Goal: Task Accomplishment & Management: Use online tool/utility

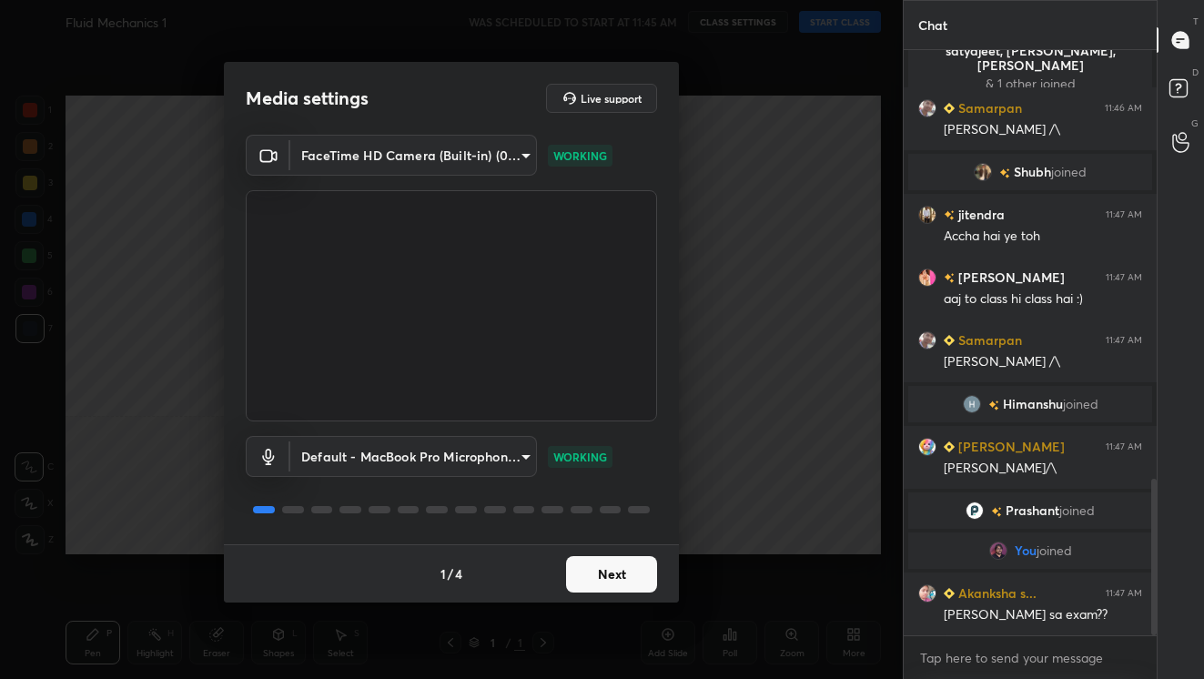
scroll to position [1603, 0]
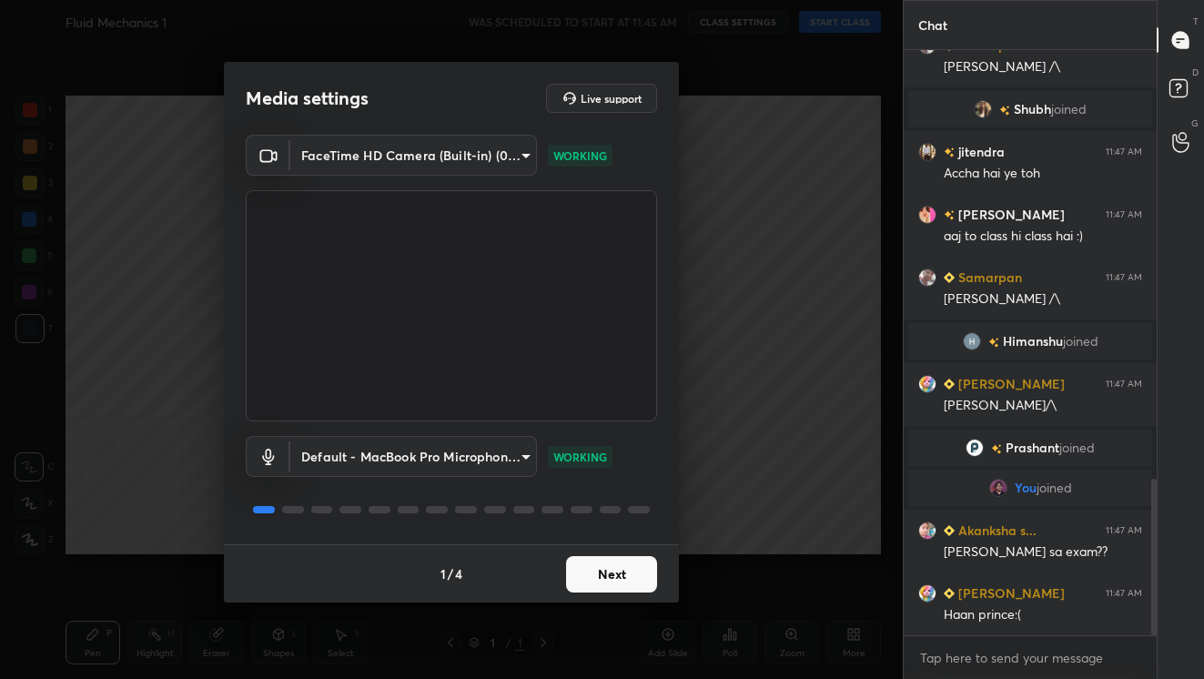
click at [528, 156] on body "1 2 3 4 5 6 7 C X Z C X Z E E Erase all H H Fluid Mechanics 1 WAS SCHEDULED TO …" at bounding box center [602, 339] width 1204 height 679
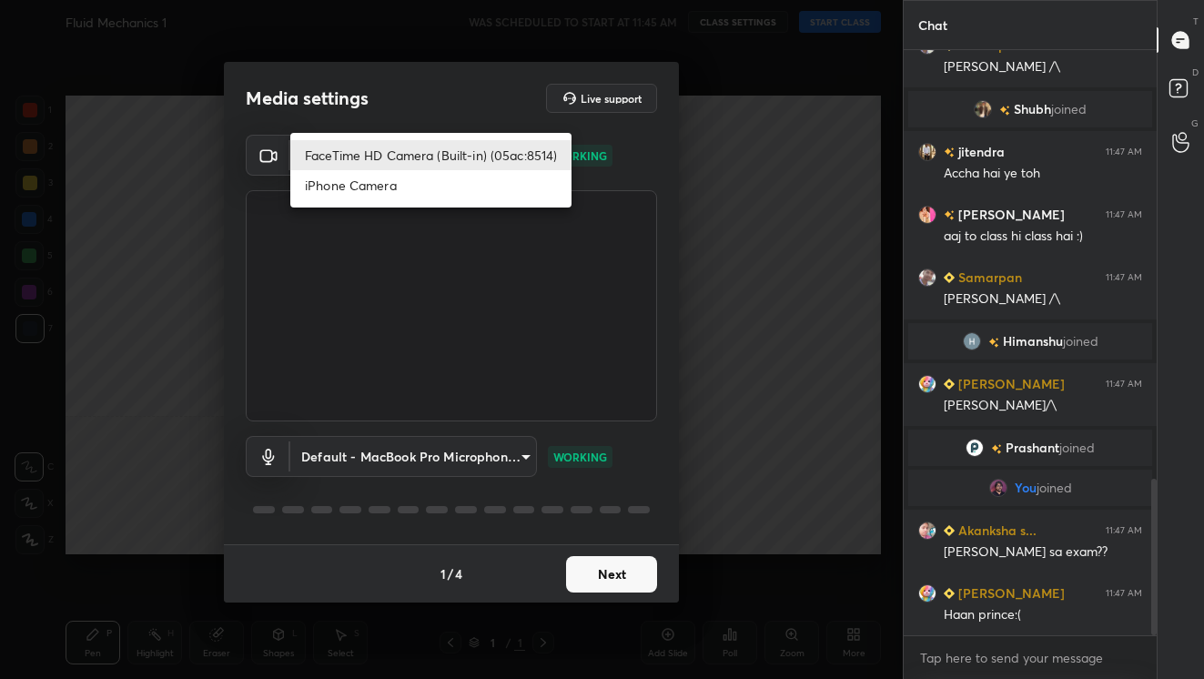
scroll to position [1647, 0]
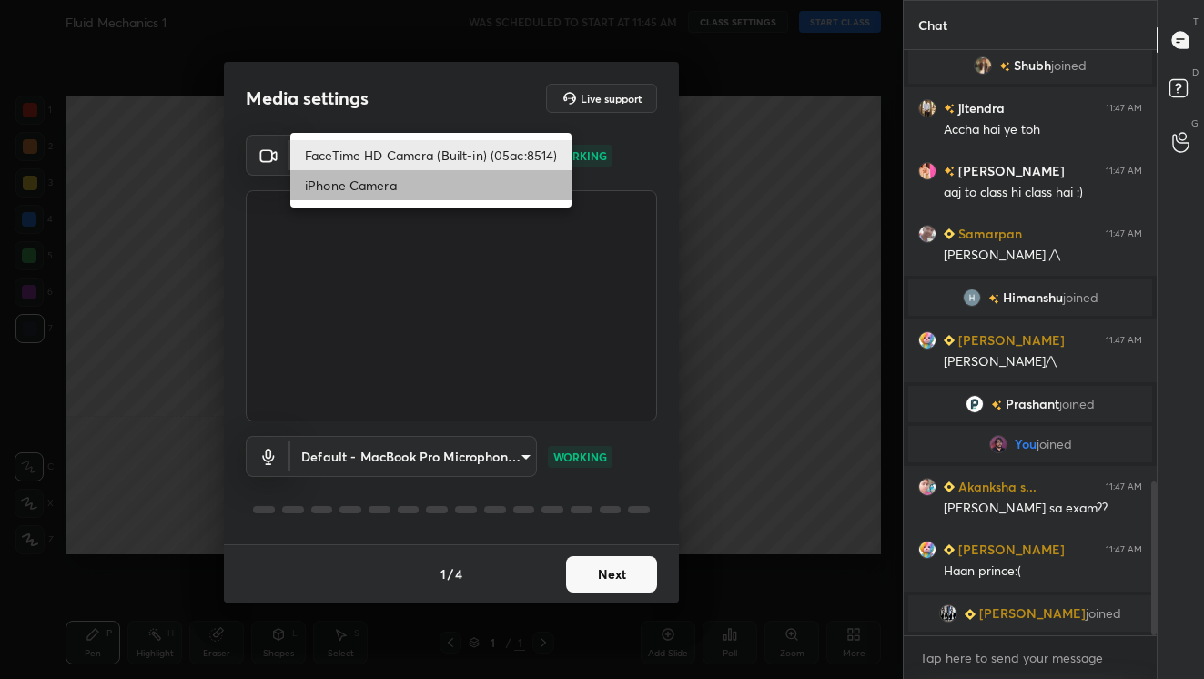
click at [467, 189] on li "iPhone Camera" at bounding box center [430, 185] width 281 height 30
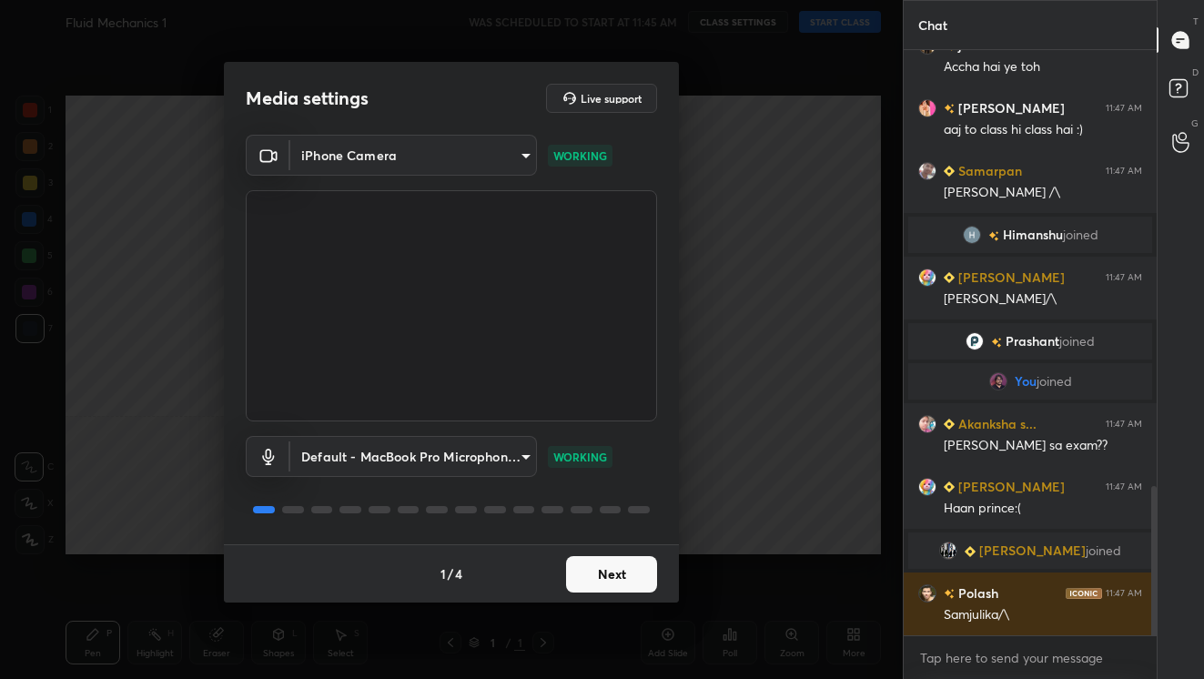
scroll to position [1754, 0]
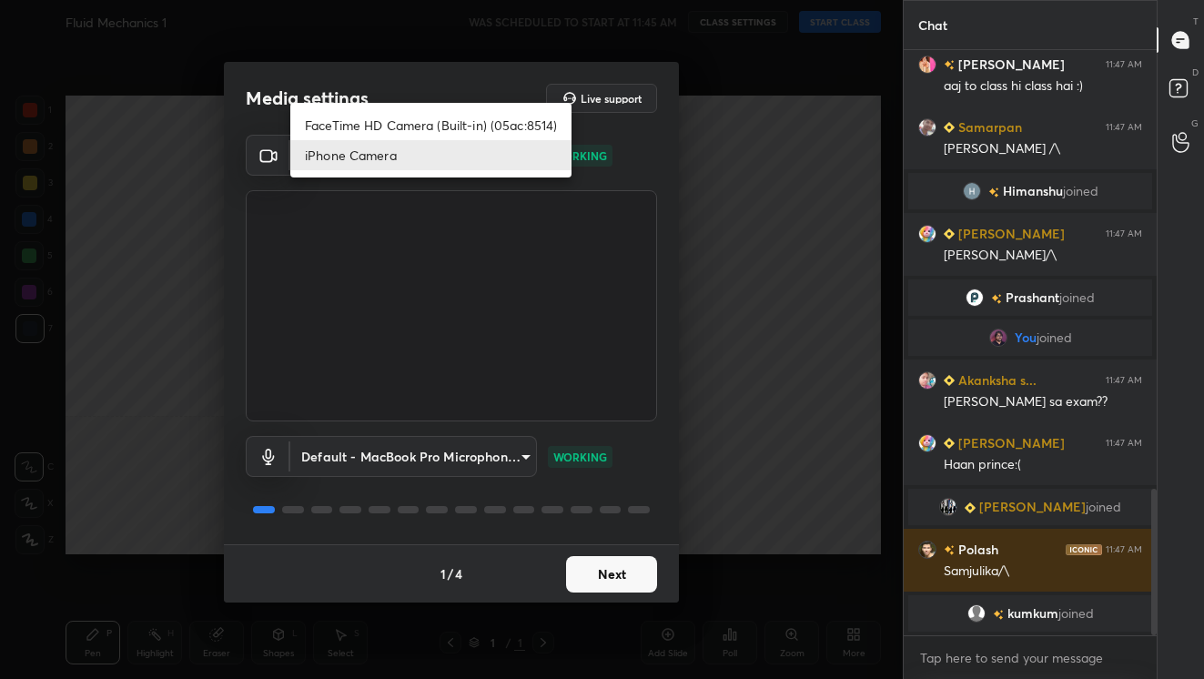
click at [521, 157] on body "1 2 3 4 5 6 7 C X Z C X Z E E Erase all H H Fluid Mechanics 1 WAS SCHEDULED TO …" at bounding box center [602, 339] width 1204 height 679
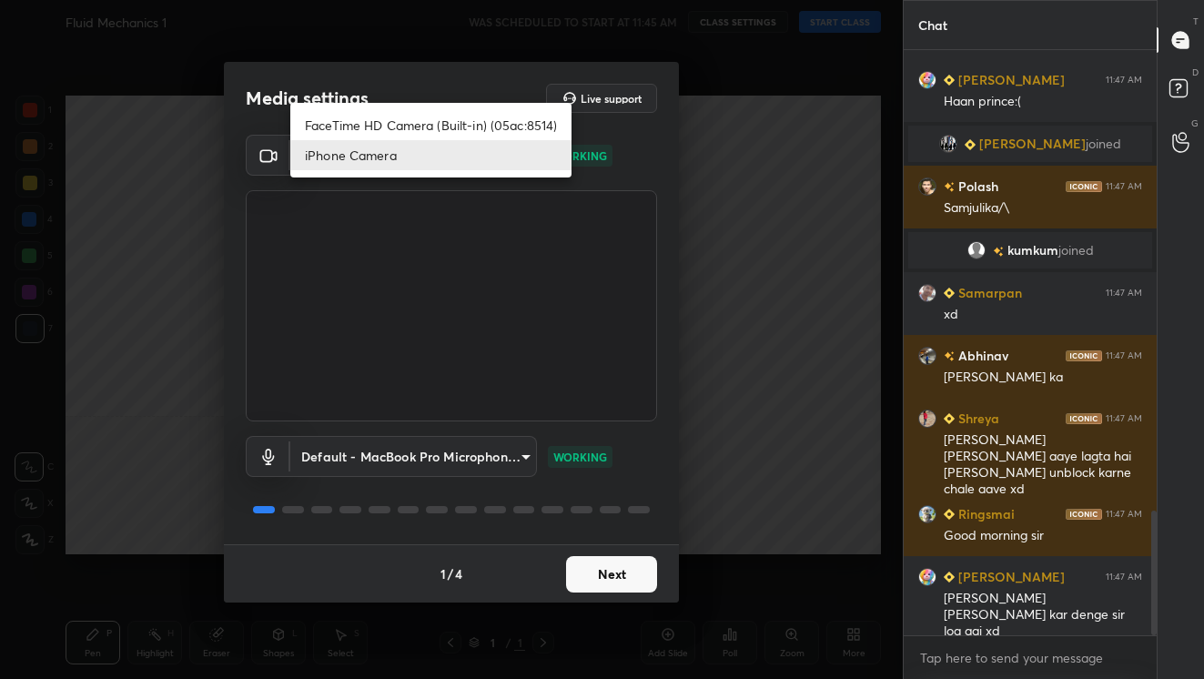
scroll to position [2162, 0]
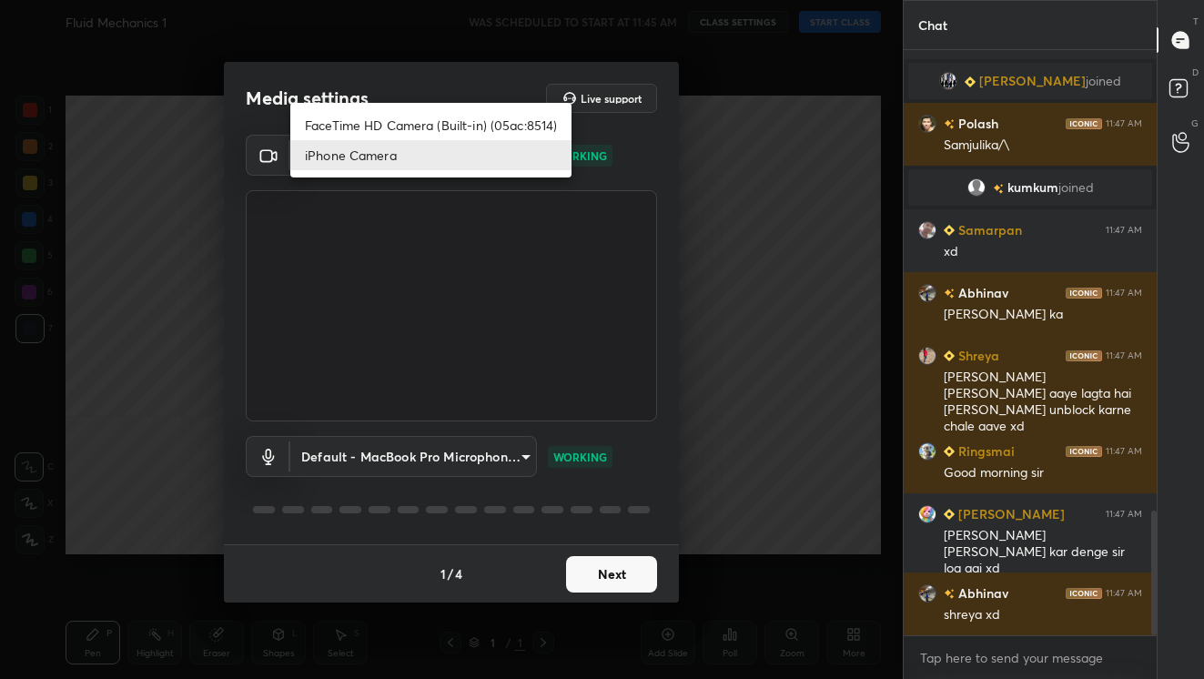
click at [511, 121] on li "FaceTime HD Camera (Built-in) (05ac:8514)" at bounding box center [430, 125] width 281 height 30
type input "3e7a8b25dc1cb578bbd34c4acb7cee093621a31ef9af465e98490417cb283407"
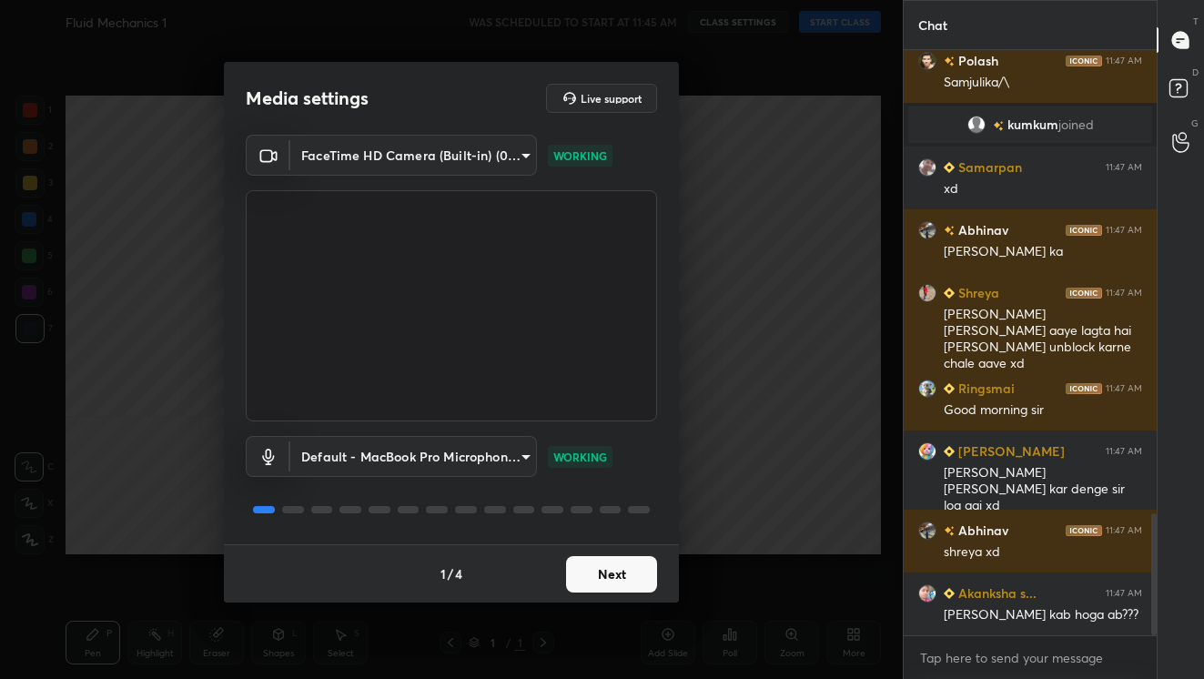
scroll to position [2288, 0]
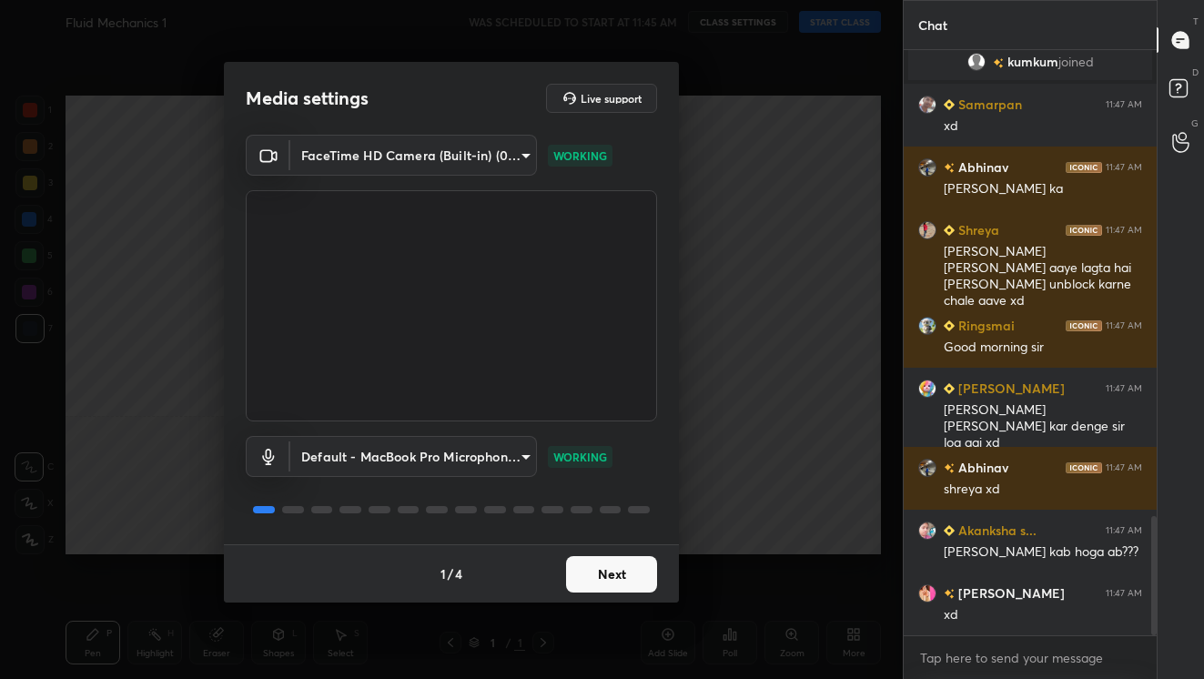
click at [593, 582] on button "Next" at bounding box center [611, 574] width 91 height 36
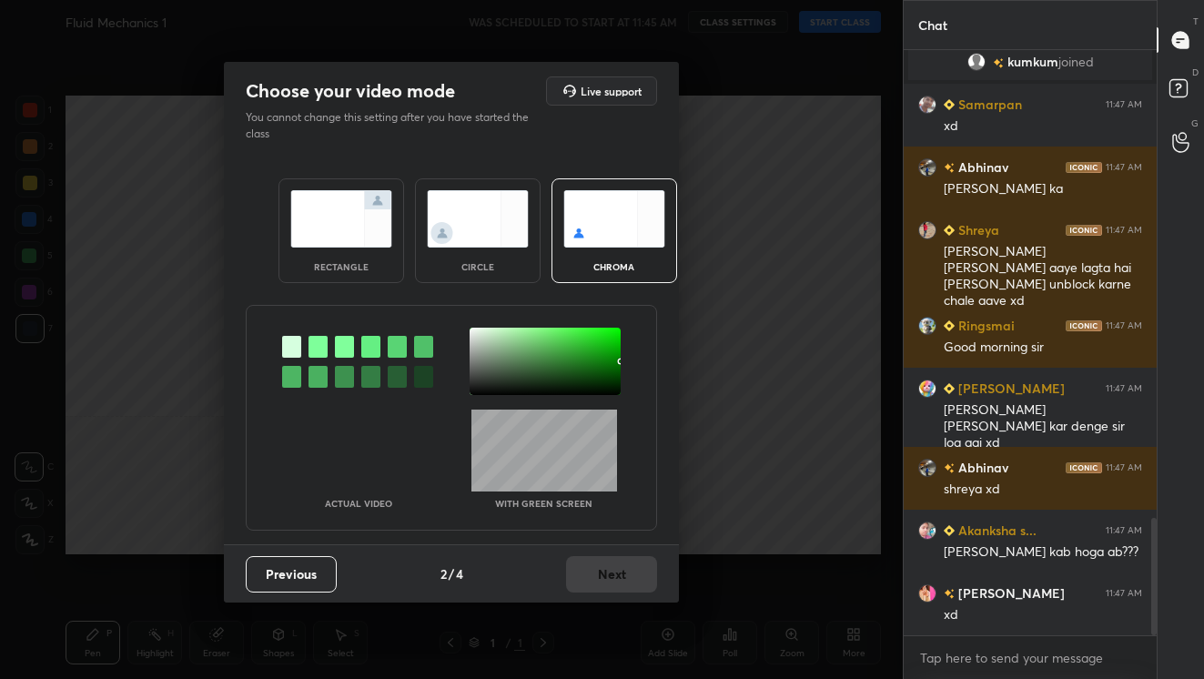
scroll to position [2332, 0]
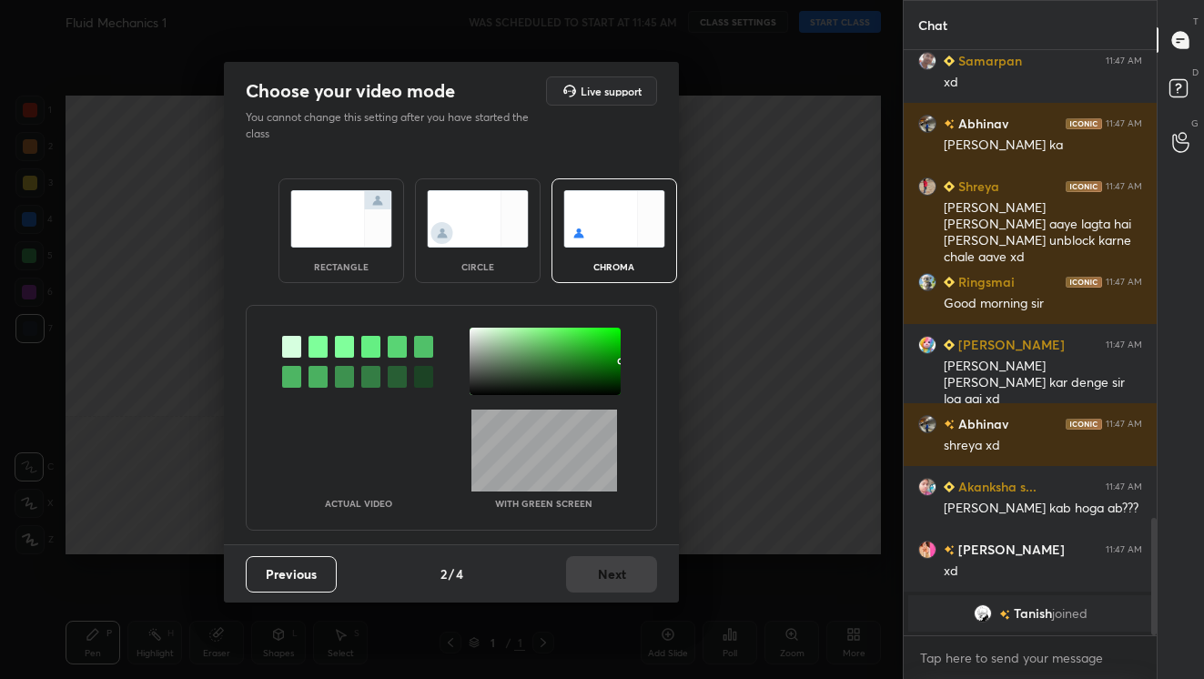
click at [457, 237] on img at bounding box center [478, 218] width 102 height 57
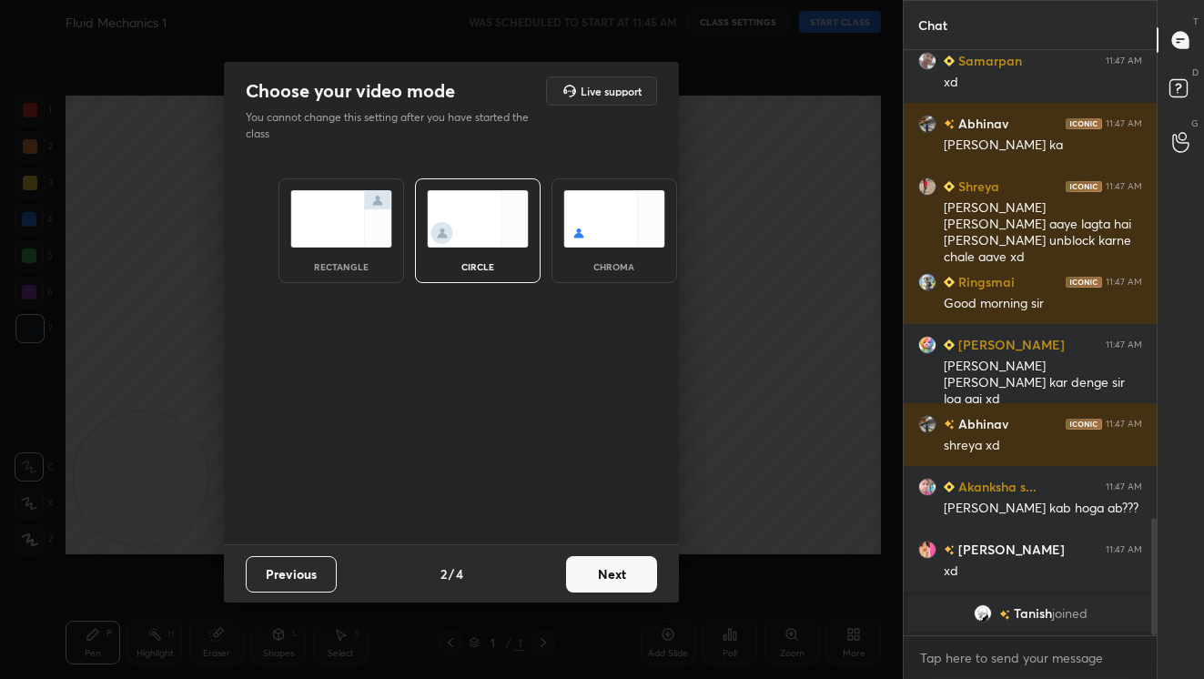
click at [612, 581] on button "Next" at bounding box center [611, 574] width 91 height 36
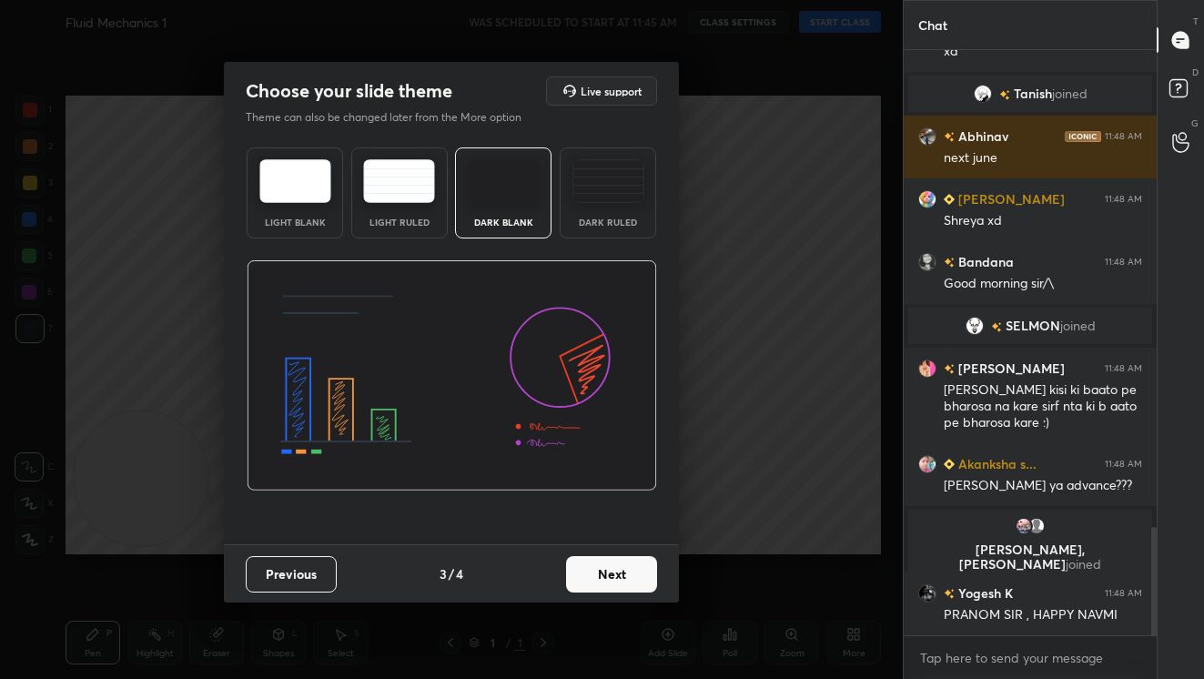
scroll to position [2654, 0]
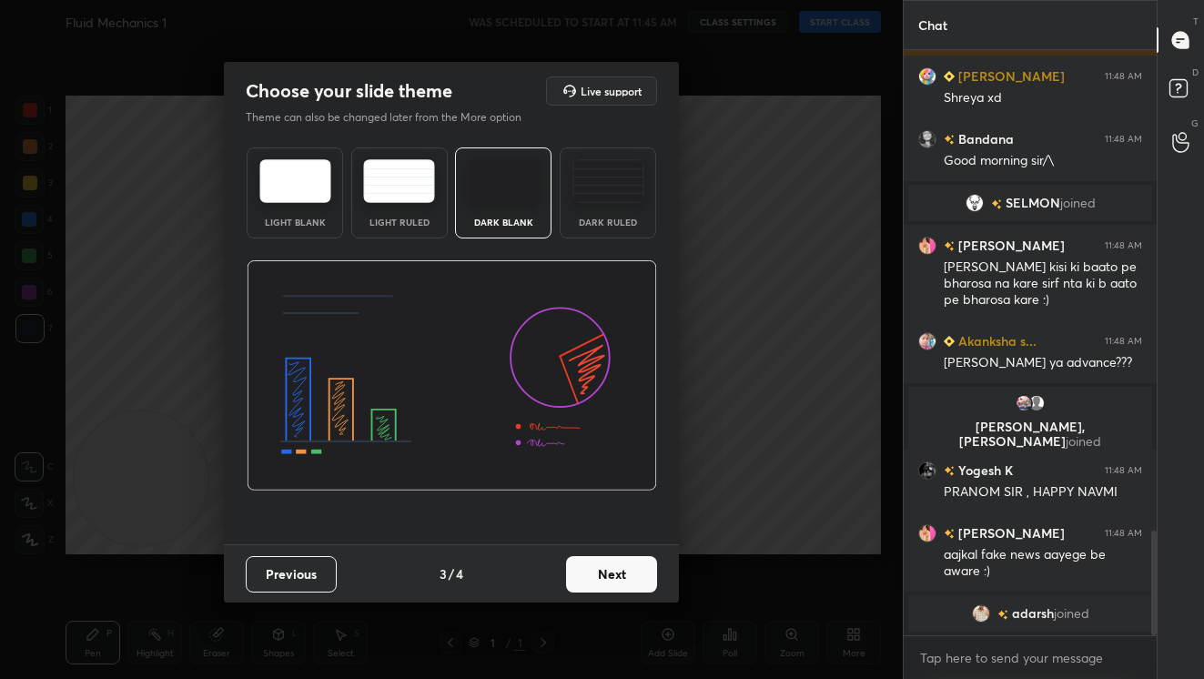
click at [611, 577] on button "Next" at bounding box center [611, 574] width 91 height 36
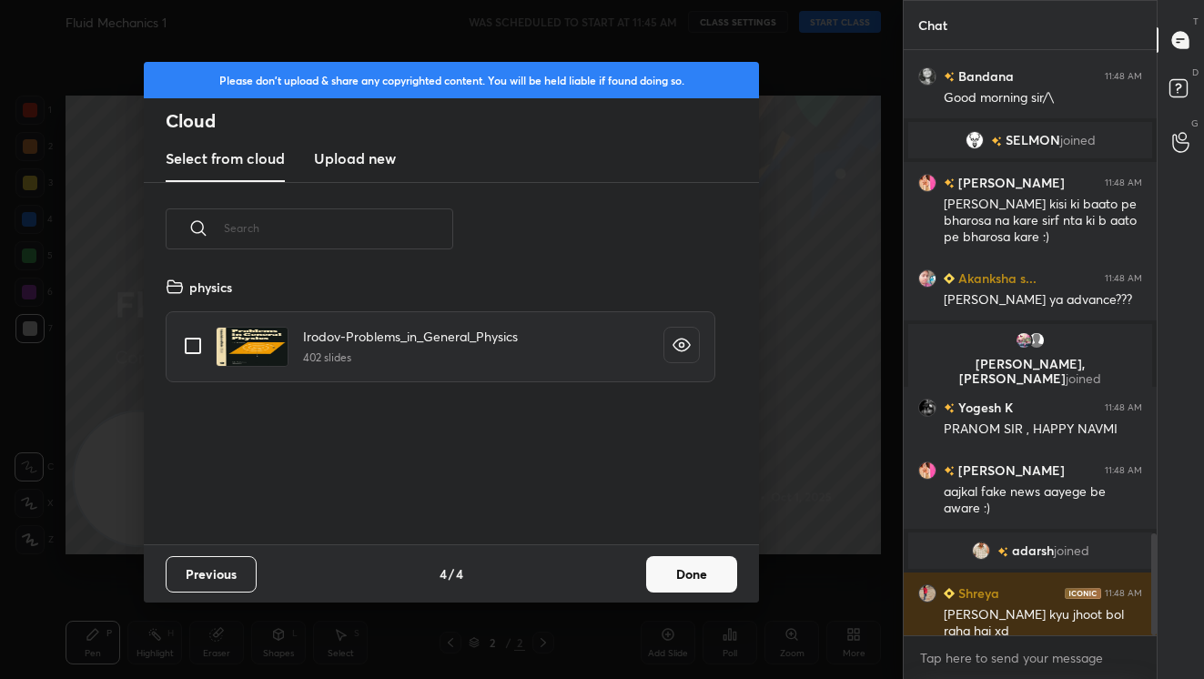
scroll to position [2775, 0]
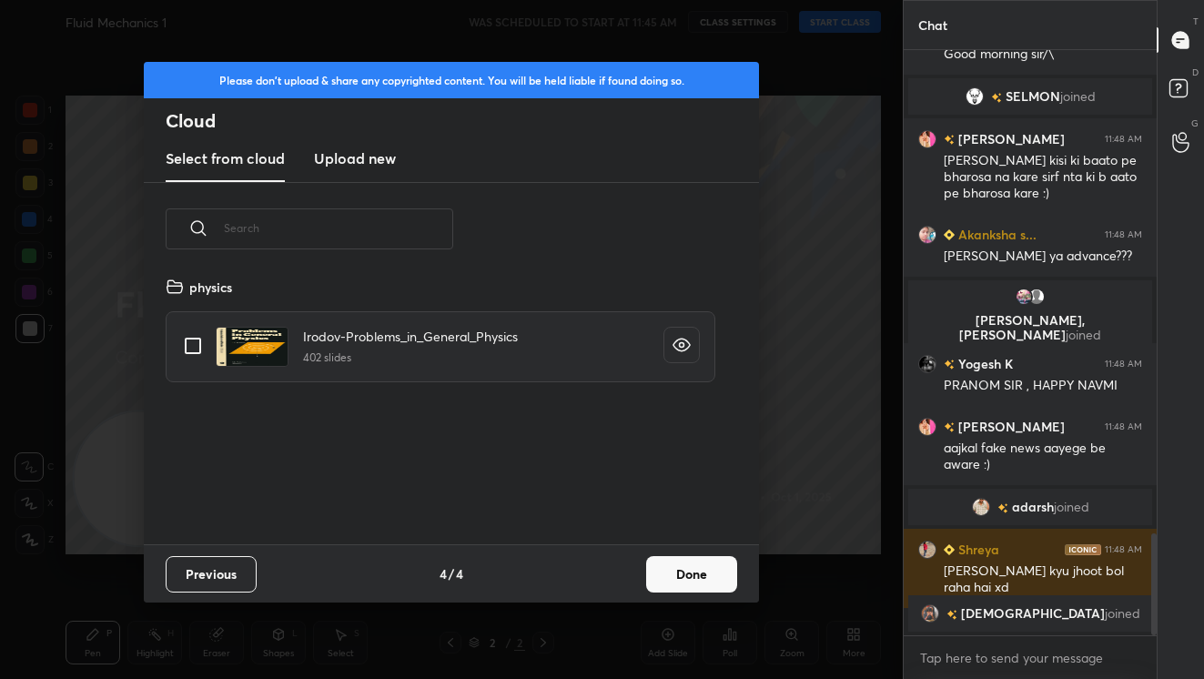
click at [360, 164] on h3 "Upload new" at bounding box center [355, 158] width 82 height 22
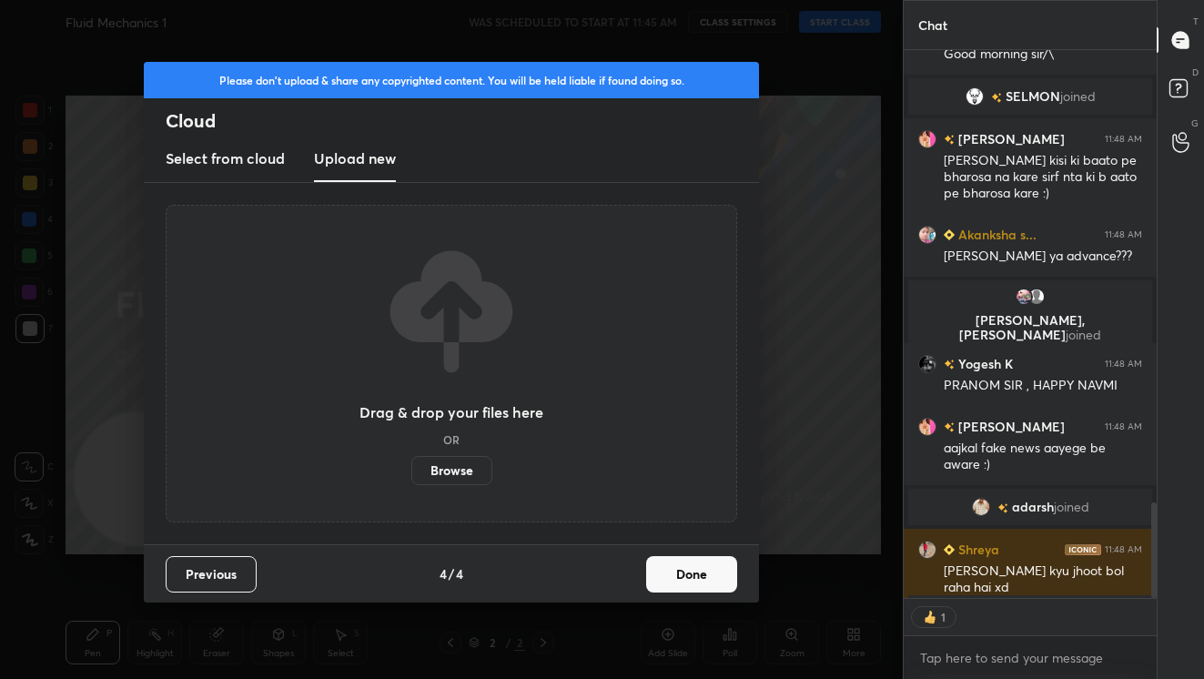
scroll to position [2861, 0]
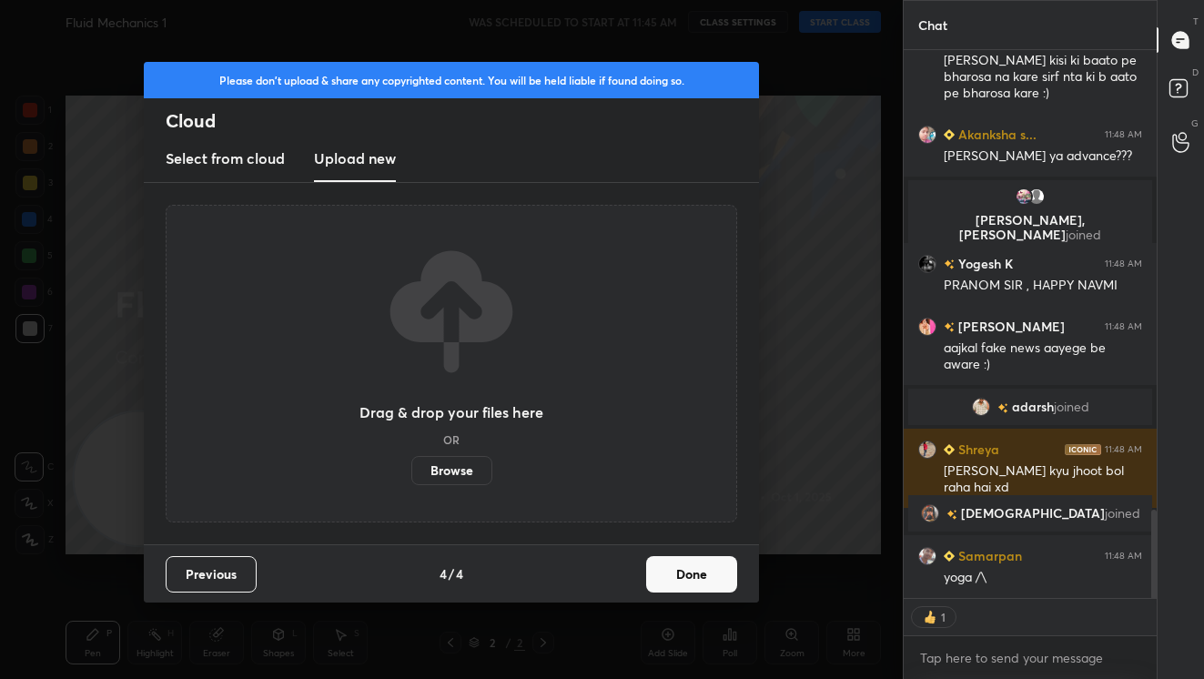
click at [682, 577] on button "Done" at bounding box center [691, 574] width 91 height 36
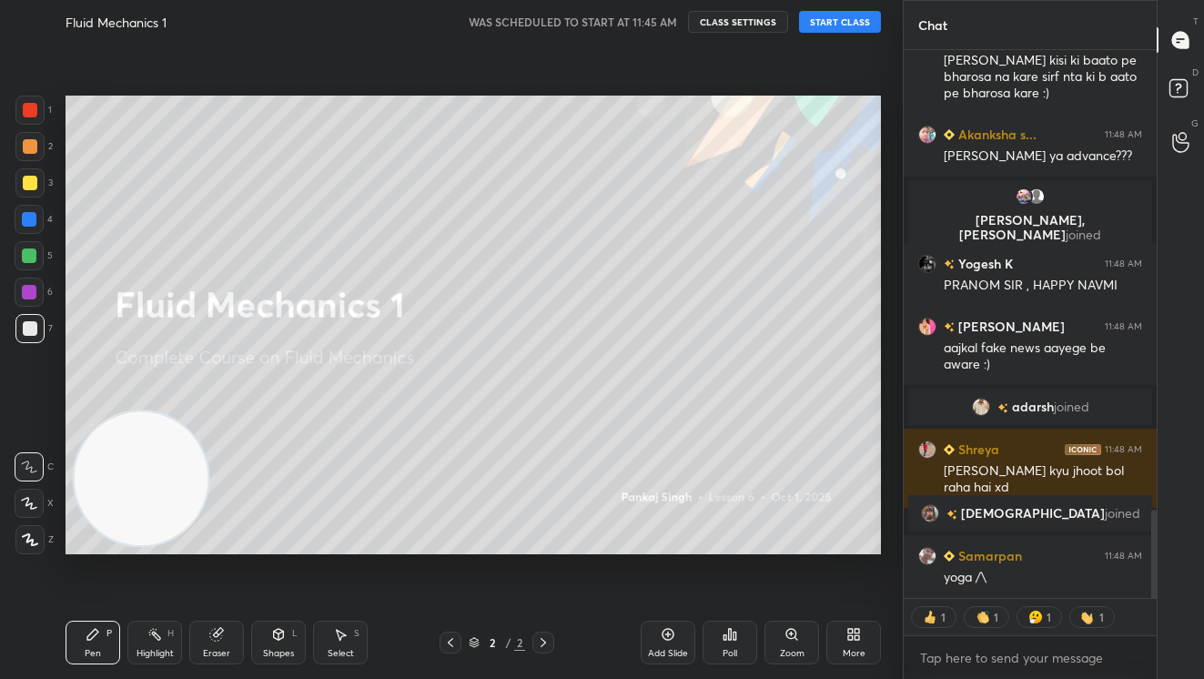
click at [850, 34] on div "Fluid Mechanics 1 WAS SCHEDULED TO START AT 11:45 AM CLASS SETTINGS START CLASS" at bounding box center [473, 22] width 815 height 44
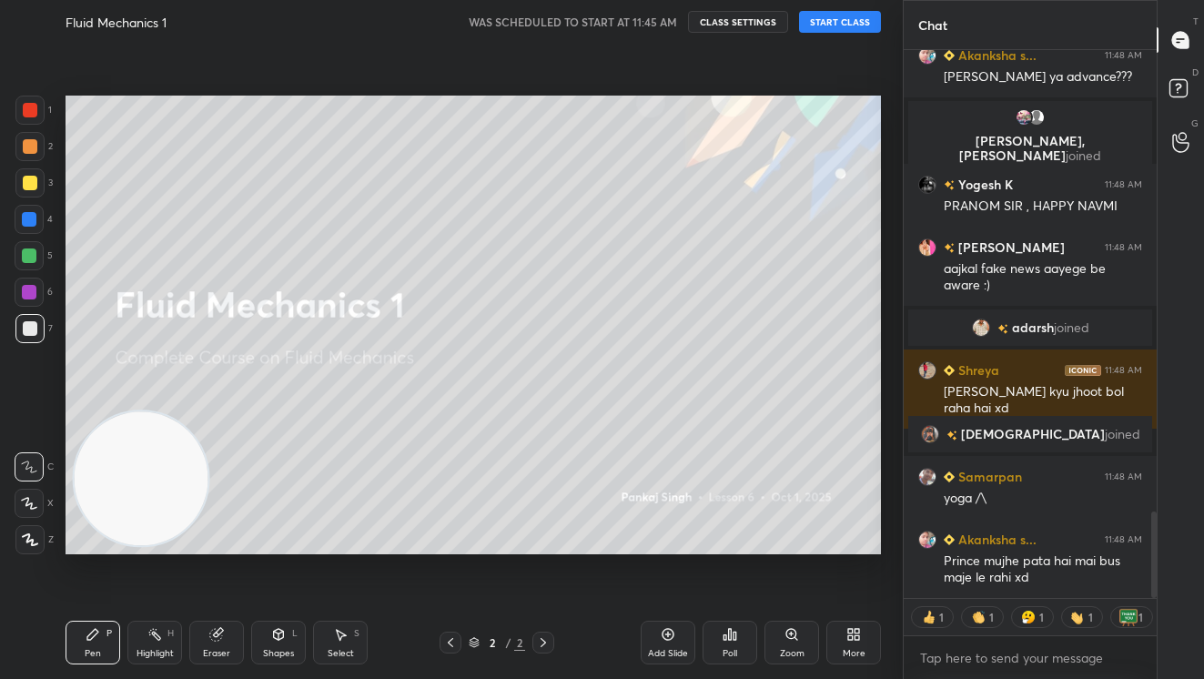
click at [850, 26] on button "START CLASS" at bounding box center [840, 22] width 82 height 22
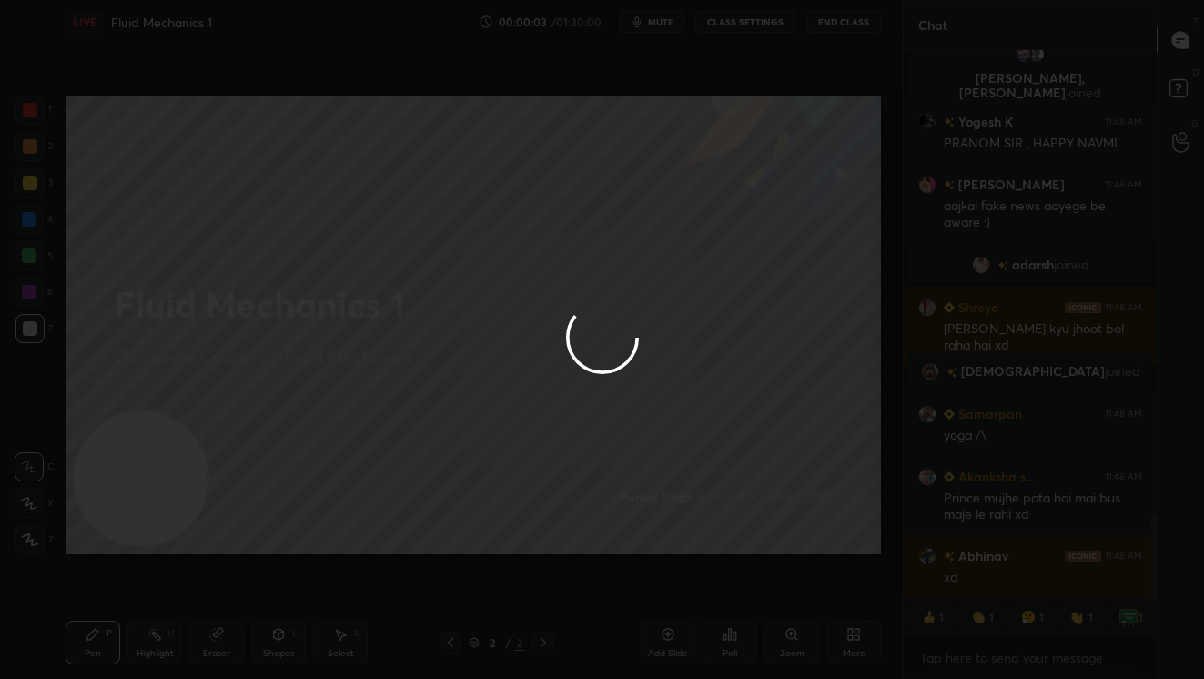
scroll to position [3047, 0]
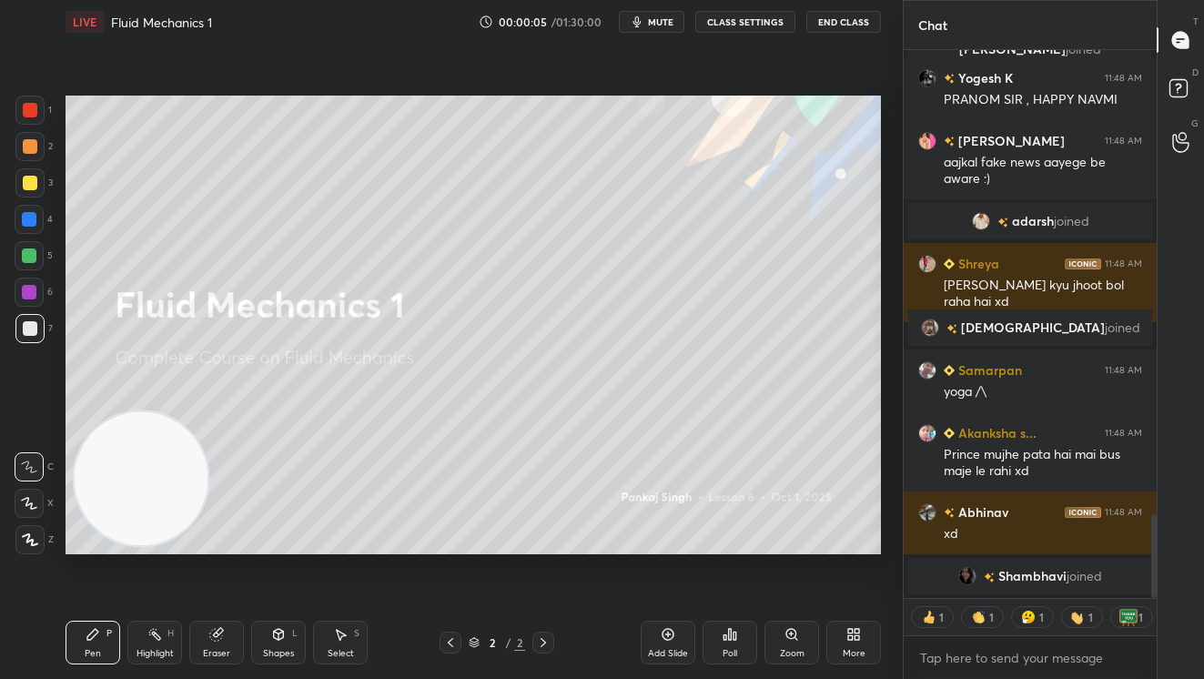
click at [750, 27] on button "CLASS SETTINGS" at bounding box center [745, 22] width 100 height 22
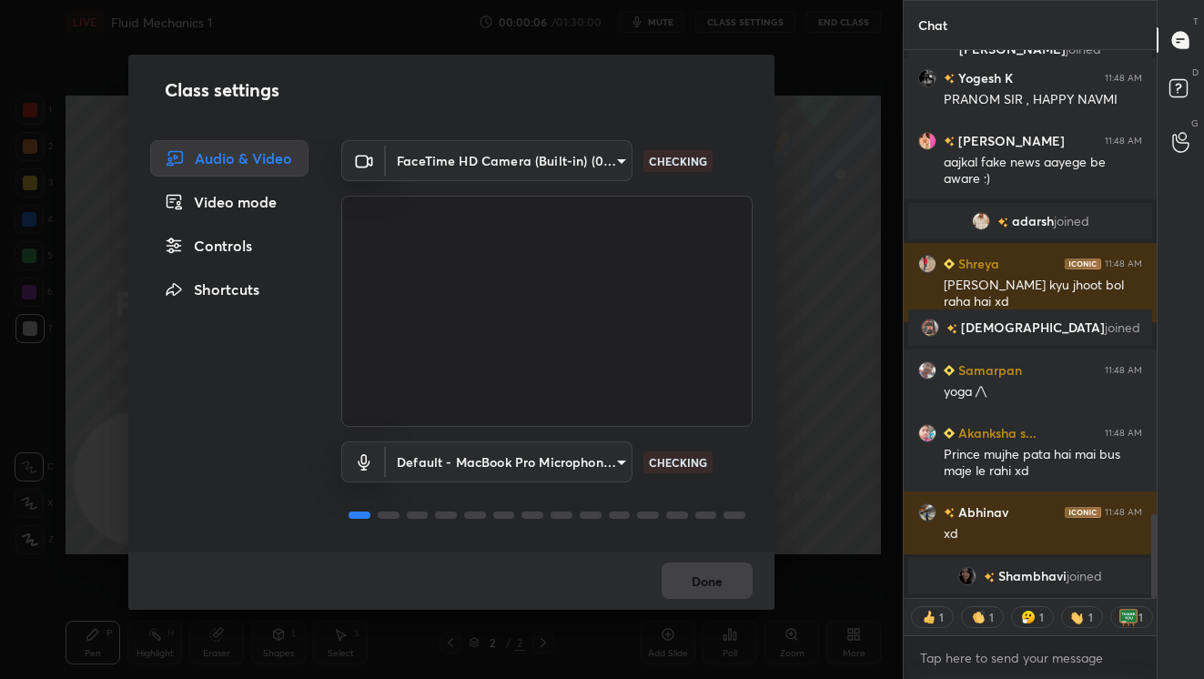
click at [602, 160] on body "1 2 3 4 5 6 7 C X Z C X Z E E Erase all H H LIVE Fluid Mechanics 1 00:00:06 / 0…" at bounding box center [602, 339] width 1204 height 679
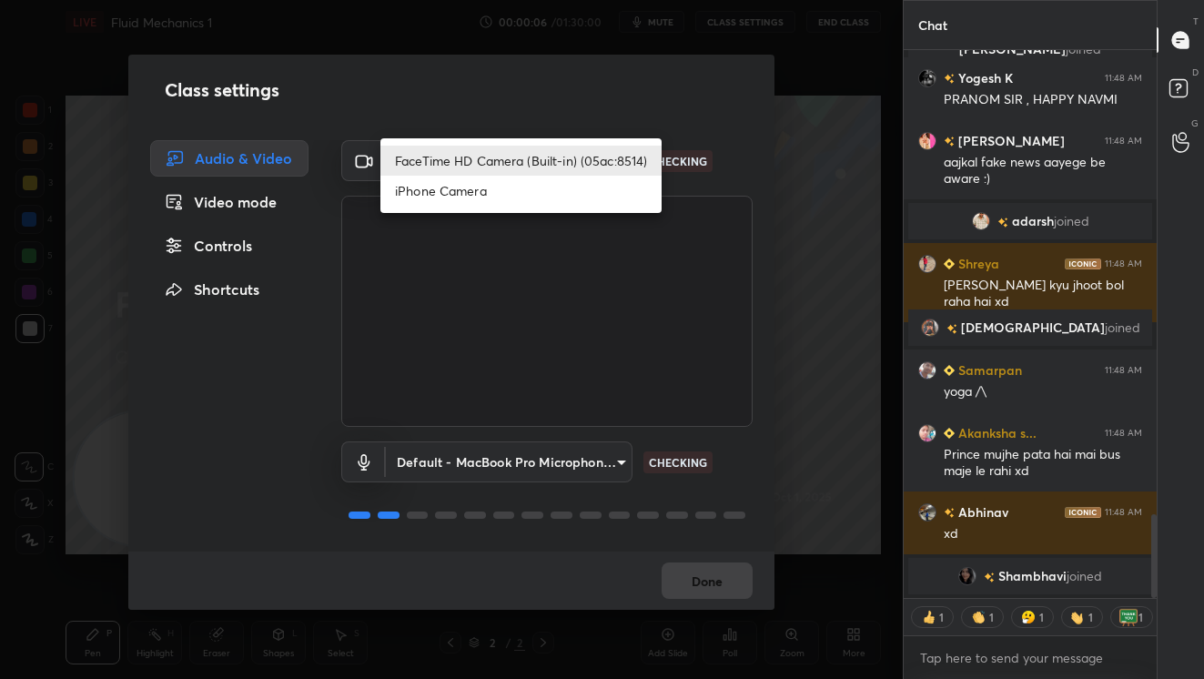
scroll to position [3070, 0]
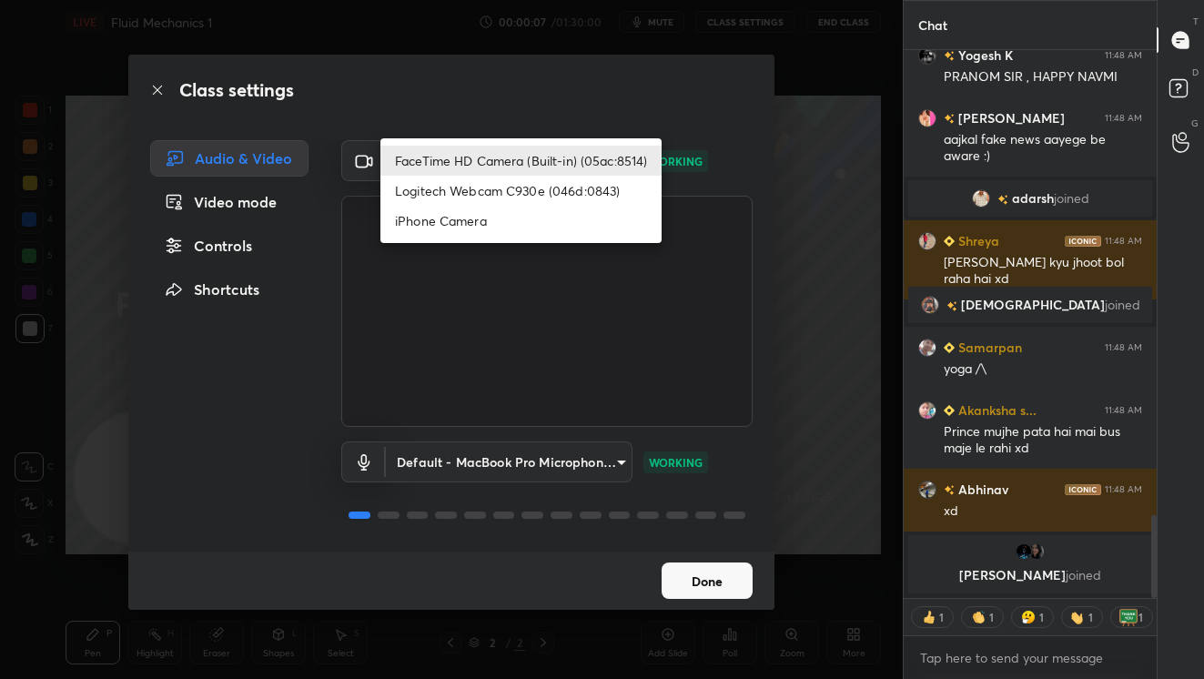
type textarea "x"
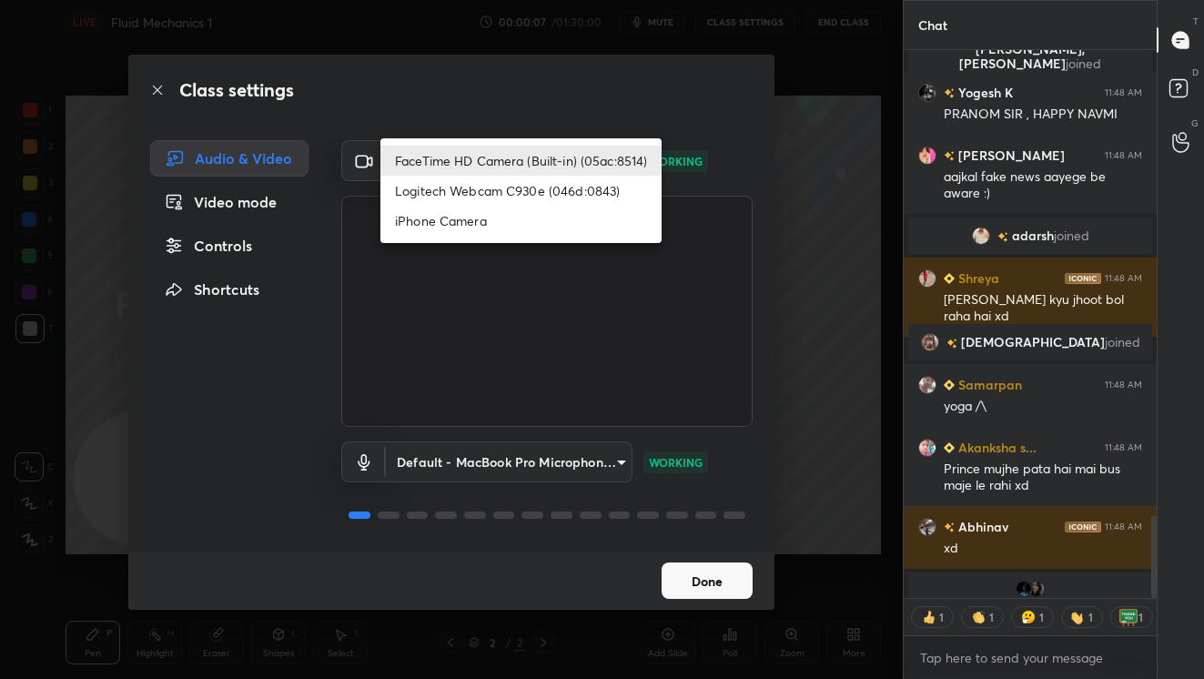
click at [519, 197] on li "Logitech Webcam C930e (046d:0843)" at bounding box center [520, 191] width 281 height 30
type input "ebdcf50b2301685601d797a7a5a16dd30925fb69636cc7fa81dc869e99e17153"
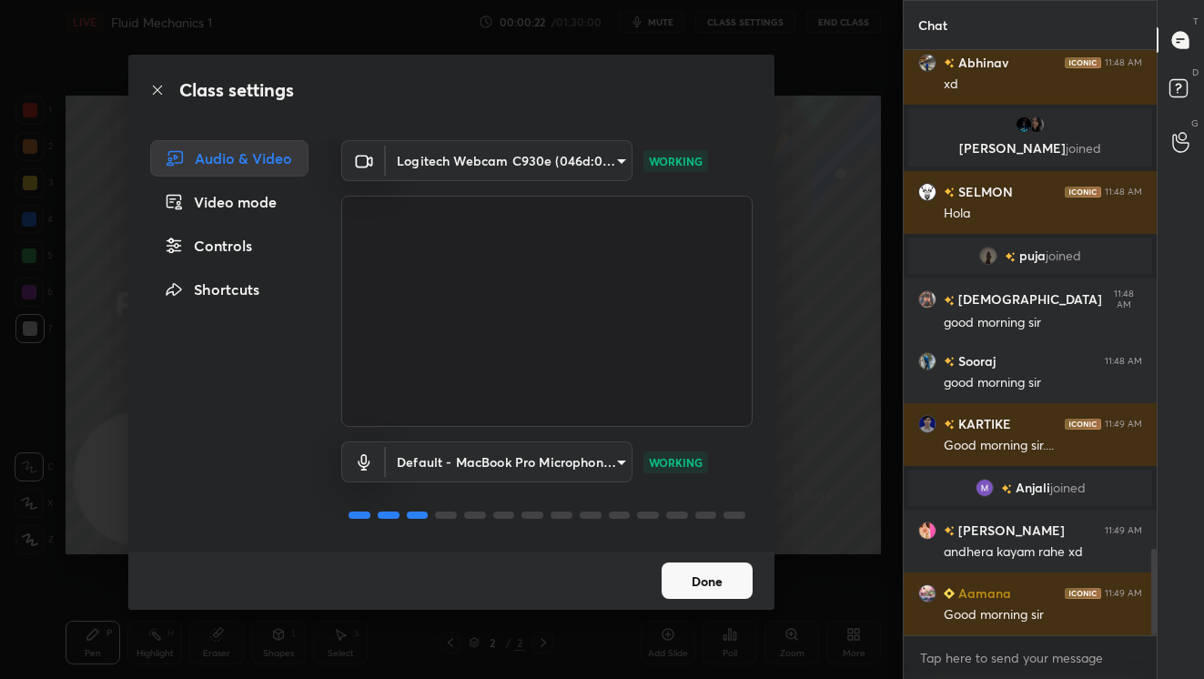
scroll to position [0, 0]
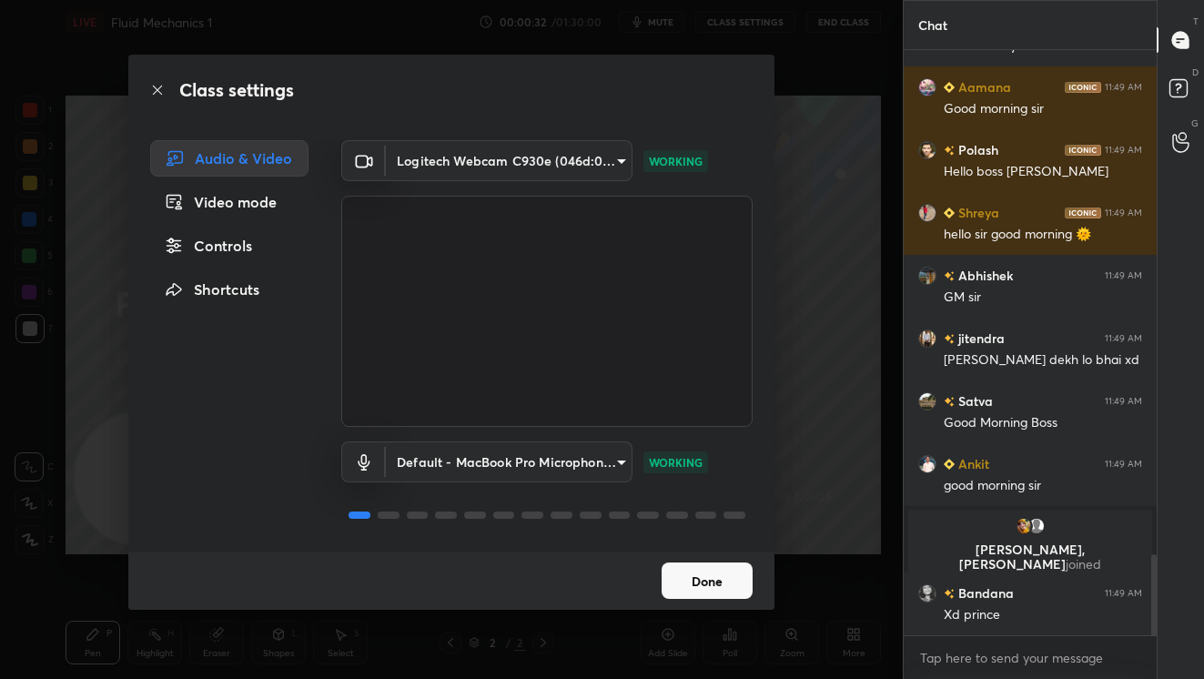
click at [714, 582] on button "Done" at bounding box center [707, 580] width 91 height 36
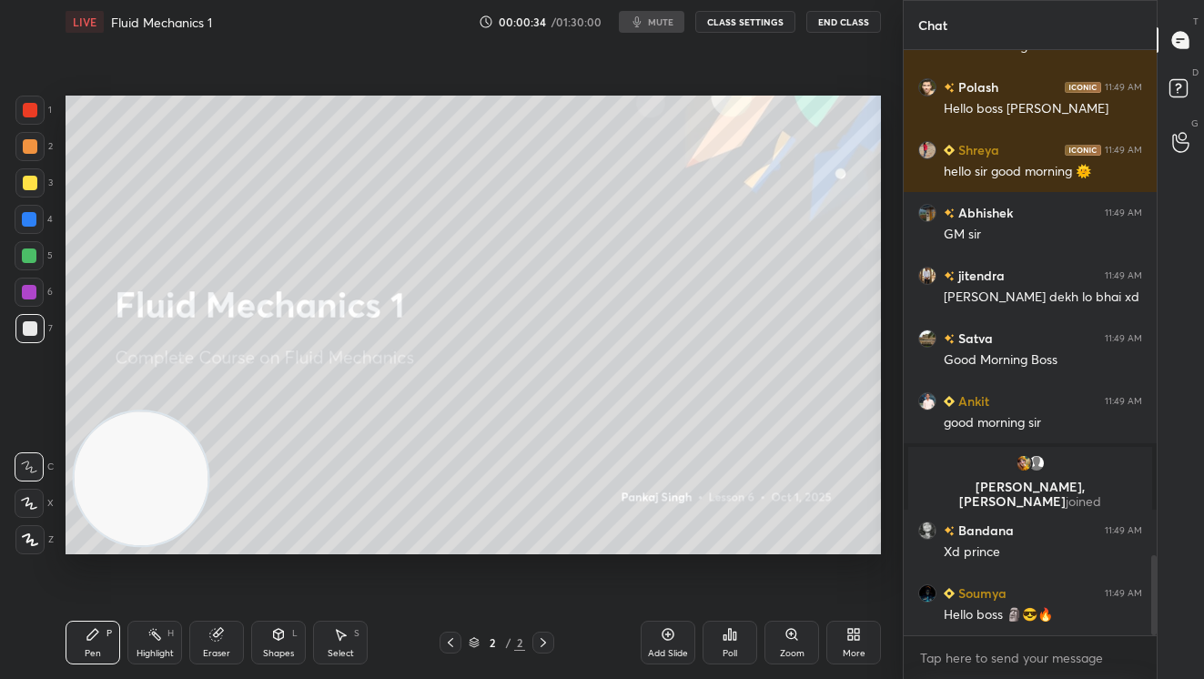
click at [733, 27] on button "CLASS SETTINGS" at bounding box center [745, 22] width 100 height 22
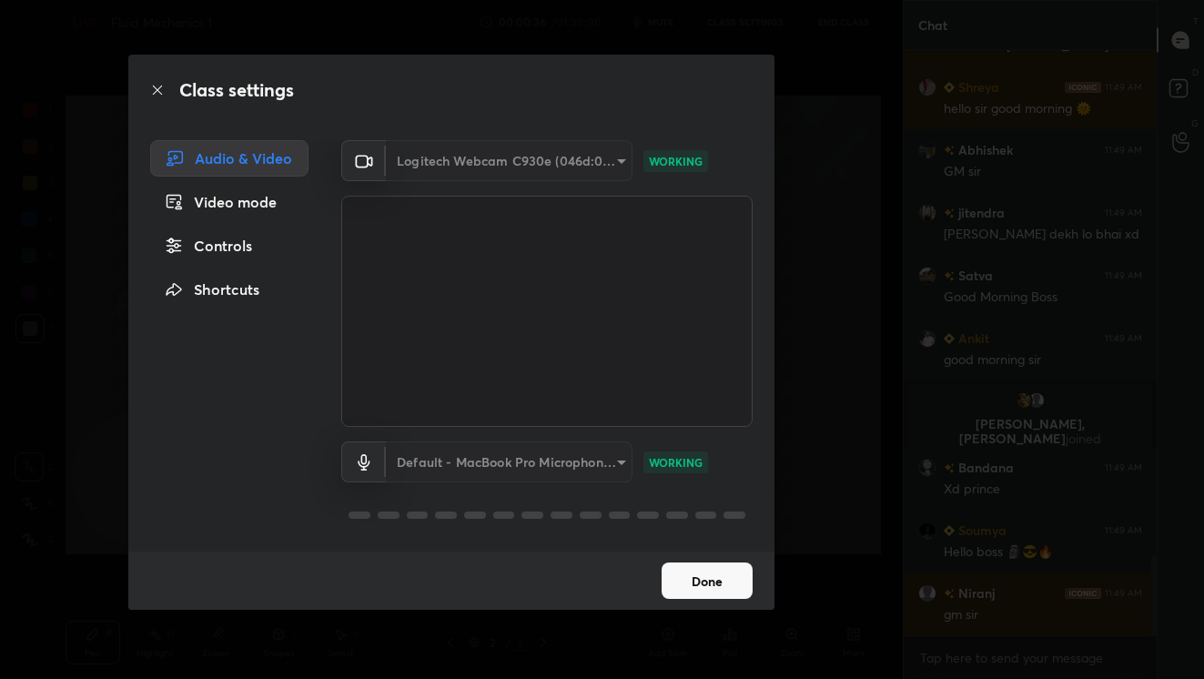
click at [807, 217] on div "Class settings Audio & Video Video mode Controls Shortcuts Logitech Webcam C930…" at bounding box center [451, 339] width 903 height 679
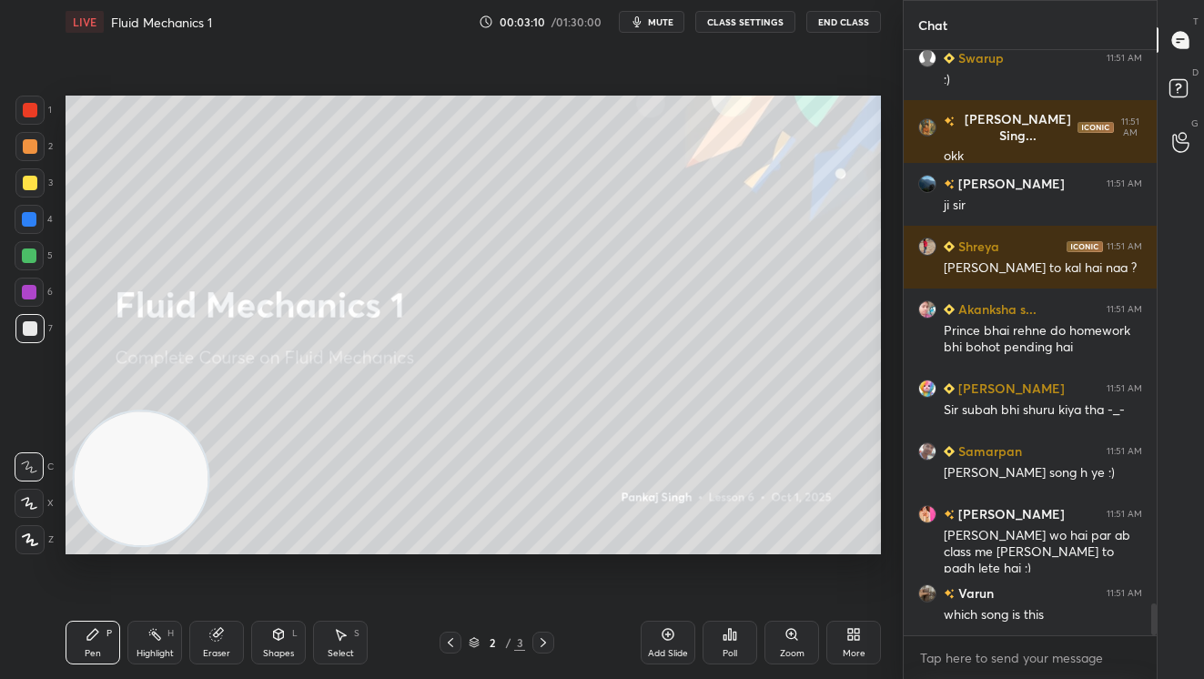
scroll to position [10099, 0]
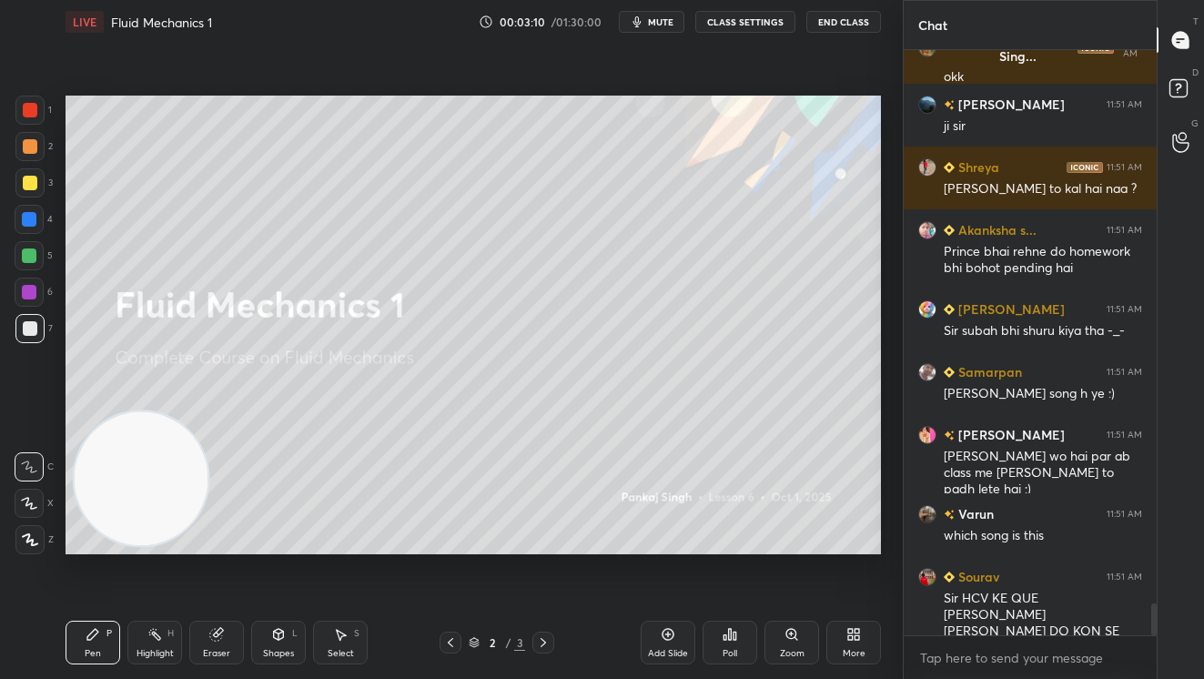
click at [671, 645] on div "Add Slide" at bounding box center [668, 643] width 55 height 44
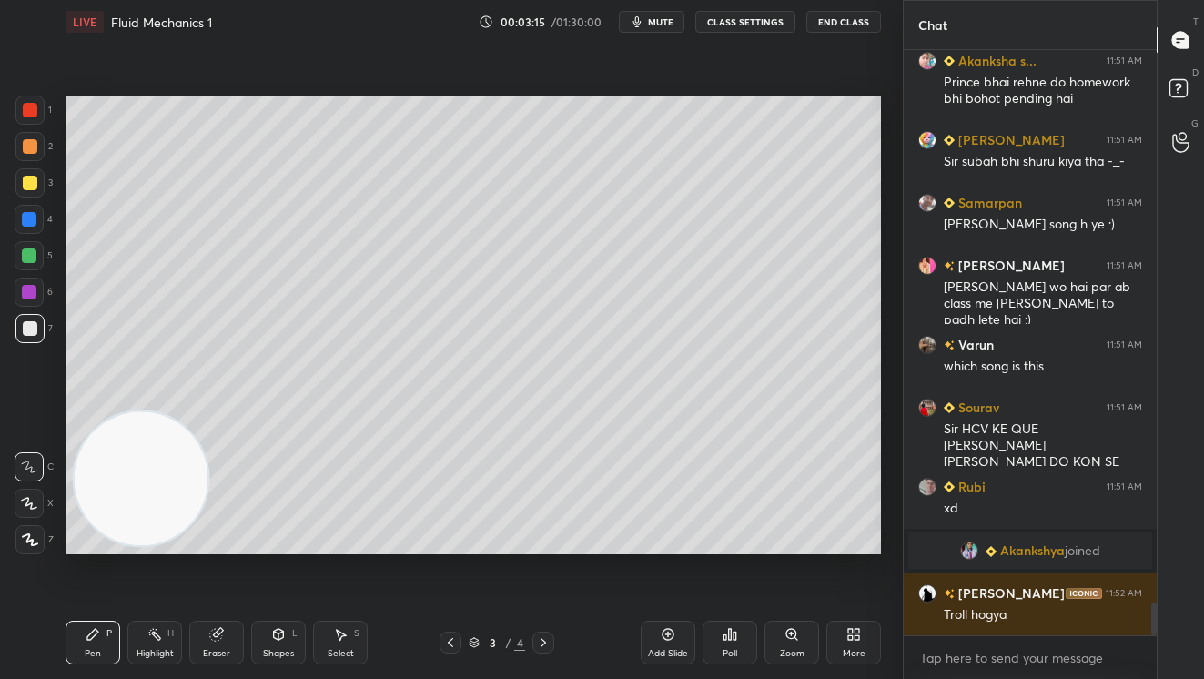
scroll to position [9927, 0]
click at [33, 184] on div at bounding box center [30, 183] width 15 height 15
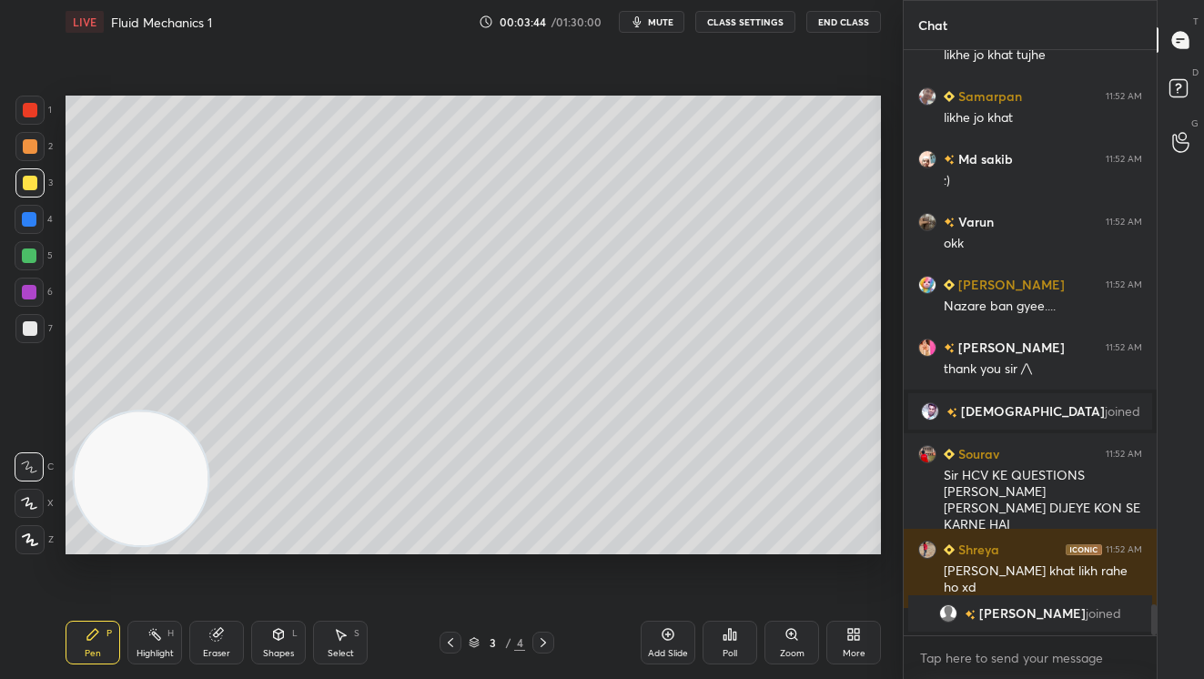
scroll to position [10496, 0]
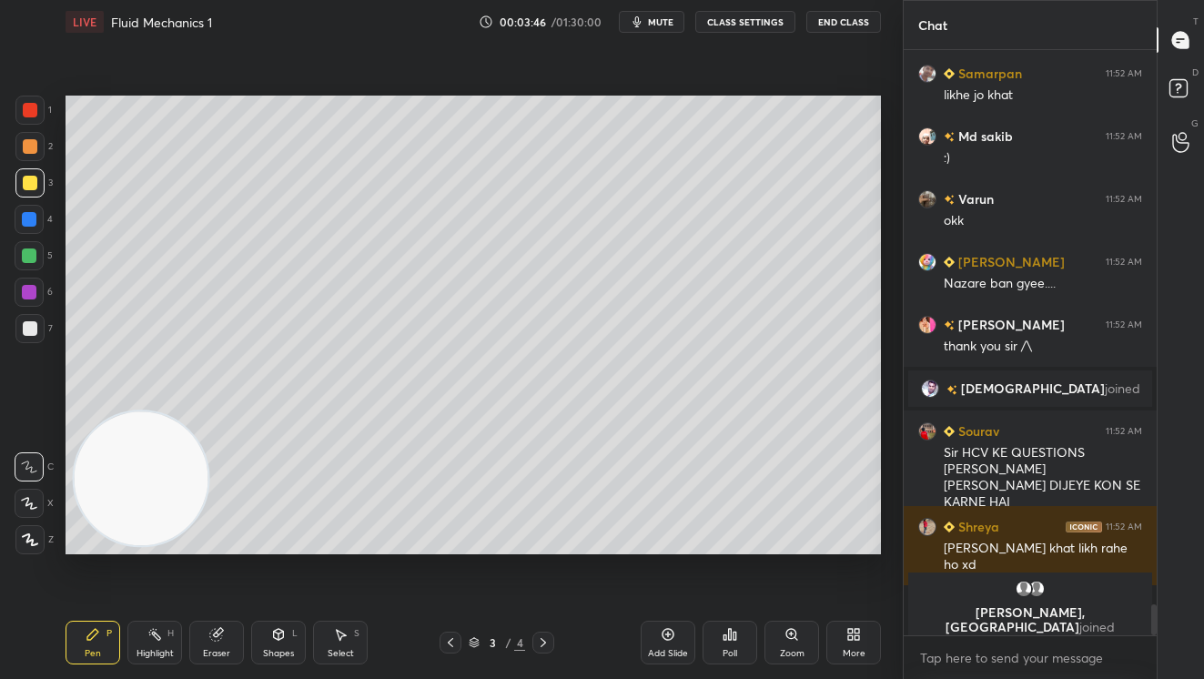
click at [33, 147] on div at bounding box center [30, 146] width 15 height 15
click at [663, 22] on span "mute" at bounding box center [660, 21] width 25 height 13
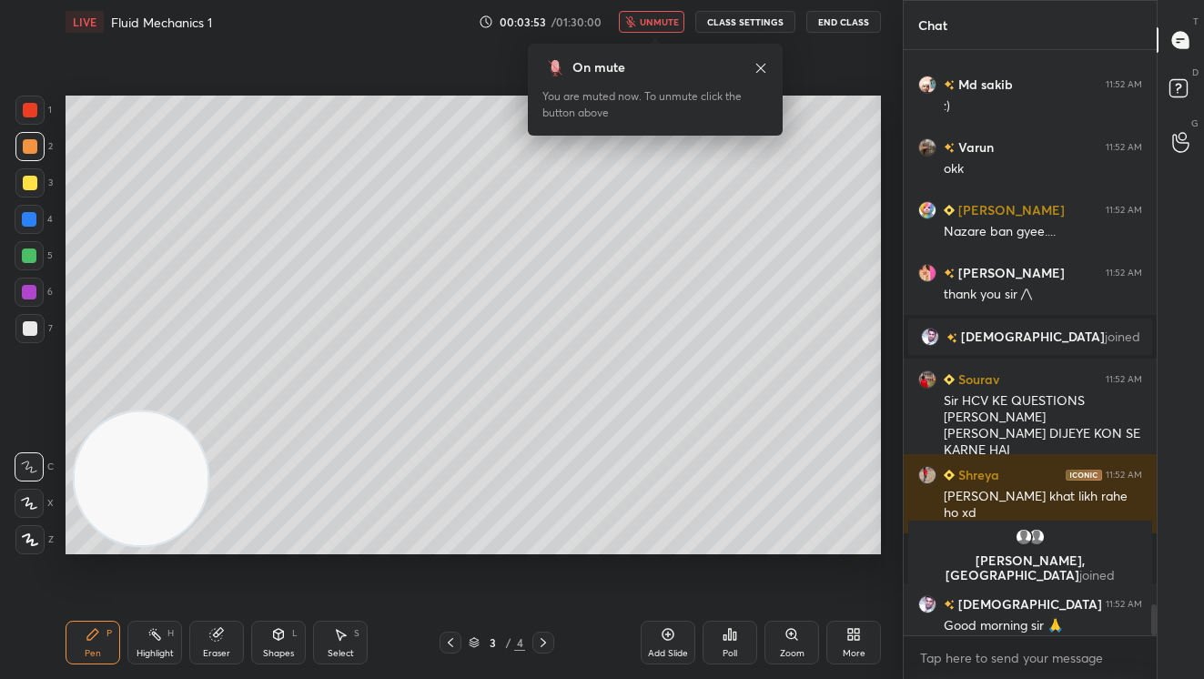
scroll to position [10507, 0]
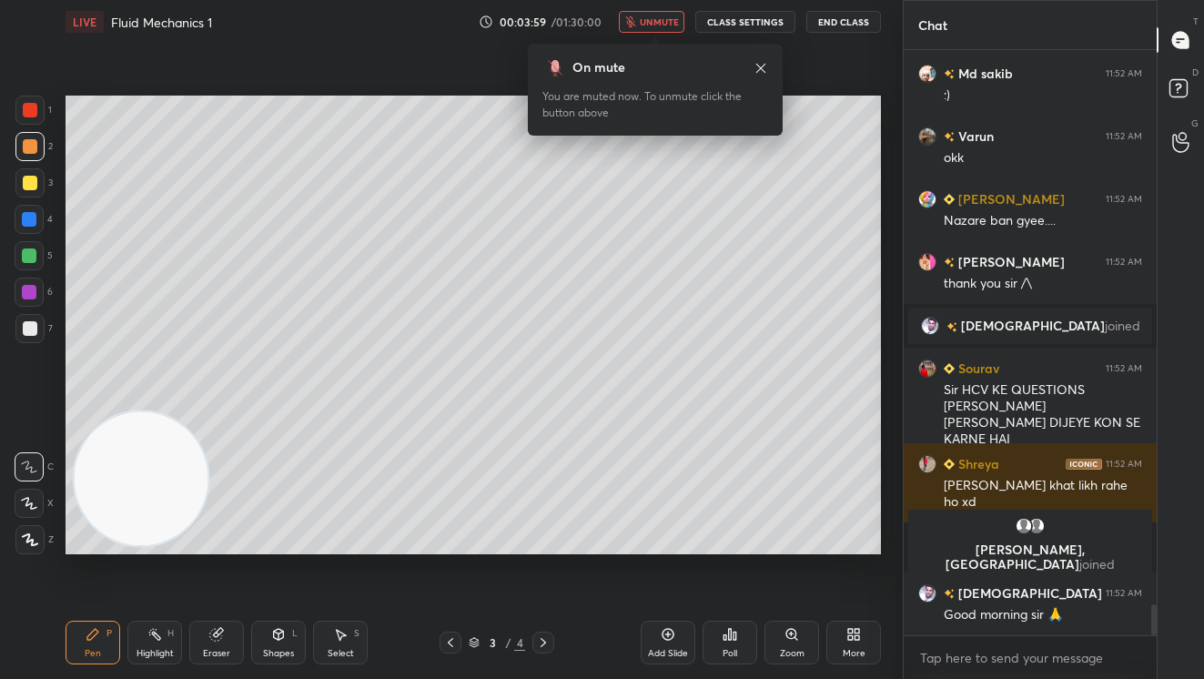
click at [663, 28] on button "unmute" at bounding box center [652, 22] width 66 height 22
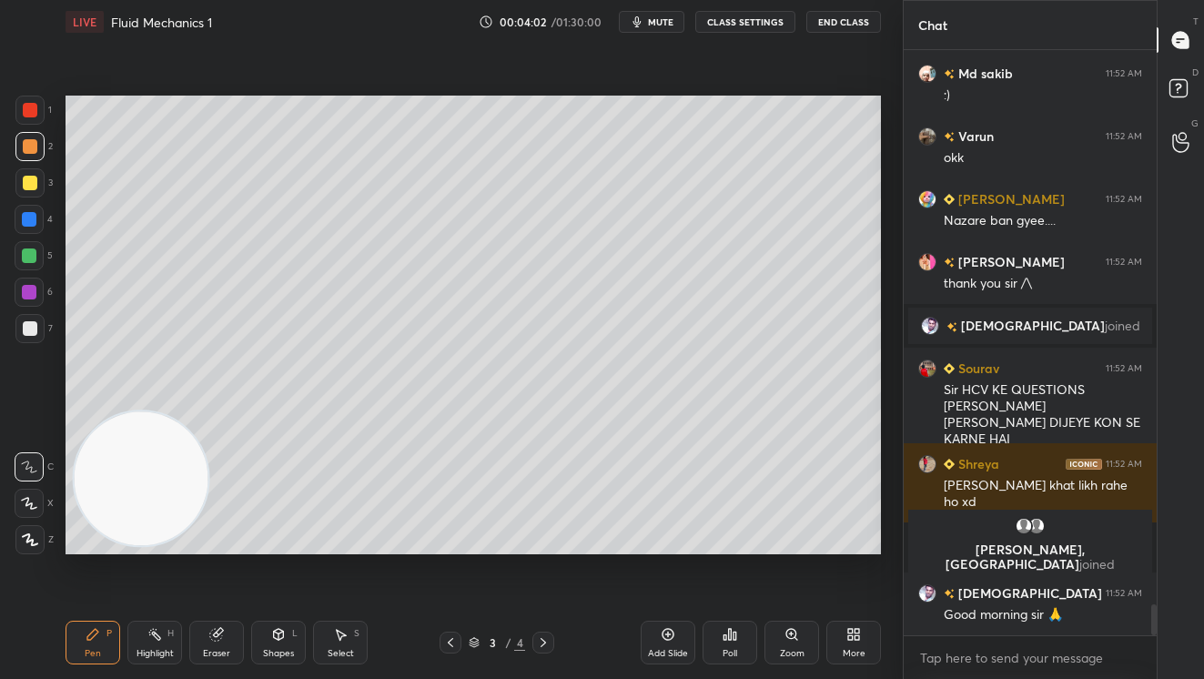
click at [37, 338] on div at bounding box center [29, 328] width 29 height 29
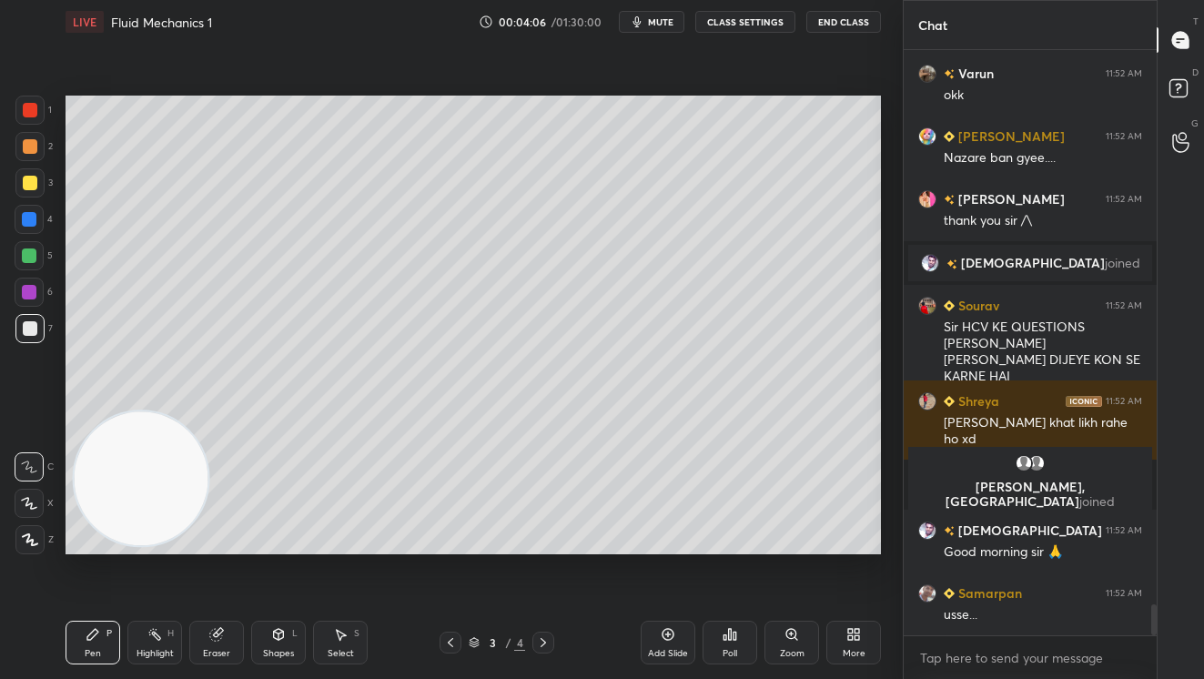
drag, startPoint x: 671, startPoint y: 640, endPoint x: 673, endPoint y: 631, distance: 9.3
click at [671, 638] on icon at bounding box center [668, 634] width 15 height 15
click at [23, 179] on div at bounding box center [30, 183] width 15 height 15
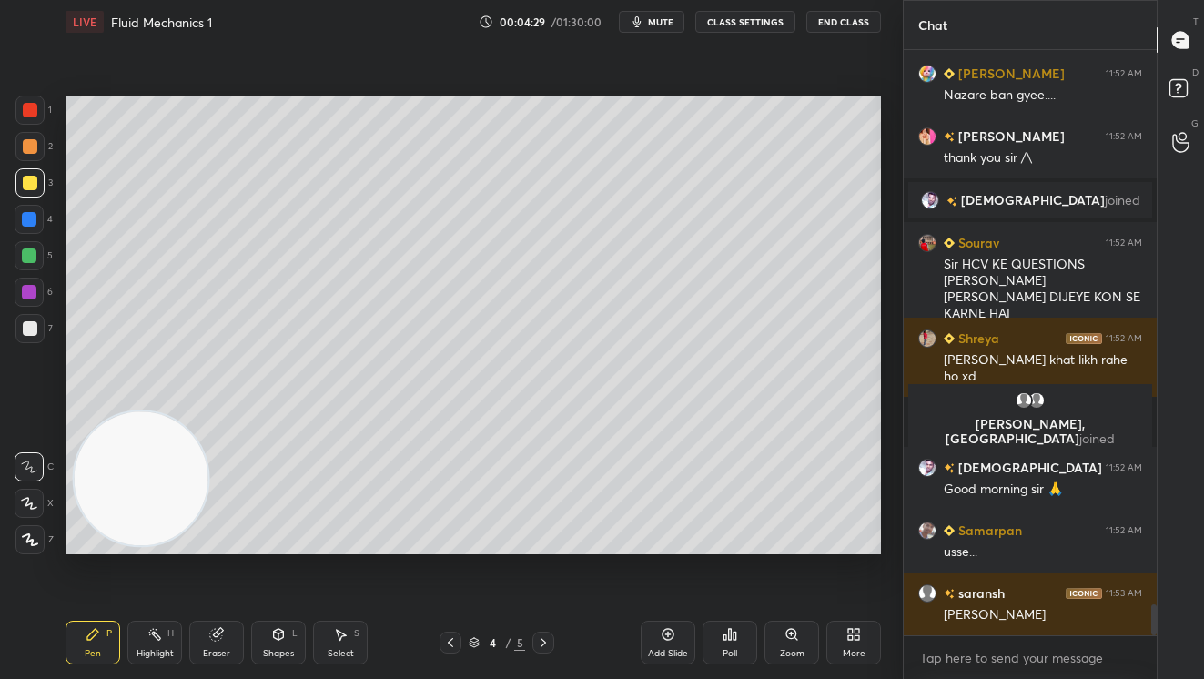
click at [31, 252] on div at bounding box center [29, 255] width 15 height 15
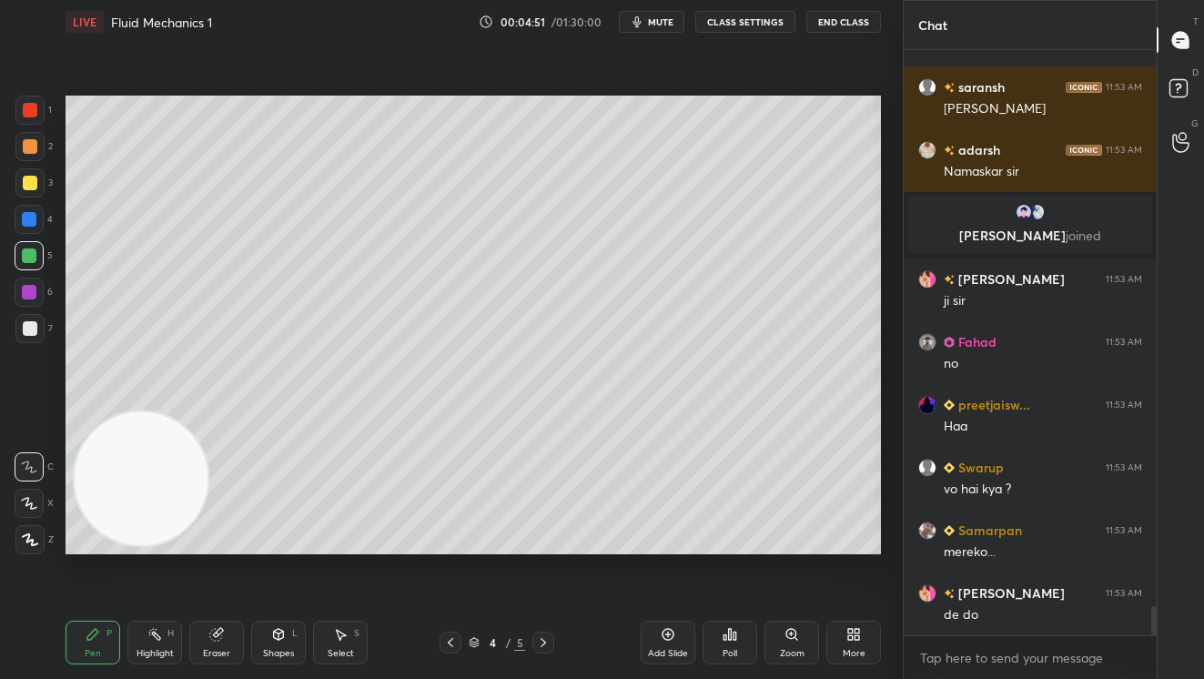
scroll to position [11065, 0]
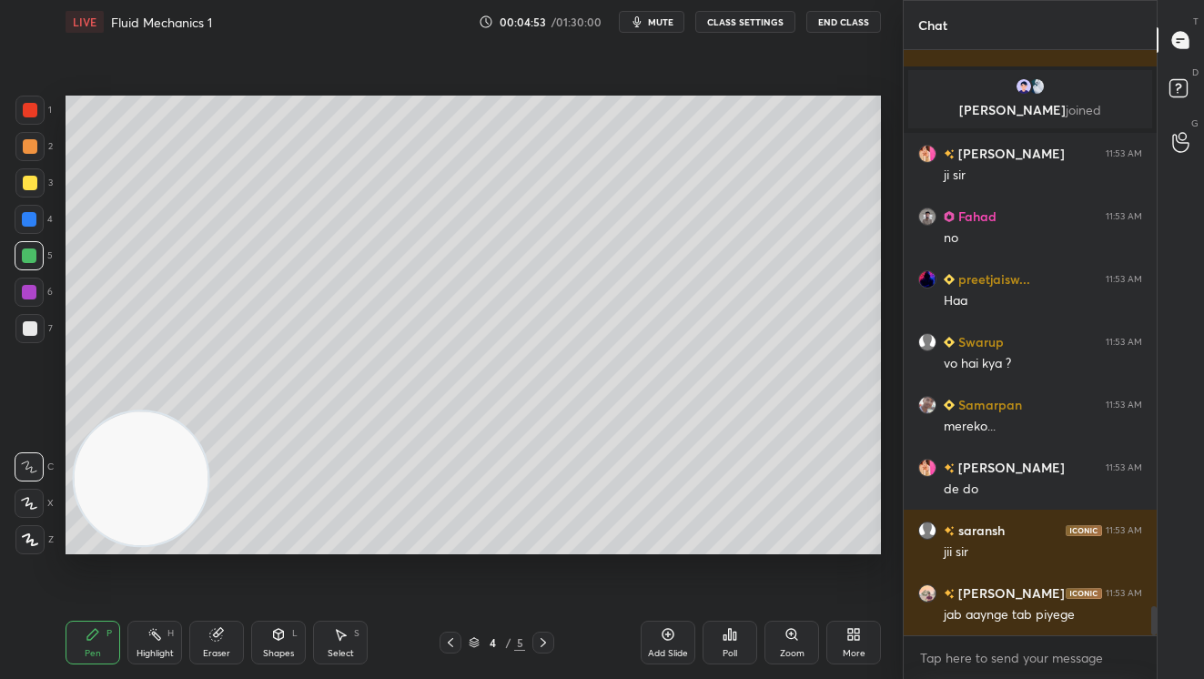
click at [29, 185] on div at bounding box center [30, 183] width 15 height 15
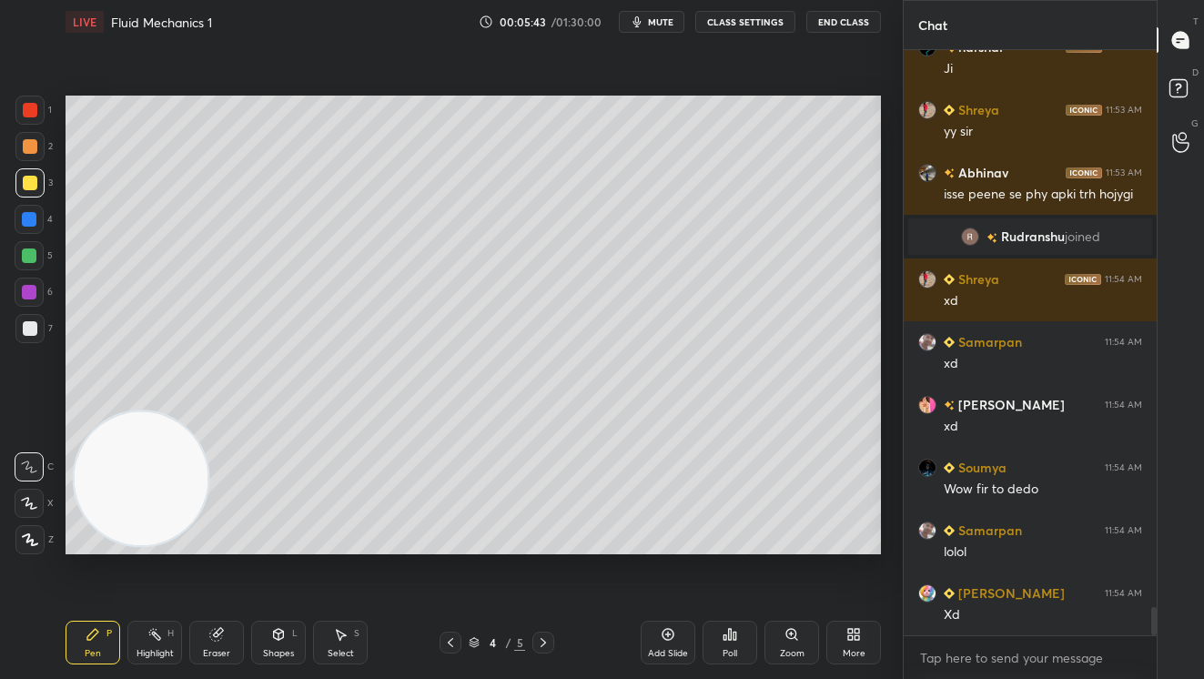
scroll to position [11761, 0]
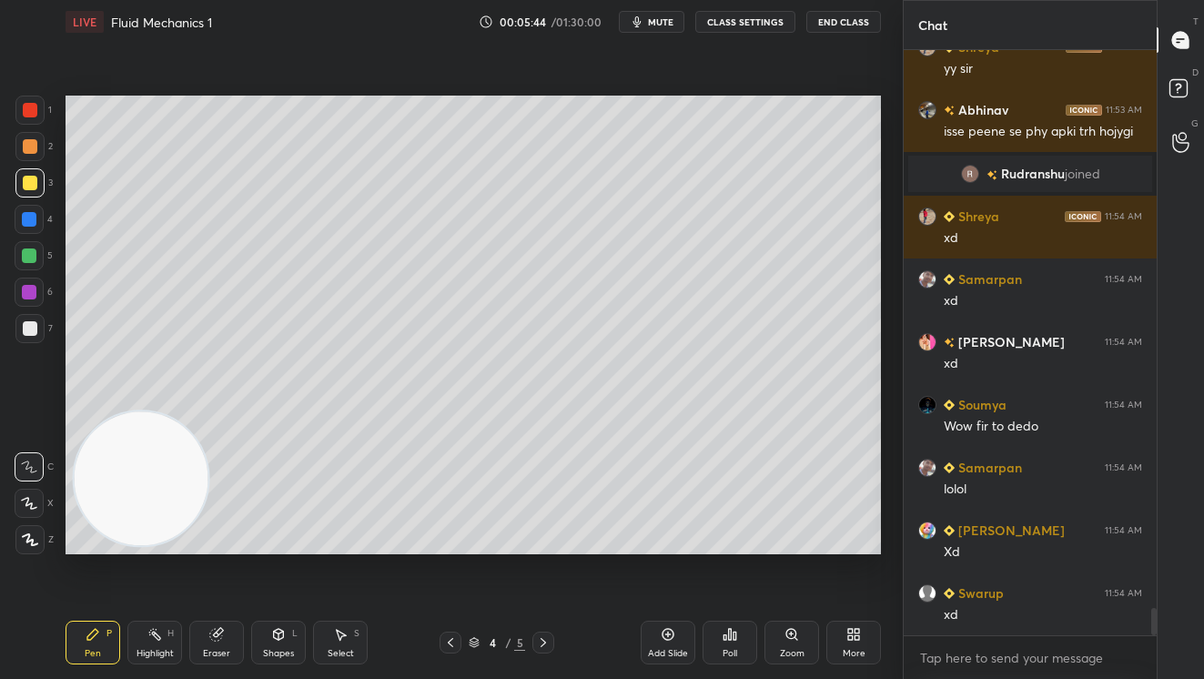
click at [35, 250] on div at bounding box center [29, 255] width 15 height 15
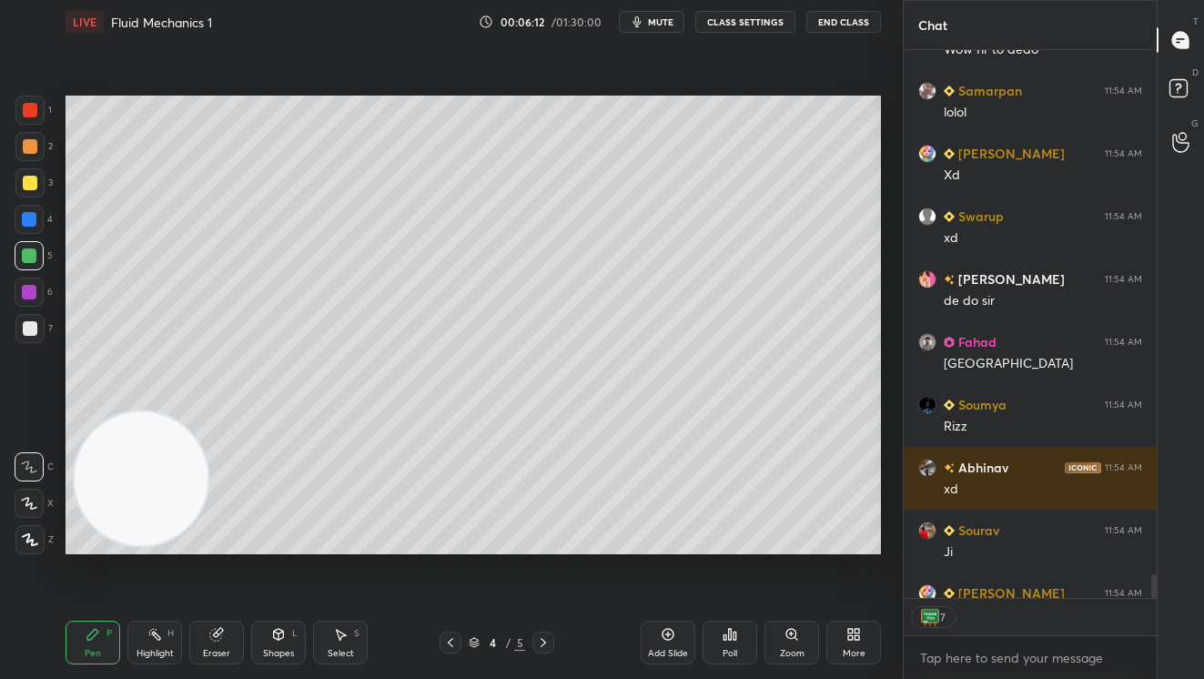
scroll to position [12219, 0]
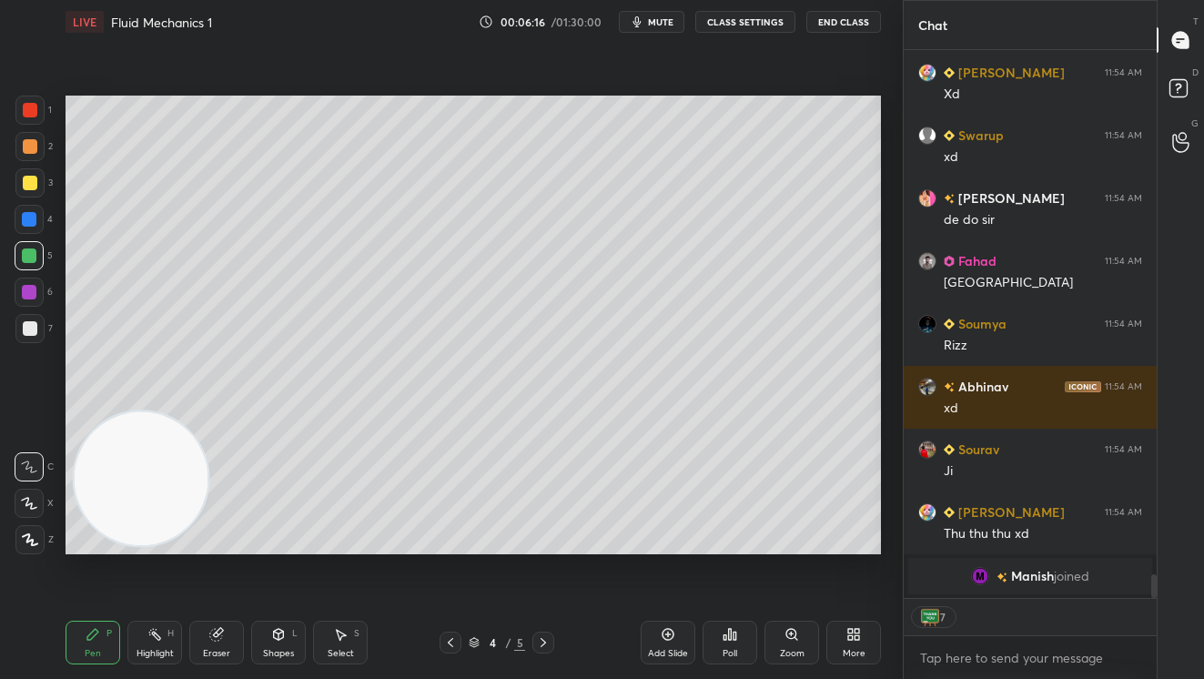
click at [27, 184] on div at bounding box center [30, 183] width 15 height 15
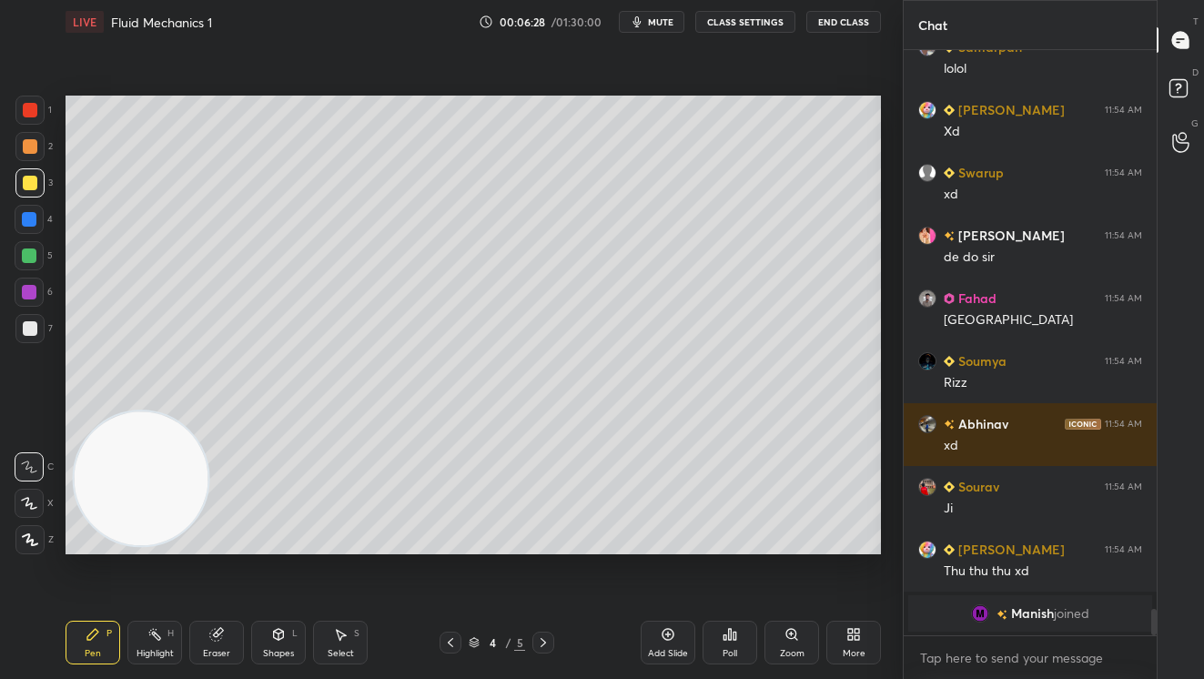
scroll to position [12205, 0]
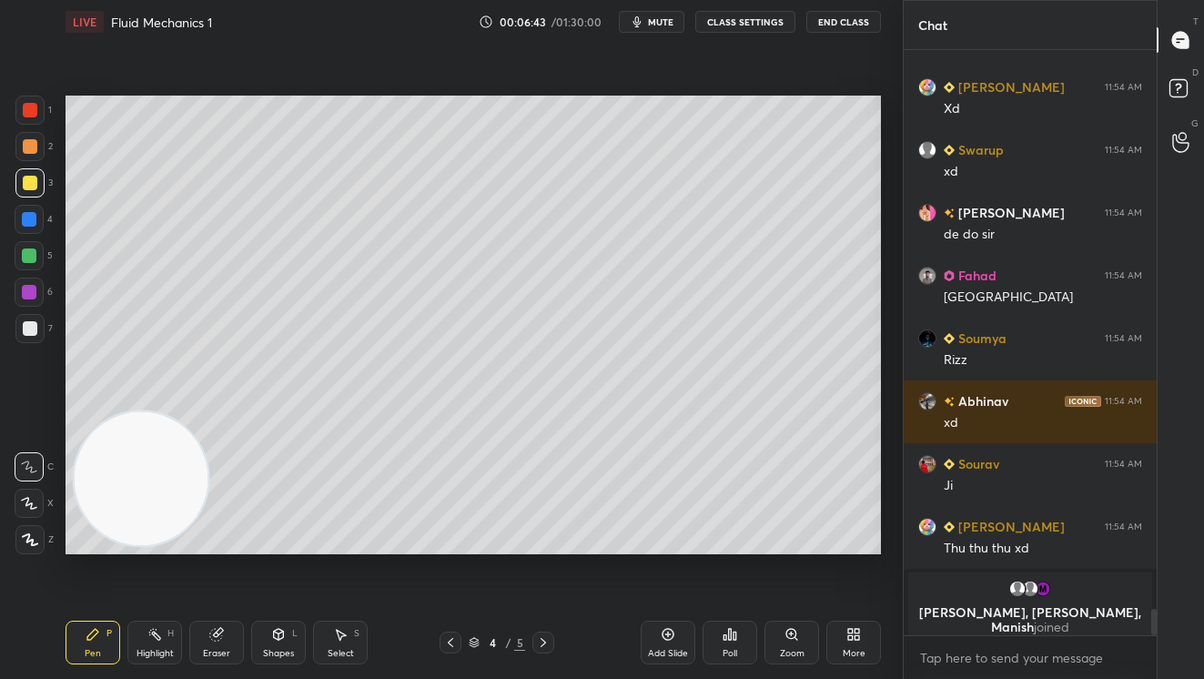
click at [33, 263] on div at bounding box center [29, 255] width 29 height 29
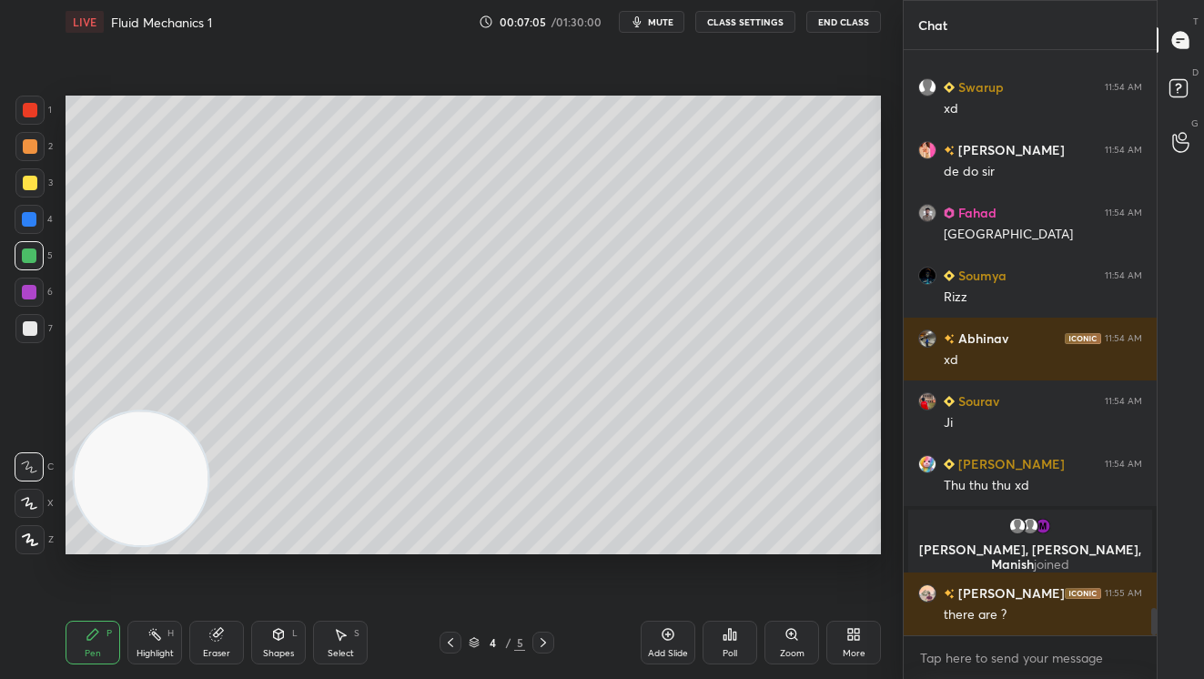
scroll to position [12046, 0]
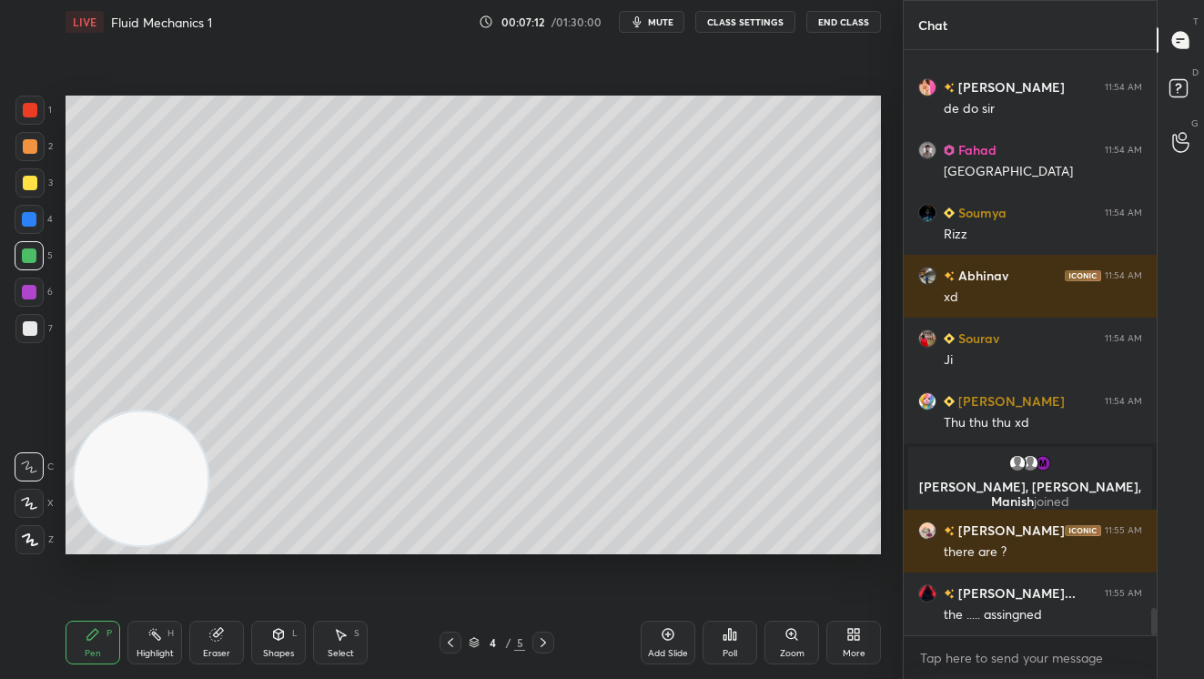
click at [27, 331] on div at bounding box center [30, 328] width 15 height 15
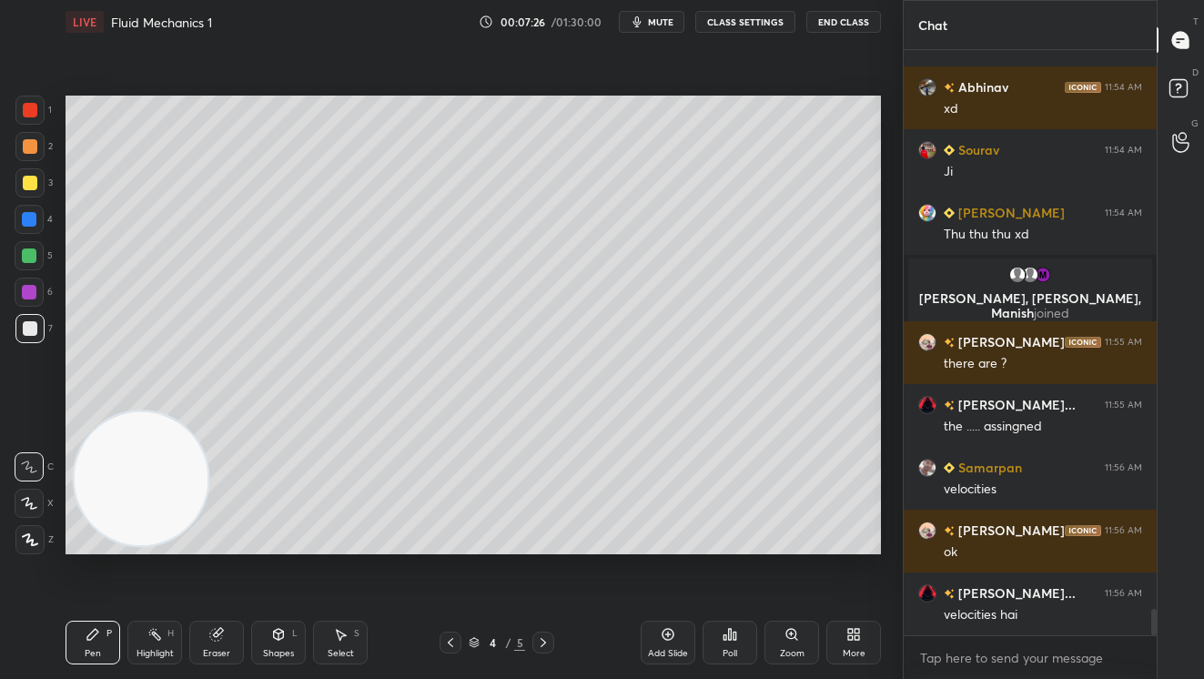
scroll to position [12297, 0]
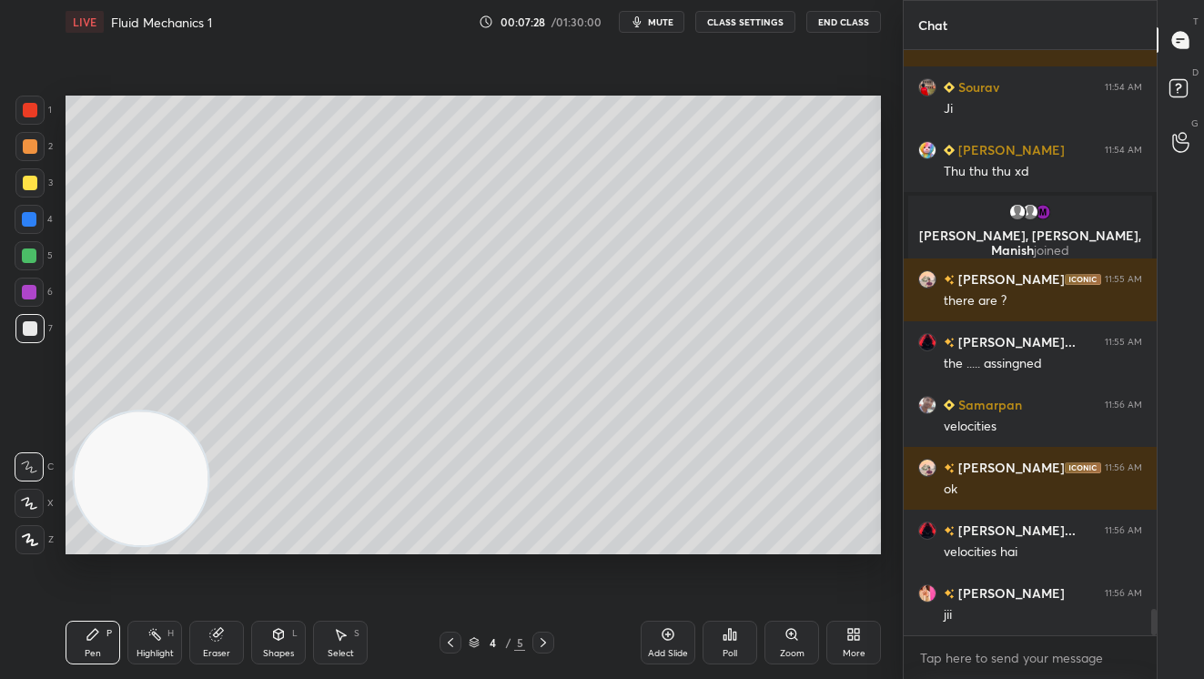
drag, startPoint x: 216, startPoint y: 642, endPoint x: 358, endPoint y: 556, distance: 166.2
click at [224, 640] on div "Eraser" at bounding box center [216, 643] width 55 height 44
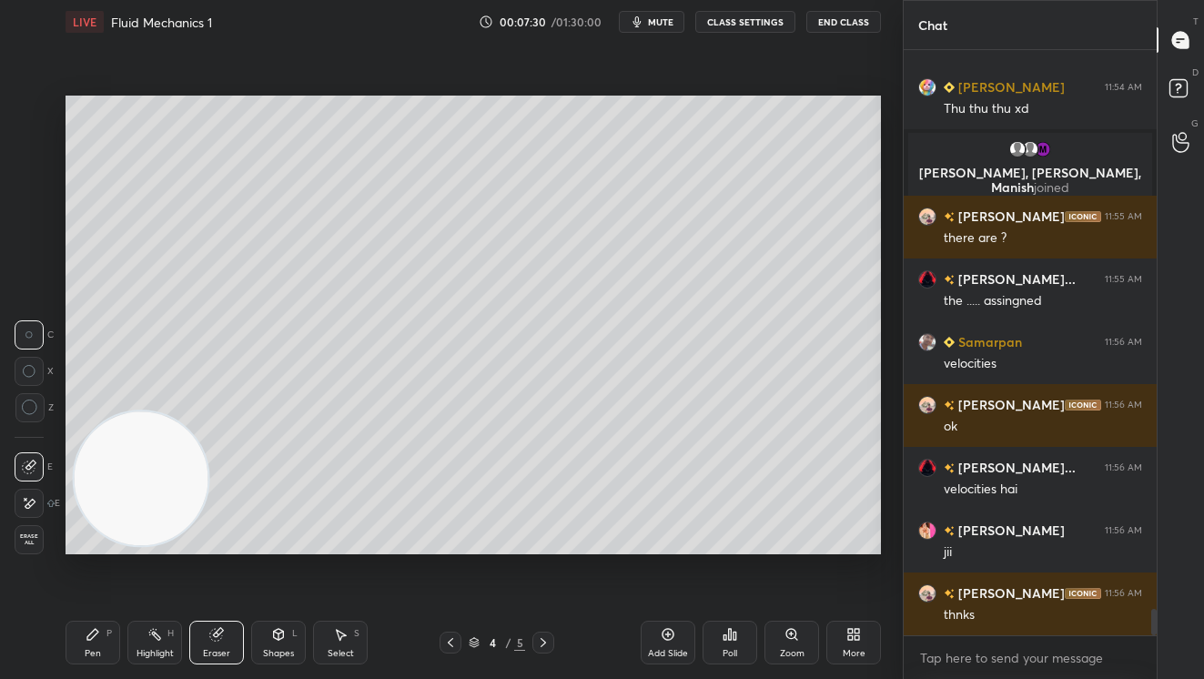
scroll to position [12423, 0]
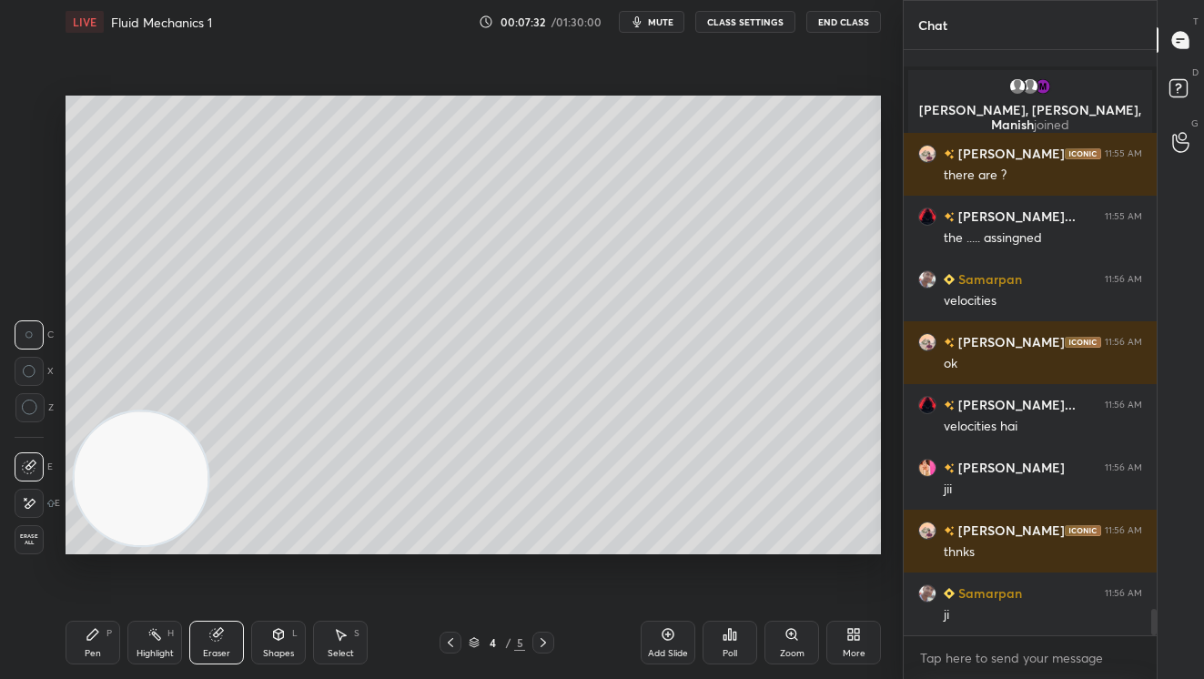
click at [82, 631] on div "Pen P" at bounding box center [93, 643] width 55 height 44
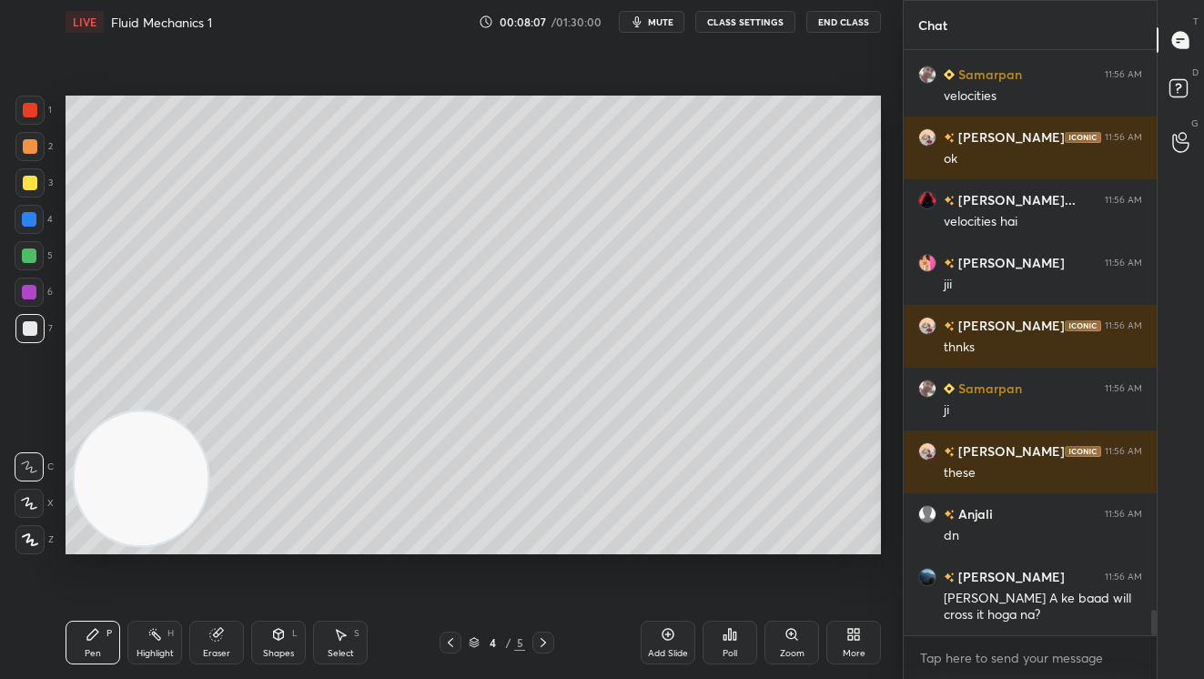
scroll to position [12671, 0]
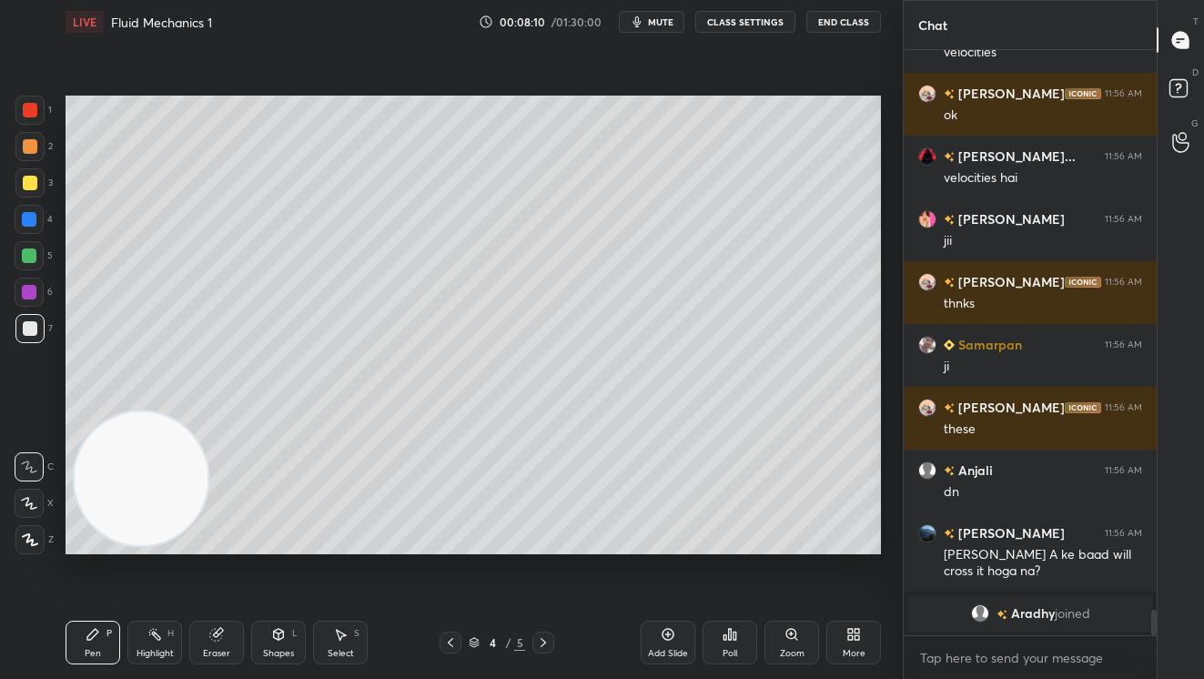
drag, startPoint x: 216, startPoint y: 645, endPoint x: 327, endPoint y: 558, distance: 141.3
click at [234, 640] on div "Eraser" at bounding box center [216, 643] width 55 height 44
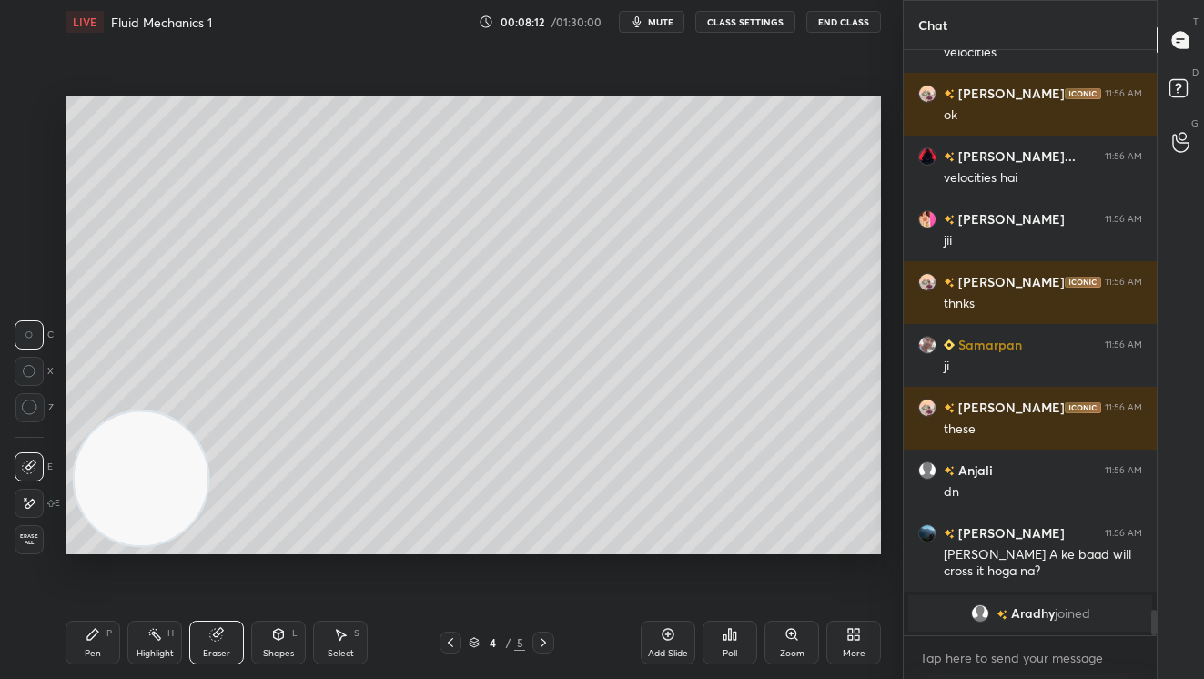
click at [103, 629] on div "Pen P" at bounding box center [93, 643] width 55 height 44
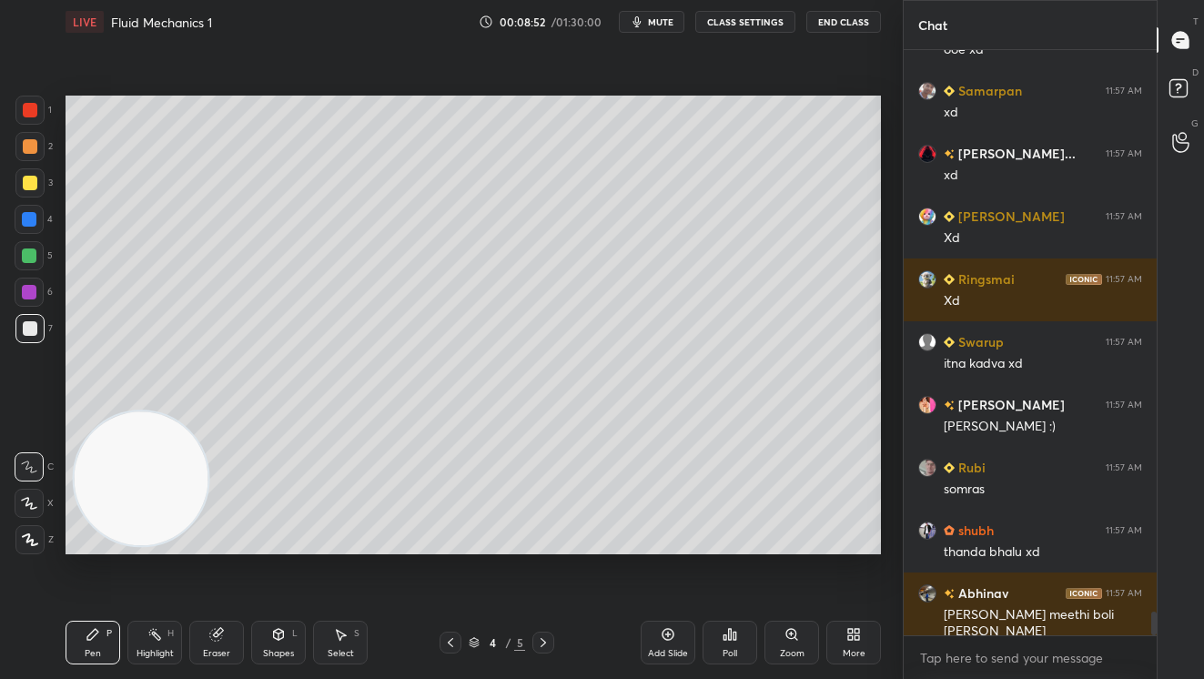
scroll to position [13682, 0]
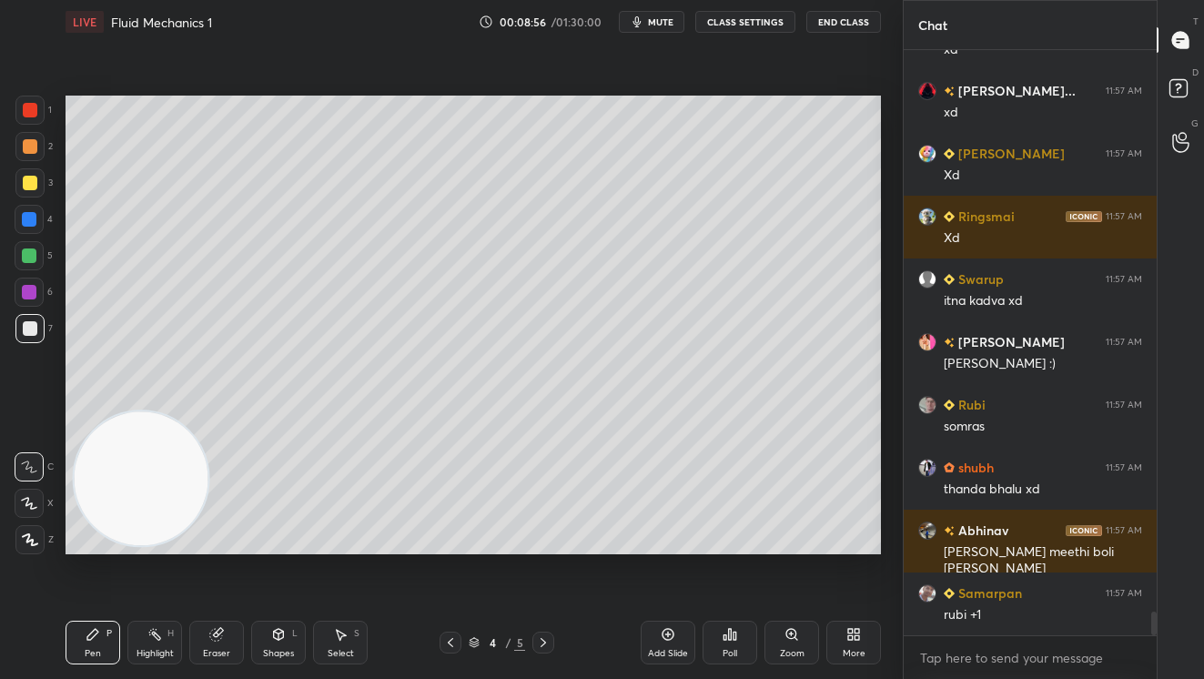
drag, startPoint x: 28, startPoint y: 108, endPoint x: 45, endPoint y: 109, distance: 16.4
click at [33, 110] on div at bounding box center [30, 110] width 15 height 15
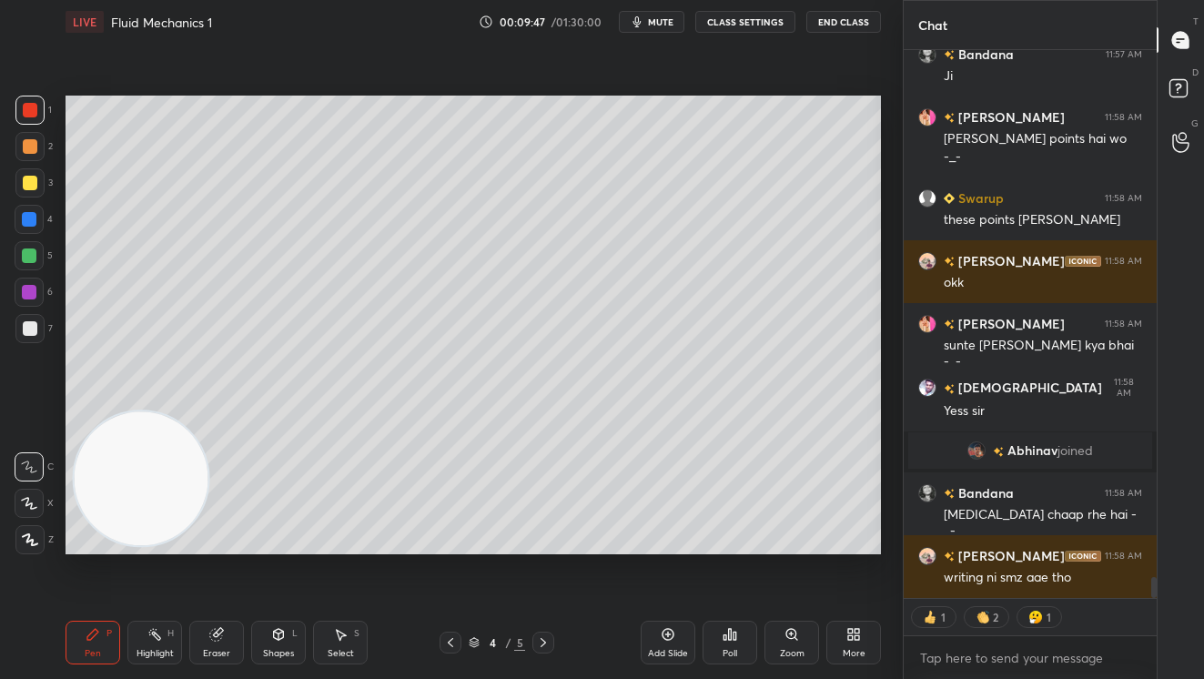
scroll to position [14091, 0]
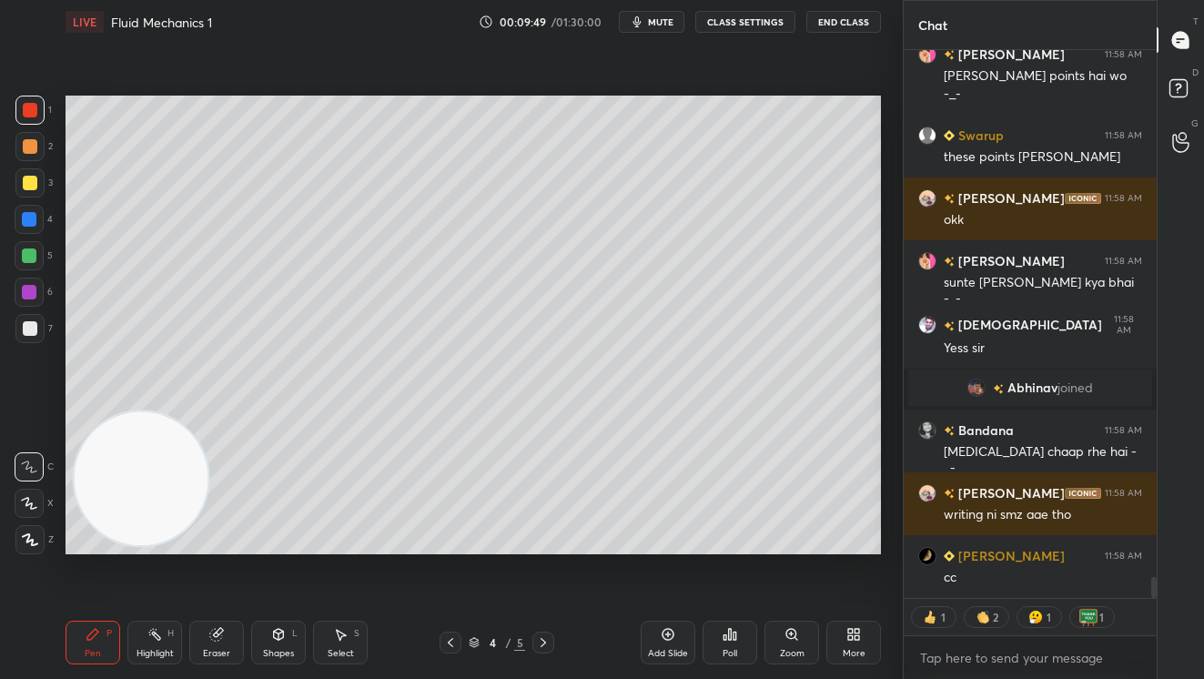
drag, startPoint x: 667, startPoint y: 641, endPoint x: 690, endPoint y: 565, distance: 78.9
click at [666, 639] on icon at bounding box center [668, 634] width 15 height 15
click at [29, 187] on div at bounding box center [30, 183] width 15 height 15
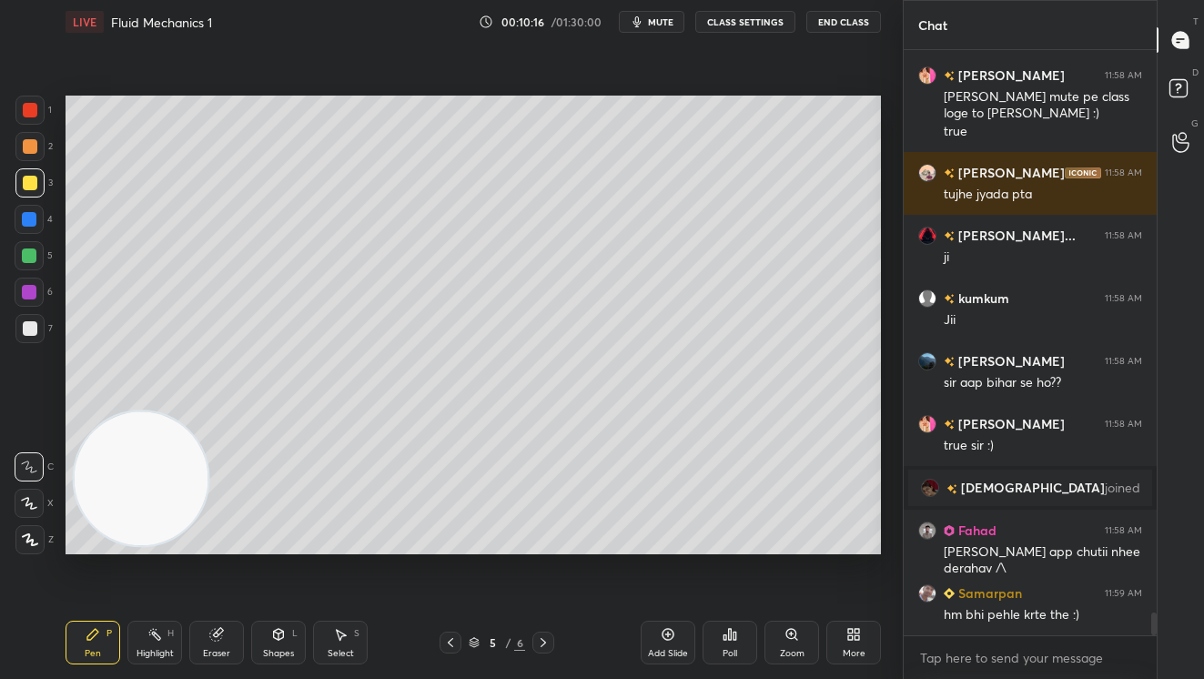
scroll to position [14697, 0]
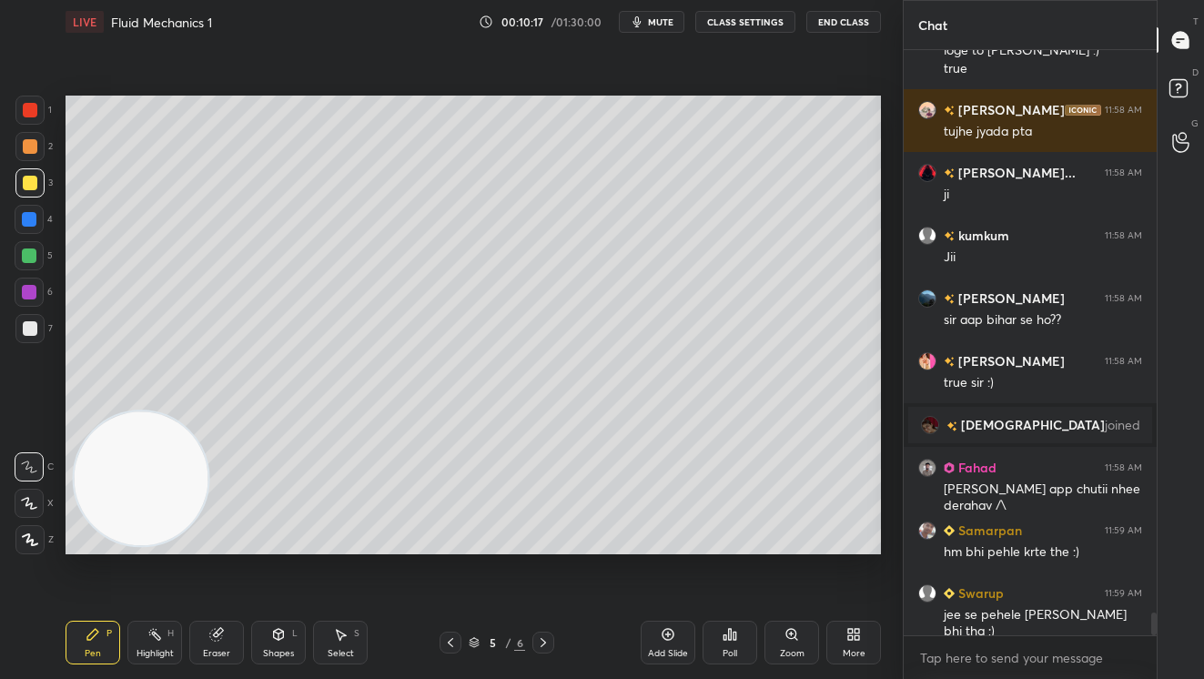
drag, startPoint x: 34, startPoint y: 262, endPoint x: 40, endPoint y: 230, distance: 32.5
click at [33, 258] on div at bounding box center [29, 255] width 29 height 29
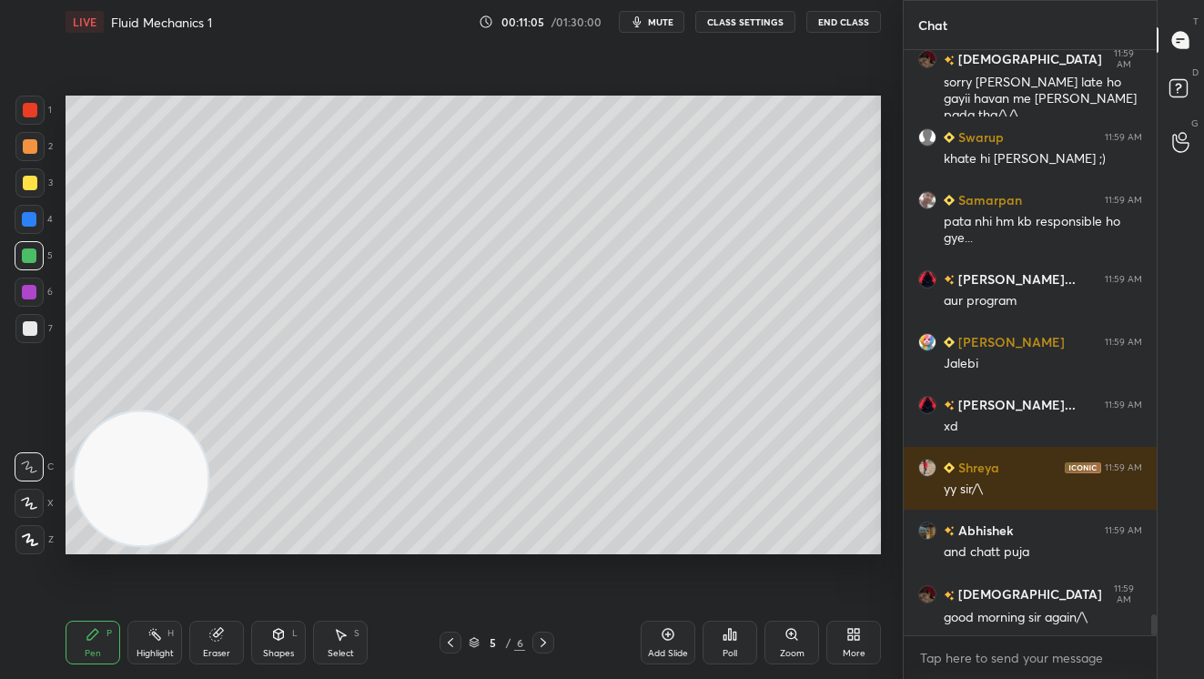
scroll to position [15909, 0]
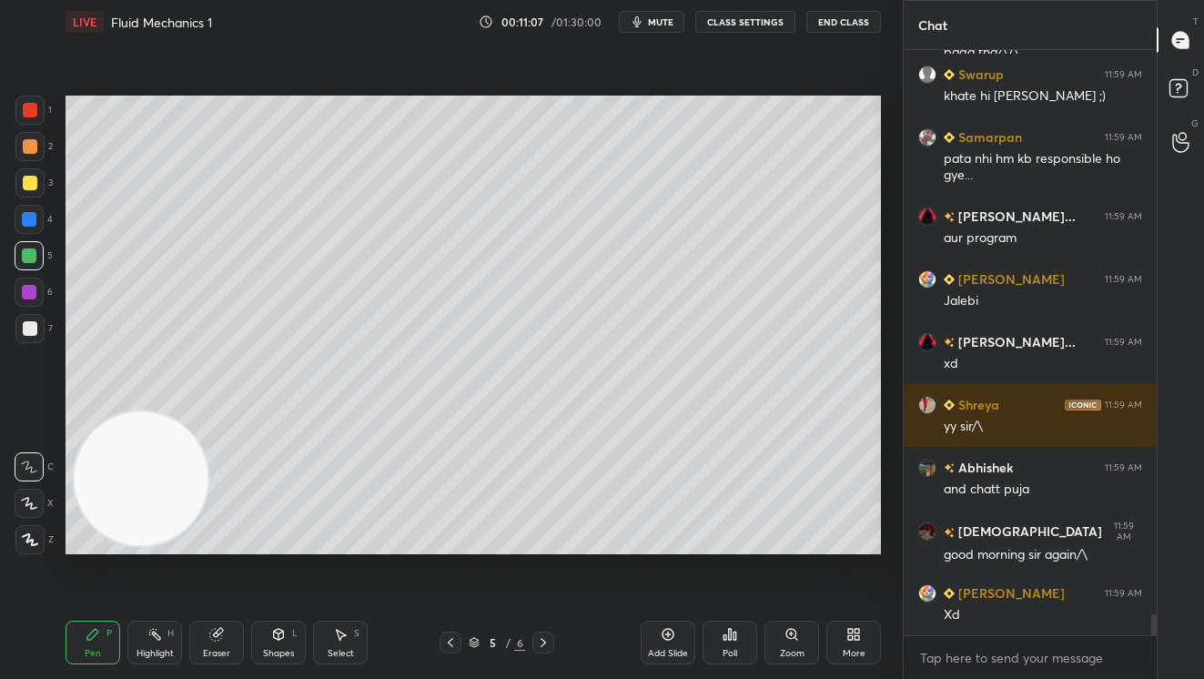
click at [35, 201] on div "3" at bounding box center [33, 186] width 37 height 36
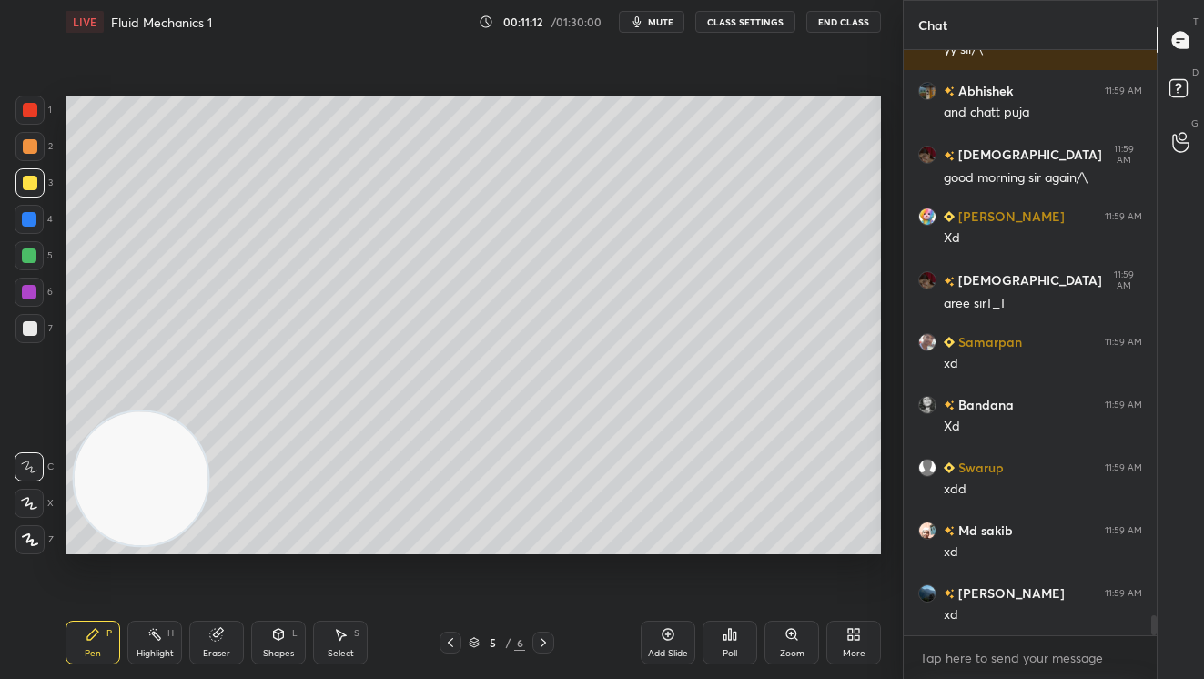
scroll to position [16349, 0]
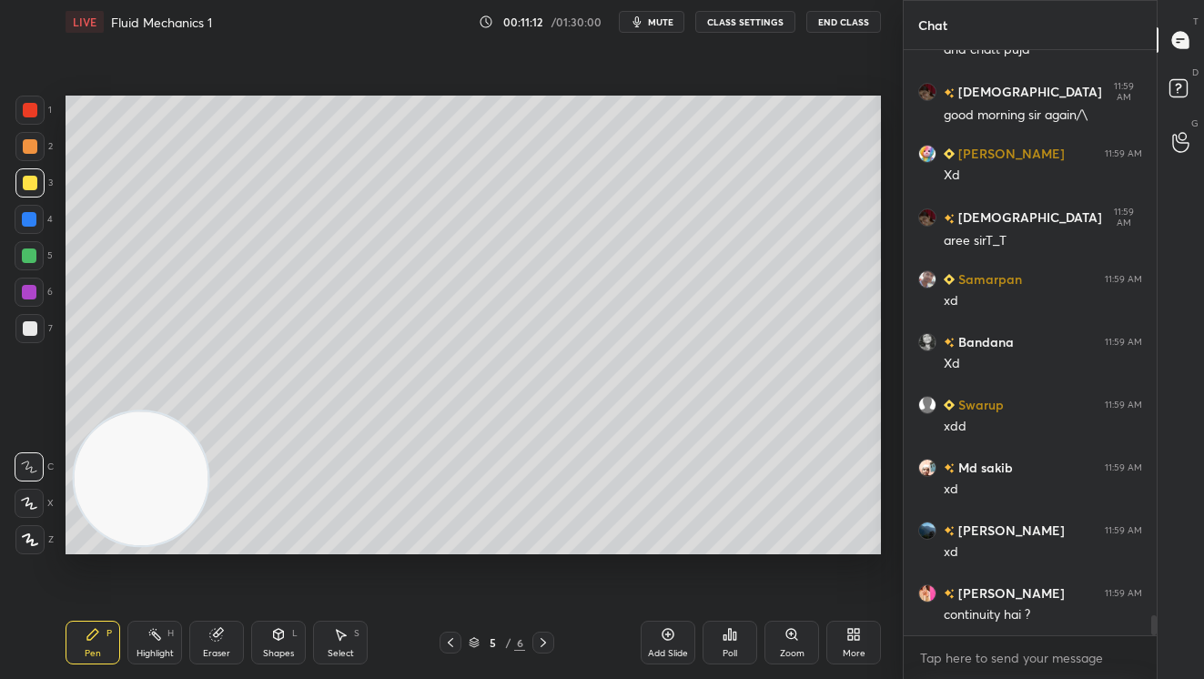
click at [34, 148] on div at bounding box center [30, 146] width 15 height 15
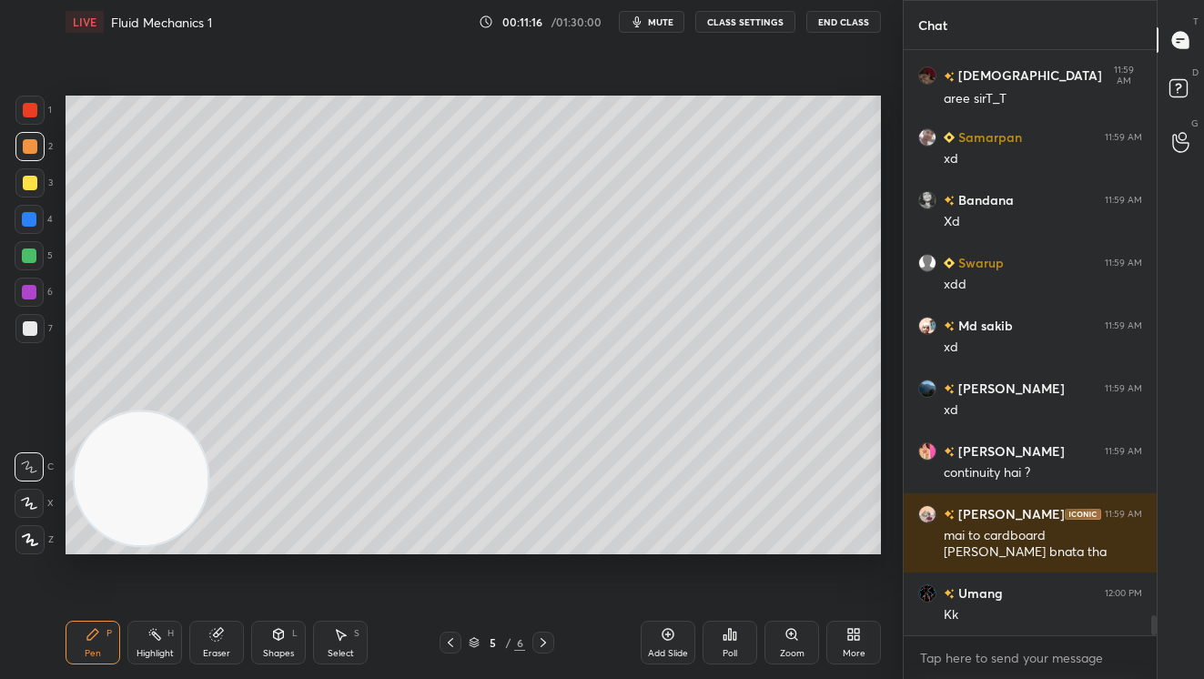
scroll to position [16554, 0]
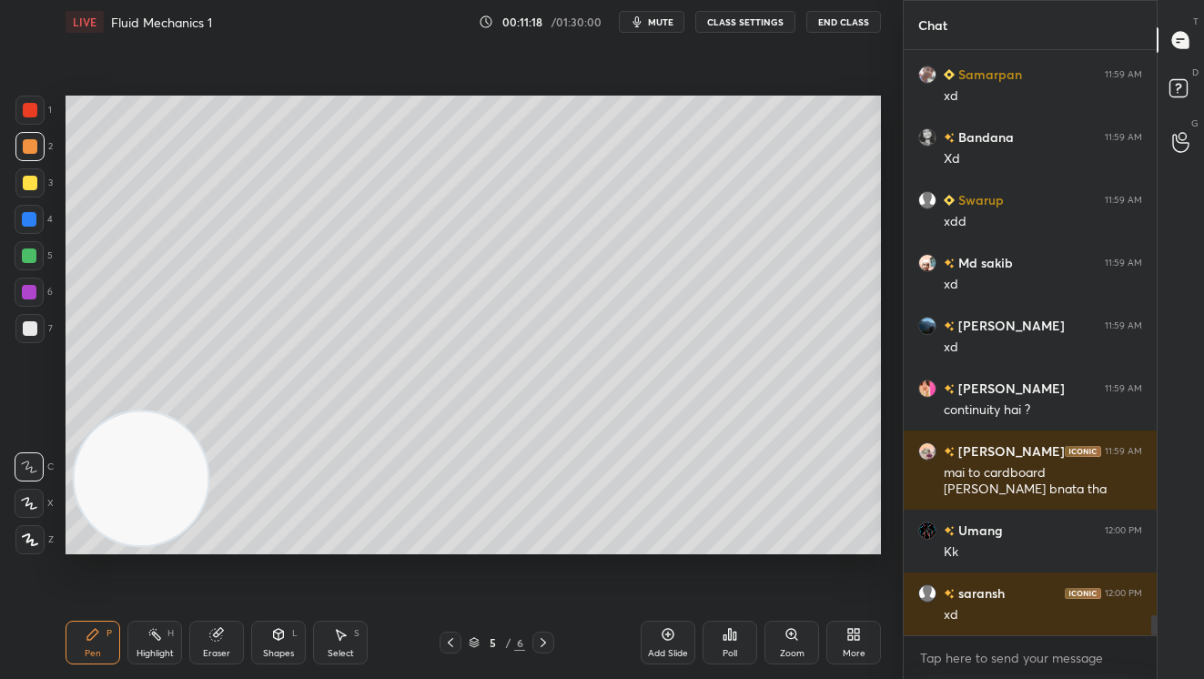
click at [25, 189] on div at bounding box center [30, 183] width 15 height 15
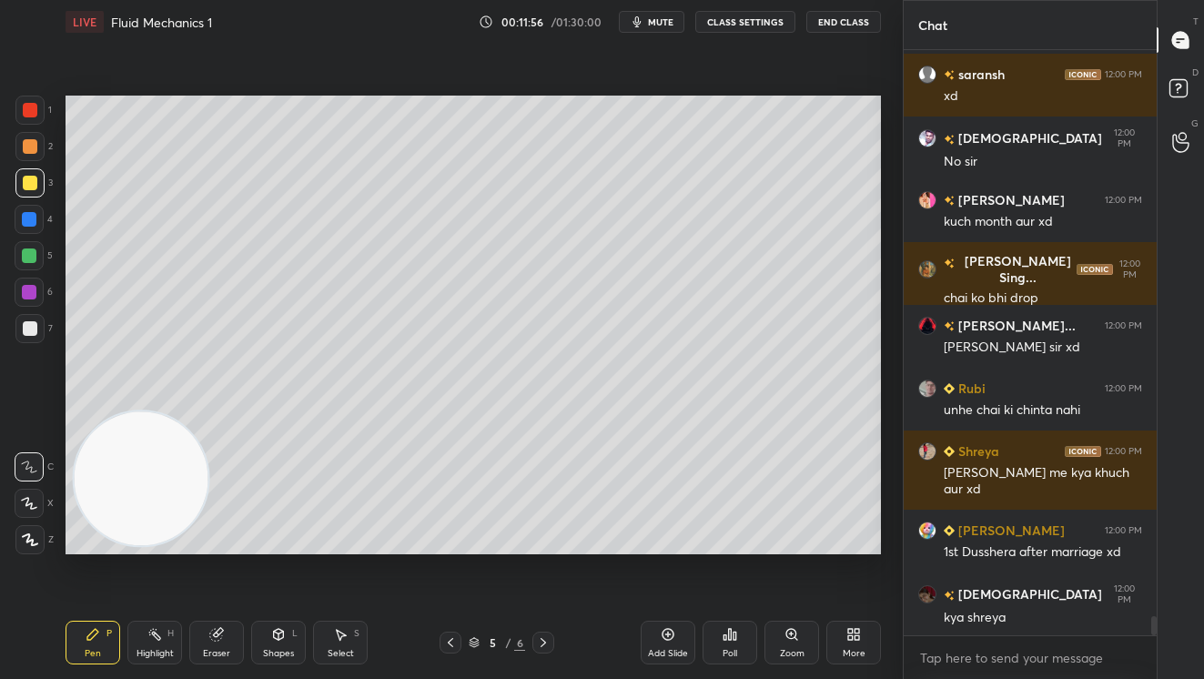
scroll to position [17116, 0]
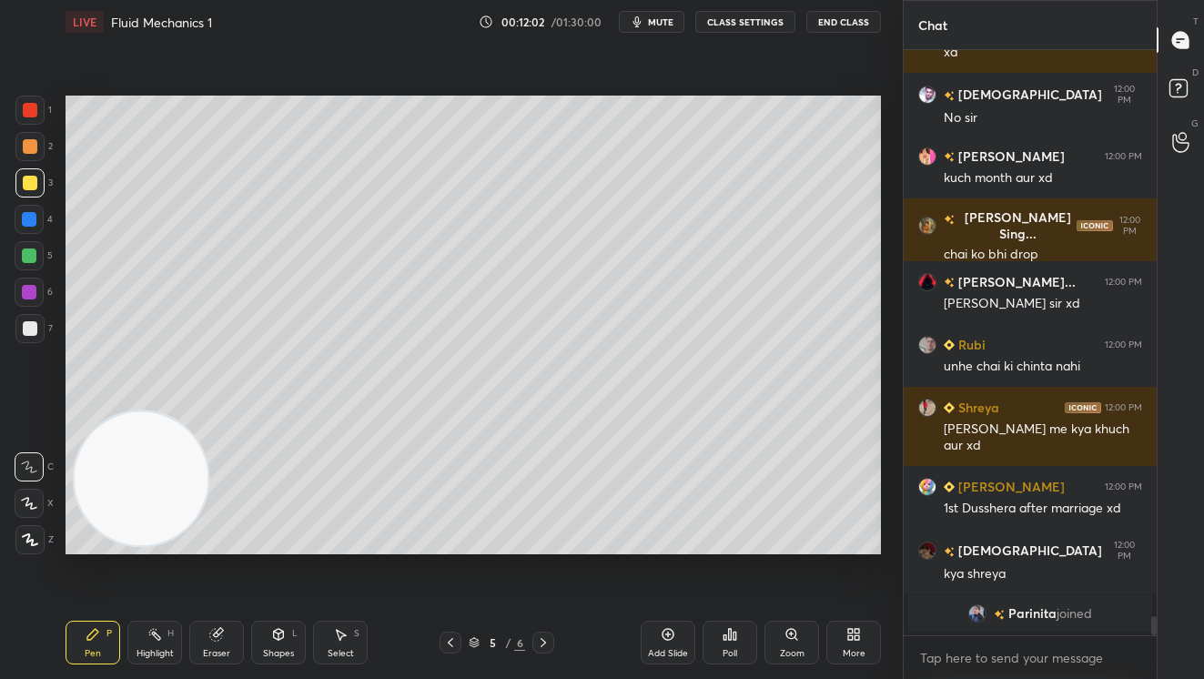
click at [39, 334] on div at bounding box center [29, 328] width 29 height 29
click at [883, 362] on div "Setting up your live class Poll for secs No correct answer Start poll" at bounding box center [473, 325] width 830 height 562
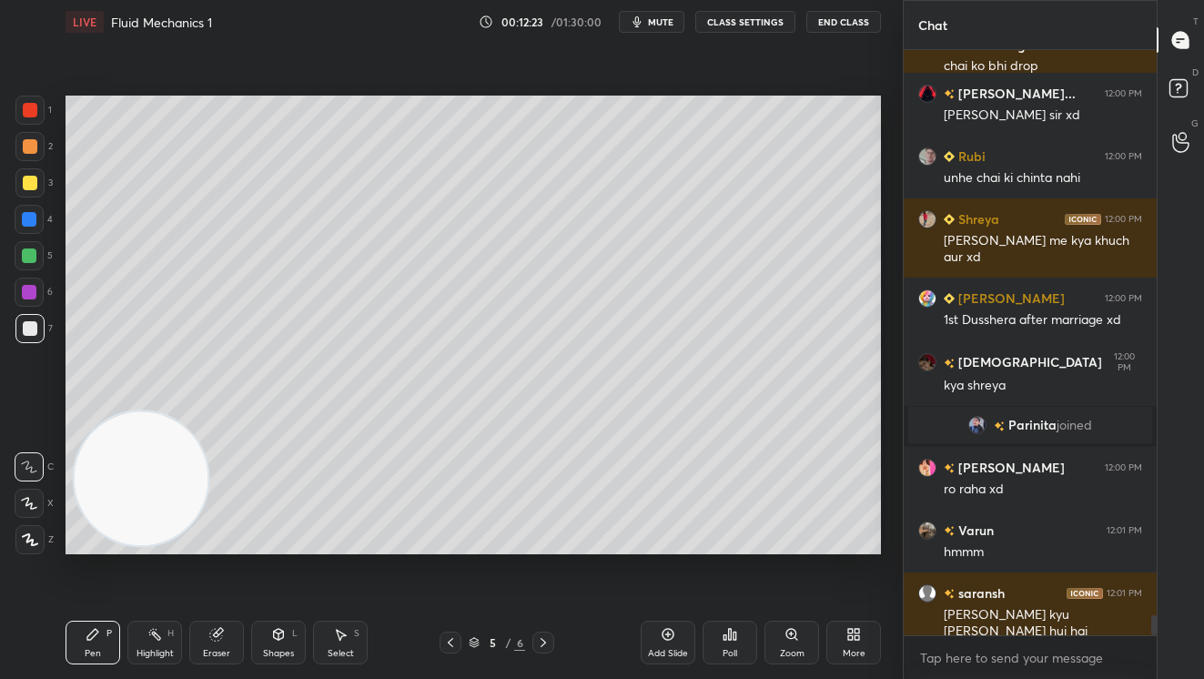
scroll to position [16423, 0]
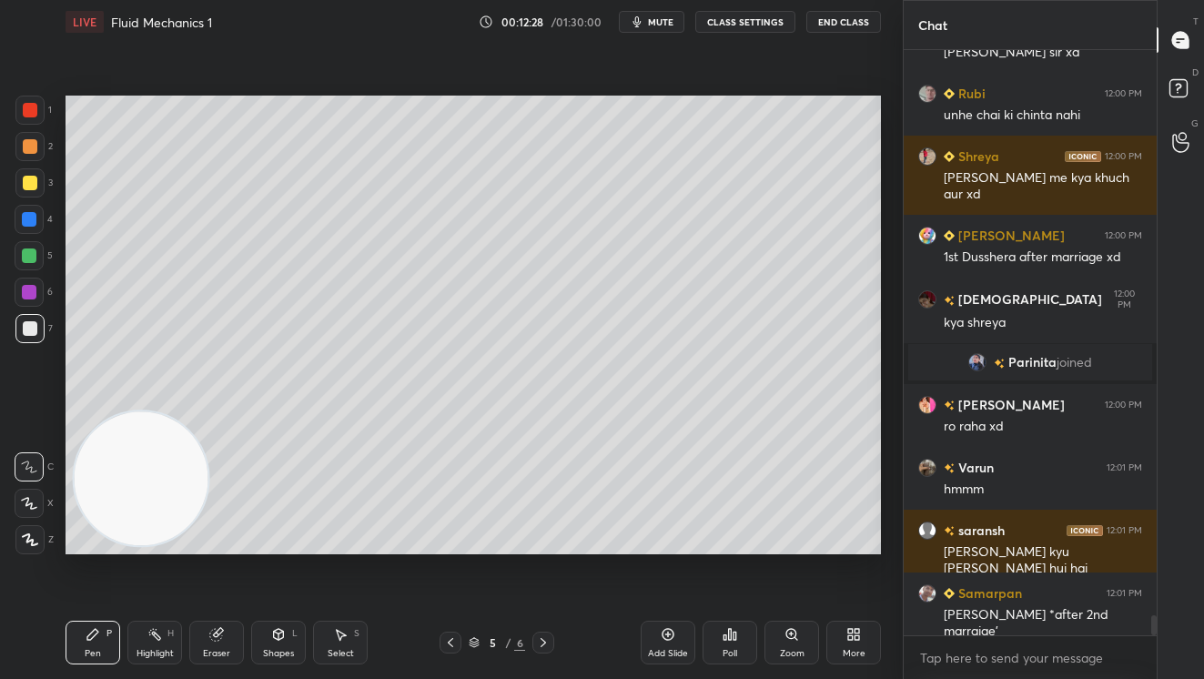
click at [25, 177] on div at bounding box center [30, 183] width 15 height 15
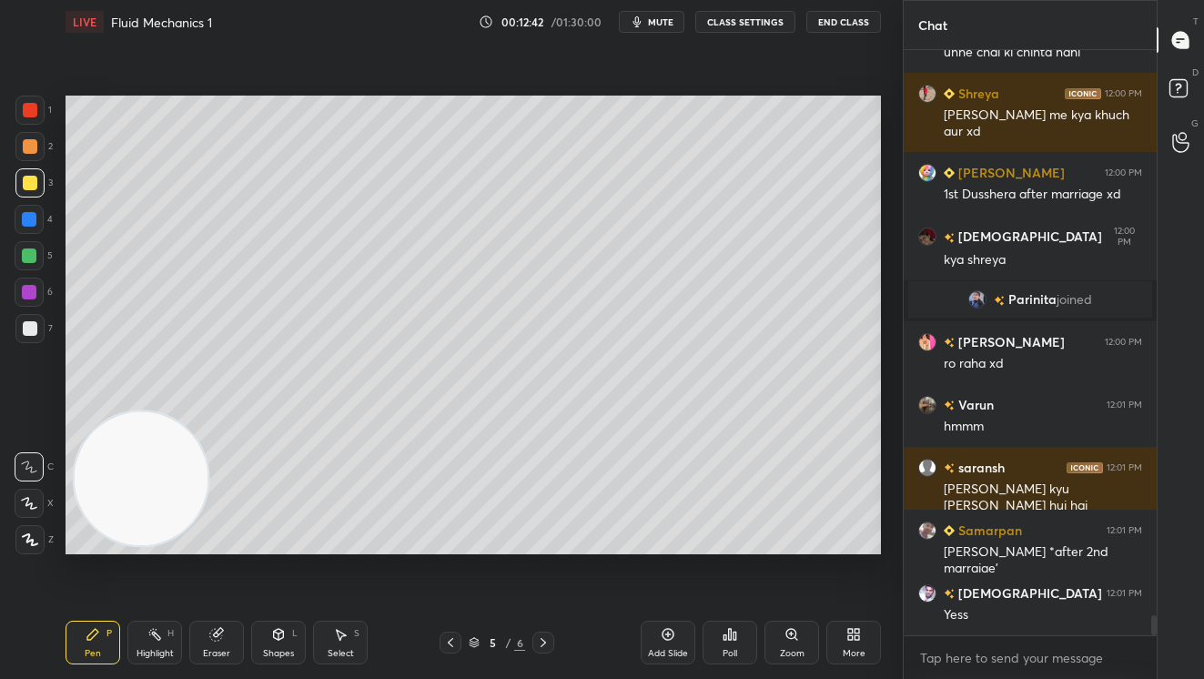
scroll to position [16549, 0]
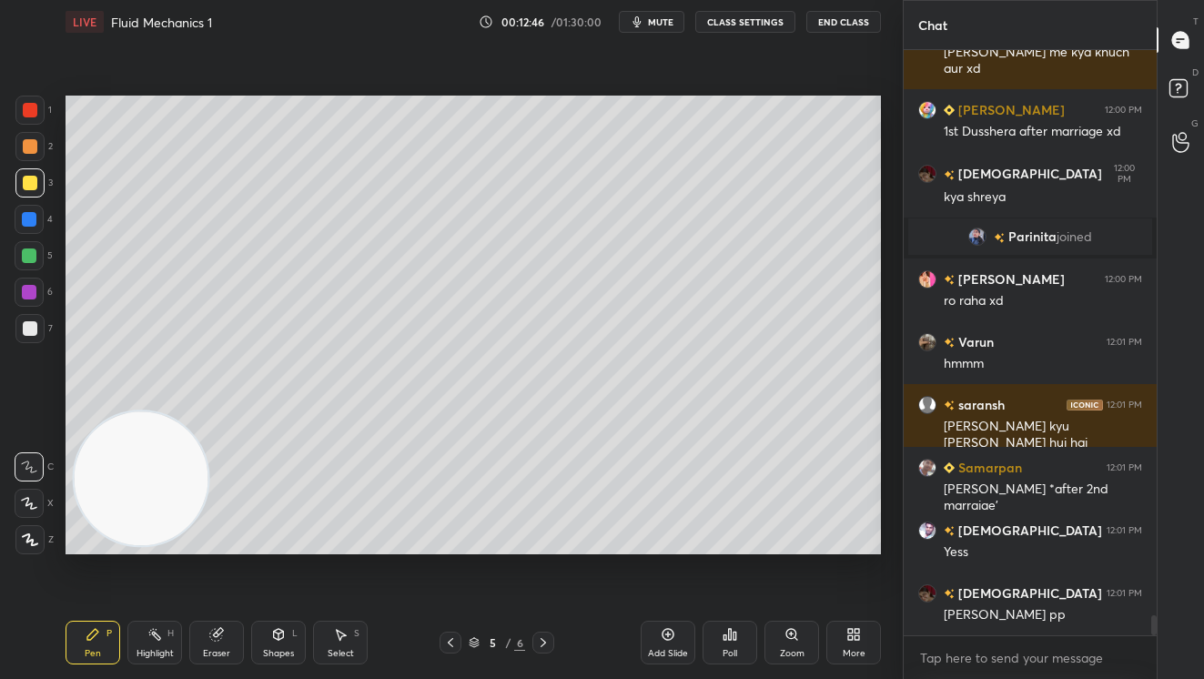
click at [450, 646] on icon at bounding box center [450, 642] width 15 height 15
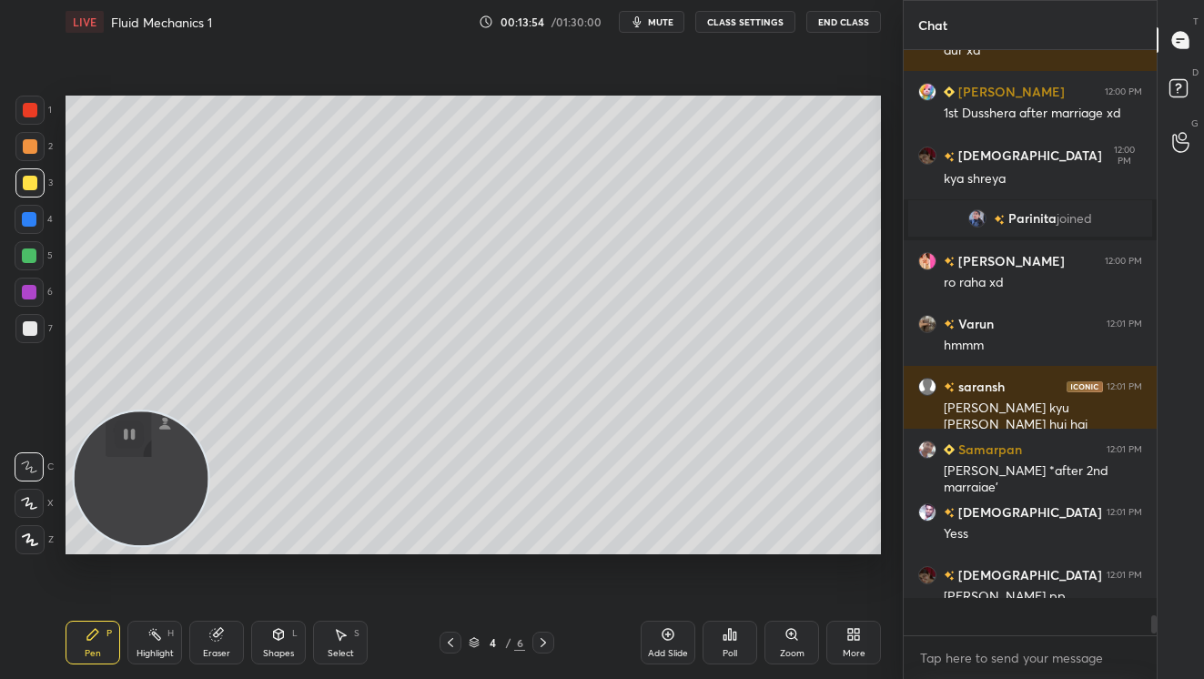
scroll to position [17730, 0]
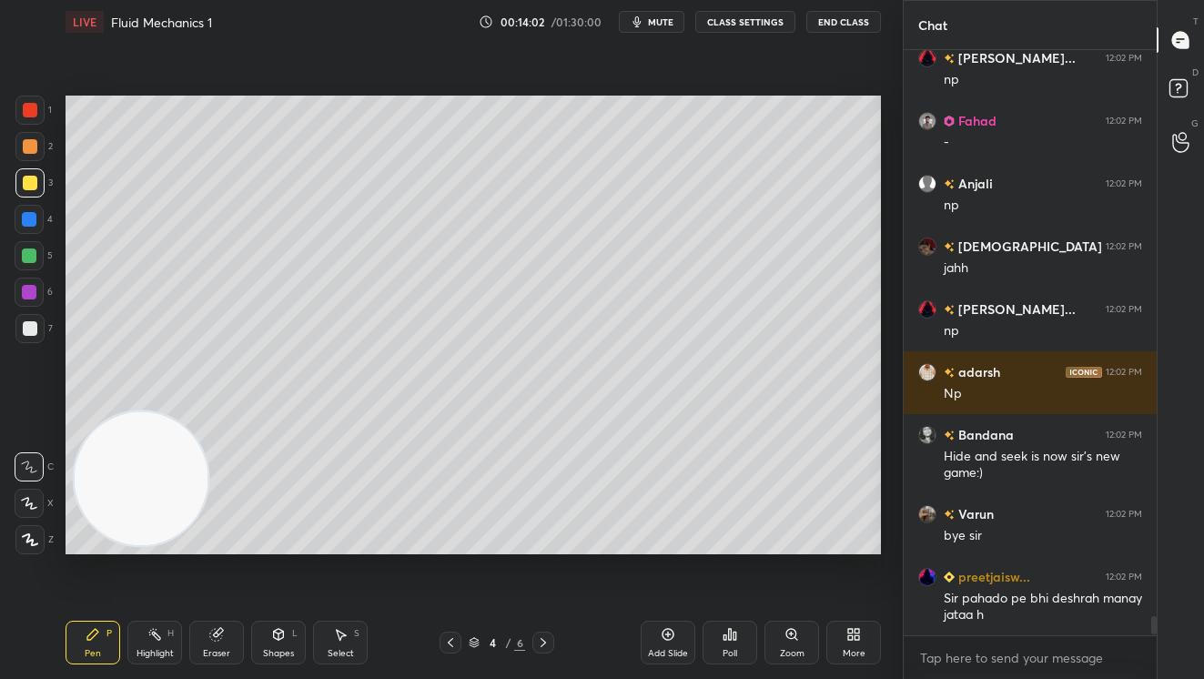
click at [543, 640] on icon at bounding box center [543, 642] width 5 height 9
click at [672, 14] on button "mute" at bounding box center [652, 22] width 66 height 22
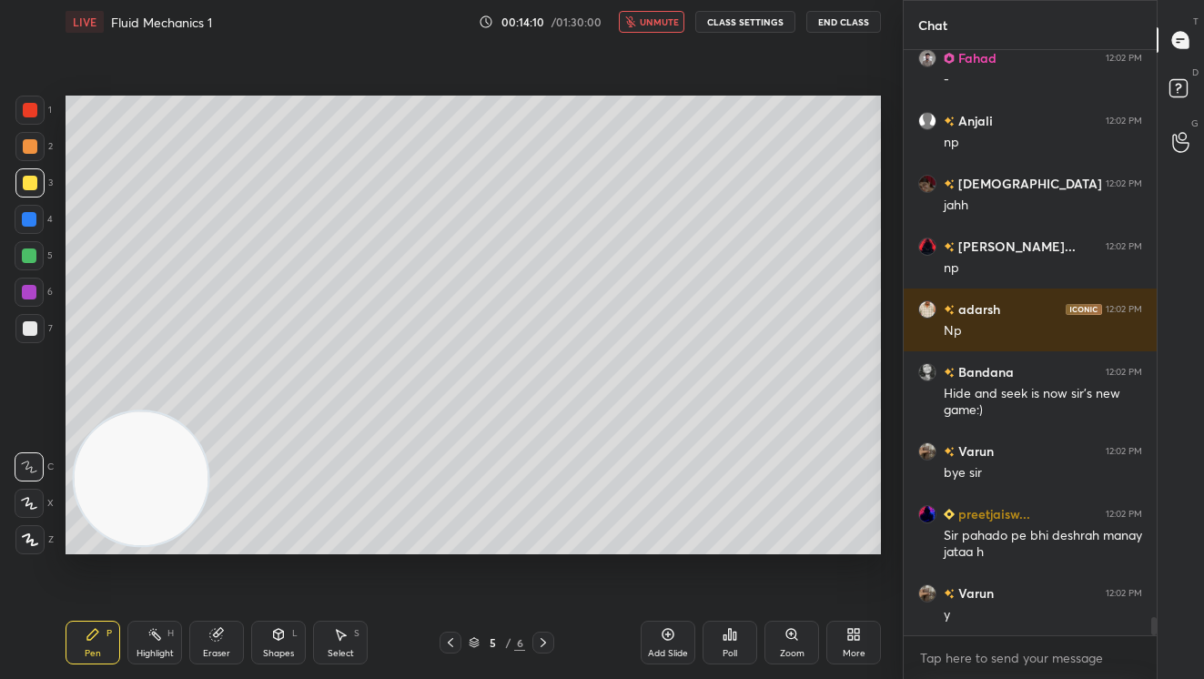
scroll to position [17837, 0]
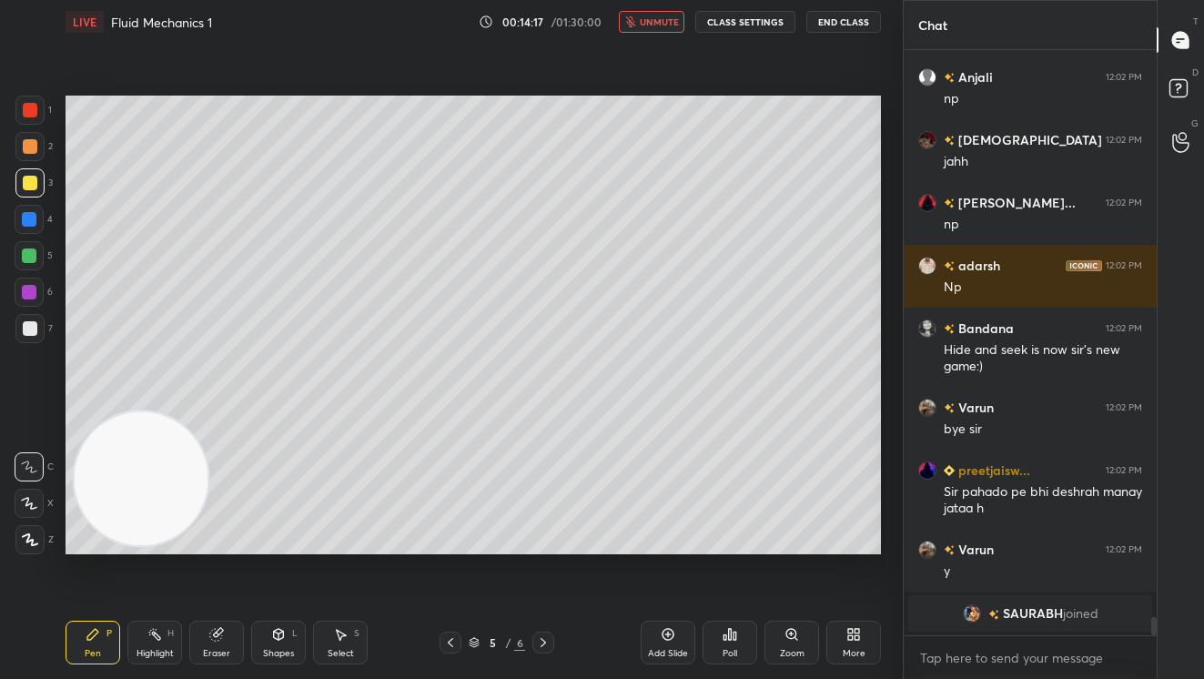
drag, startPoint x: 656, startPoint y: 26, endPoint x: 637, endPoint y: 38, distance: 22.5
click at [658, 25] on span "unmute" at bounding box center [659, 21] width 39 height 13
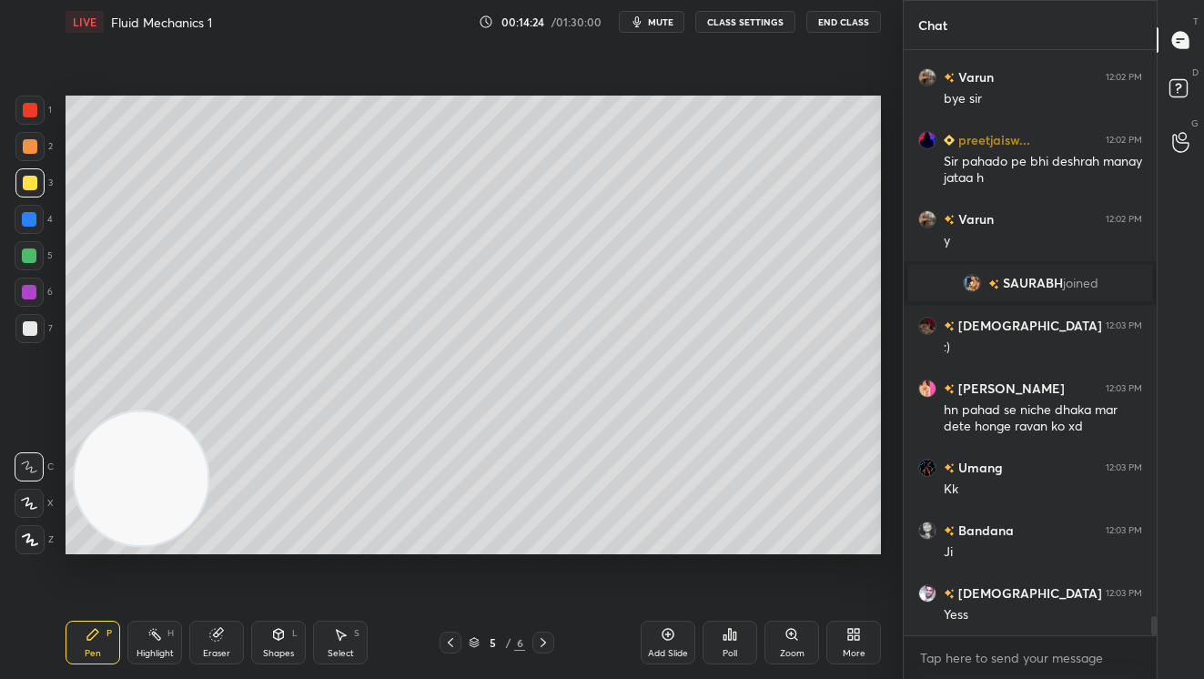
scroll to position [17784, 0]
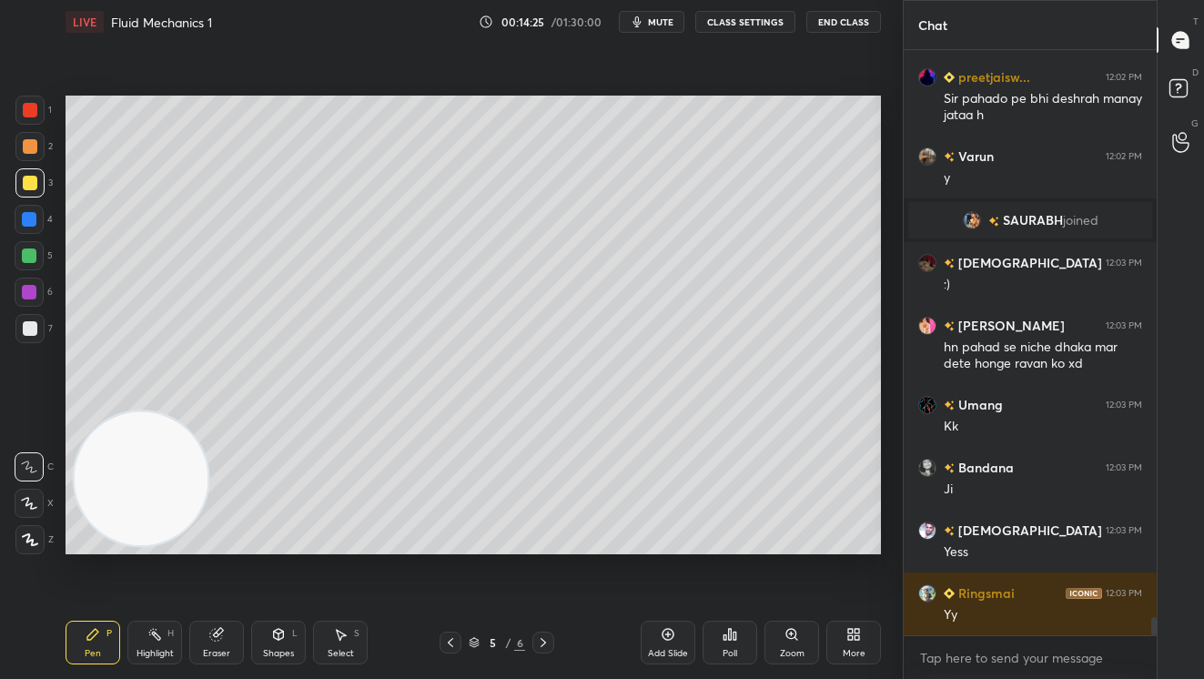
click at [684, 632] on div "Add Slide" at bounding box center [668, 643] width 55 height 44
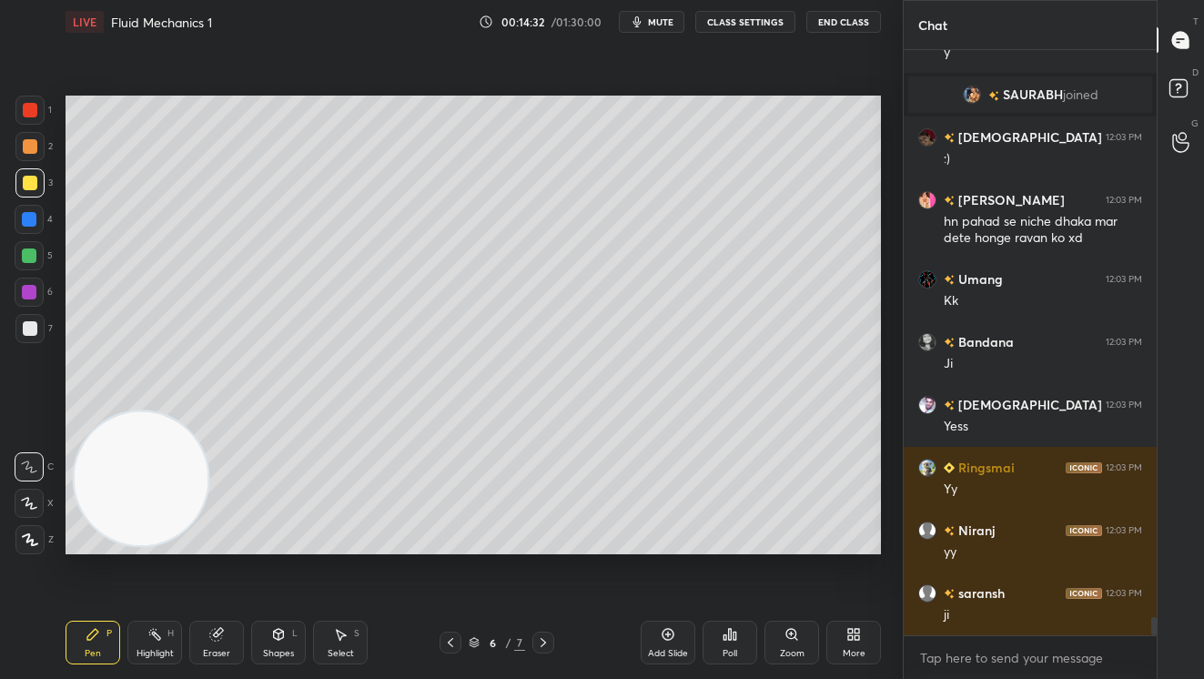
scroll to position [17972, 0]
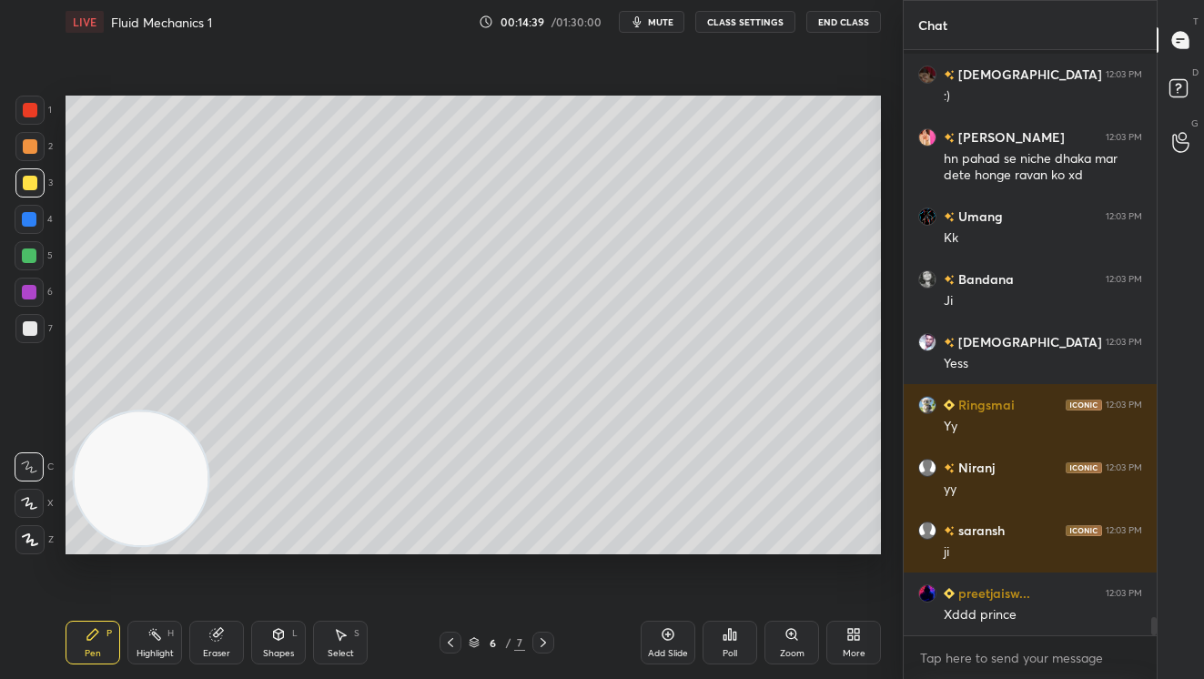
click at [25, 145] on div at bounding box center [30, 146] width 15 height 15
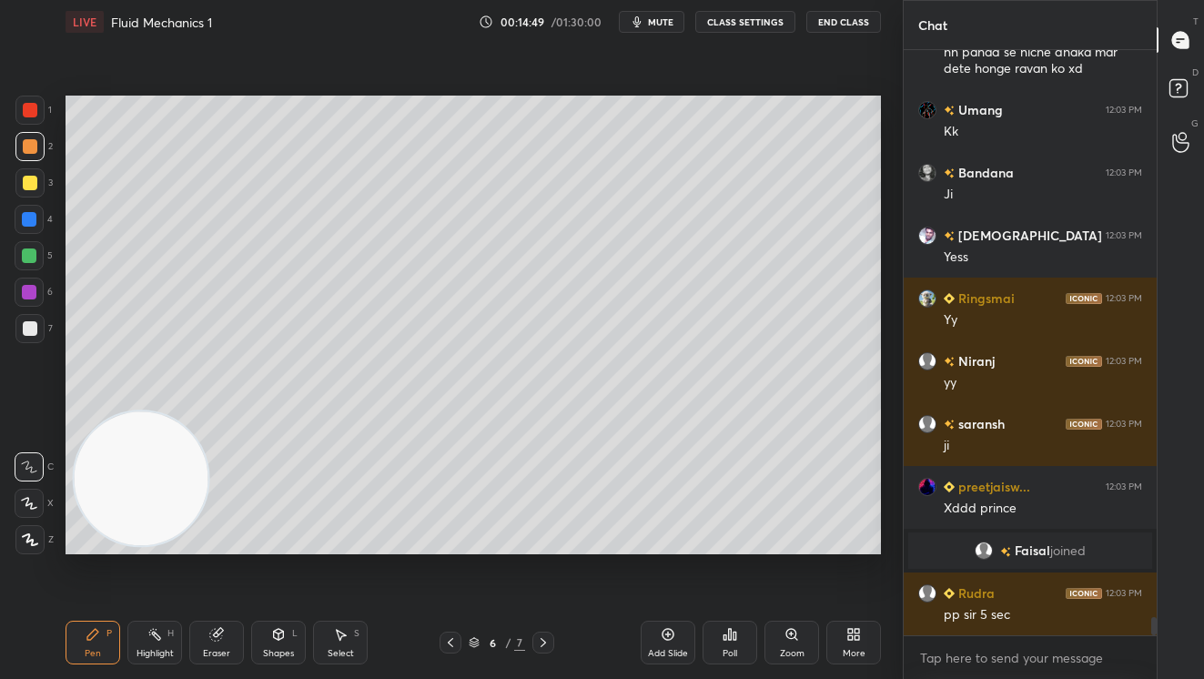
scroll to position [17951, 0]
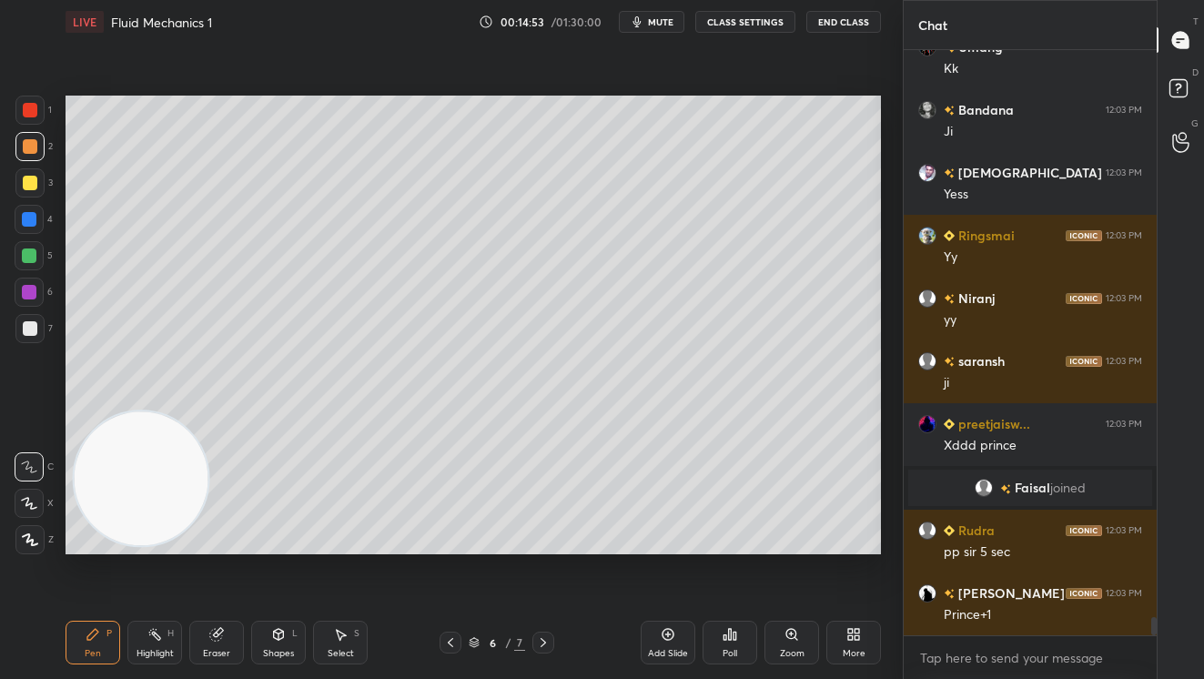
drag, startPoint x: 454, startPoint y: 638, endPoint x: 448, endPoint y: 626, distance: 13.4
click at [453, 636] on icon at bounding box center [450, 642] width 15 height 15
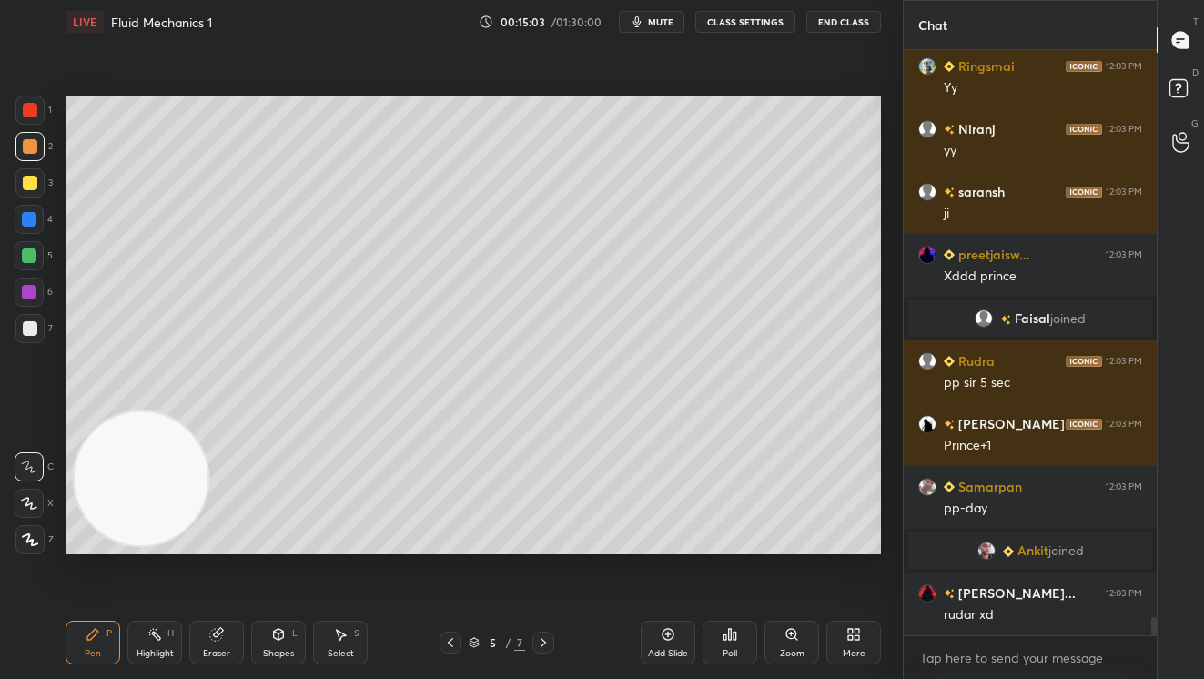
scroll to position [18131, 0]
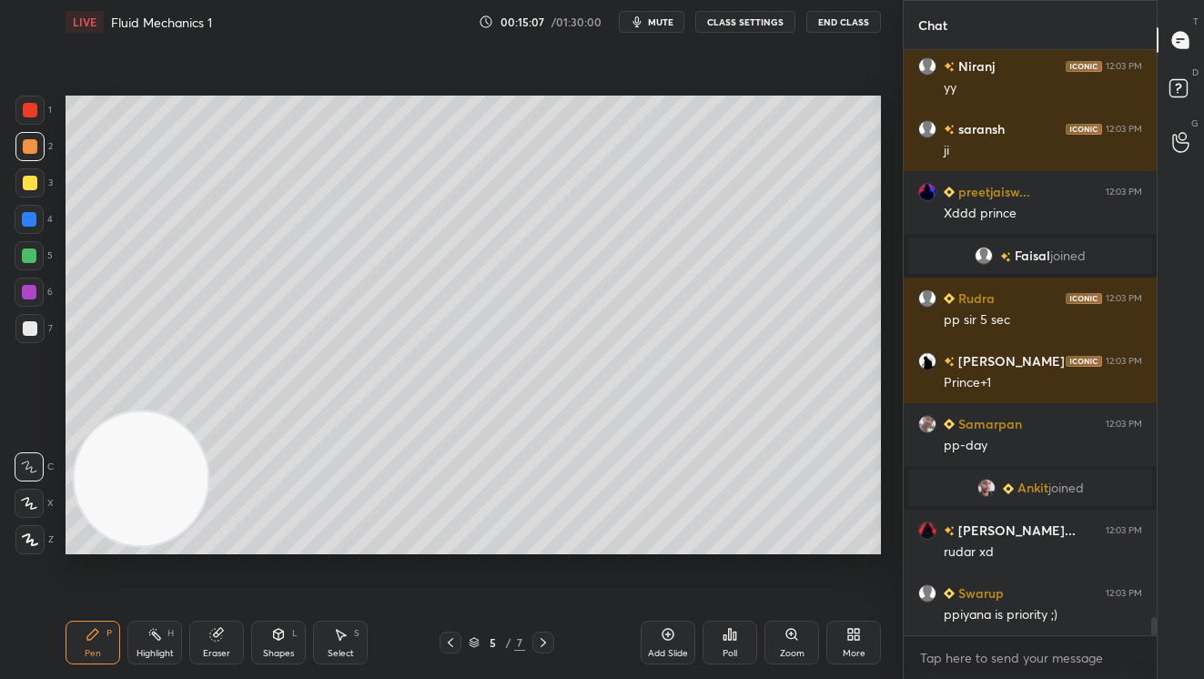
click at [537, 648] on icon at bounding box center [543, 642] width 15 height 15
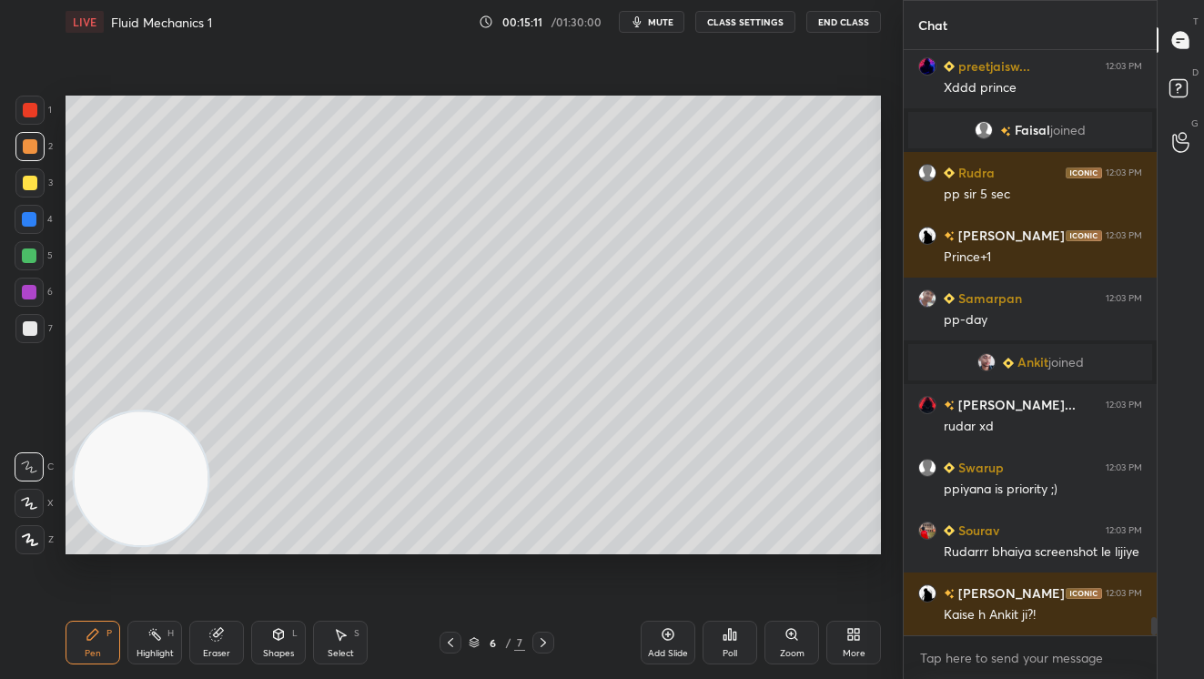
scroll to position [18319, 0]
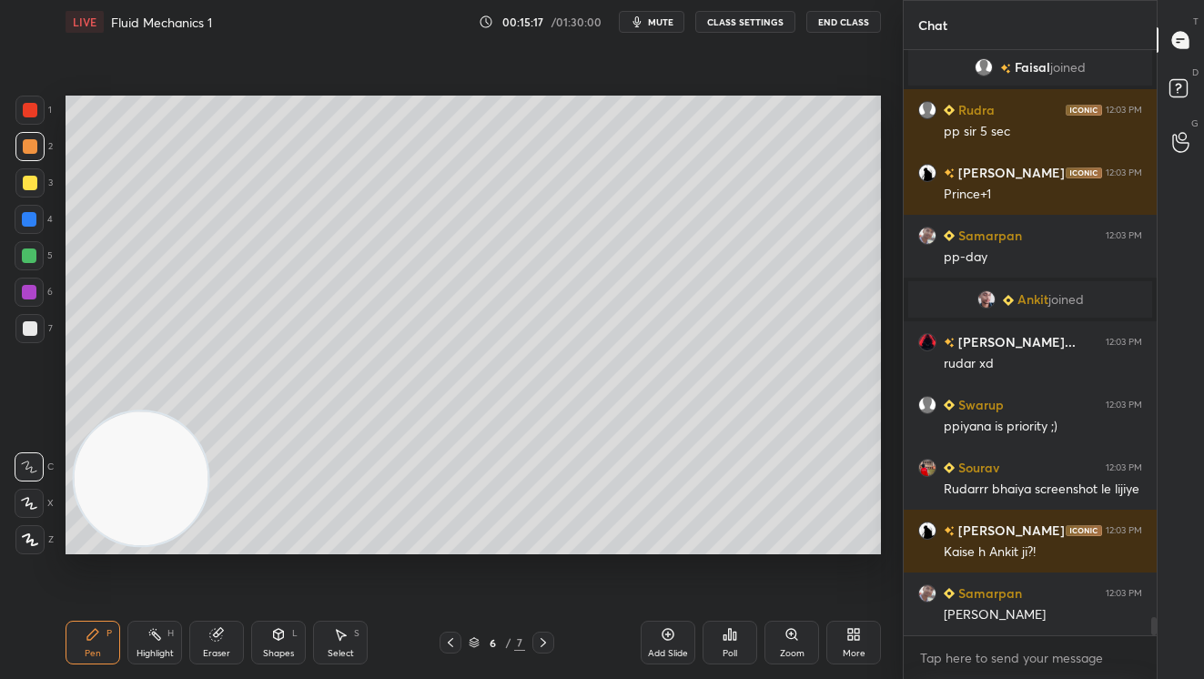
drag, startPoint x: 33, startPoint y: 258, endPoint x: 24, endPoint y: 253, distance: 10.2
click at [29, 256] on div at bounding box center [29, 255] width 15 height 15
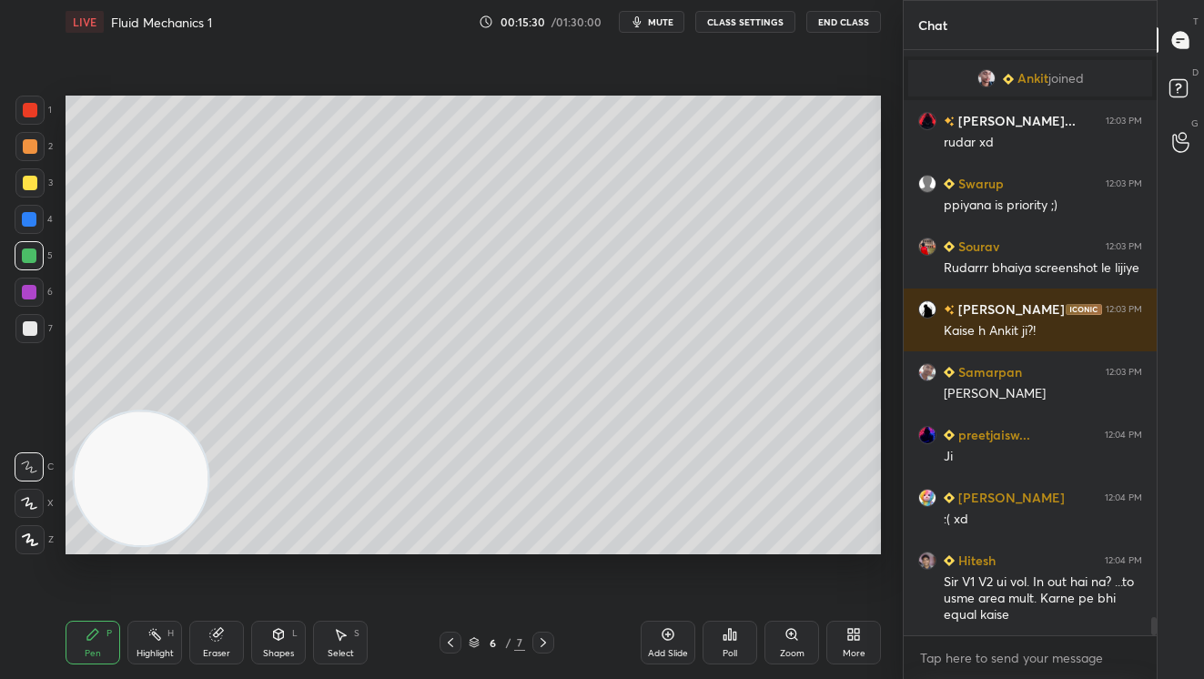
scroll to position [18603, 0]
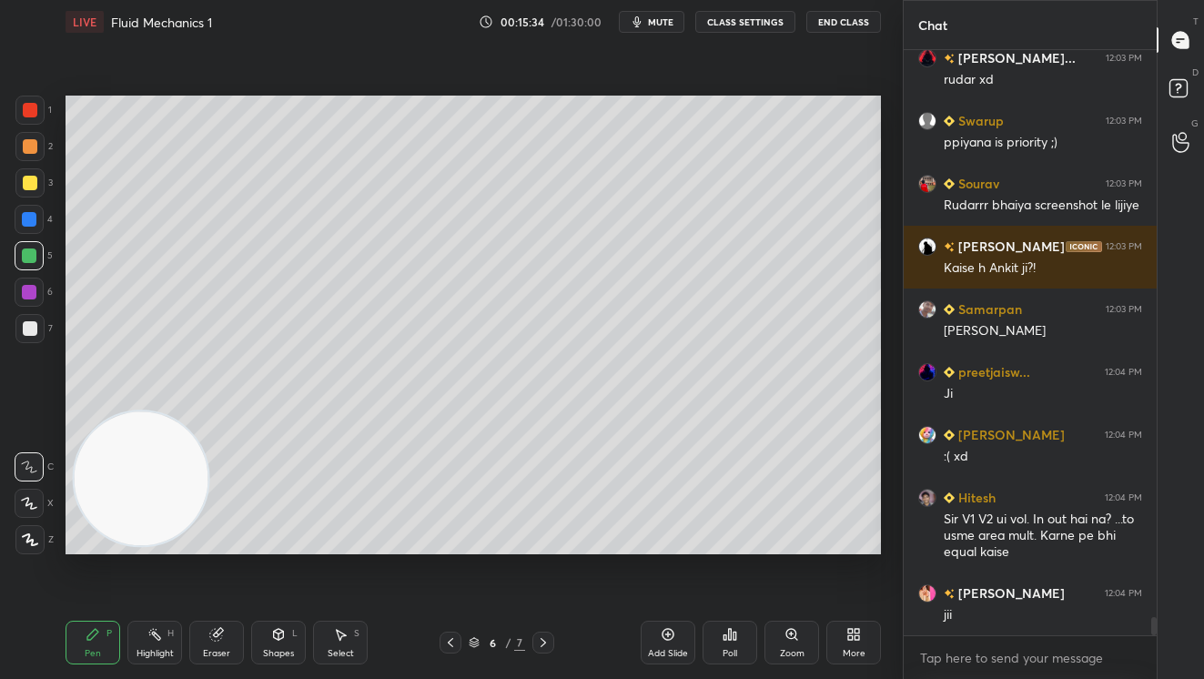
click at [448, 642] on icon at bounding box center [450, 642] width 15 height 15
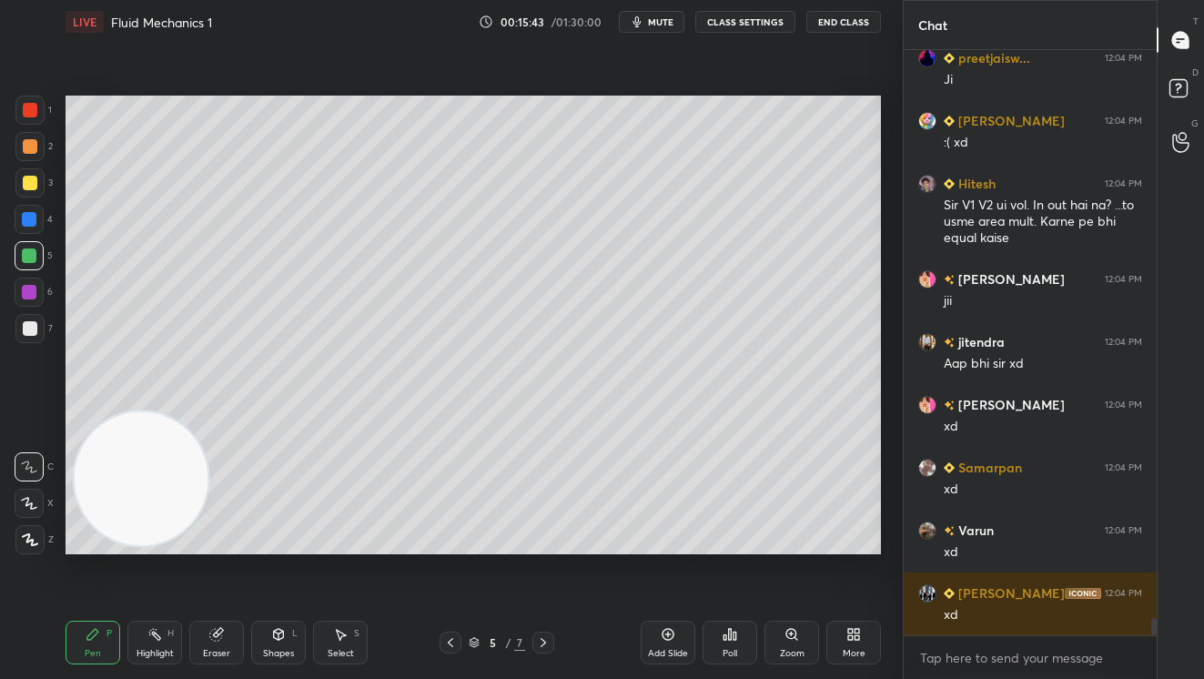
scroll to position [18980, 0]
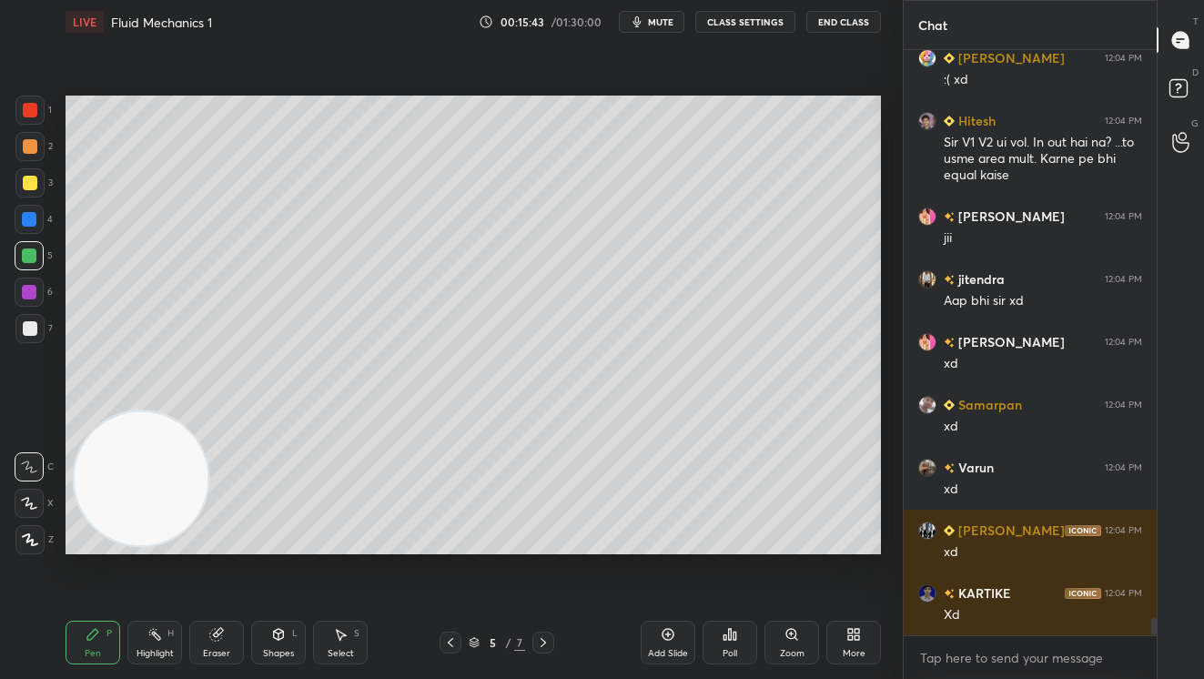
click at [547, 639] on icon at bounding box center [543, 642] width 15 height 15
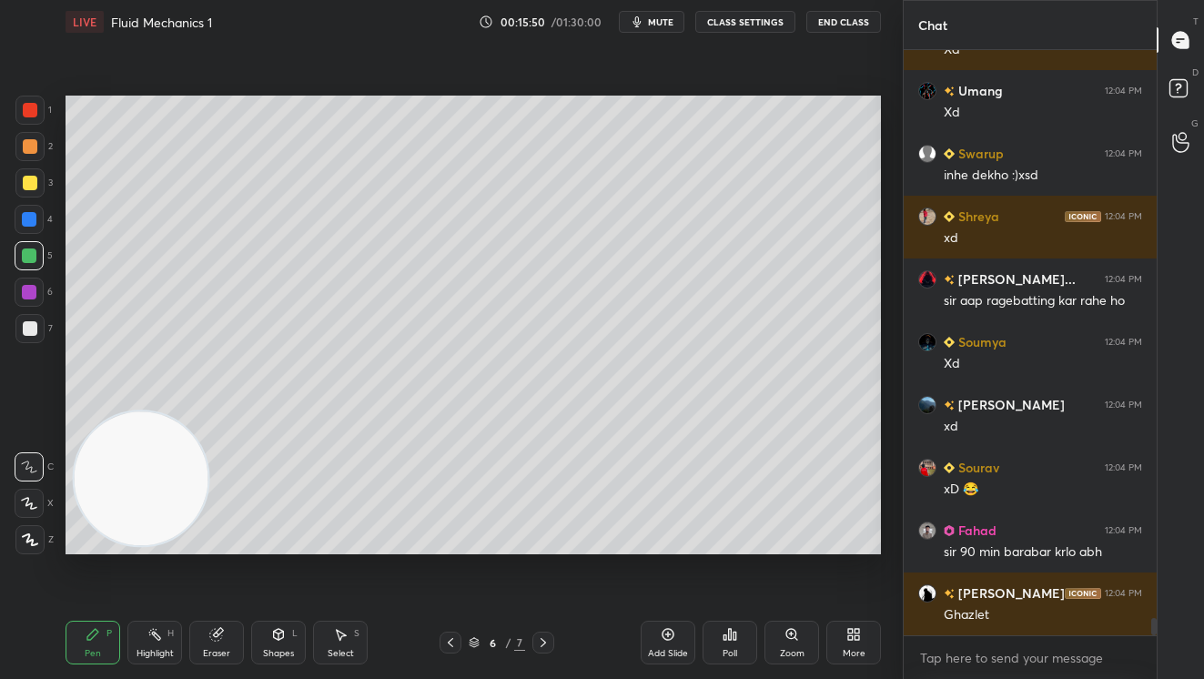
scroll to position [19608, 0]
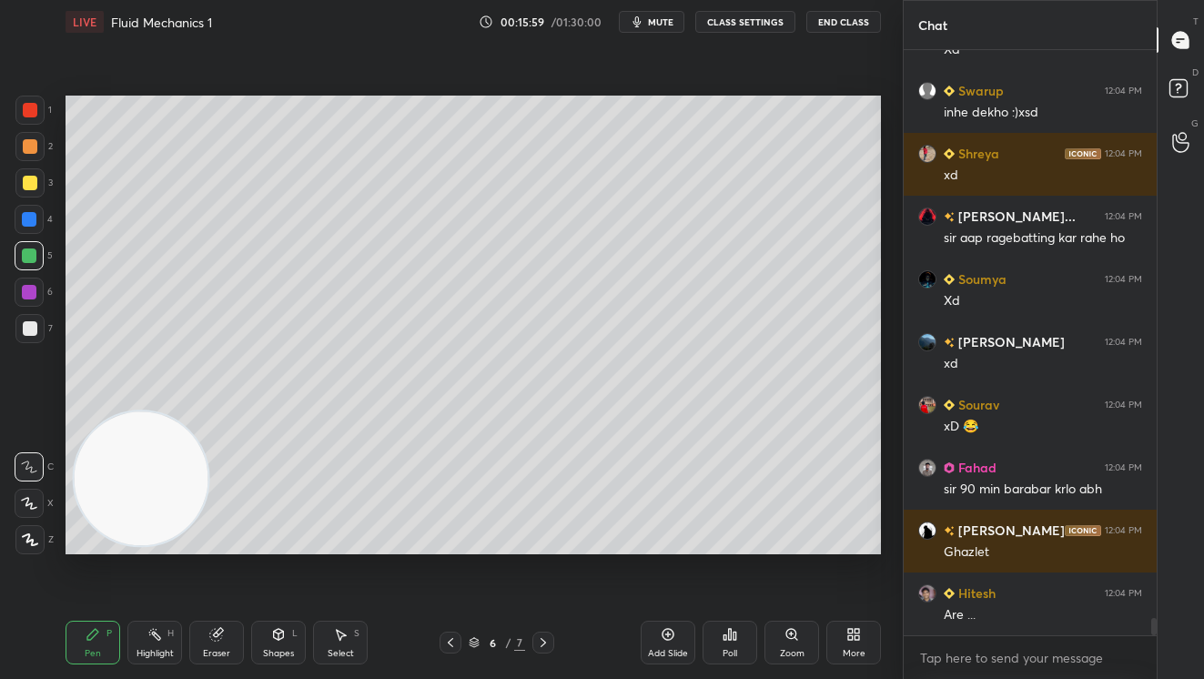
drag, startPoint x: 31, startPoint y: 341, endPoint x: 30, endPoint y: 325, distance: 16.4
click at [31, 339] on div "7" at bounding box center [33, 332] width 37 height 36
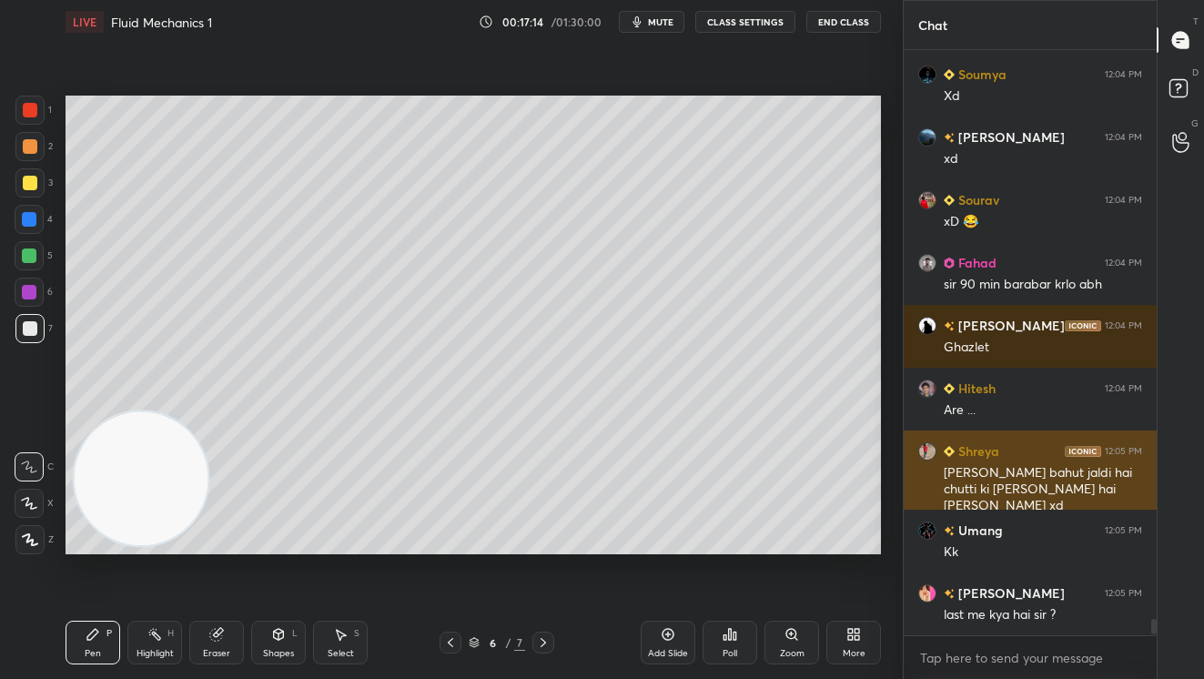
scroll to position [19812, 0]
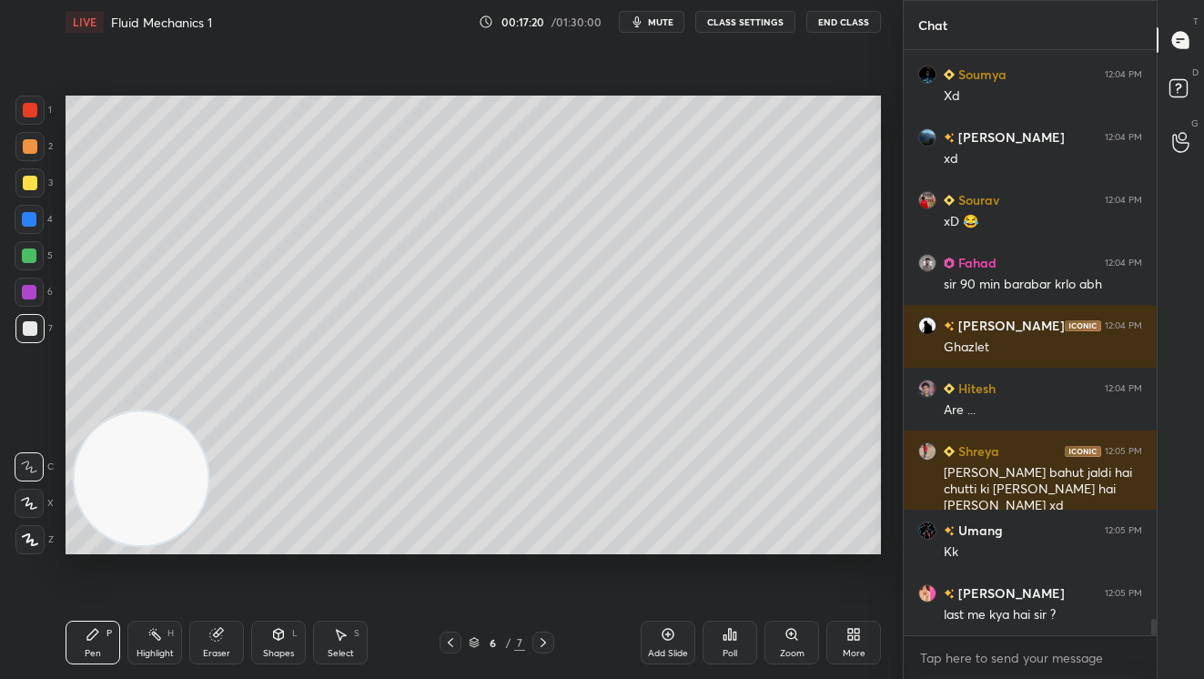
drag, startPoint x: 336, startPoint y: 649, endPoint x: 333, endPoint y: 613, distance: 35.6
click at [331, 649] on div "Select" at bounding box center [341, 653] width 26 height 9
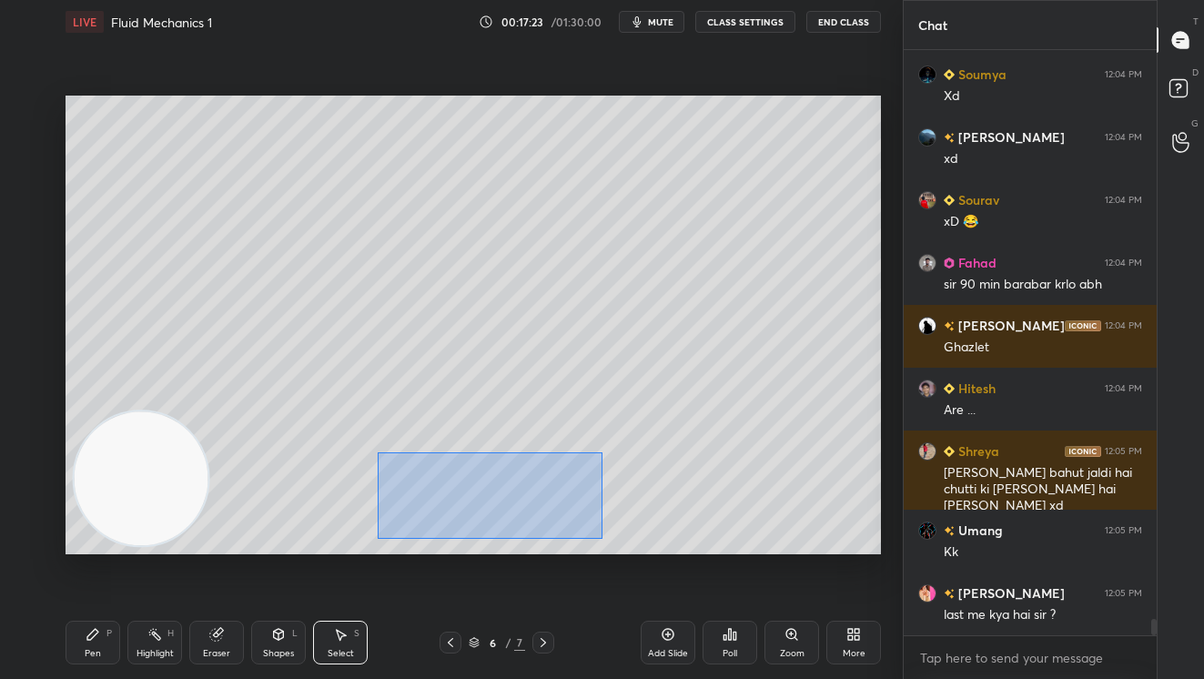
drag, startPoint x: 386, startPoint y: 492, endPoint x: 604, endPoint y: 536, distance: 222.7
click at [601, 536] on div "0 ° Undo Copy Duplicate Duplicate to new slide Delete" at bounding box center [473, 325] width 815 height 459
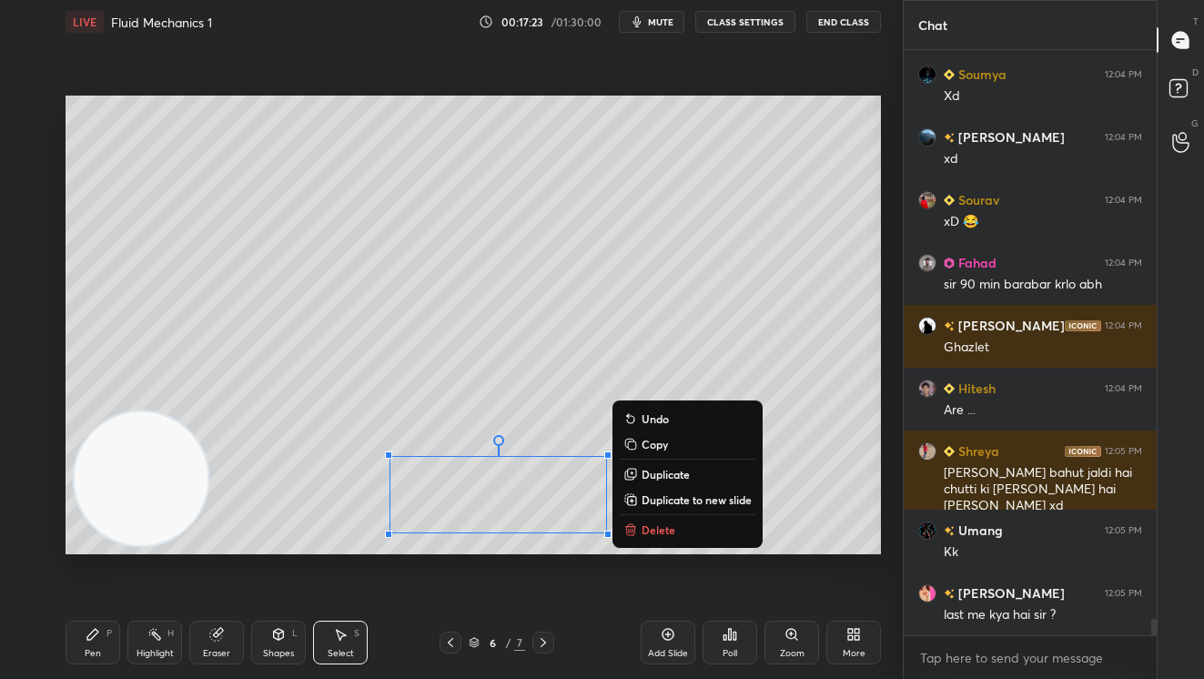
click at [662, 531] on p "Delete" at bounding box center [659, 529] width 34 height 15
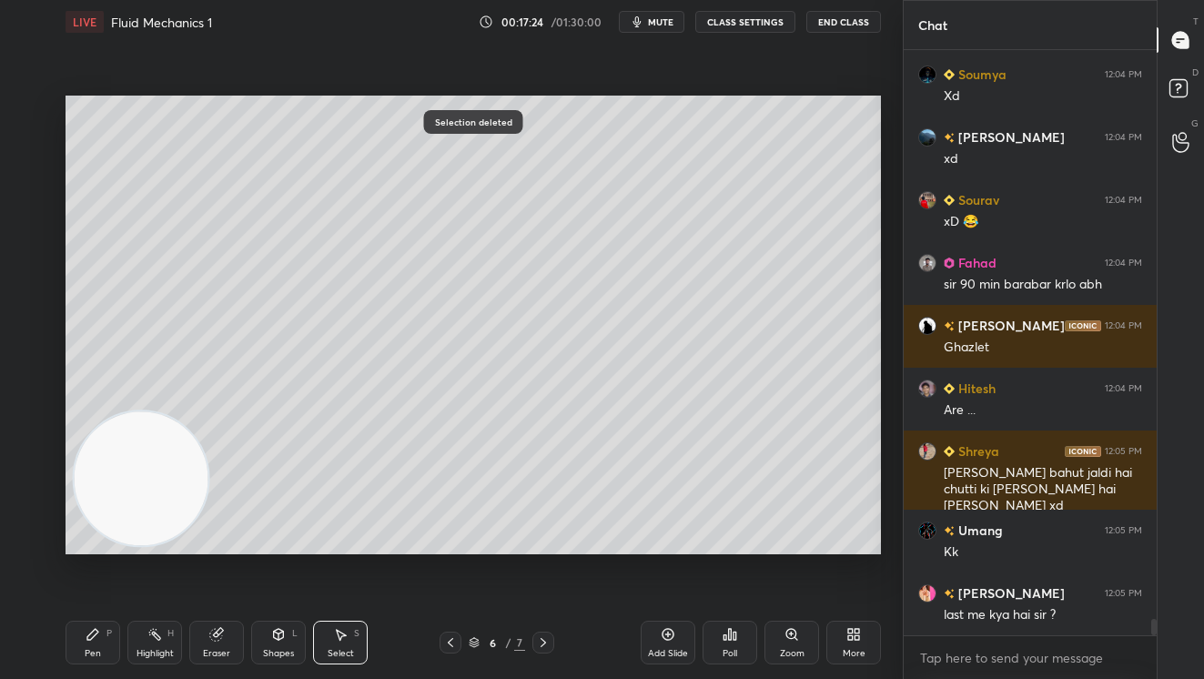
click at [96, 640] on icon at bounding box center [93, 634] width 15 height 15
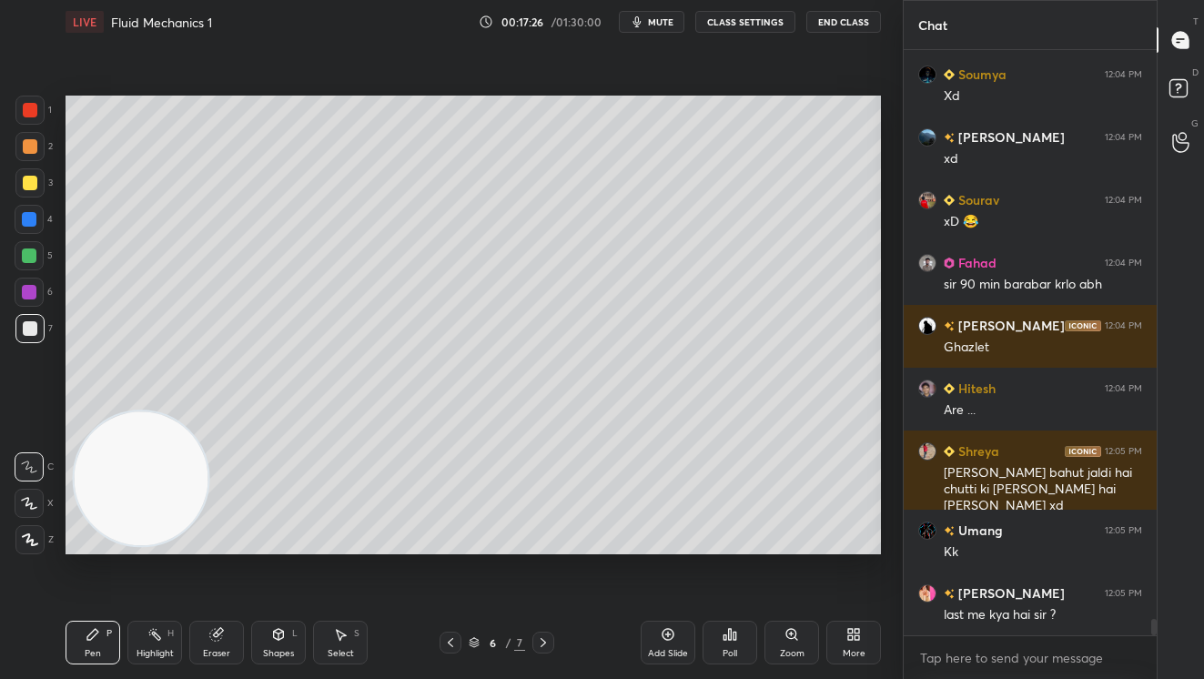
click at [28, 142] on div at bounding box center [30, 146] width 15 height 15
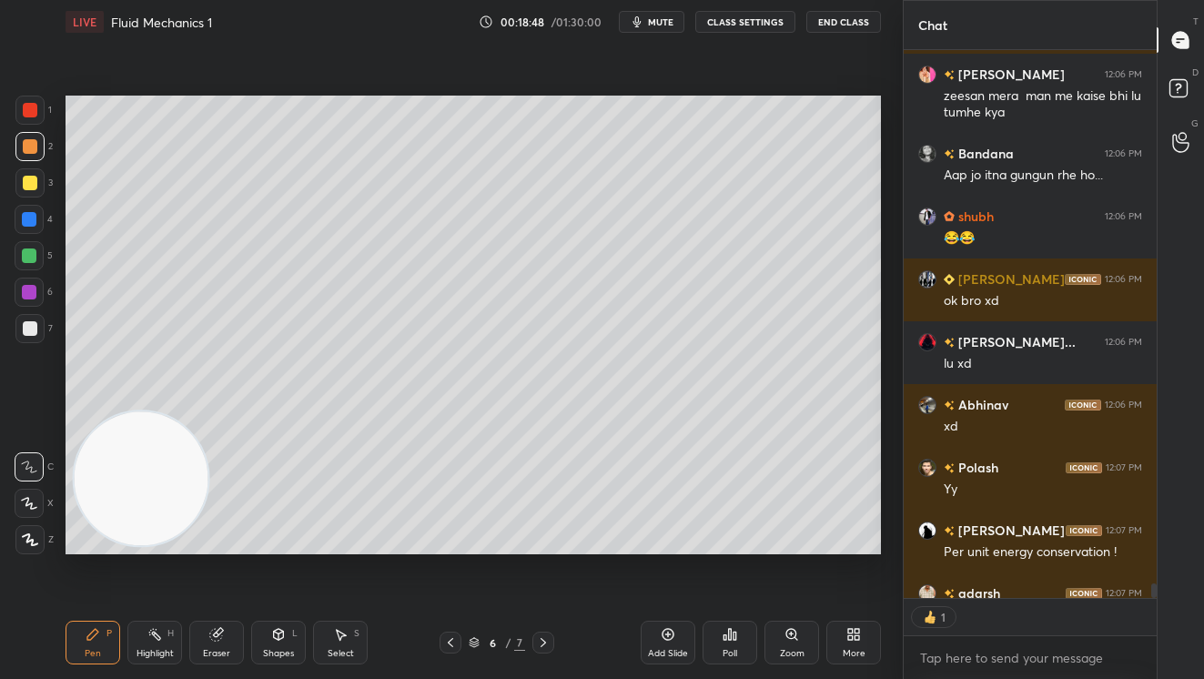
scroll to position [6, 6]
click at [30, 251] on div at bounding box center [29, 255] width 15 height 15
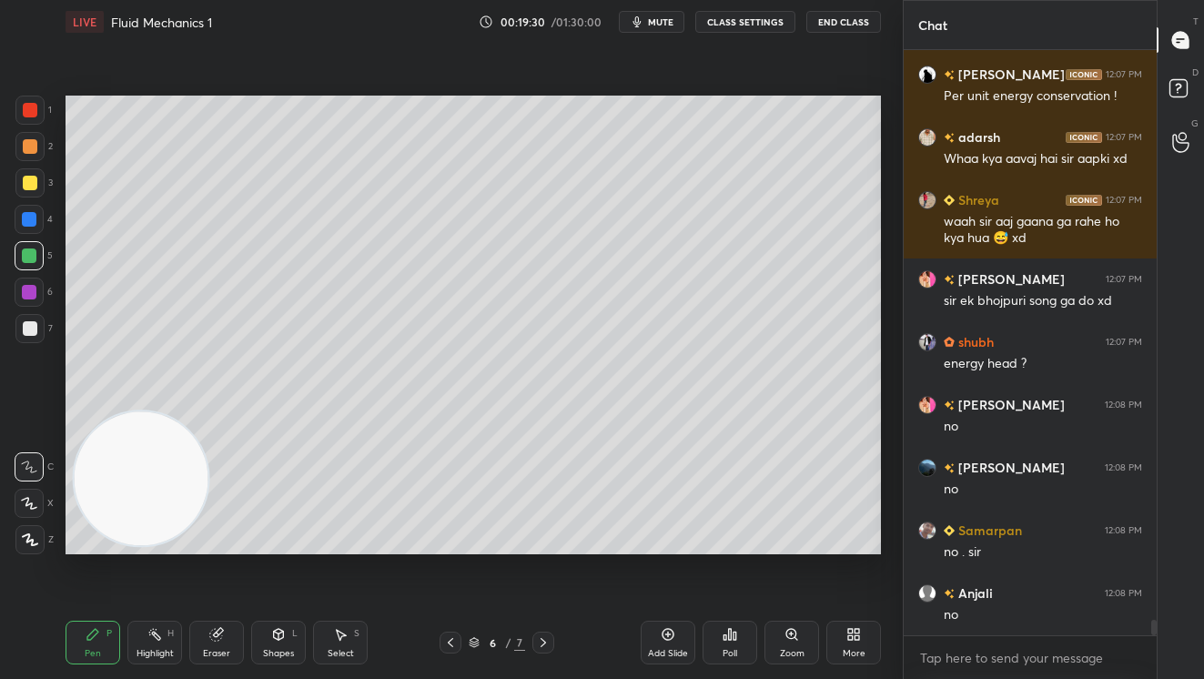
scroll to position [21415, 0]
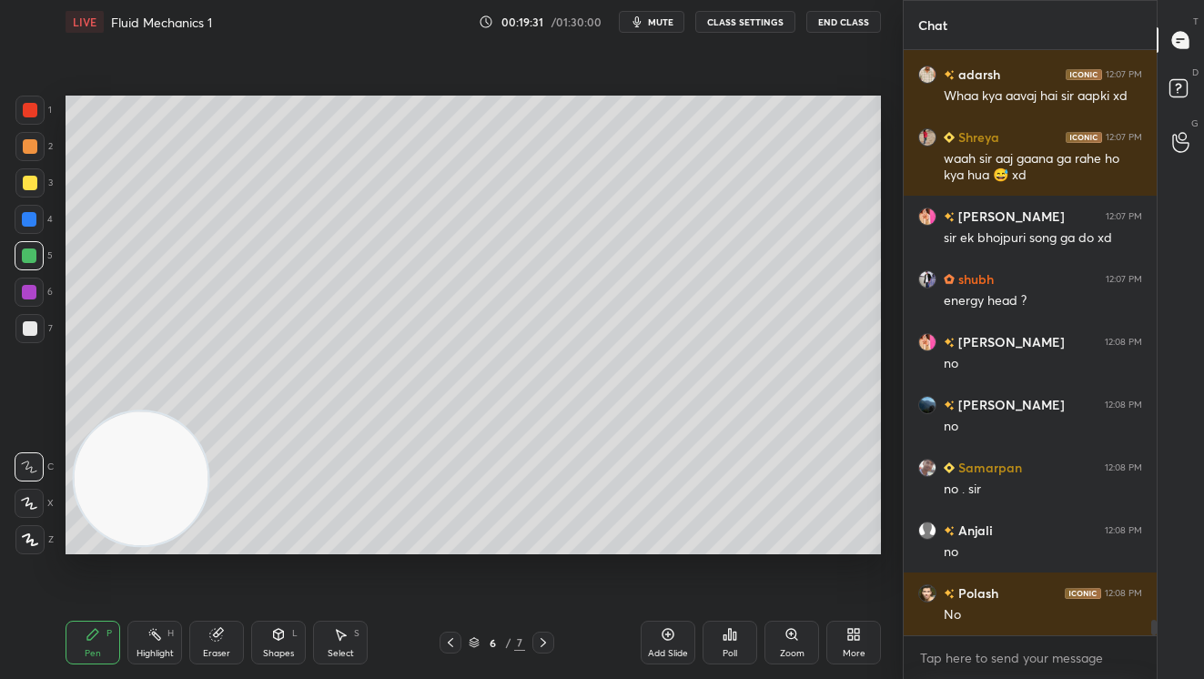
click at [669, 649] on div "Add Slide" at bounding box center [668, 653] width 40 height 9
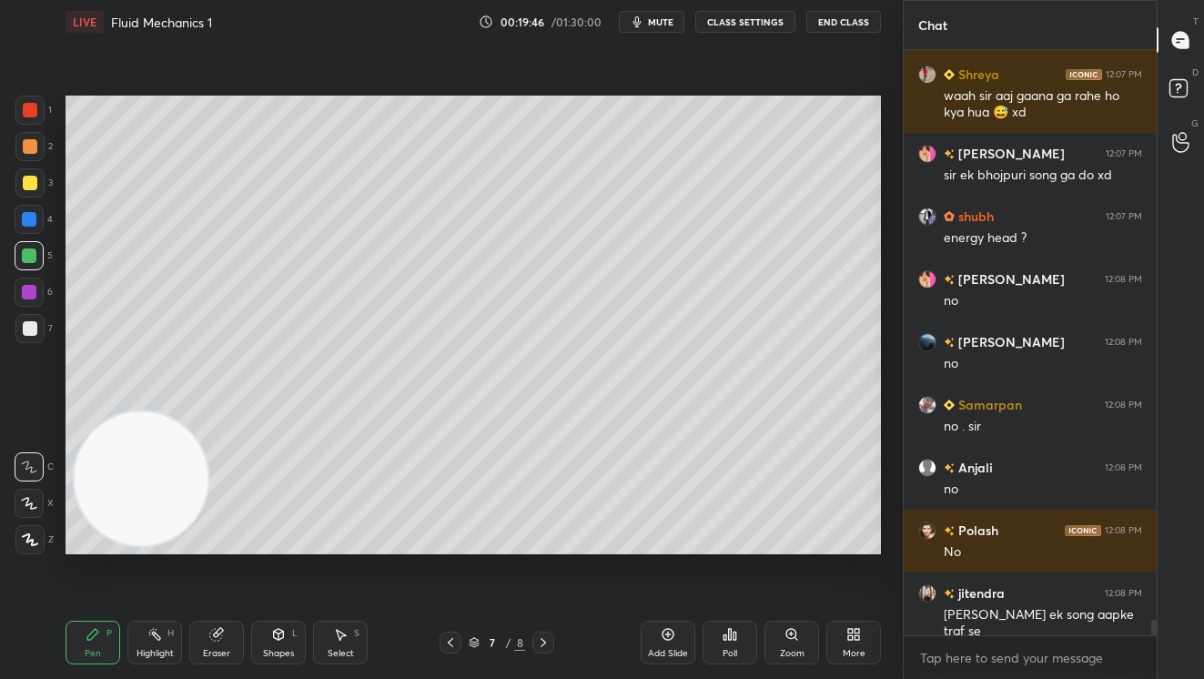
click at [25, 183] on div at bounding box center [30, 183] width 15 height 15
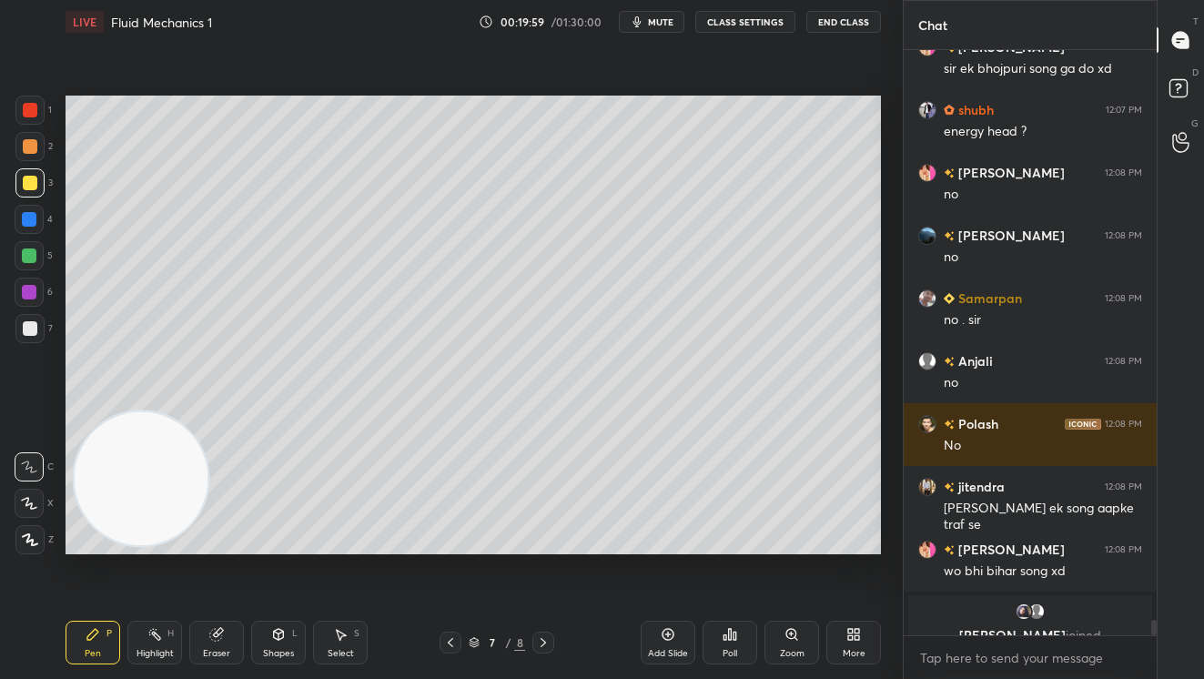
scroll to position [21607, 0]
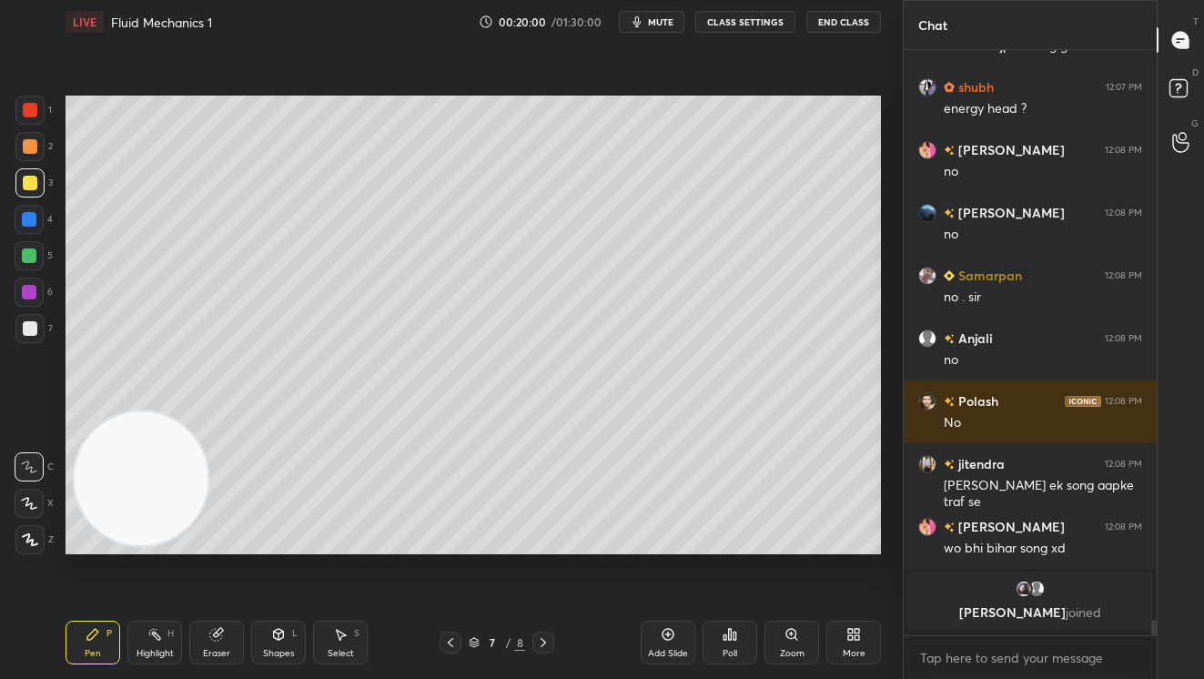
click at [222, 645] on div "Eraser" at bounding box center [216, 643] width 55 height 44
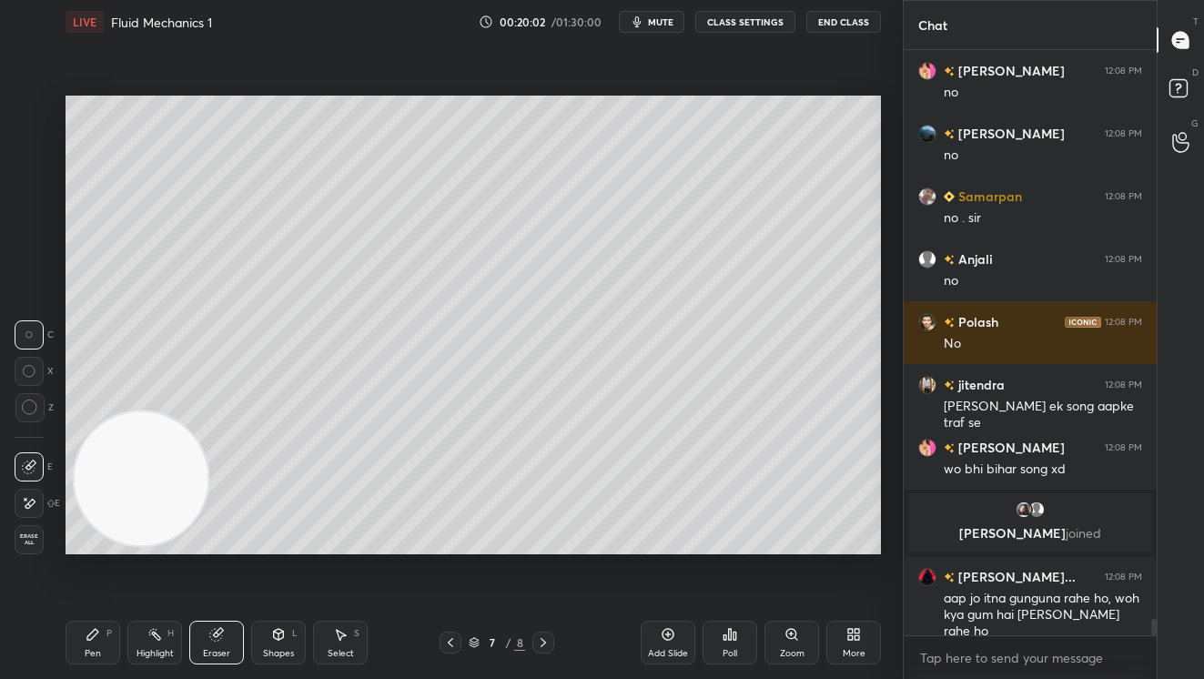
scroll to position [20705, 0]
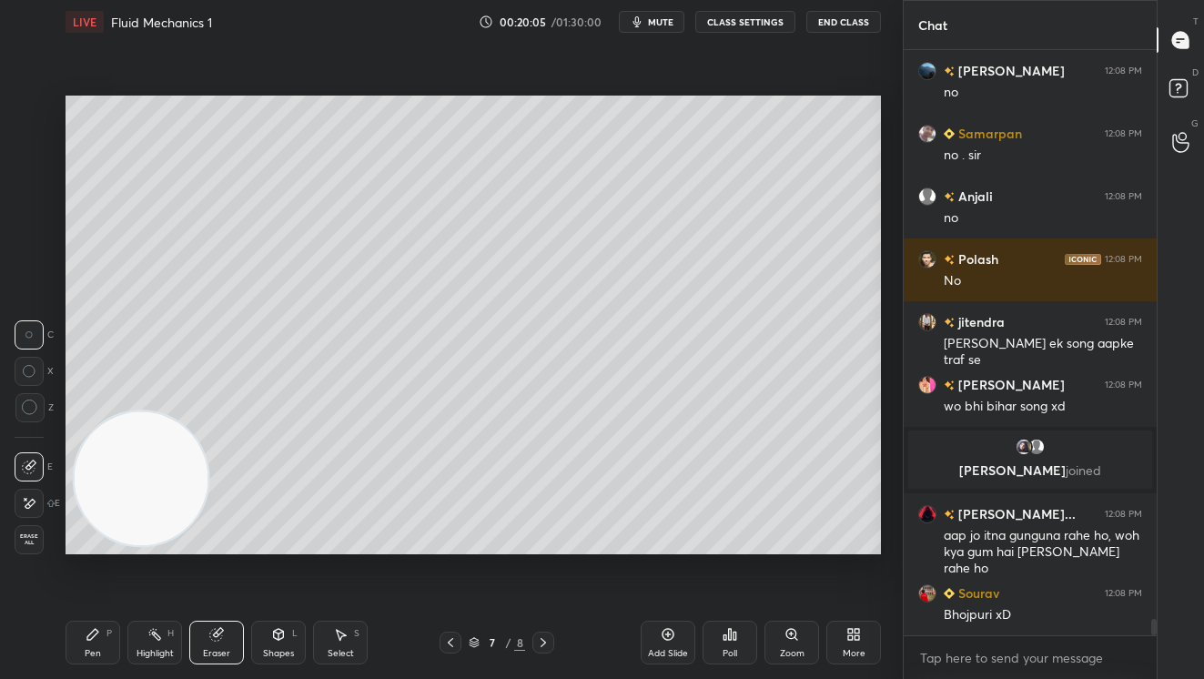
click at [665, 28] on button "mute" at bounding box center [652, 22] width 66 height 22
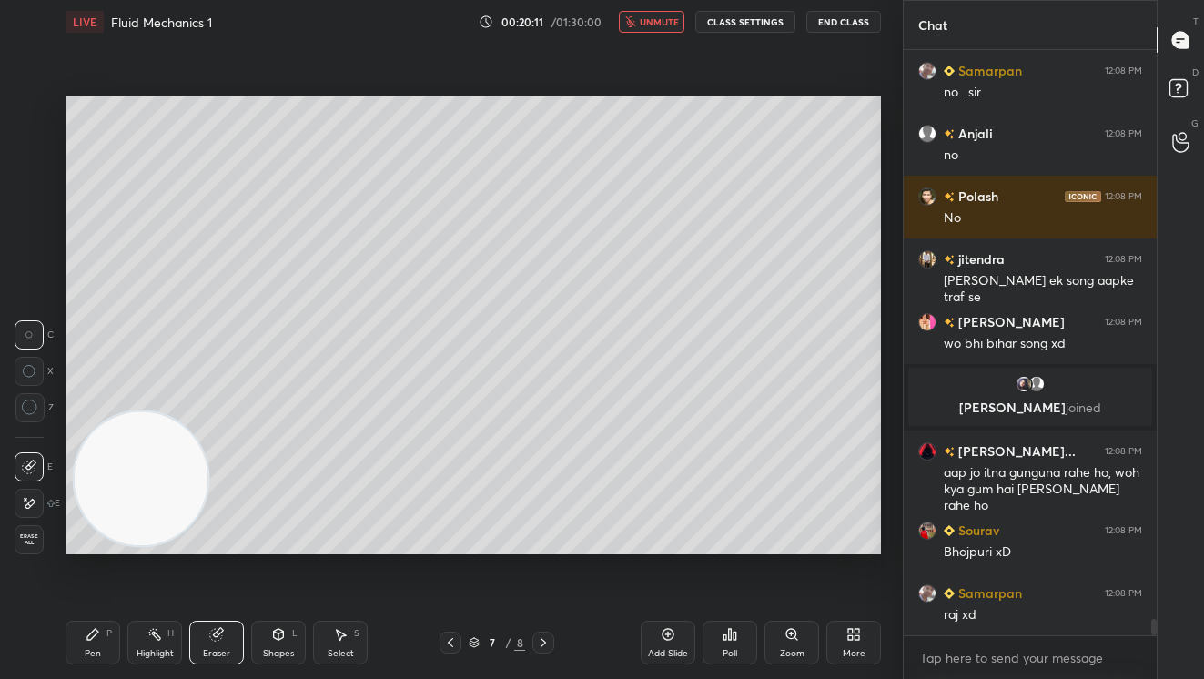
scroll to position [20831, 0]
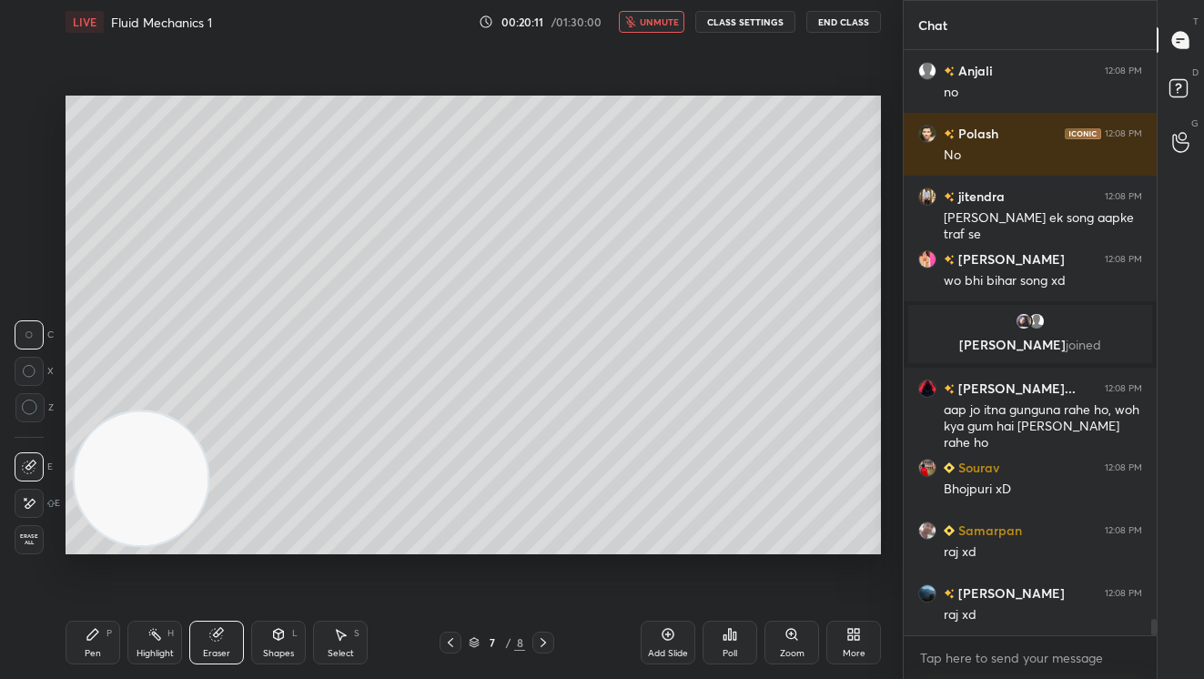
click at [99, 641] on div "Pen P" at bounding box center [93, 643] width 55 height 44
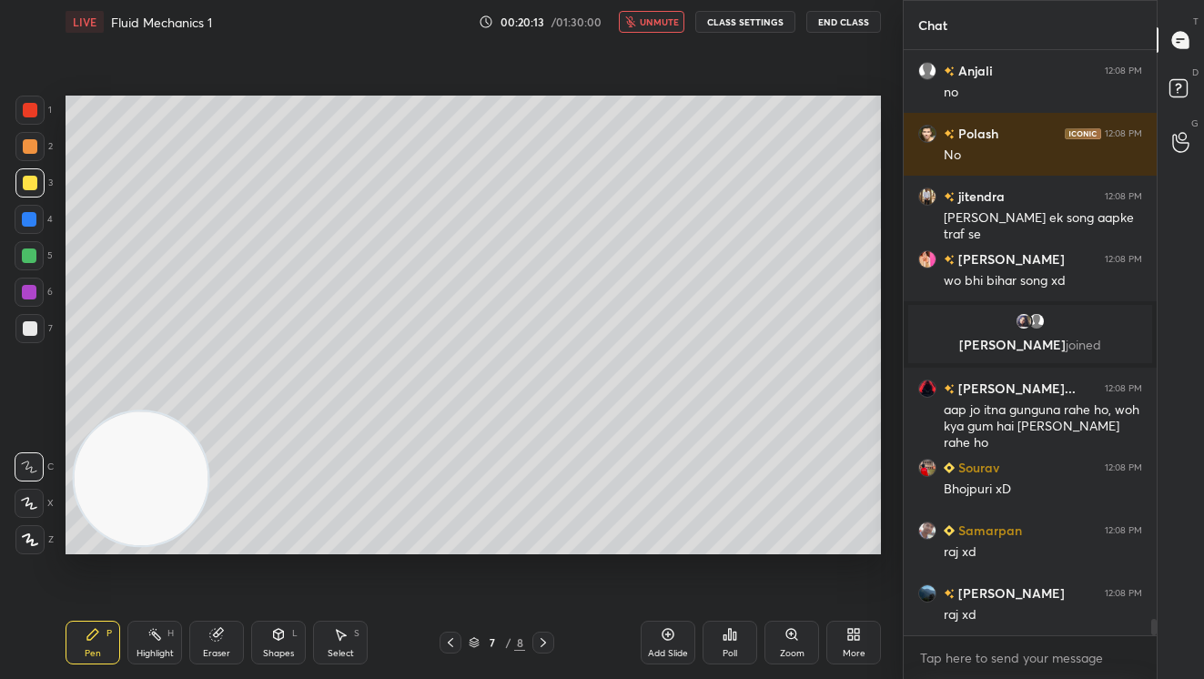
click at [27, 337] on div at bounding box center [29, 328] width 29 height 29
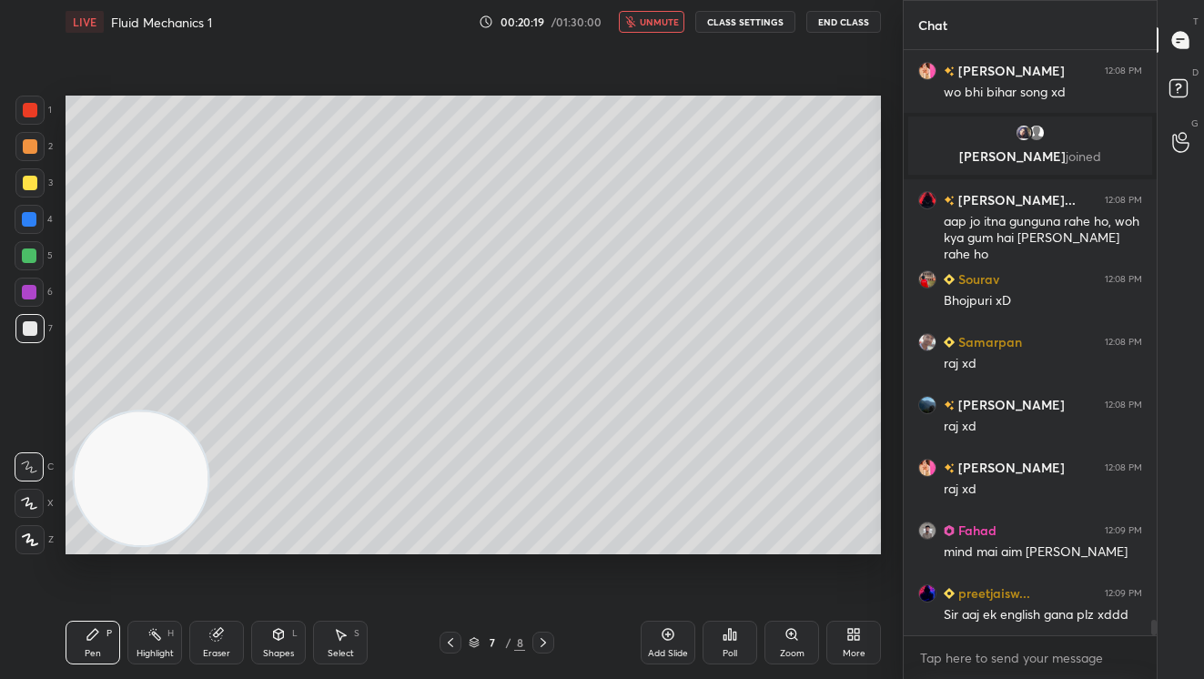
scroll to position [21082, 0]
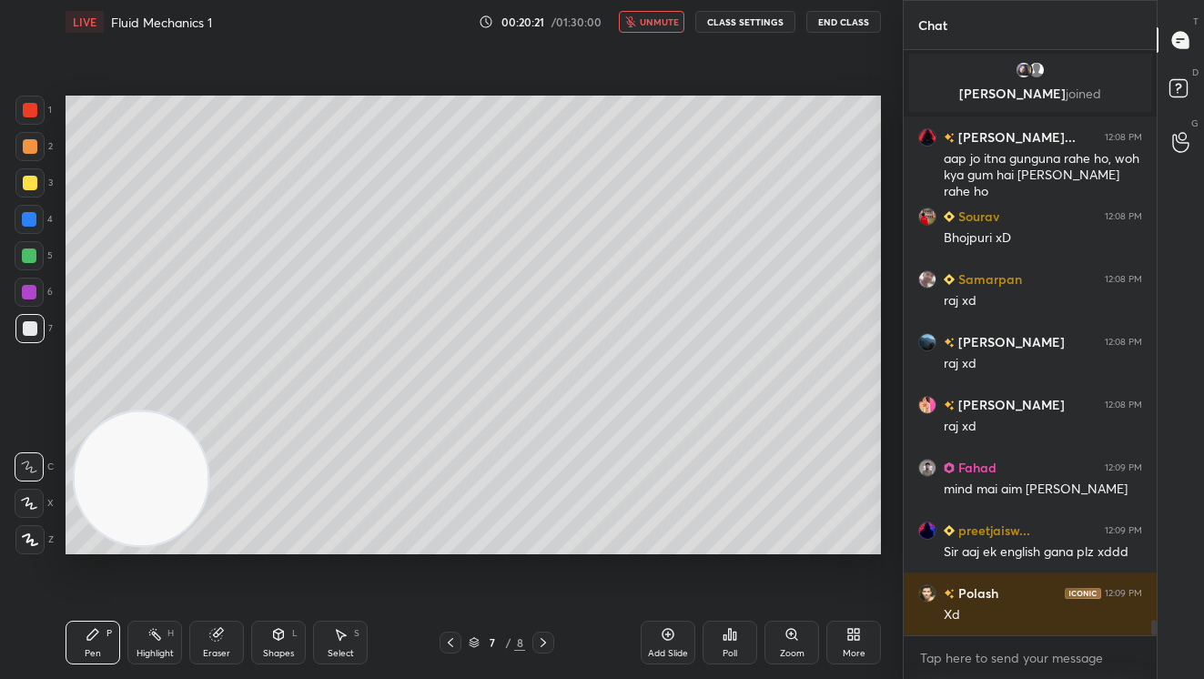
click at [657, 15] on span "unmute" at bounding box center [659, 21] width 39 height 13
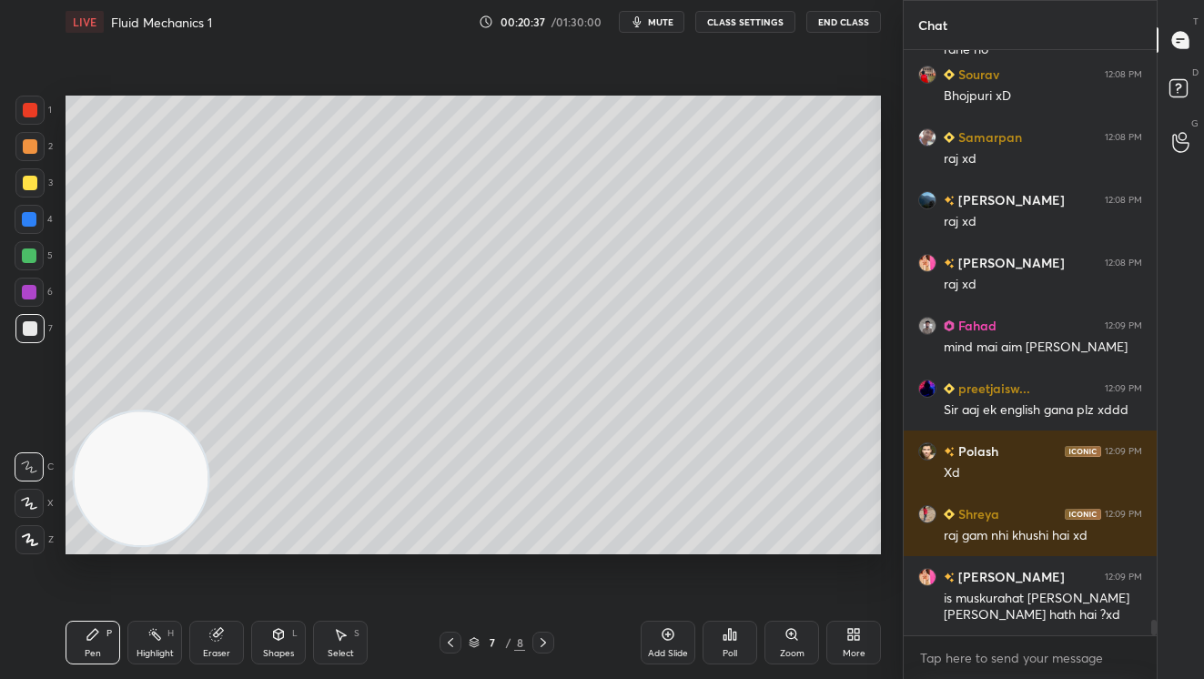
scroll to position [21287, 0]
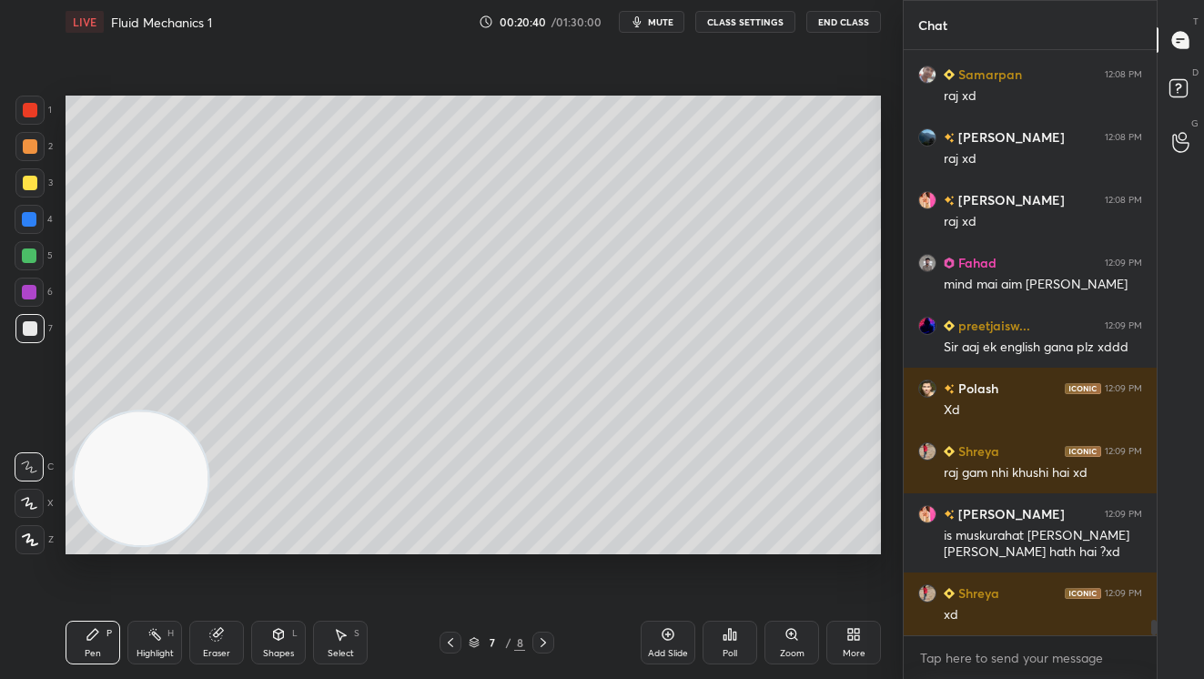
click at [28, 253] on div at bounding box center [29, 255] width 15 height 15
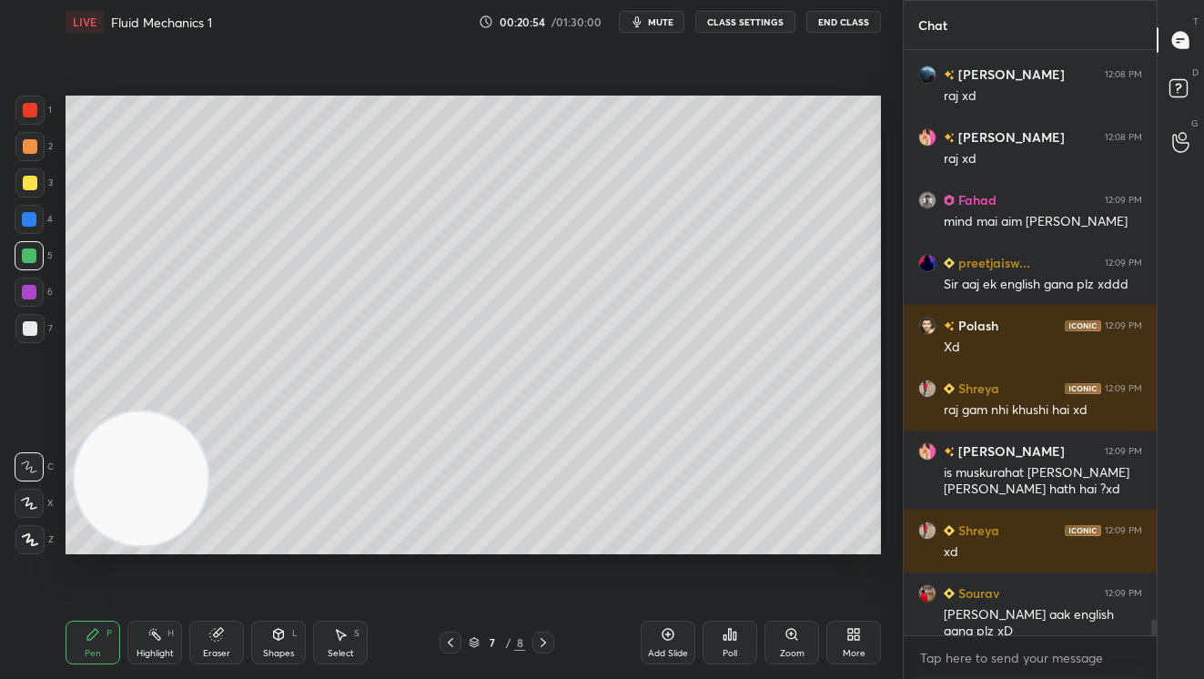
click at [35, 185] on div at bounding box center [30, 183] width 15 height 15
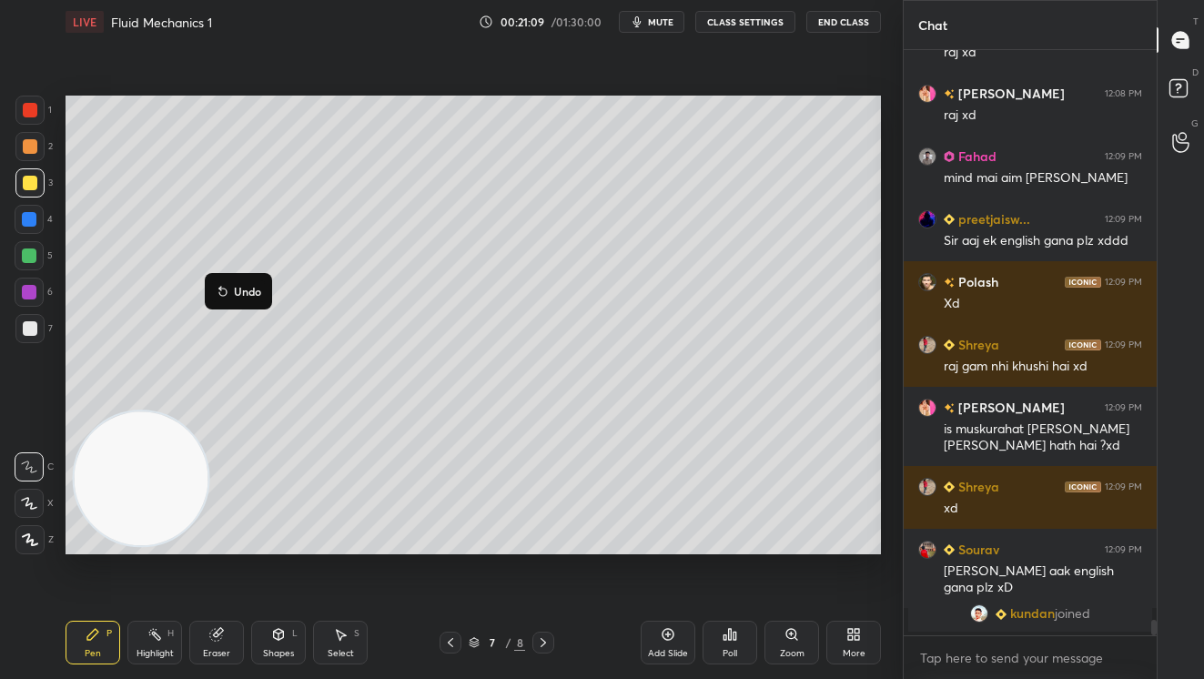
click at [252, 286] on p "Undo" at bounding box center [247, 291] width 27 height 15
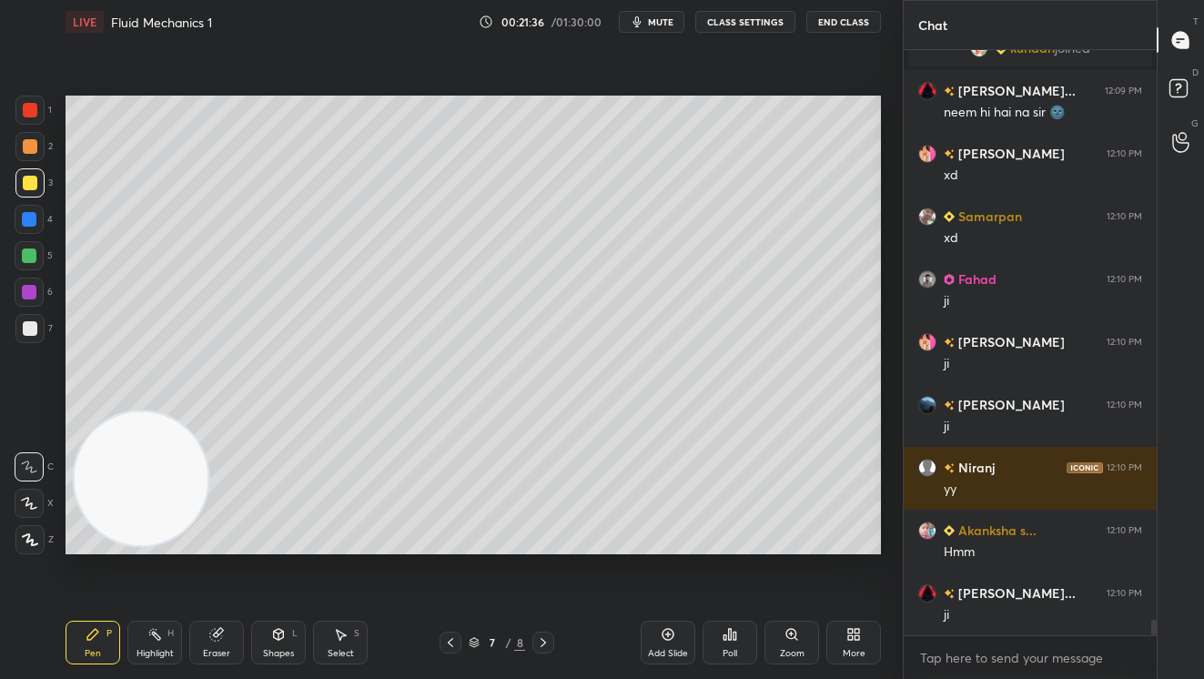
scroll to position [21781, 0]
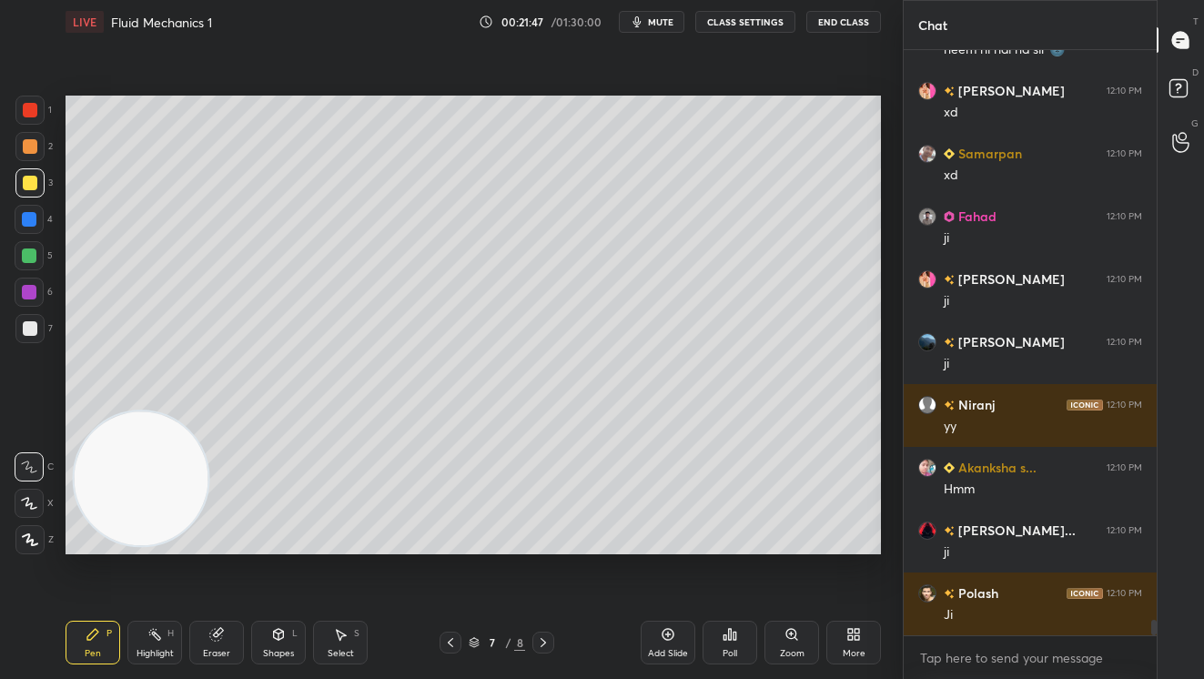
click at [33, 327] on div at bounding box center [30, 328] width 15 height 15
click at [26, 184] on div at bounding box center [30, 183] width 15 height 15
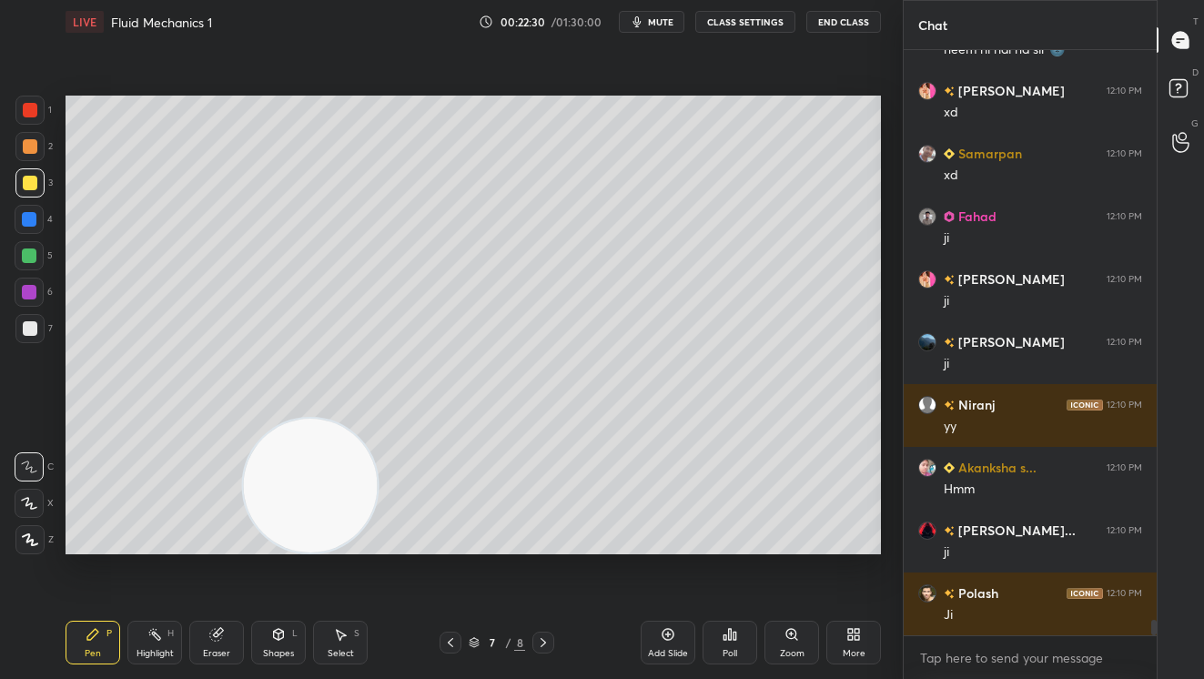
drag, startPoint x: 127, startPoint y: 491, endPoint x: 831, endPoint y: 531, distance: 704.7
click at [869, 572] on div "Setting up your live class Poll for secs No correct answer Start poll" at bounding box center [473, 325] width 830 height 562
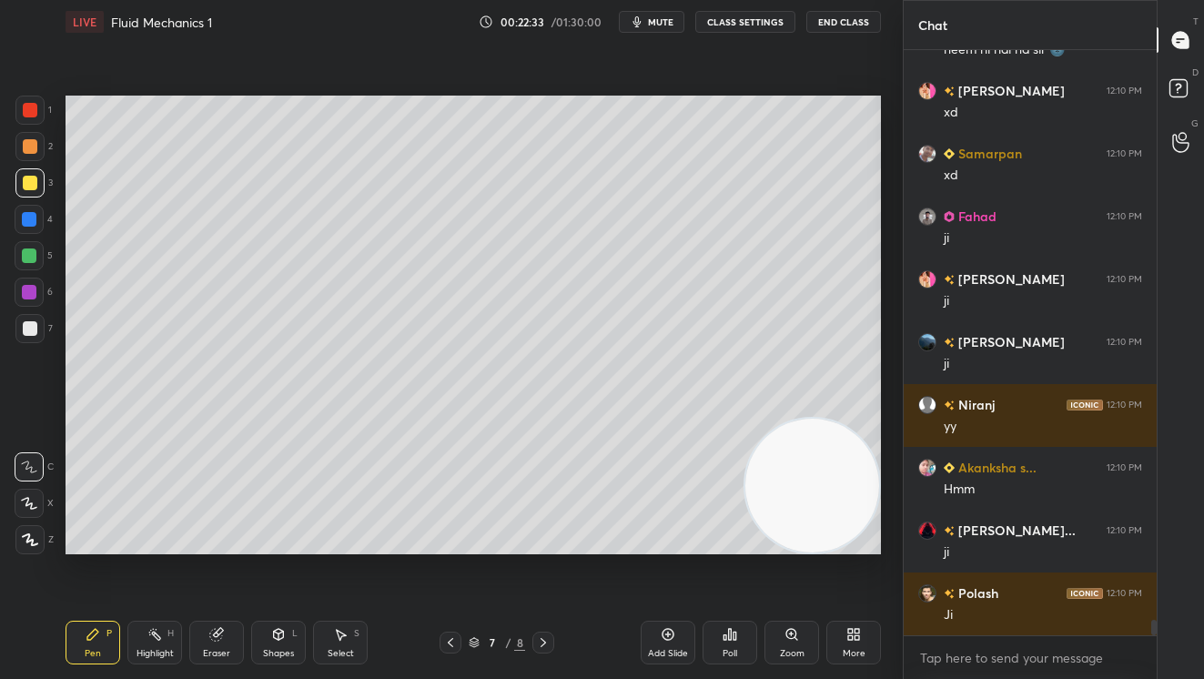
drag, startPoint x: 19, startPoint y: 329, endPoint x: 27, endPoint y: 309, distance: 20.8
click at [24, 324] on div at bounding box center [29, 328] width 29 height 29
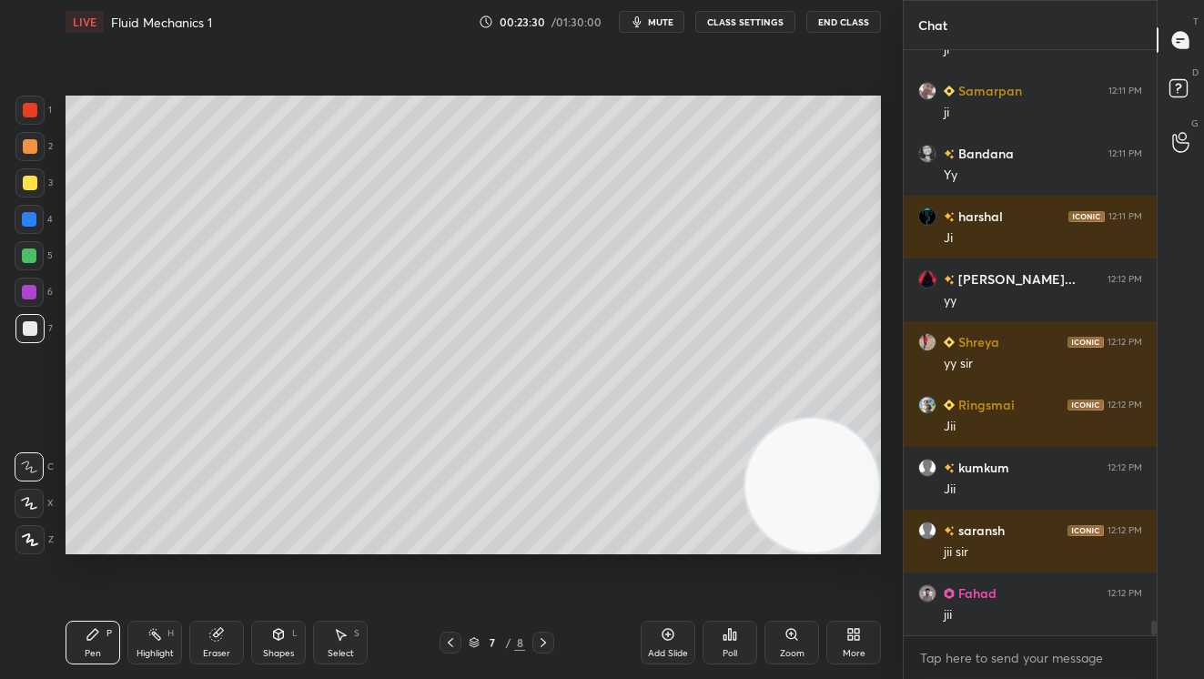
scroll to position [22597, 0]
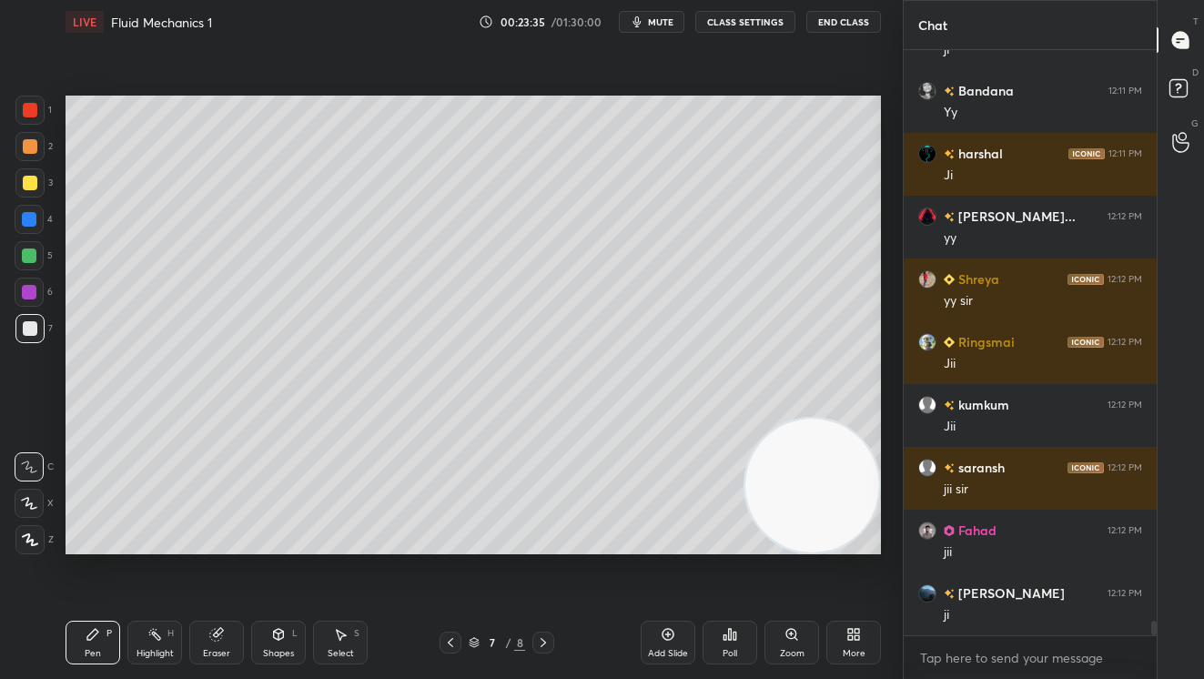
click at [44, 154] on div "2" at bounding box center [33, 146] width 37 height 29
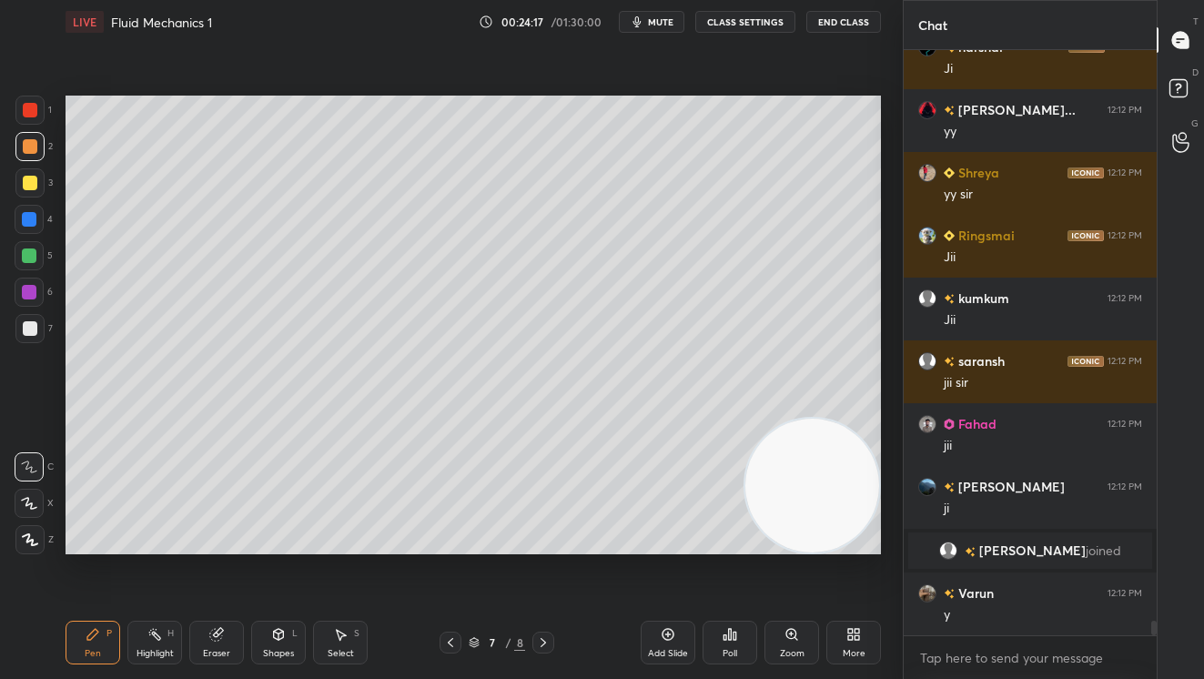
scroll to position [22334, 0]
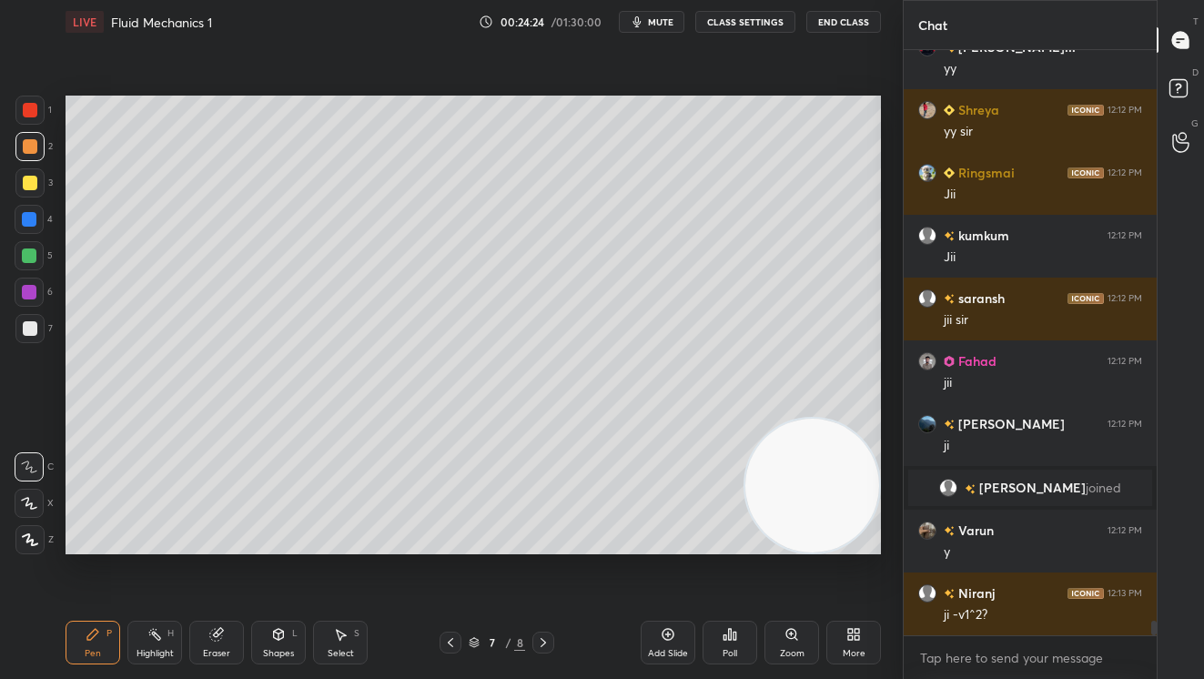
drag, startPoint x: 220, startPoint y: 639, endPoint x: 271, endPoint y: 556, distance: 97.2
click at [224, 631] on div "Eraser" at bounding box center [216, 643] width 55 height 44
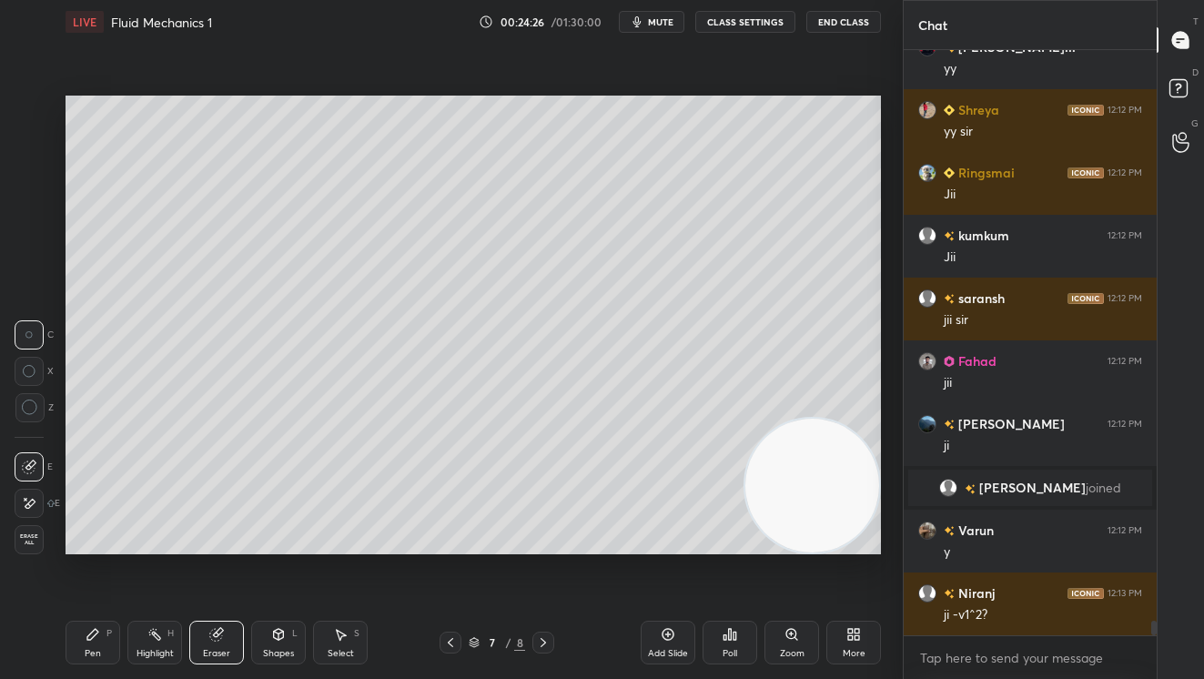
drag, startPoint x: 91, startPoint y: 642, endPoint x: 121, endPoint y: 585, distance: 63.9
click at [95, 638] on div "Pen P" at bounding box center [93, 643] width 55 height 44
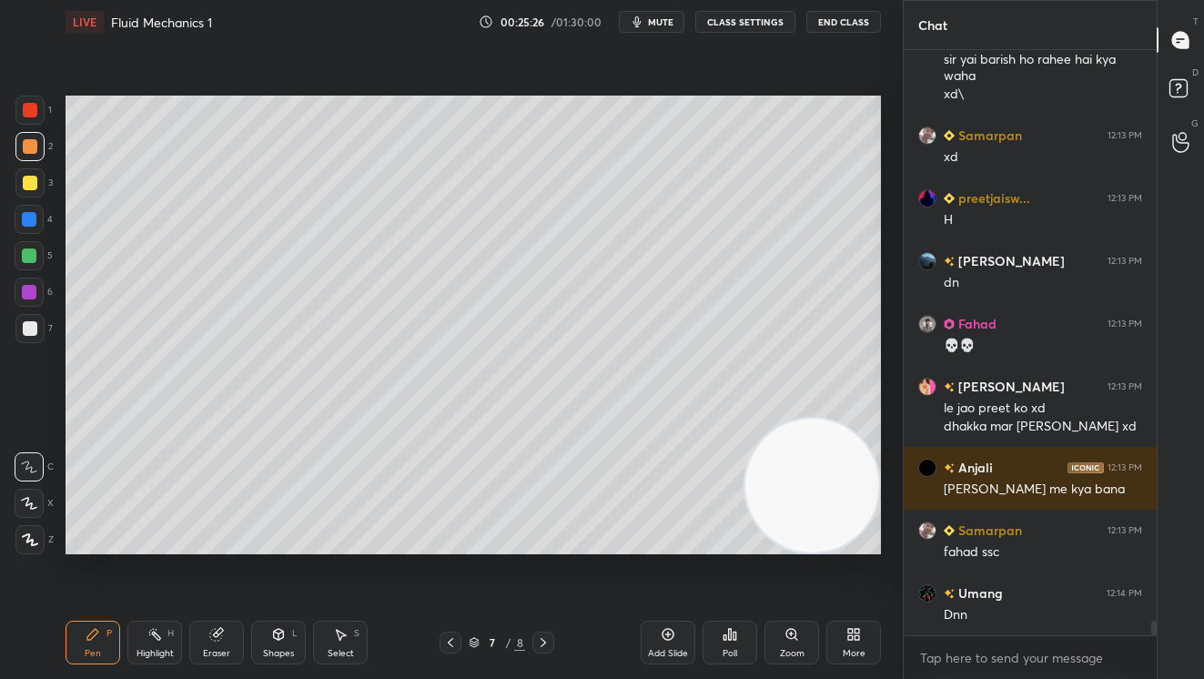
scroll to position [23015, 0]
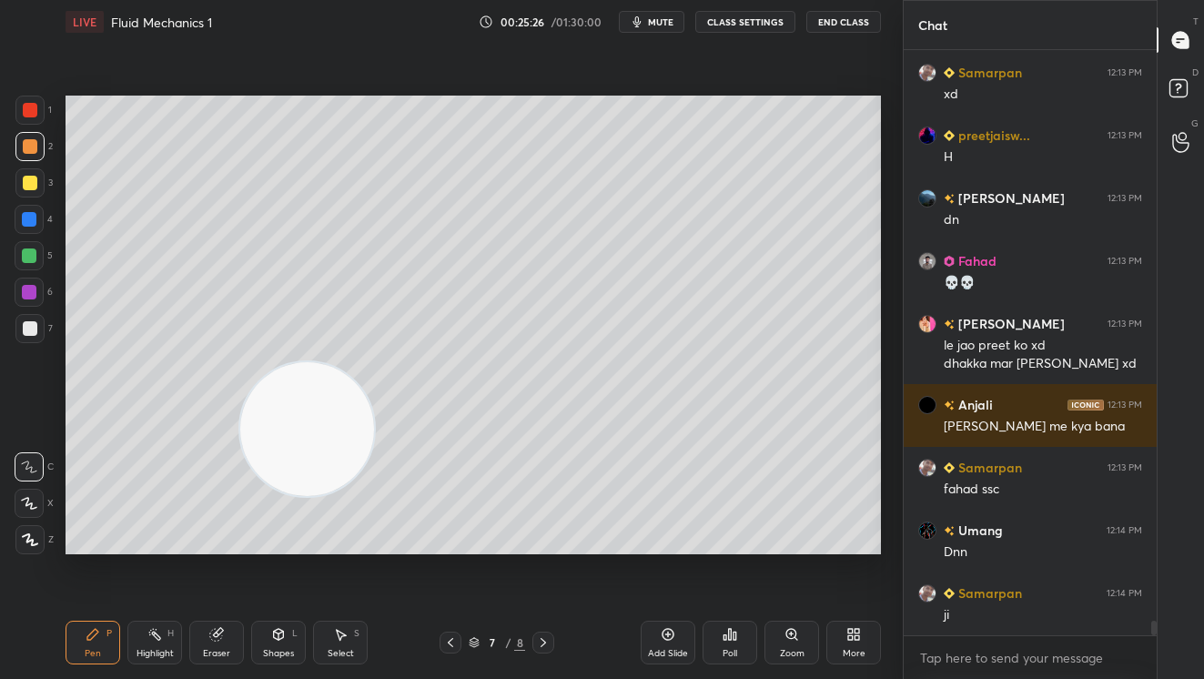
drag, startPoint x: 723, startPoint y: 474, endPoint x: 26, endPoint y: 404, distance: 700.6
click at [0, 0] on html "1 2 3 4 5 6 7 C X Z C X Z E E Erase all H H LIVE Fluid Mechanics 1 00:25:26 / 0…" at bounding box center [602, 0] width 1204 height 0
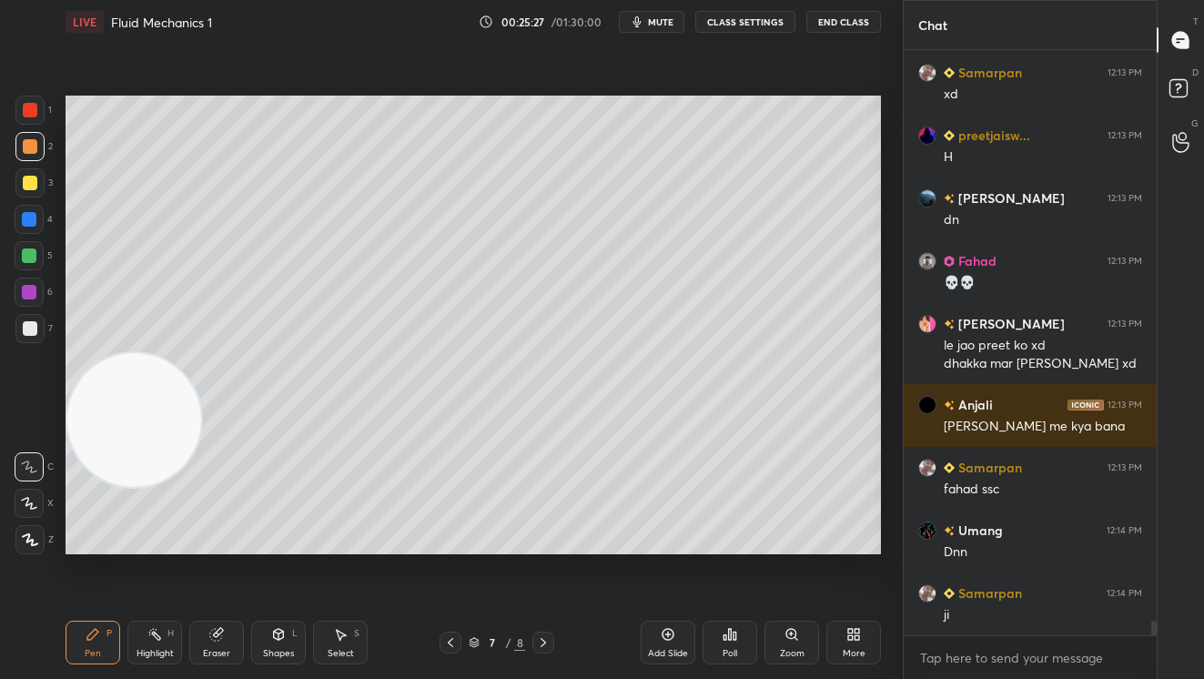
click at [34, 182] on div at bounding box center [30, 183] width 15 height 15
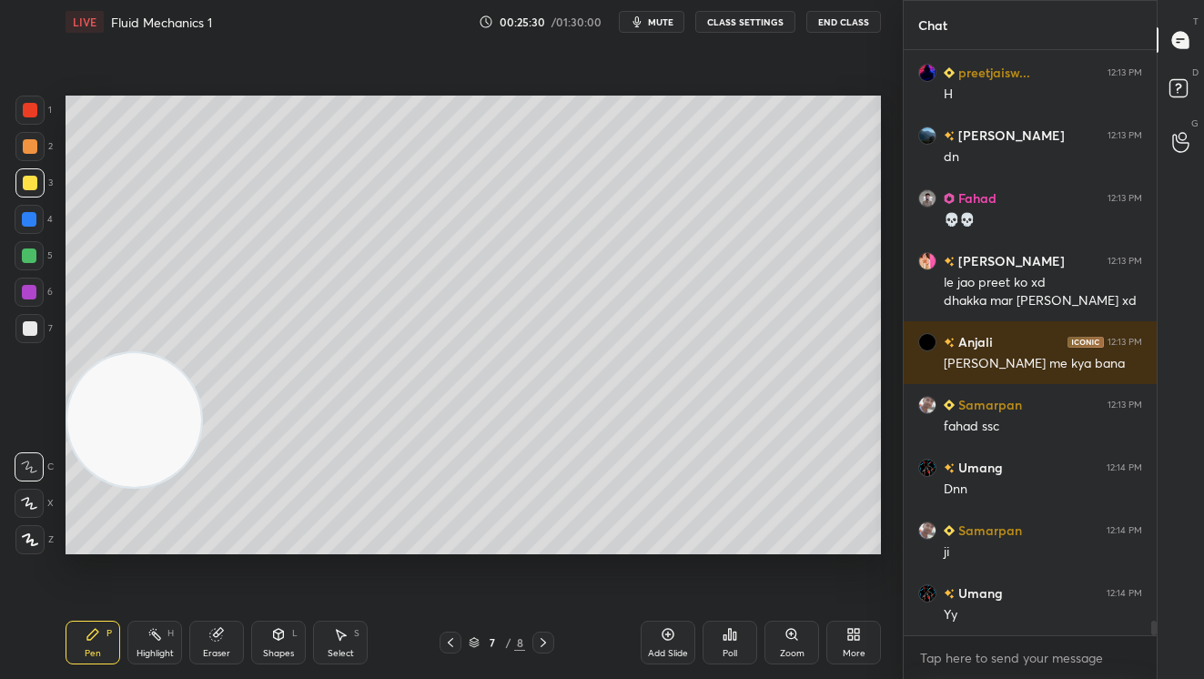
drag, startPoint x: 668, startPoint y: 652, endPoint x: 669, endPoint y: 582, distance: 69.2
click at [672, 649] on div "Add Slide" at bounding box center [668, 653] width 40 height 9
click at [211, 642] on div "Eraser" at bounding box center [216, 643] width 55 height 44
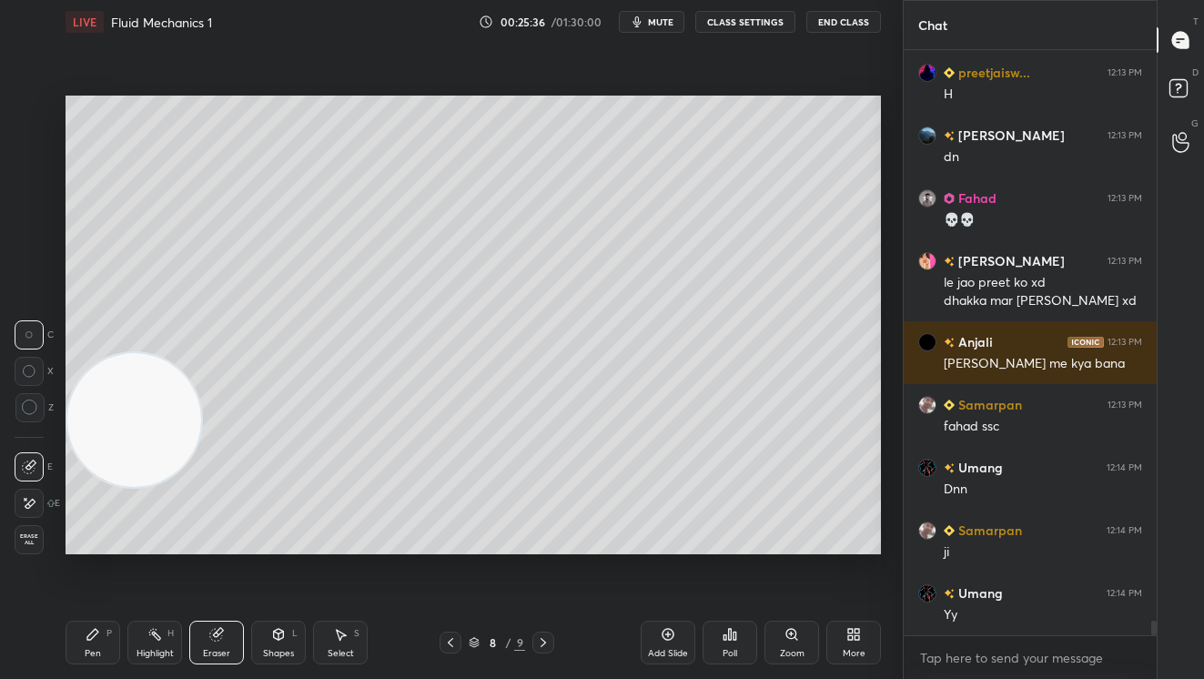
click at [95, 646] on div "Pen P" at bounding box center [93, 643] width 55 height 44
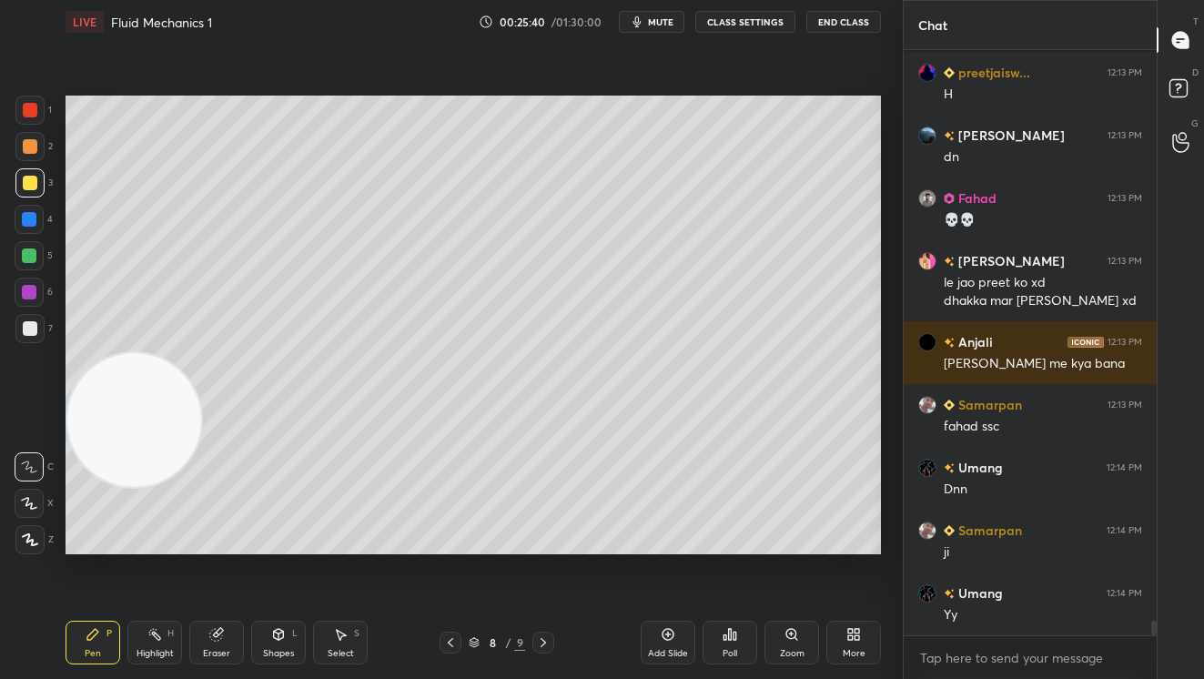
scroll to position [23157, 0]
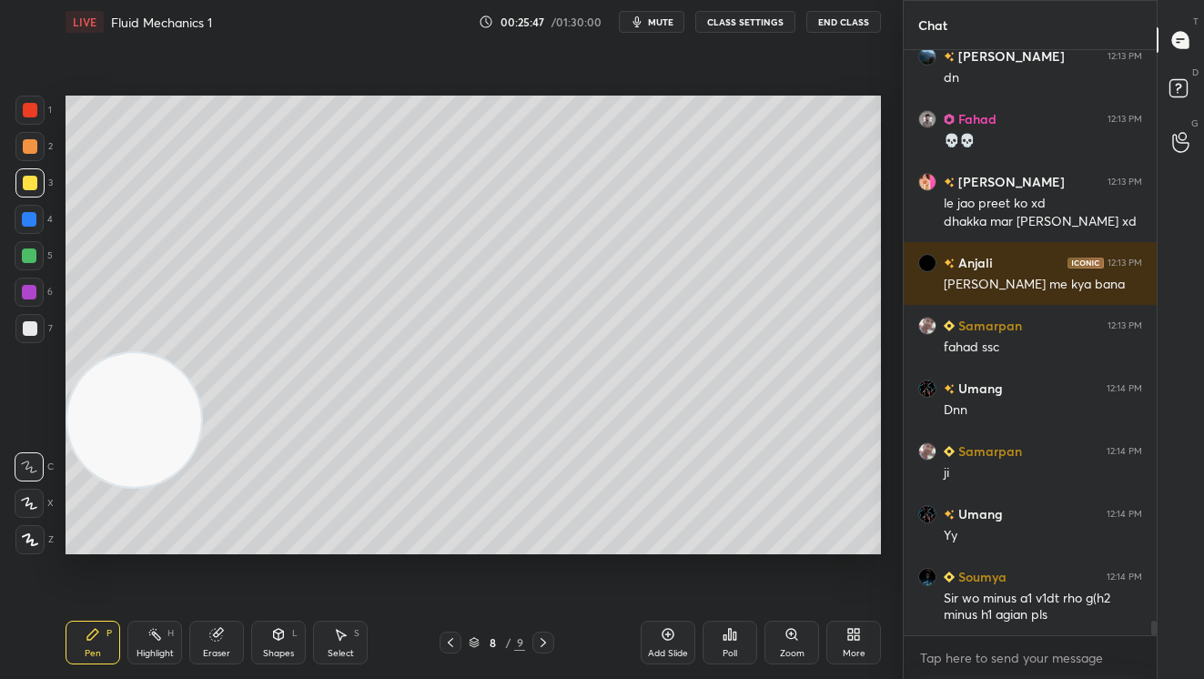
drag, startPoint x: 447, startPoint y: 646, endPoint x: 438, endPoint y: 630, distance: 18.7
click at [447, 644] on icon at bounding box center [450, 642] width 15 height 15
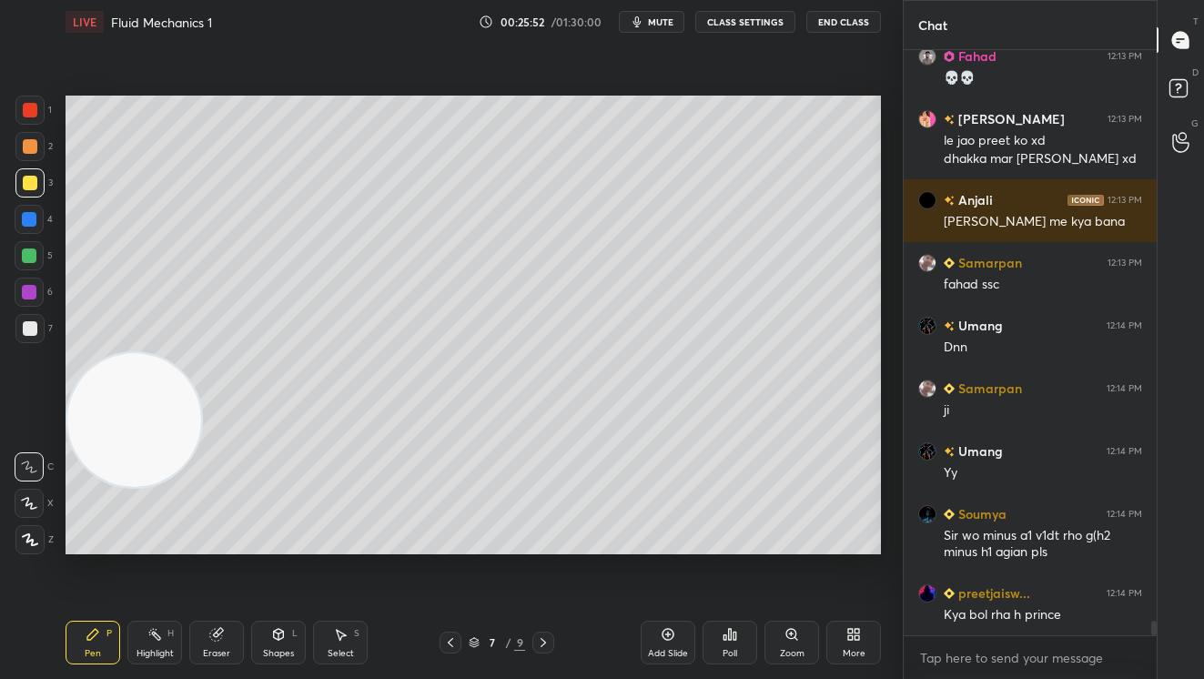
click at [543, 638] on icon at bounding box center [543, 642] width 15 height 15
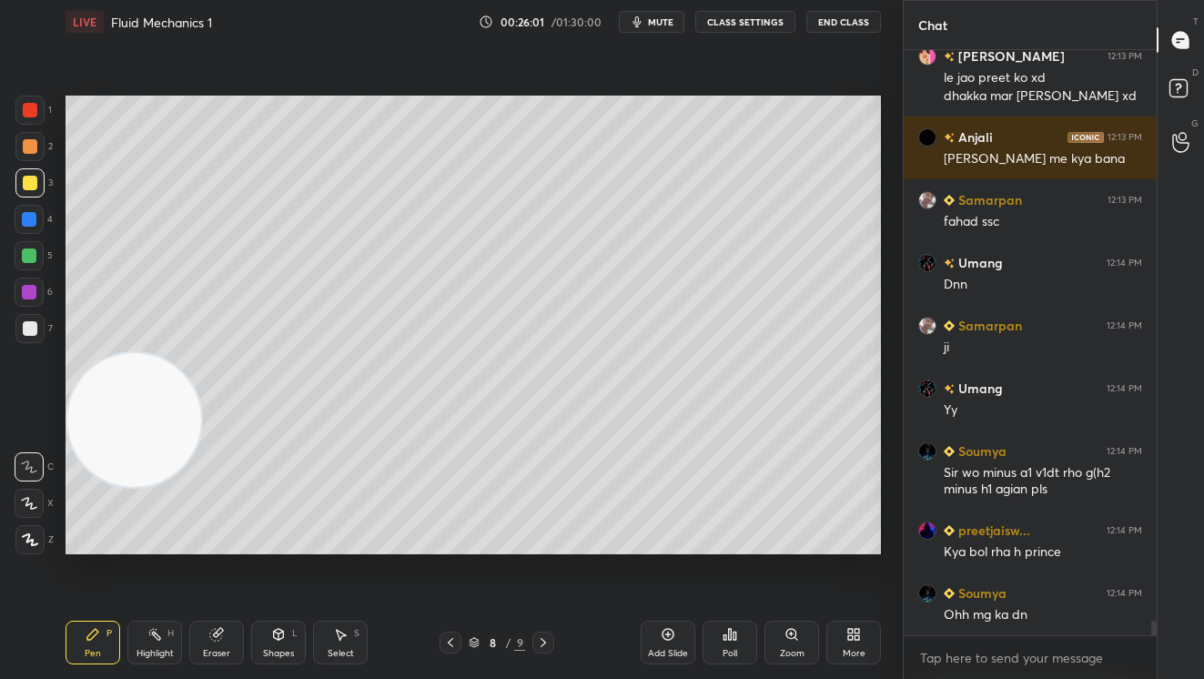
drag, startPoint x: 335, startPoint y: 642, endPoint x: 331, endPoint y: 628, distance: 14.1
click at [336, 640] on div "Select S" at bounding box center [340, 643] width 55 height 44
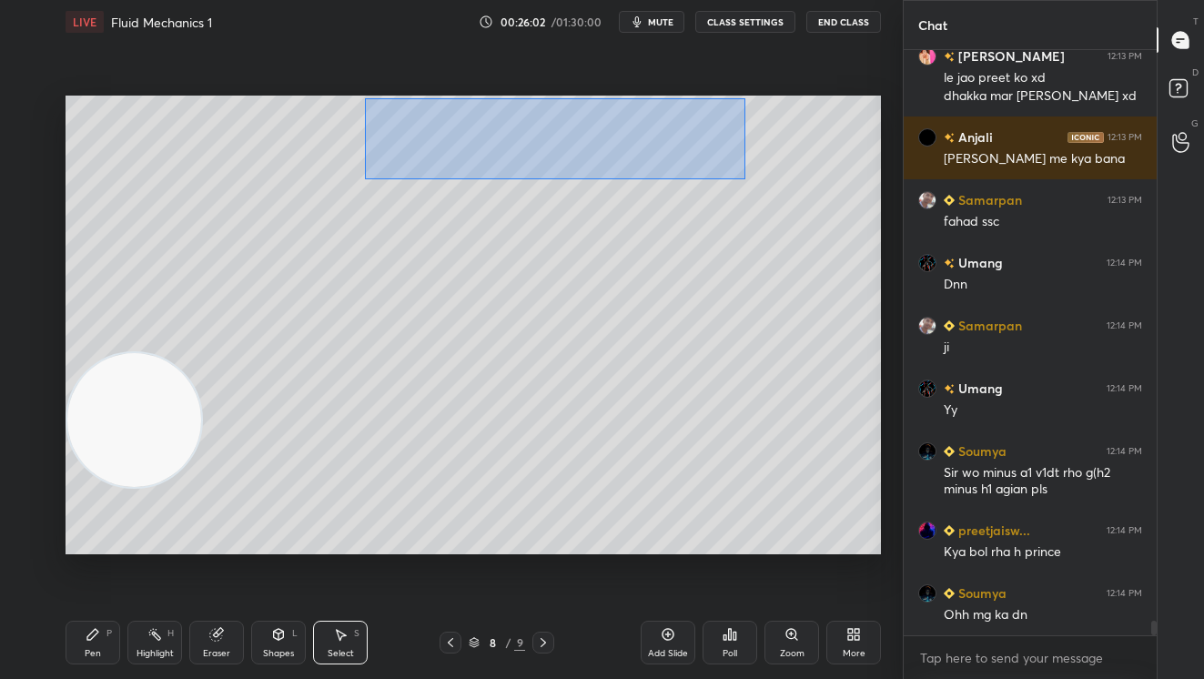
drag, startPoint x: 364, startPoint y: 98, endPoint x: 821, endPoint y: 189, distance: 465.8
click at [844, 199] on div "0 ° Undo Copy Duplicate Duplicate to new slide Delete" at bounding box center [473, 325] width 815 height 459
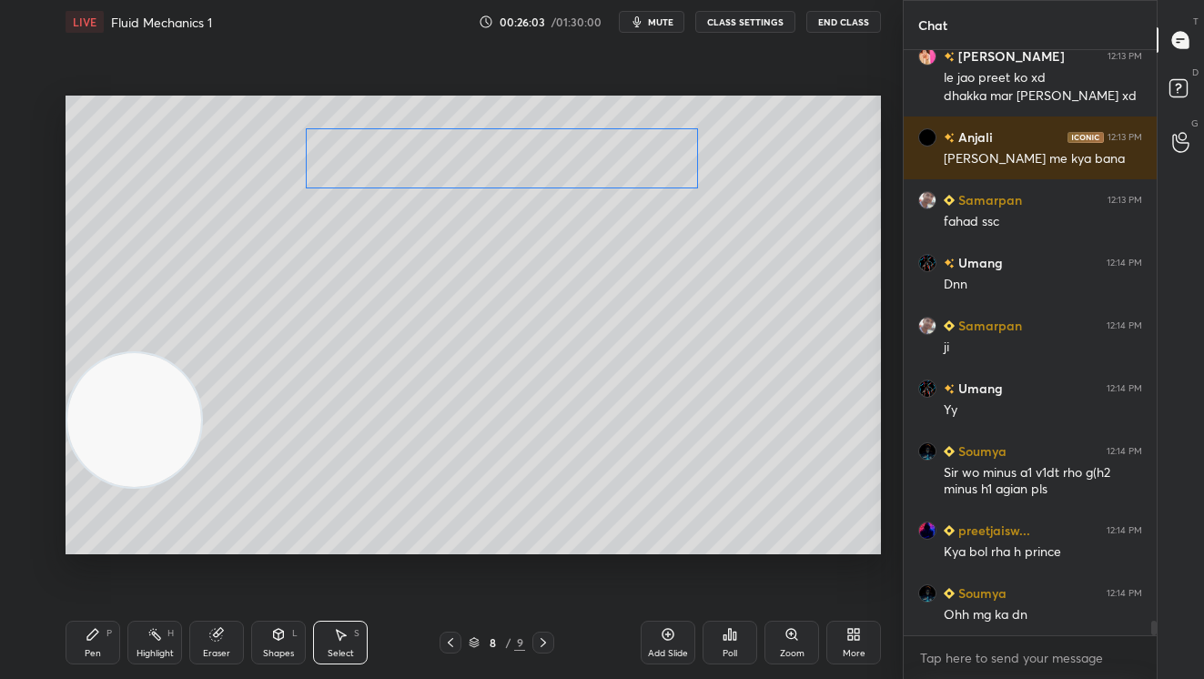
drag, startPoint x: 546, startPoint y: 156, endPoint x: 537, endPoint y: 167, distance: 14.2
click at [537, 166] on div "0 ° Undo Copy Duplicate Duplicate to new slide Delete" at bounding box center [473, 325] width 815 height 459
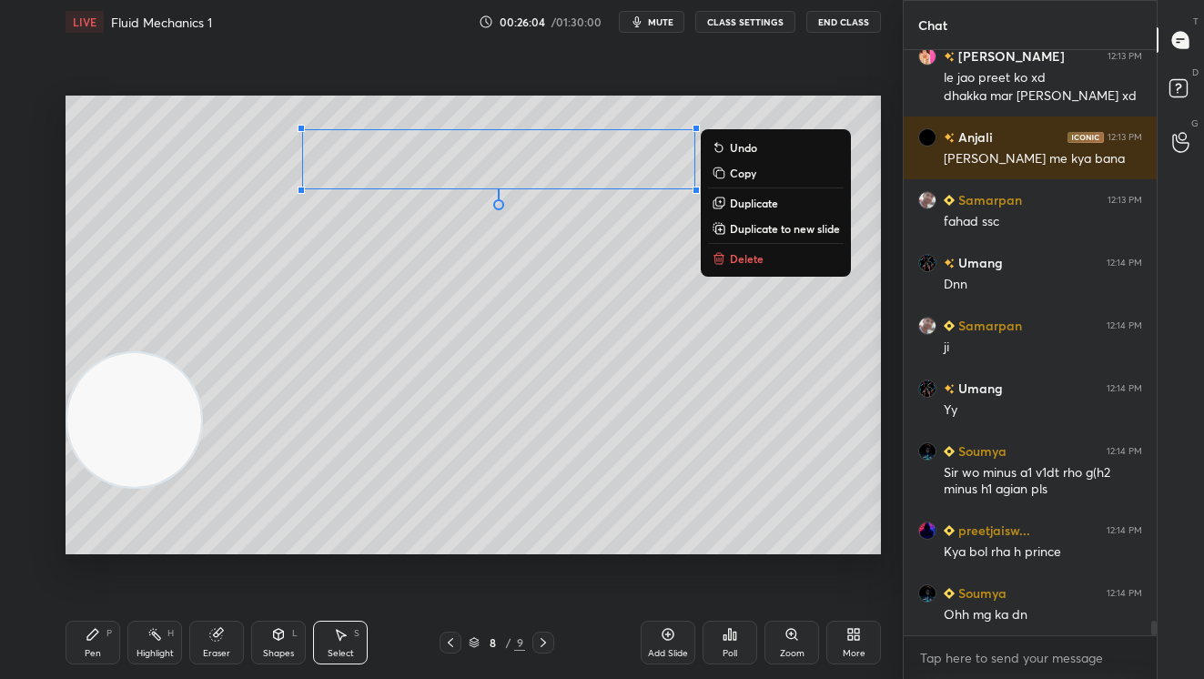
scroll to position [23362, 0]
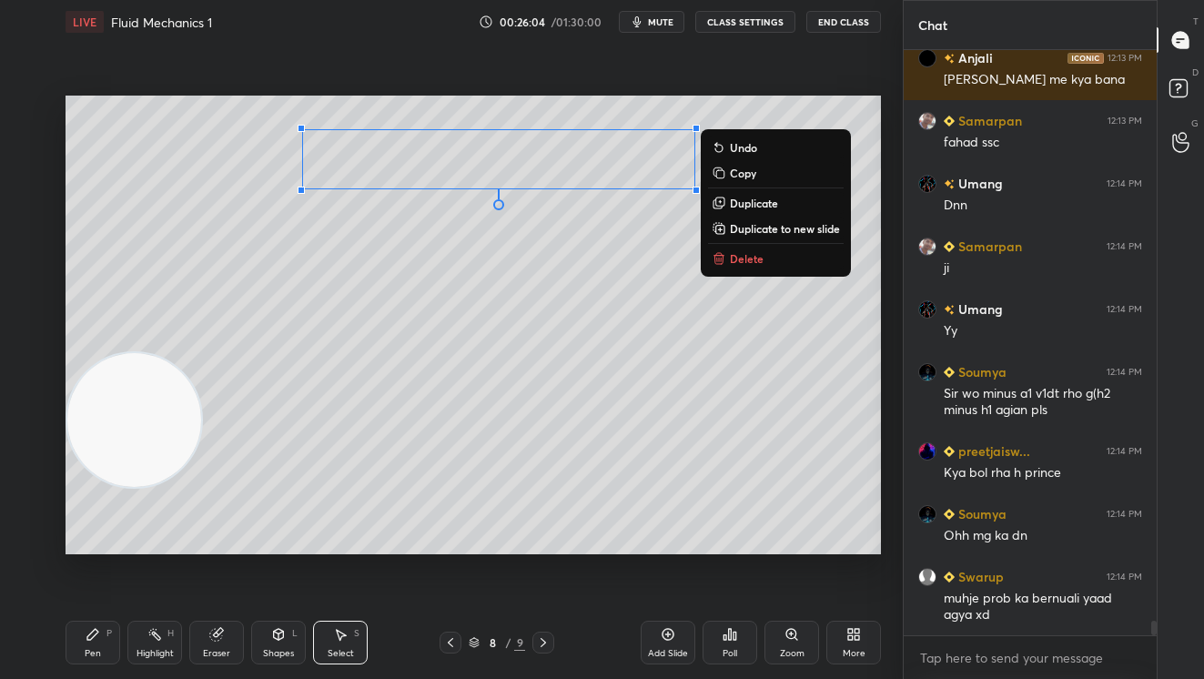
click at [505, 404] on div "0 ° Undo Copy Duplicate Duplicate to new slide Delete" at bounding box center [473, 325] width 815 height 459
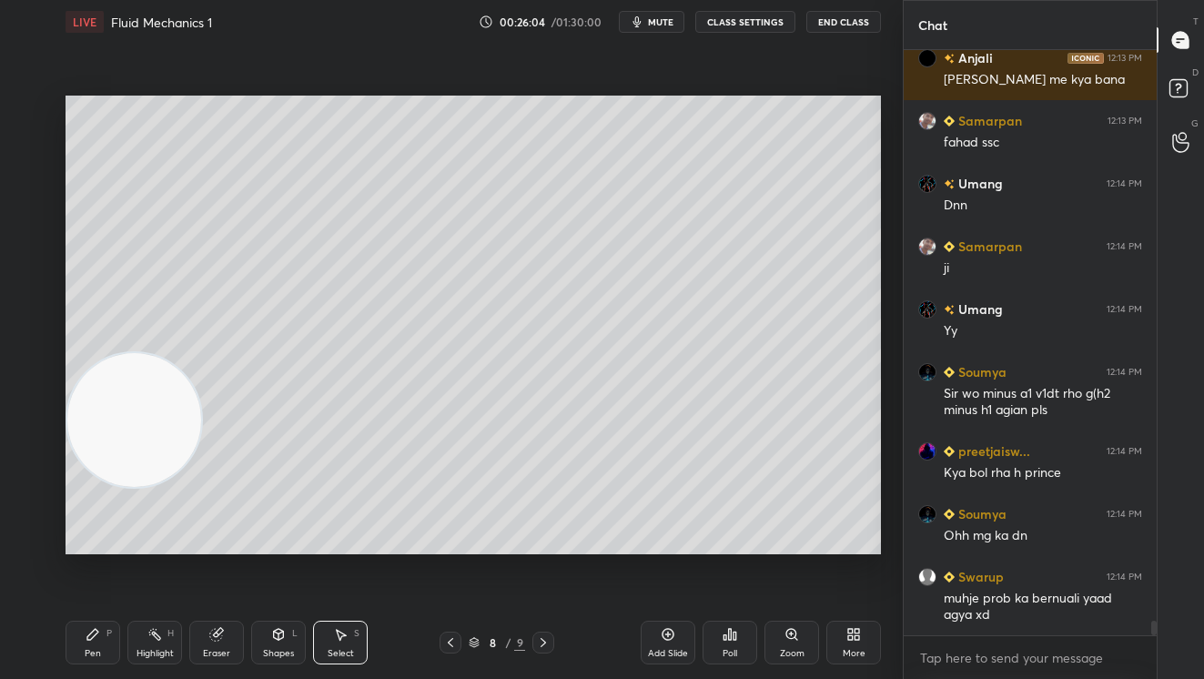
click at [92, 630] on icon at bounding box center [93, 634] width 15 height 15
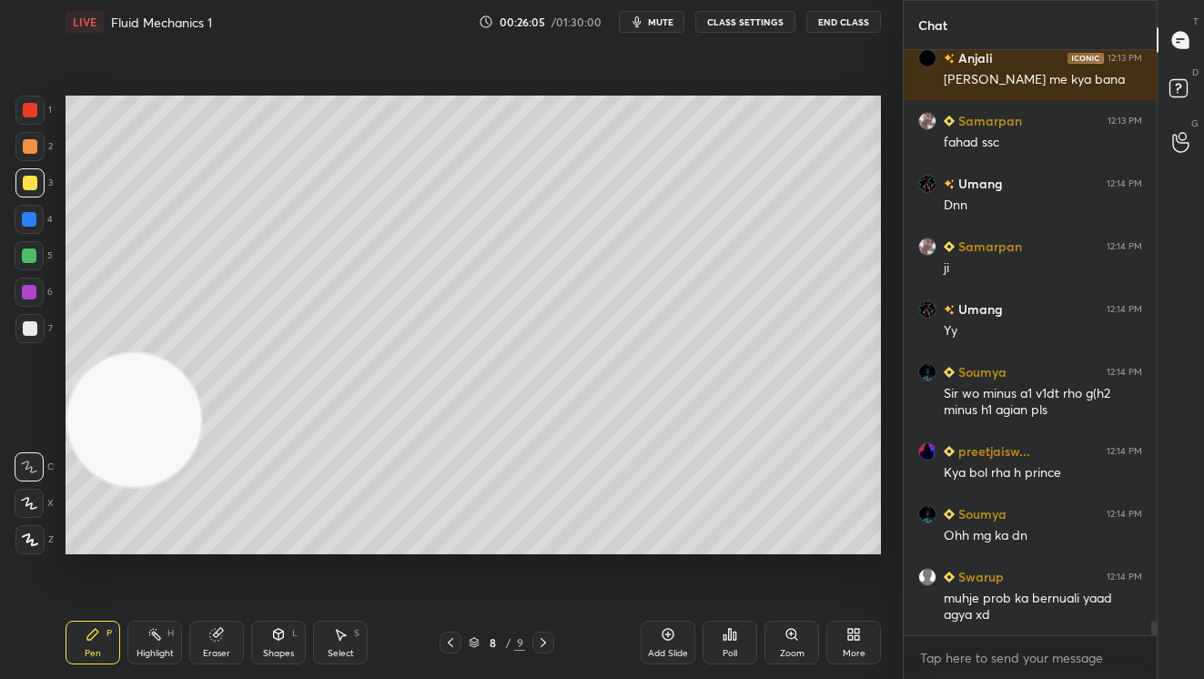
click at [28, 260] on div at bounding box center [29, 255] width 15 height 15
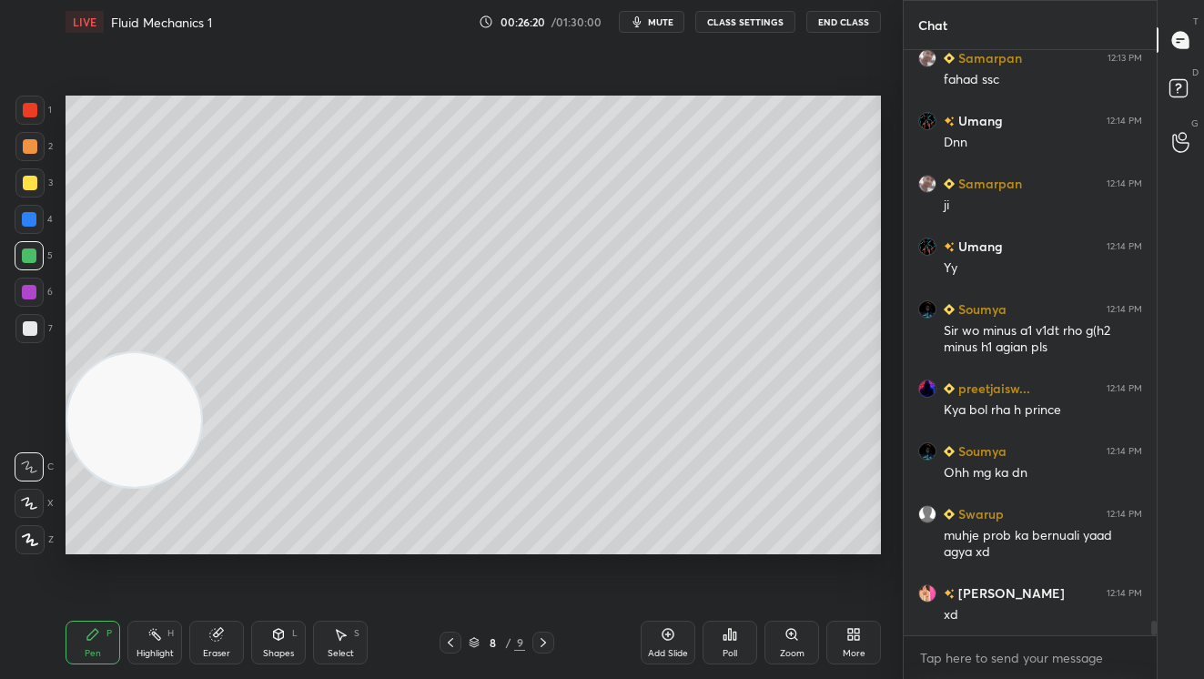
scroll to position [23487, 0]
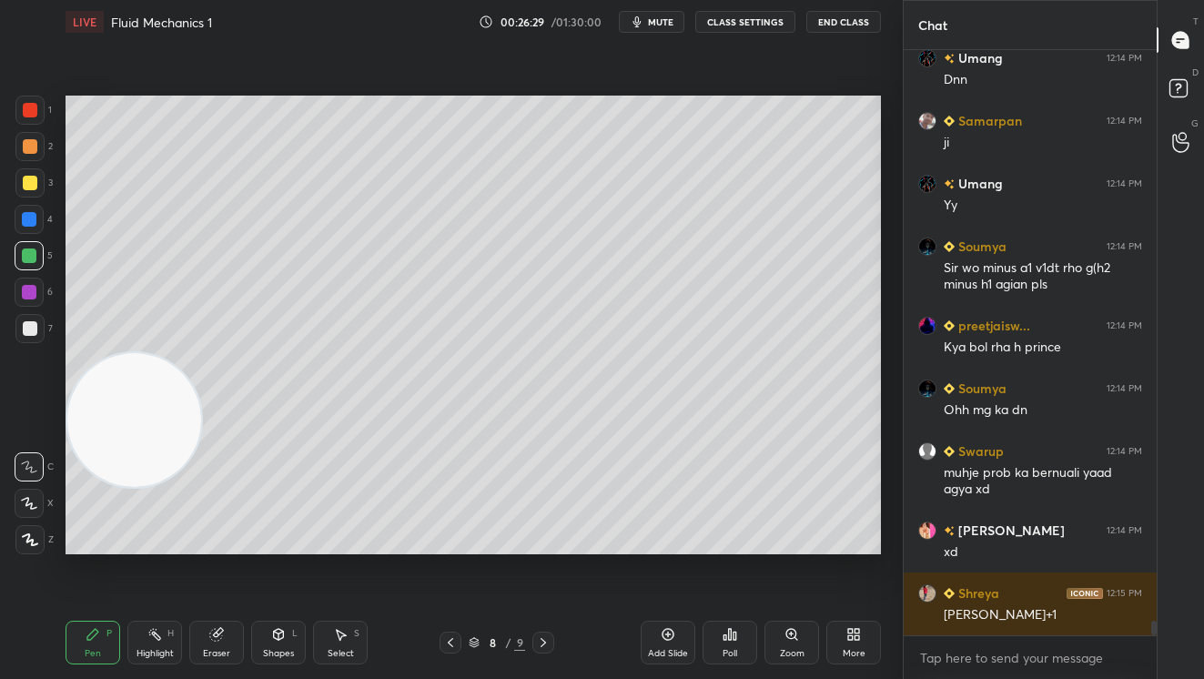
click at [30, 175] on div at bounding box center [29, 182] width 29 height 29
click at [26, 327] on div at bounding box center [30, 328] width 15 height 15
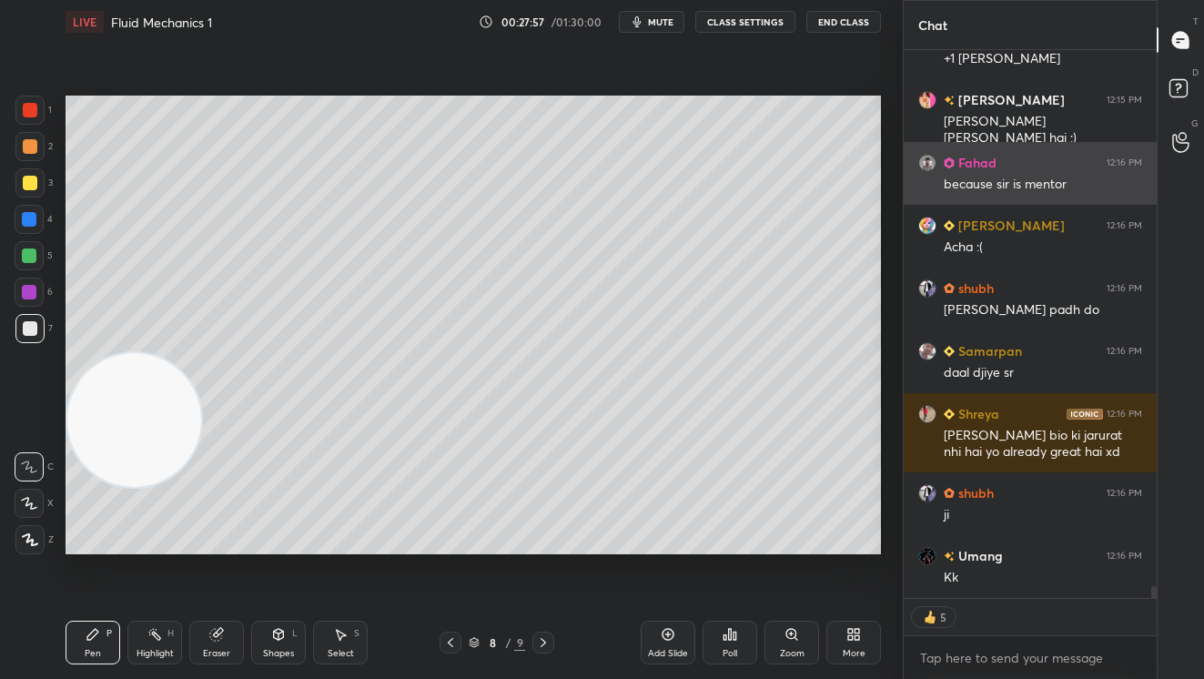
scroll to position [24164, 0]
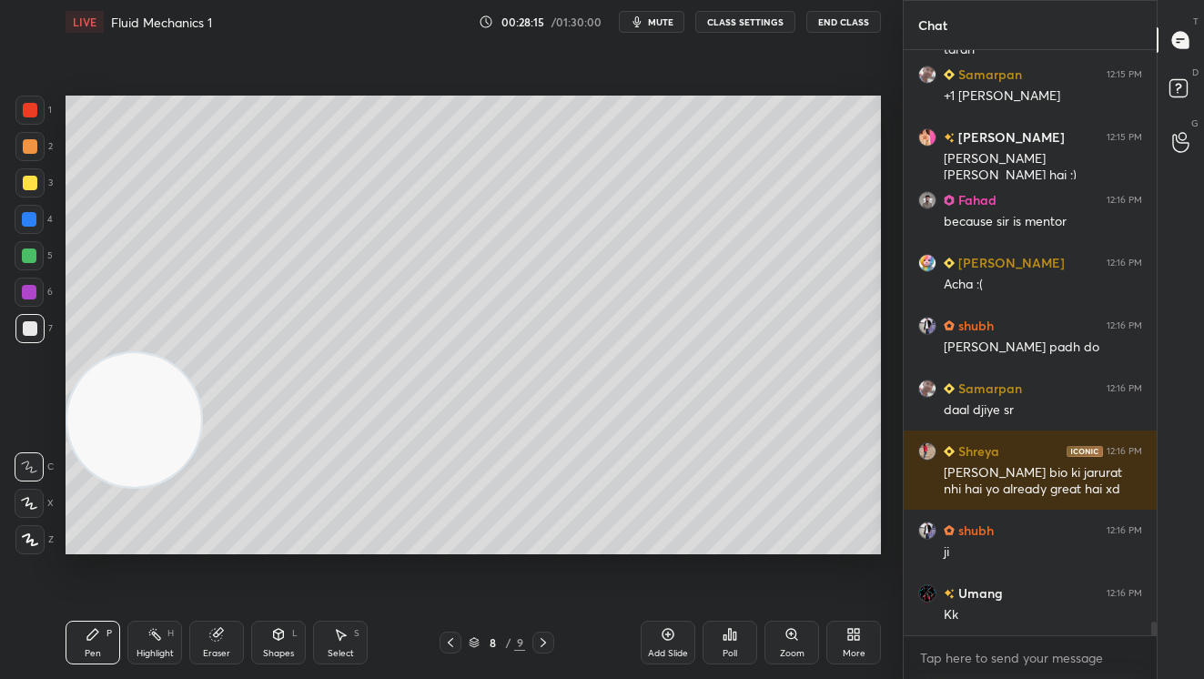
click at [449, 643] on icon at bounding box center [450, 642] width 15 height 15
click at [545, 641] on icon at bounding box center [543, 642] width 15 height 15
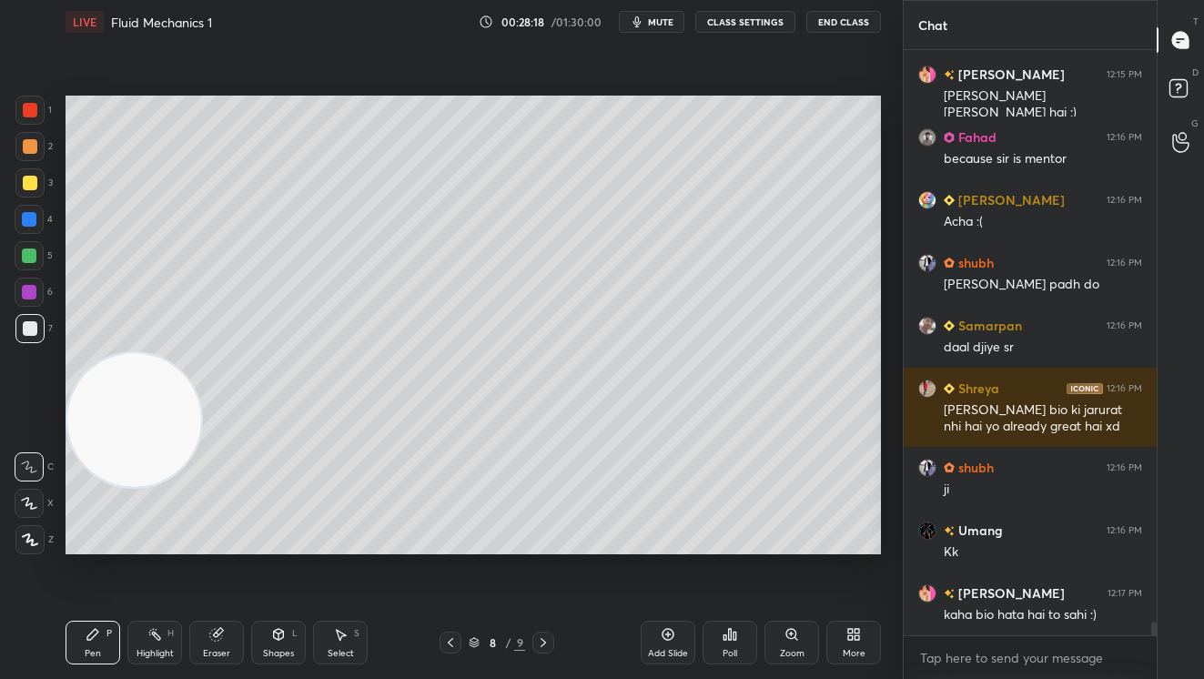
click at [673, 644] on div "Add Slide" at bounding box center [668, 643] width 55 height 44
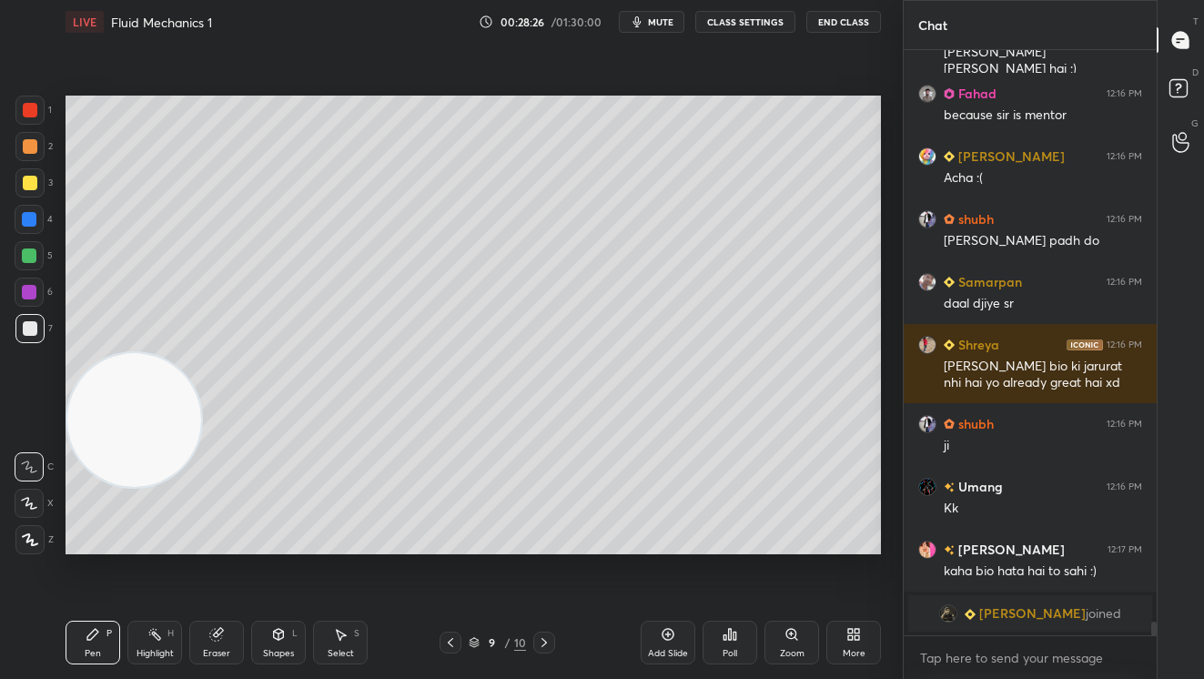
scroll to position [23764, 0]
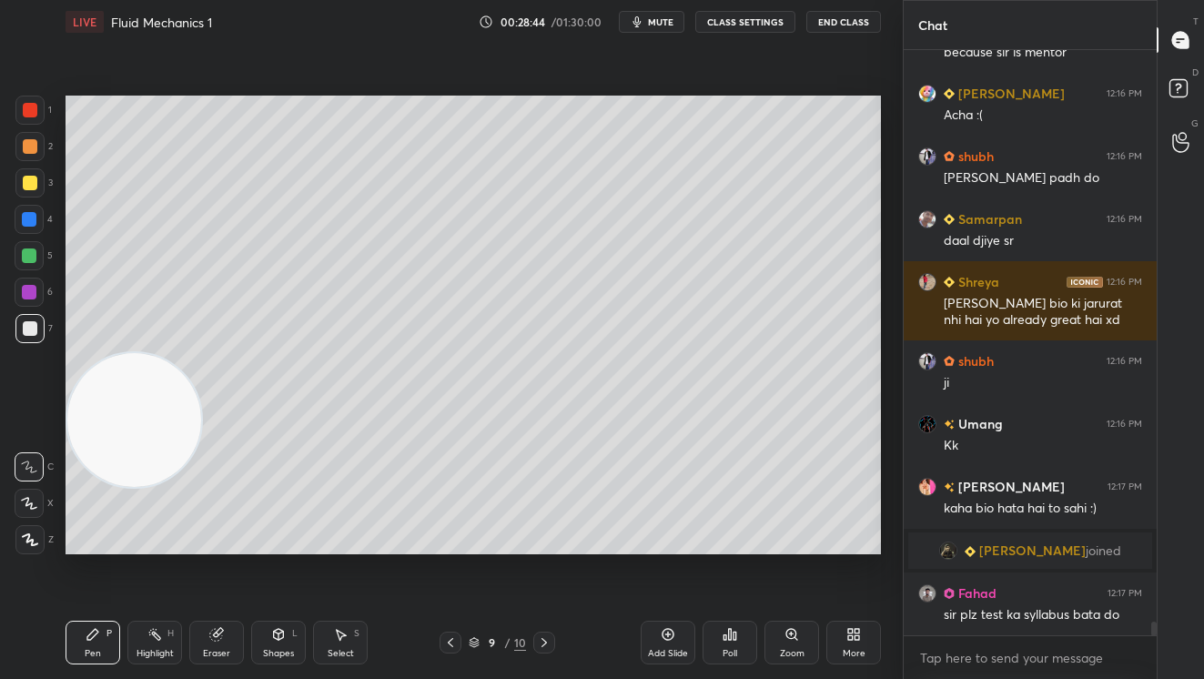
click at [28, 140] on div at bounding box center [29, 146] width 29 height 29
drag, startPoint x: 25, startPoint y: 323, endPoint x: 46, endPoint y: 315, distance: 22.5
click at [27, 322] on div at bounding box center [30, 328] width 15 height 15
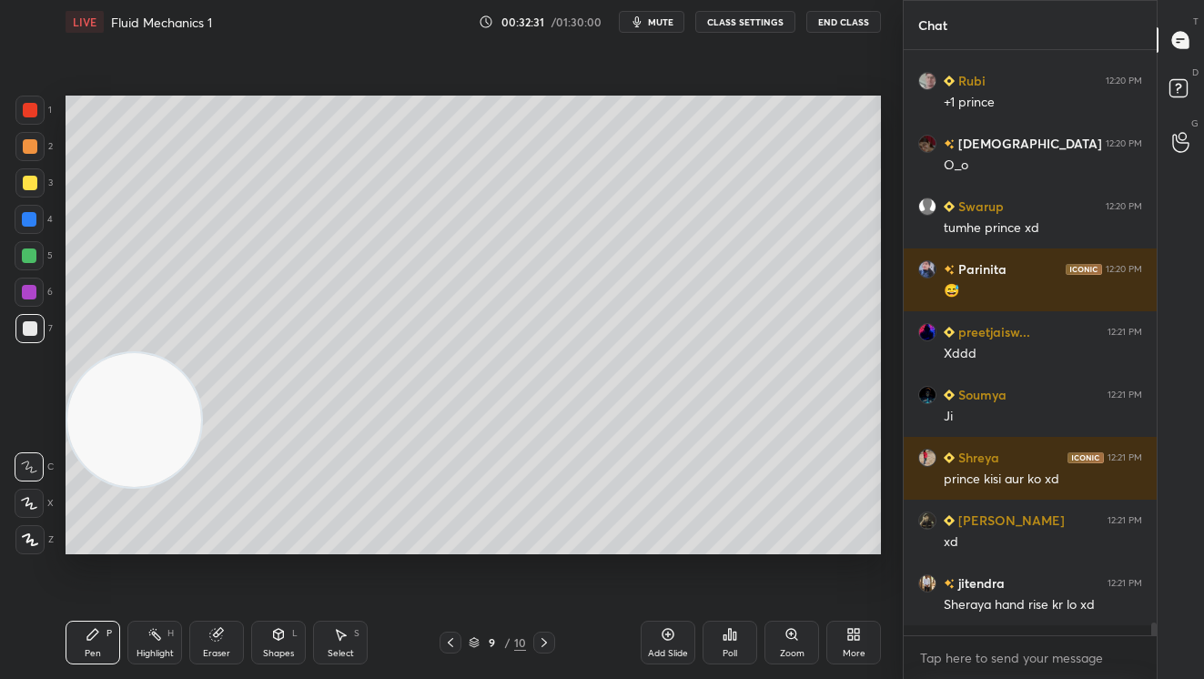
scroll to position [24902, 0]
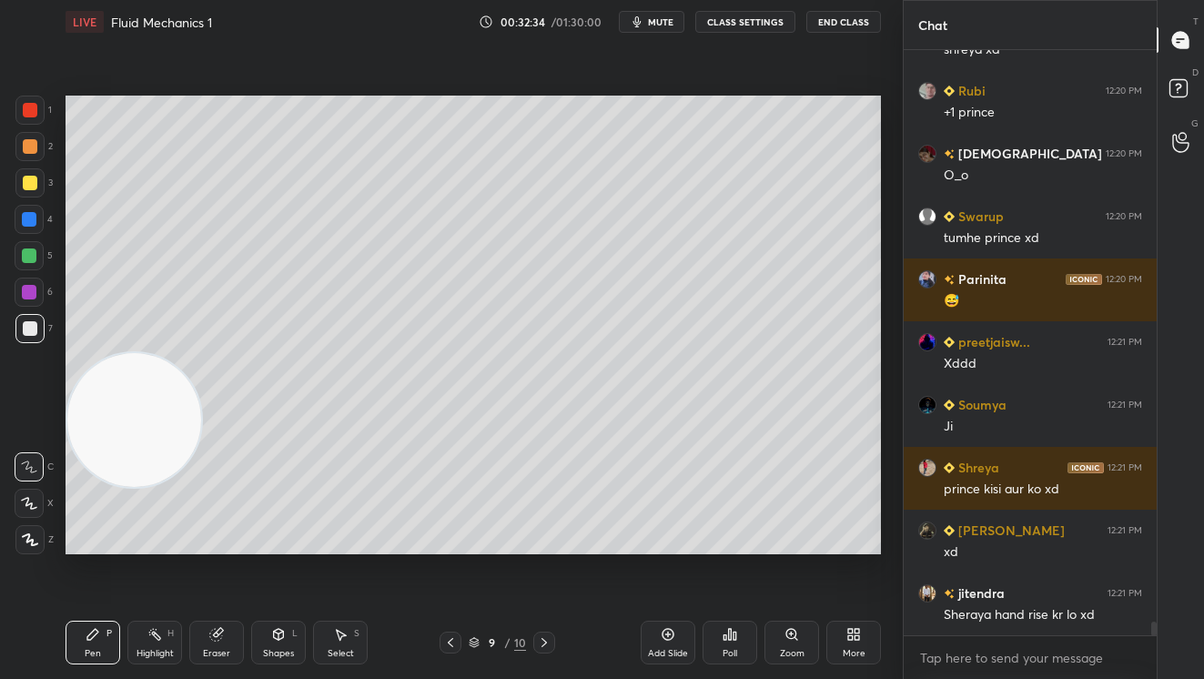
click at [35, 187] on div at bounding box center [30, 183] width 15 height 15
click at [33, 257] on div at bounding box center [29, 255] width 15 height 15
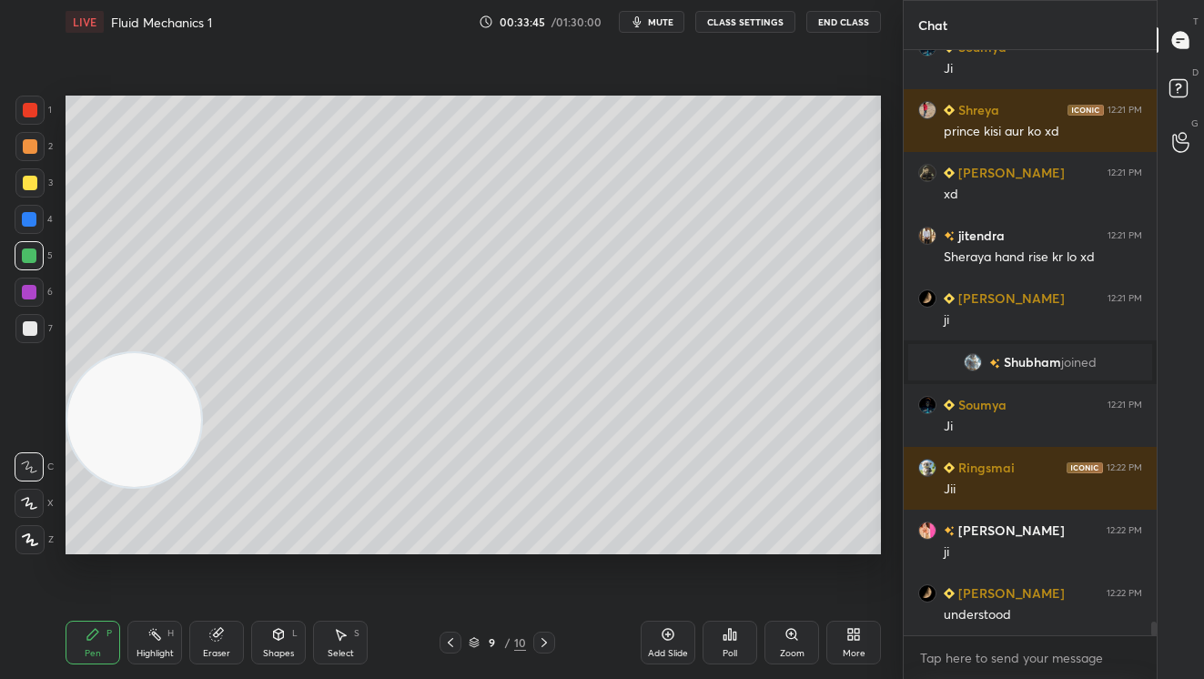
scroll to position [24913, 0]
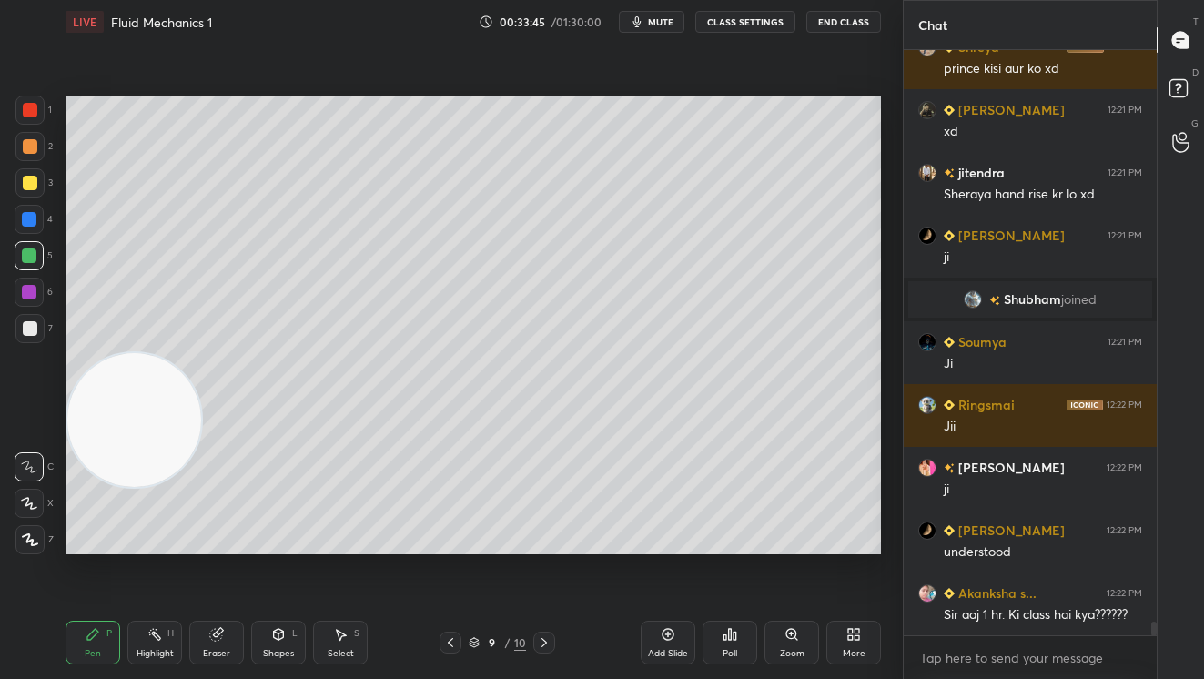
click at [668, 629] on icon at bounding box center [668, 634] width 15 height 15
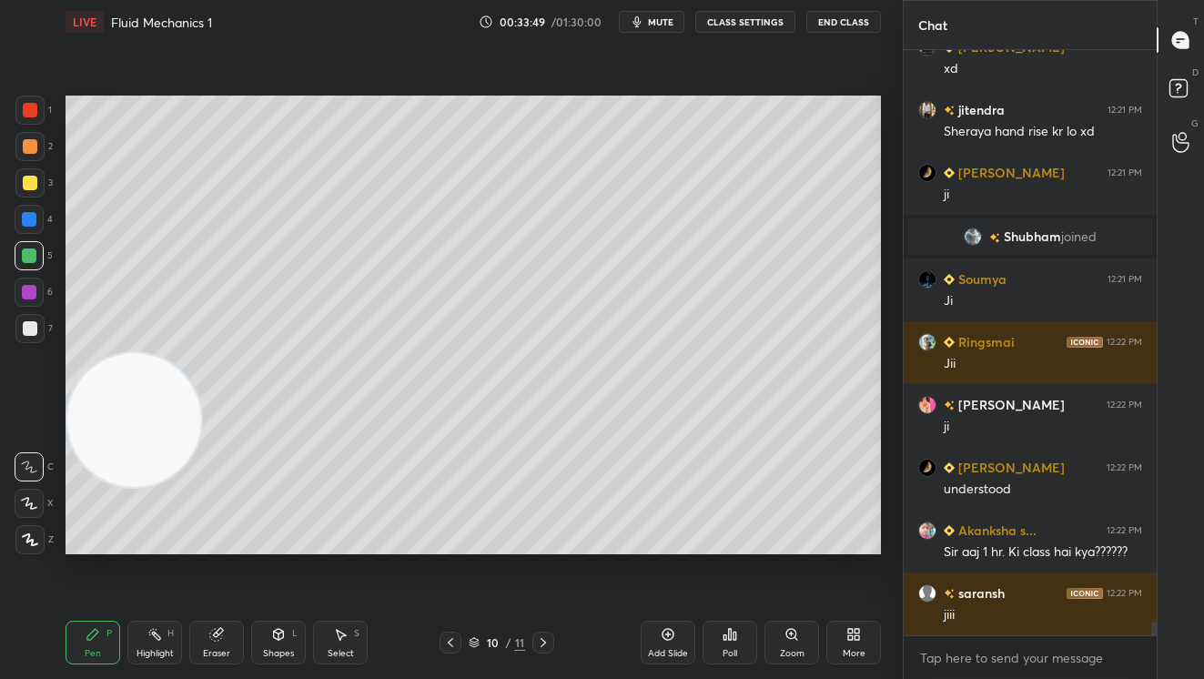
scroll to position [25039, 0]
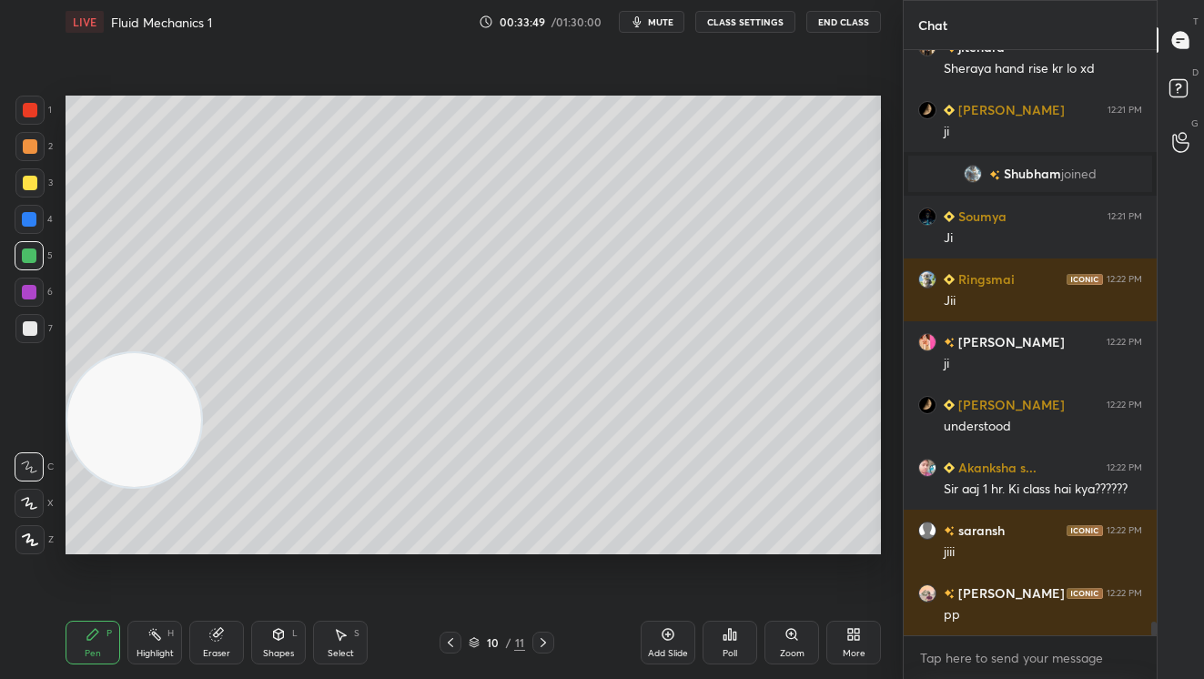
drag, startPoint x: 28, startPoint y: 103, endPoint x: 47, endPoint y: 107, distance: 19.6
click at [31, 102] on div at bounding box center [29, 110] width 29 height 29
click at [450, 647] on icon at bounding box center [450, 642] width 15 height 15
click at [545, 643] on icon at bounding box center [543, 642] width 15 height 15
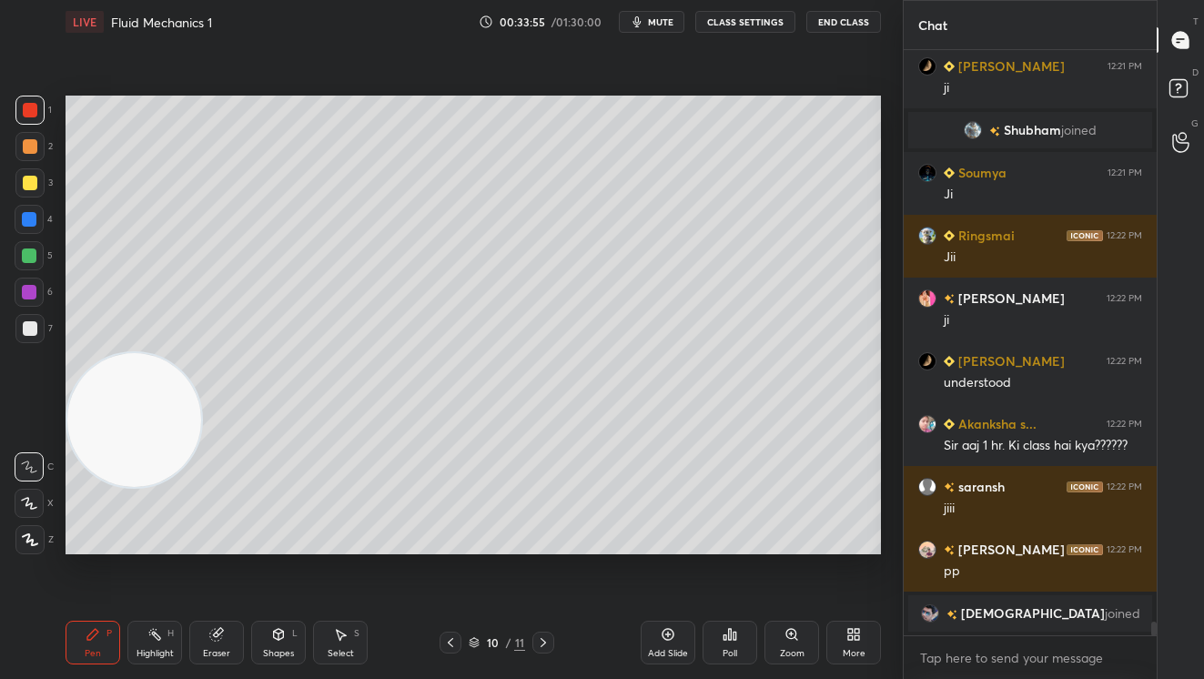
click at [35, 187] on div at bounding box center [30, 183] width 15 height 15
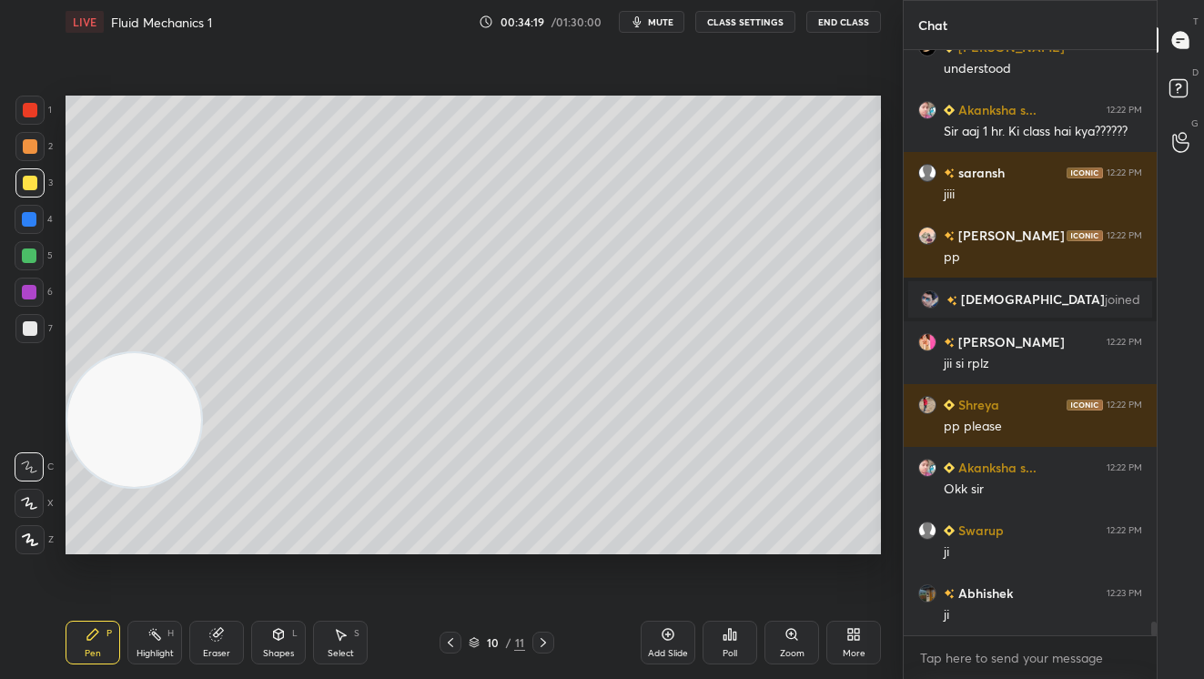
scroll to position [25358, 0]
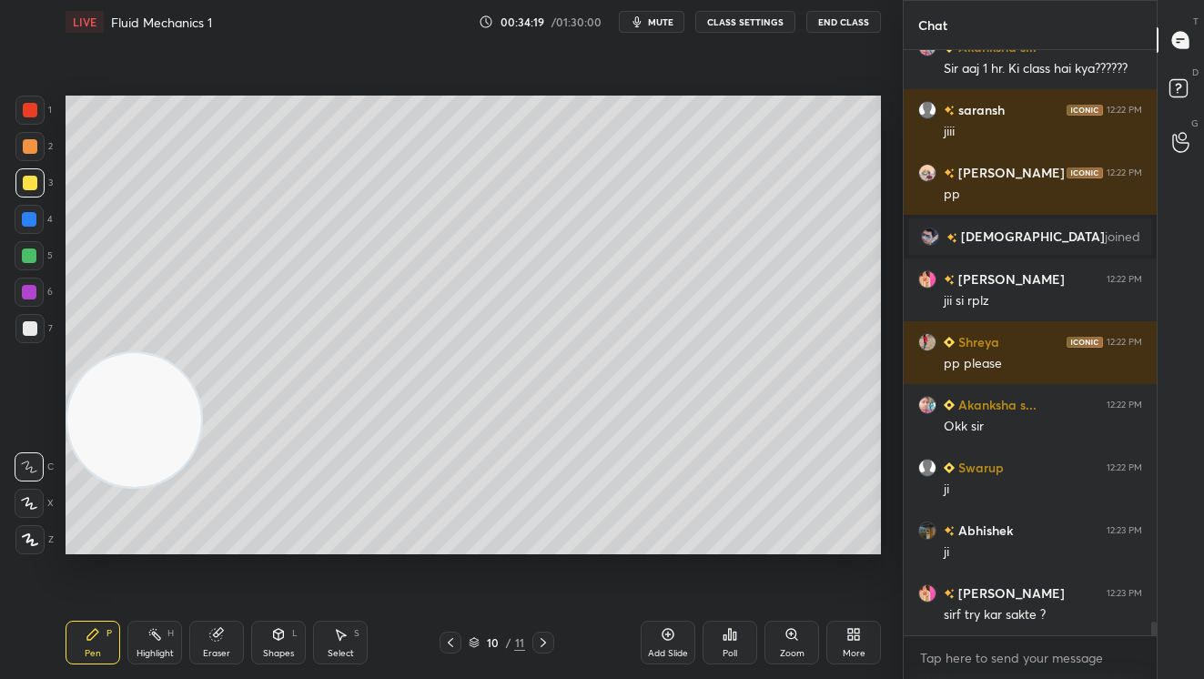
click at [29, 149] on div at bounding box center [30, 146] width 15 height 15
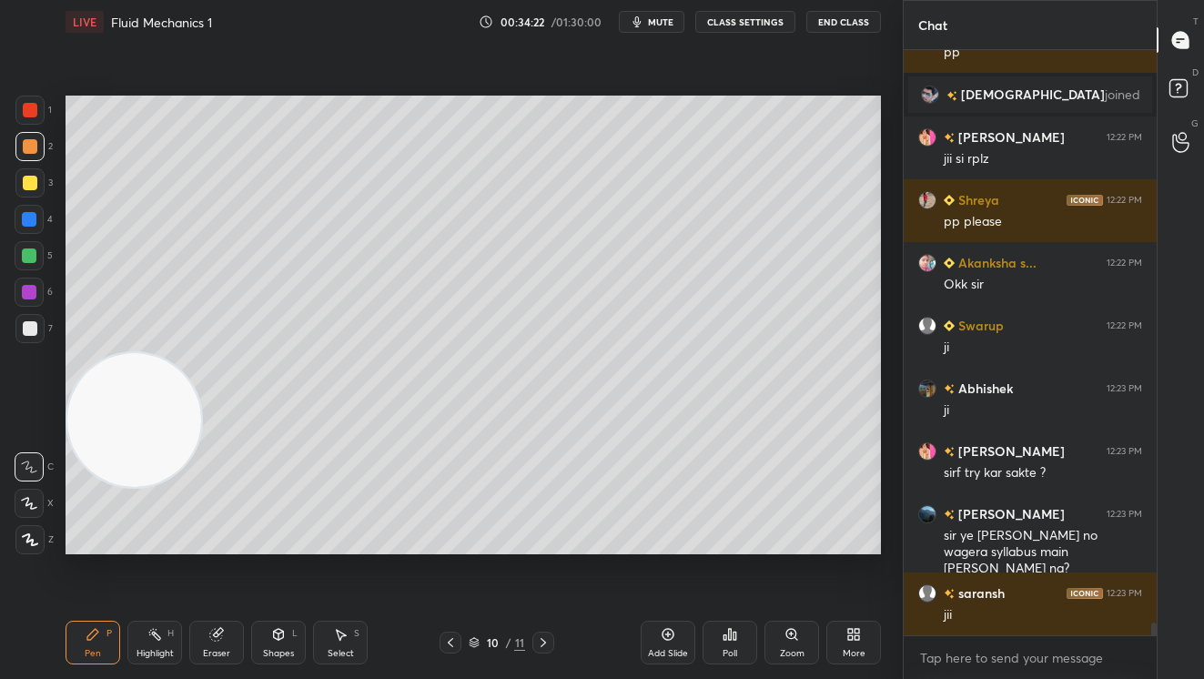
scroll to position [25626, 0]
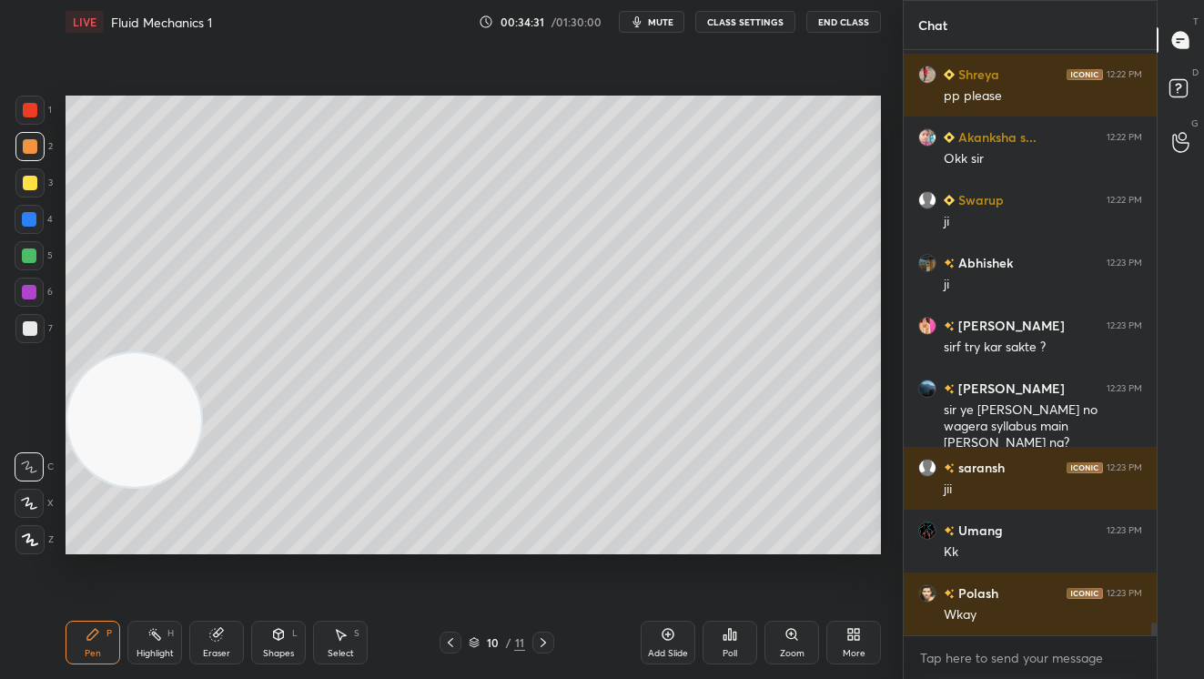
drag, startPoint x: 30, startPoint y: 179, endPoint x: 46, endPoint y: 174, distance: 16.4
click at [35, 176] on div at bounding box center [29, 182] width 29 height 29
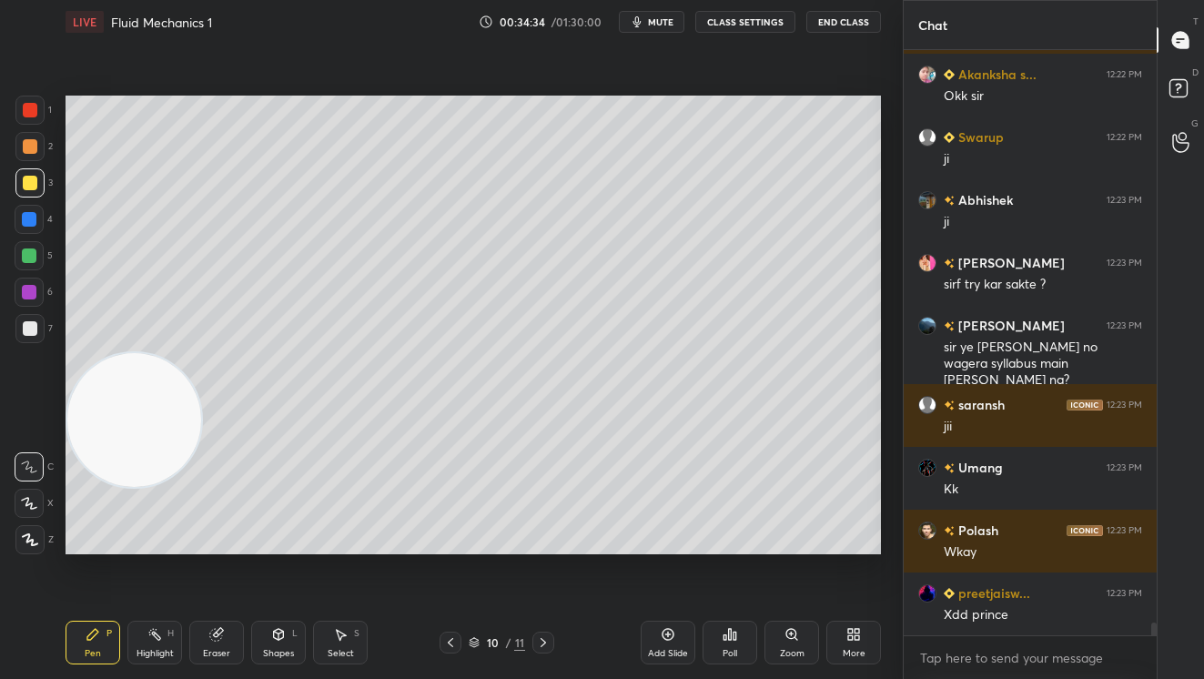
scroll to position [25751, 0]
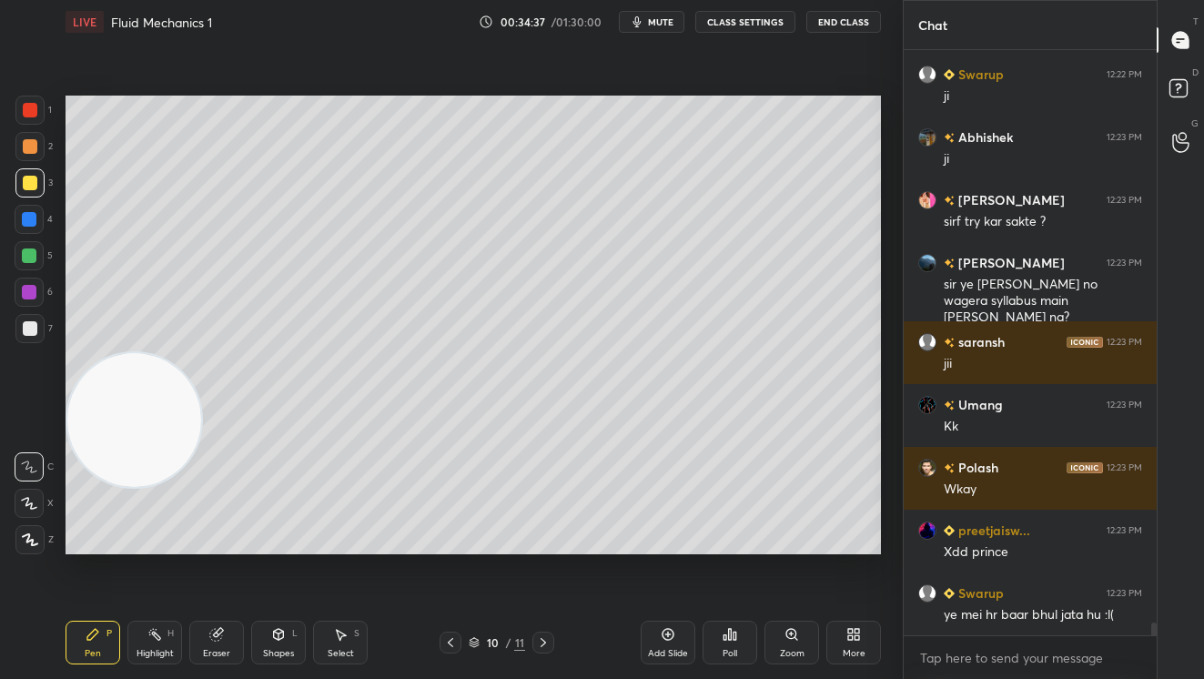
drag, startPoint x: 208, startPoint y: 645, endPoint x: 317, endPoint y: 564, distance: 135.2
click at [213, 644] on div "Eraser" at bounding box center [216, 643] width 55 height 44
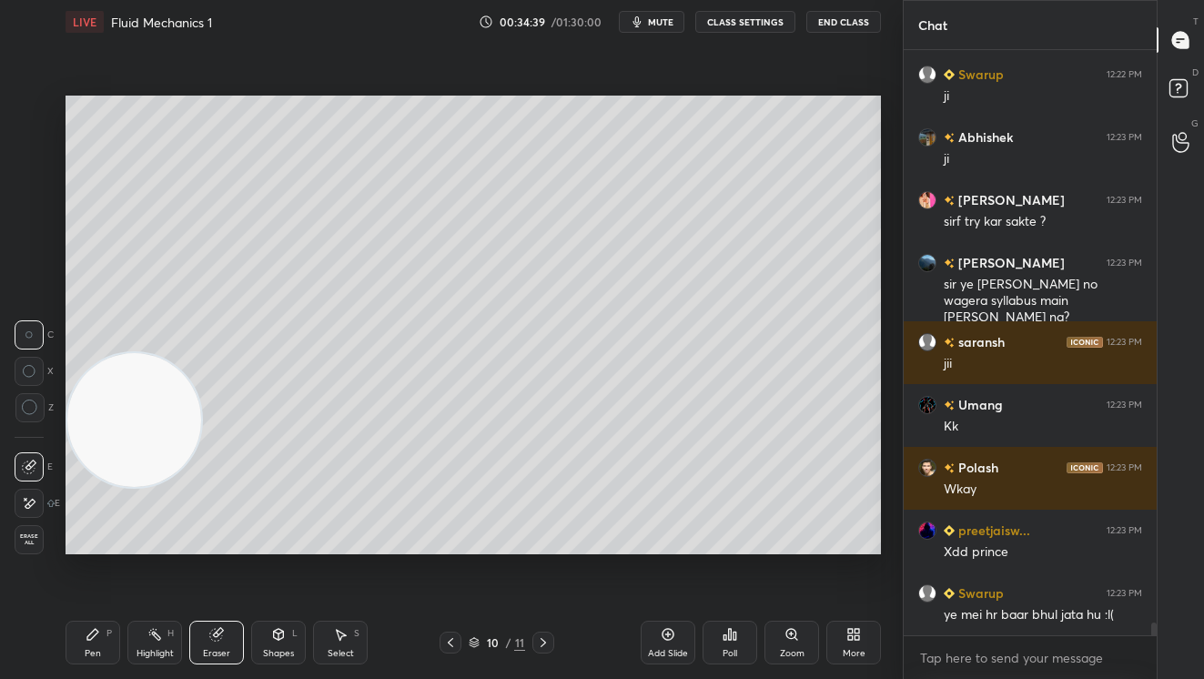
scroll to position [25814, 0]
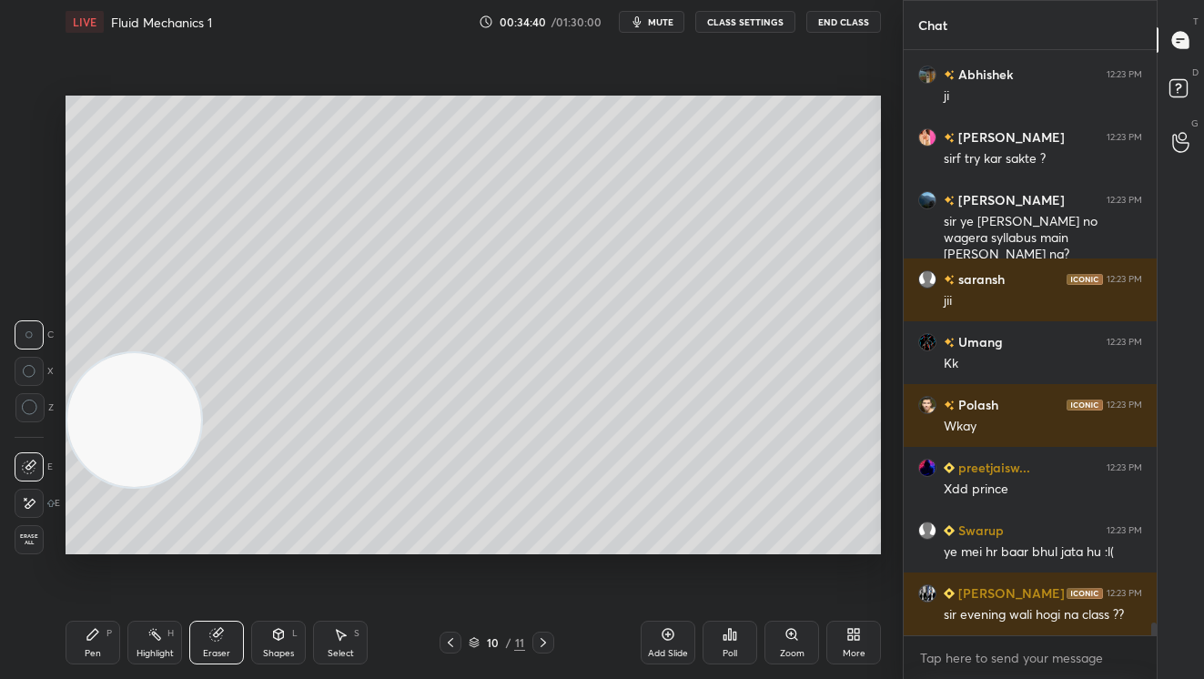
click at [112, 638] on div "Pen P" at bounding box center [93, 643] width 55 height 44
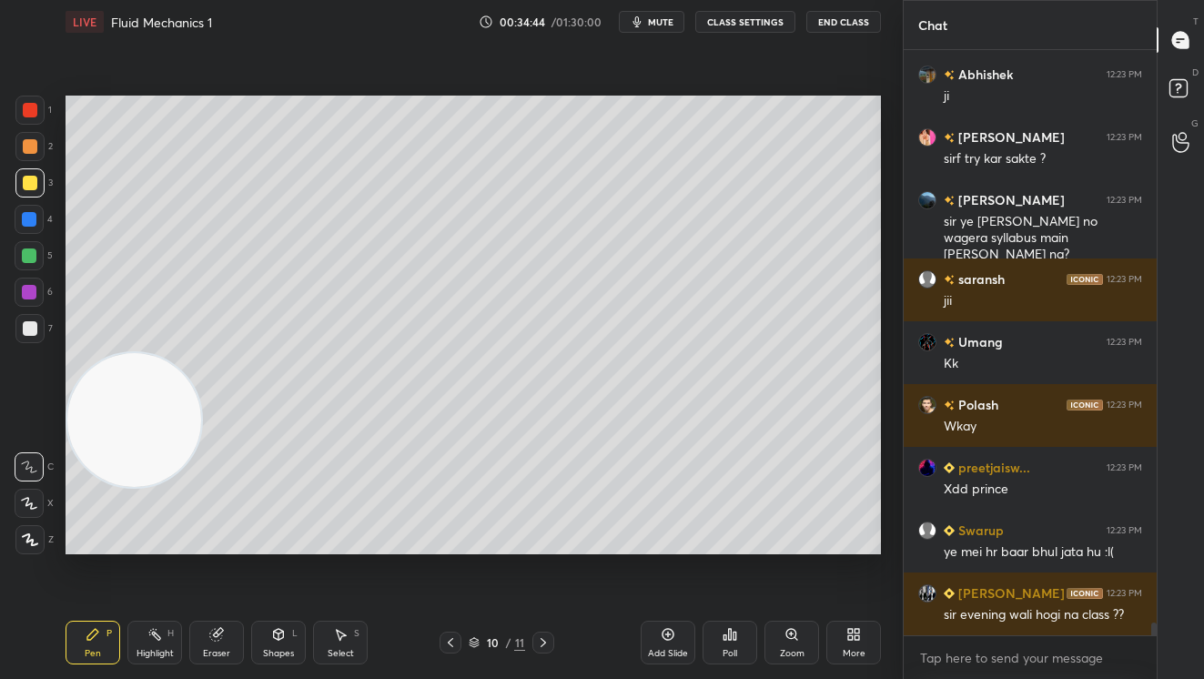
scroll to position [25858, 0]
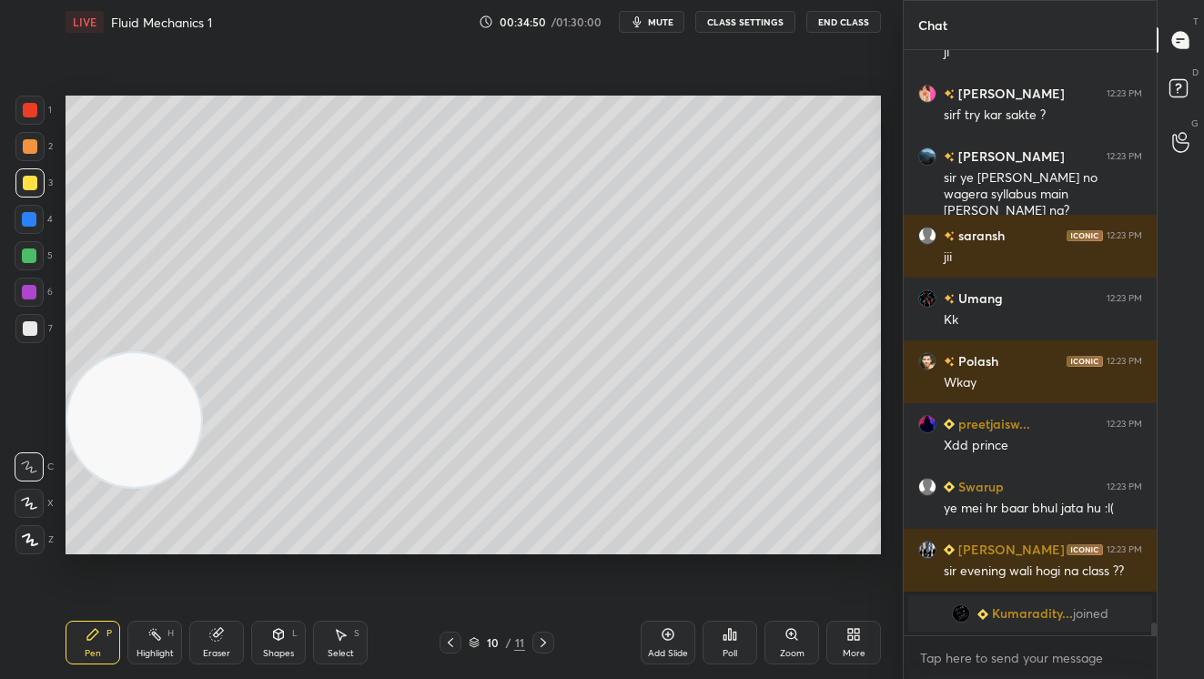
click at [21, 261] on div at bounding box center [29, 255] width 29 height 29
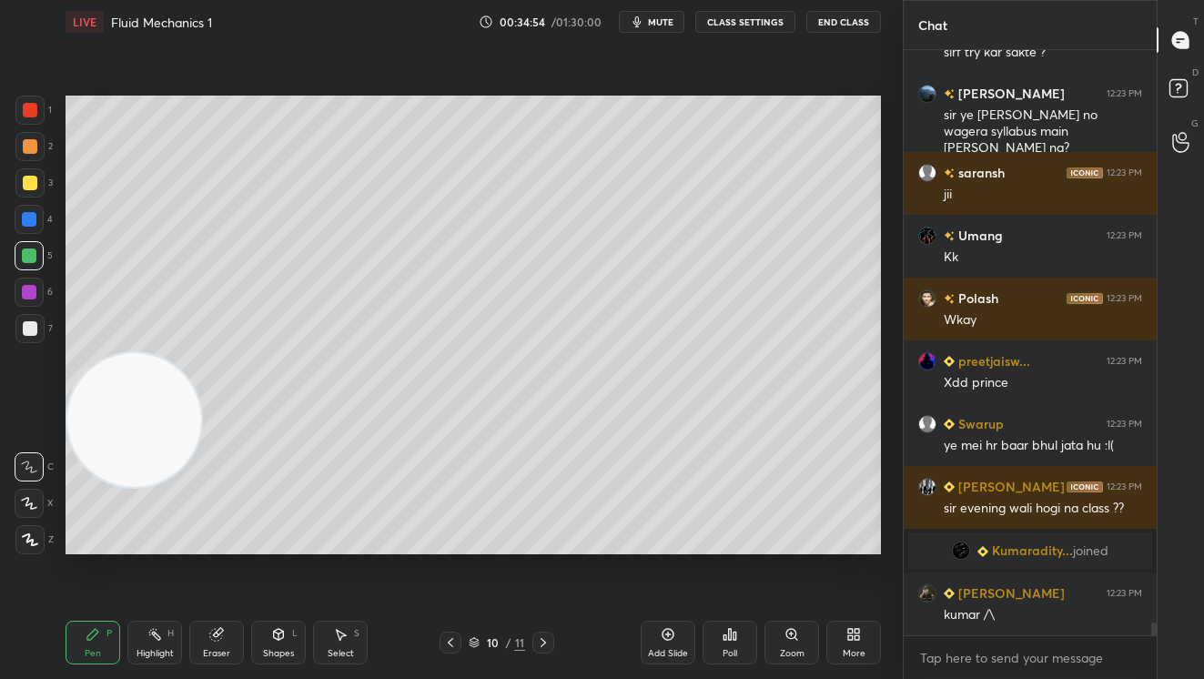
scroll to position [25727, 0]
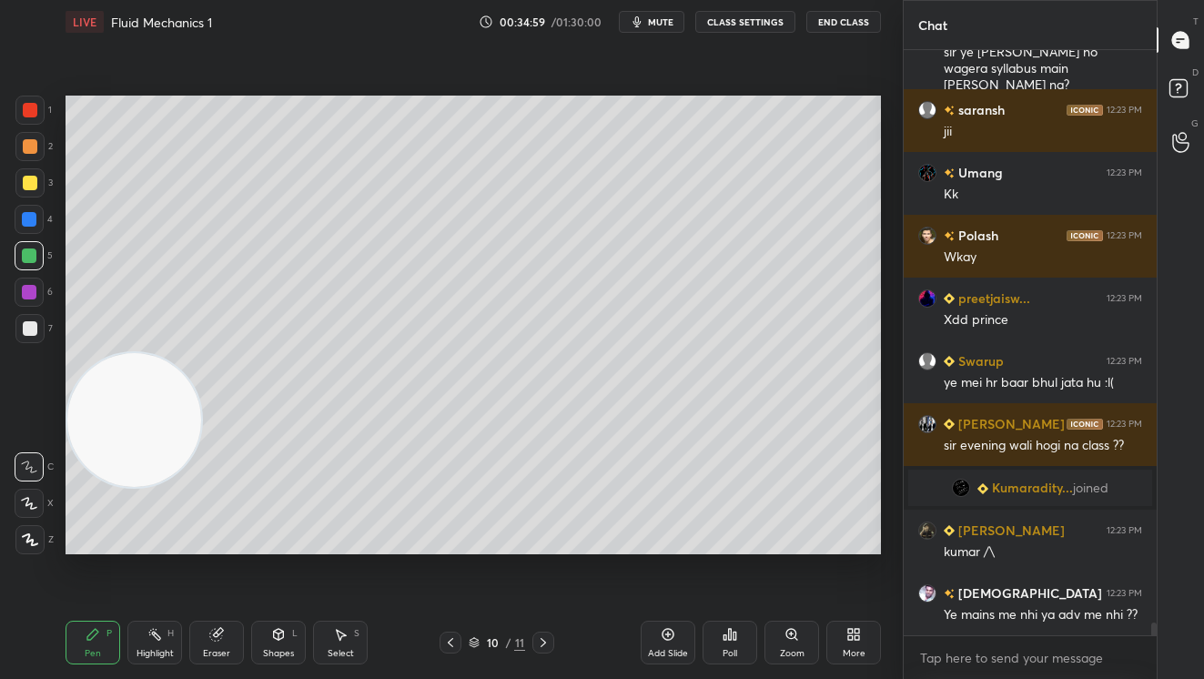
drag, startPoint x: 27, startPoint y: 333, endPoint x: 39, endPoint y: 329, distance: 12.7
click at [29, 331] on div at bounding box center [30, 328] width 15 height 15
click at [25, 187] on div at bounding box center [30, 183] width 15 height 15
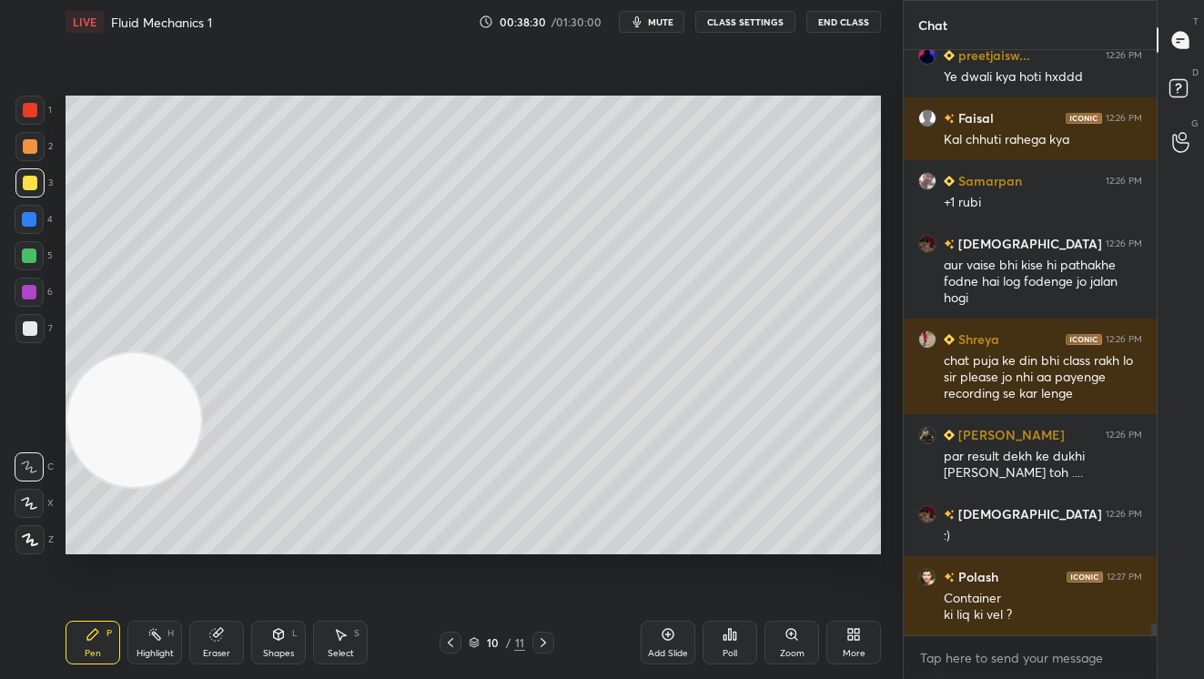
scroll to position [29242, 0]
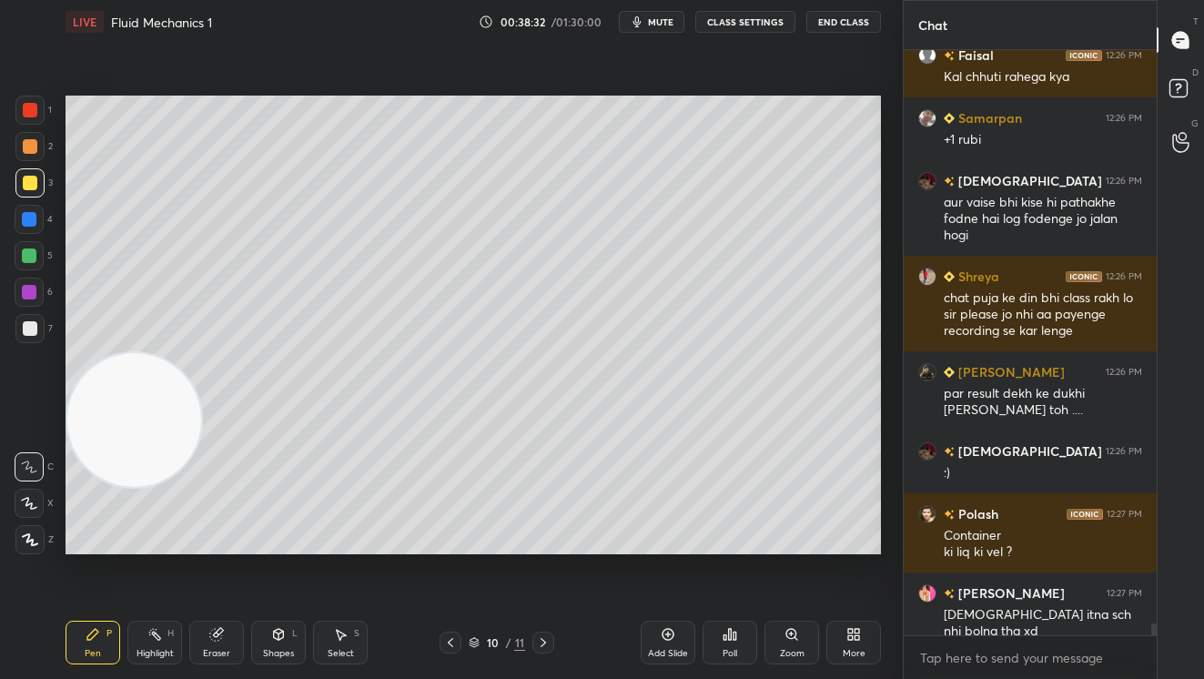
drag, startPoint x: 30, startPoint y: 341, endPoint x: 51, endPoint y: 316, distance: 33.0
click at [32, 339] on div at bounding box center [29, 328] width 29 height 29
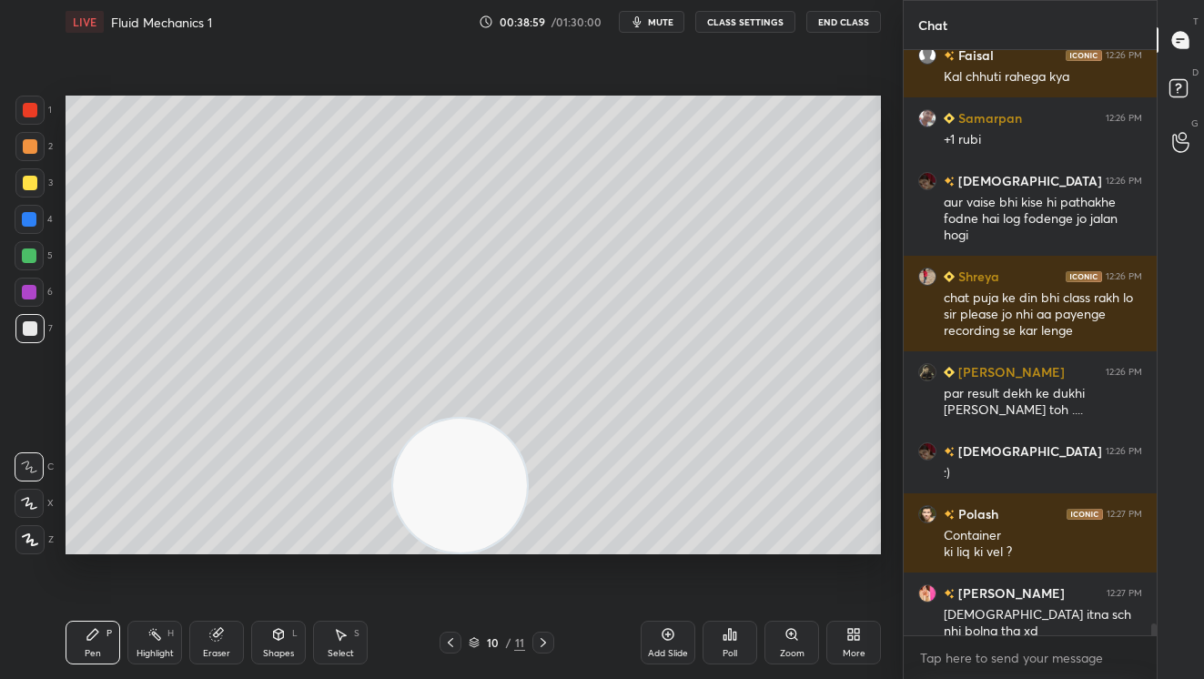
drag, startPoint x: 116, startPoint y: 398, endPoint x: 677, endPoint y: 505, distance: 570.8
click at [527, 532] on video at bounding box center [460, 486] width 134 height 134
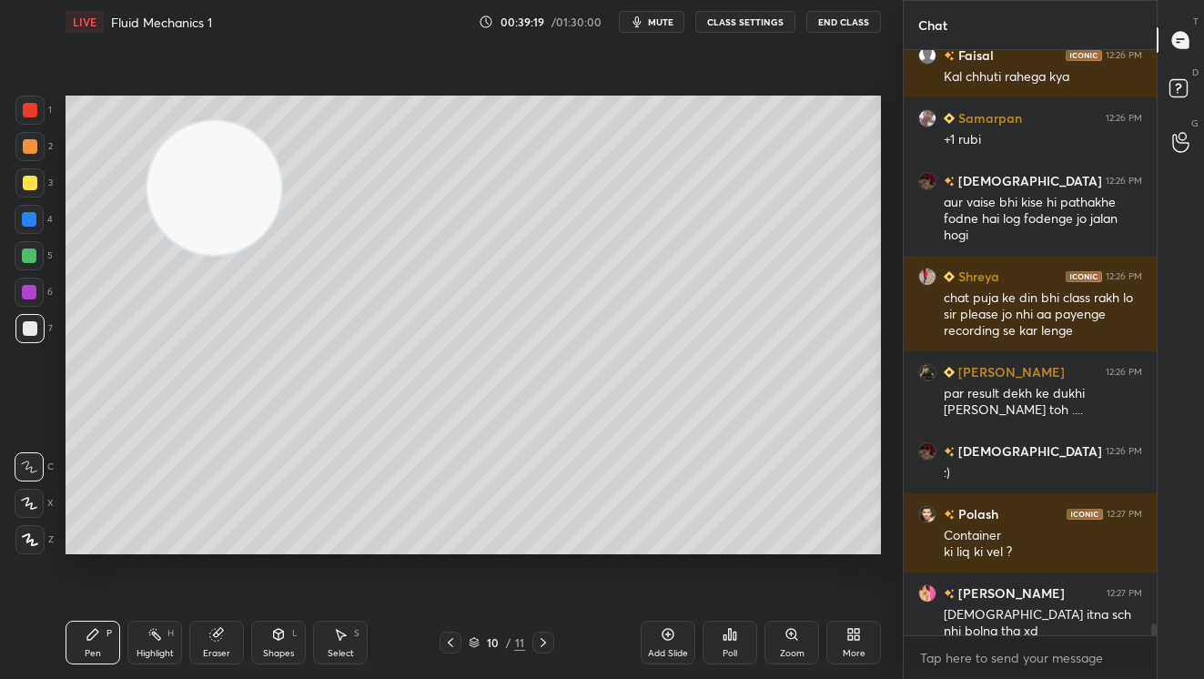
drag, startPoint x: 716, startPoint y: 490, endPoint x: -23, endPoint y: 76, distance: 846.6
click at [0, 0] on html "1 2 3 4 5 6 7 C X Z C X Z E E Erase all H H LIVE Fluid Mechanics 1 00:39:19 / 0…" at bounding box center [602, 0] width 1204 height 0
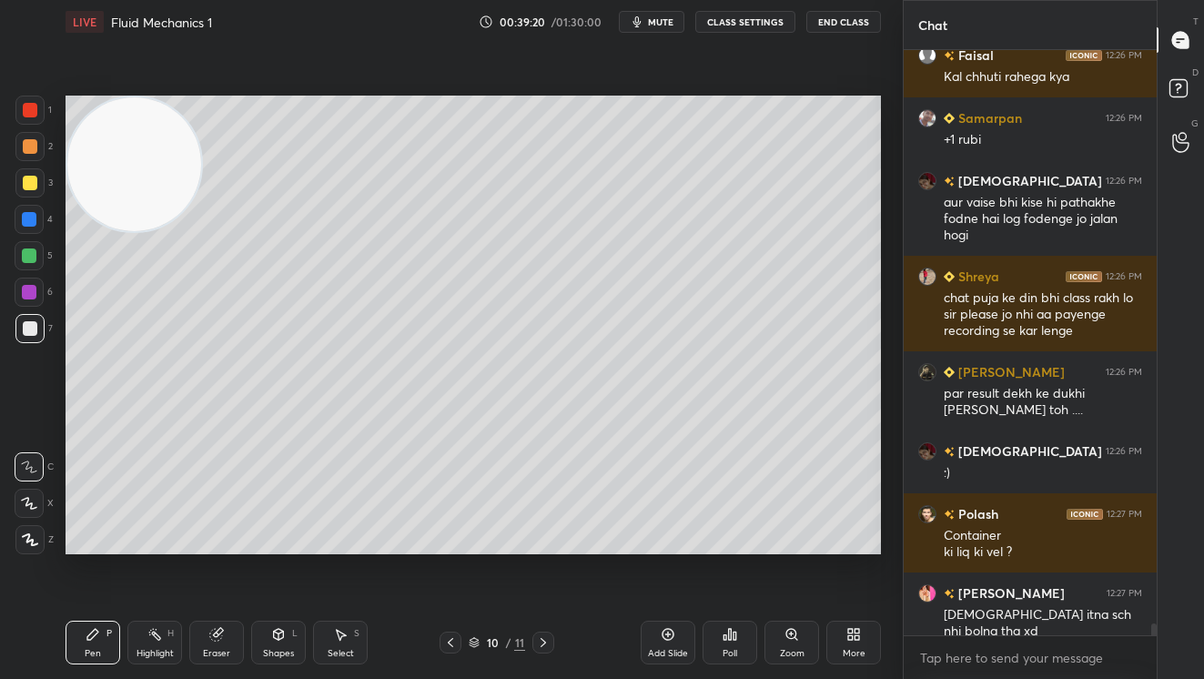
click at [35, 150] on div at bounding box center [30, 146] width 15 height 15
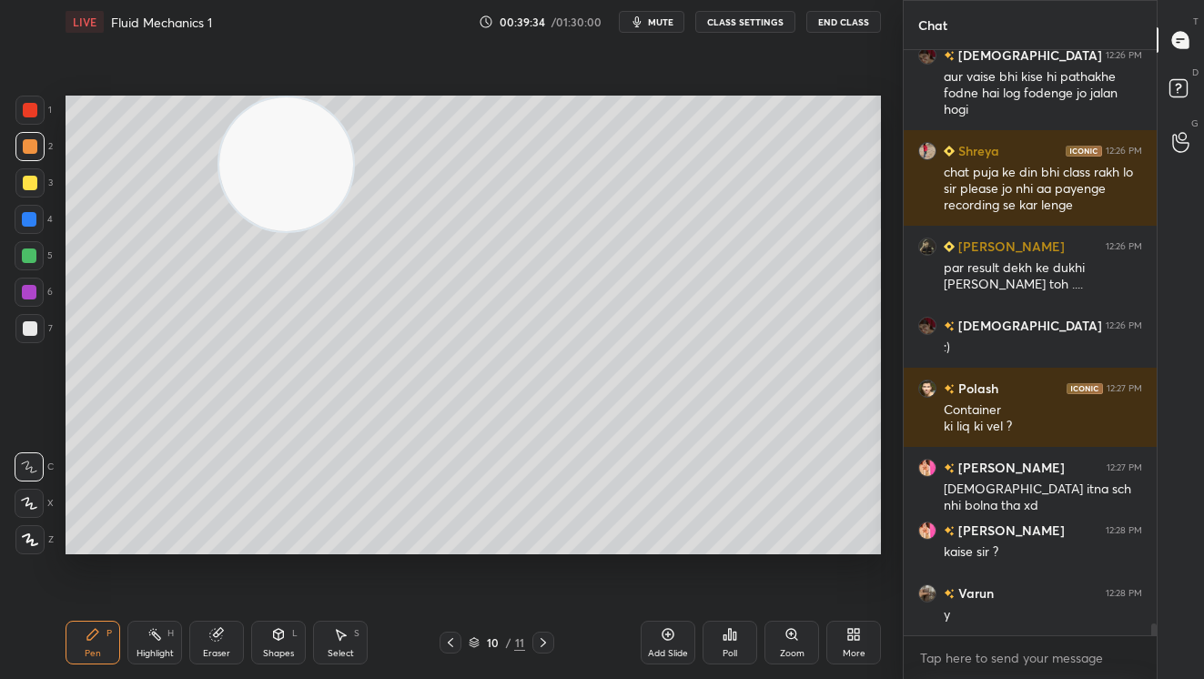
scroll to position [29431, 0]
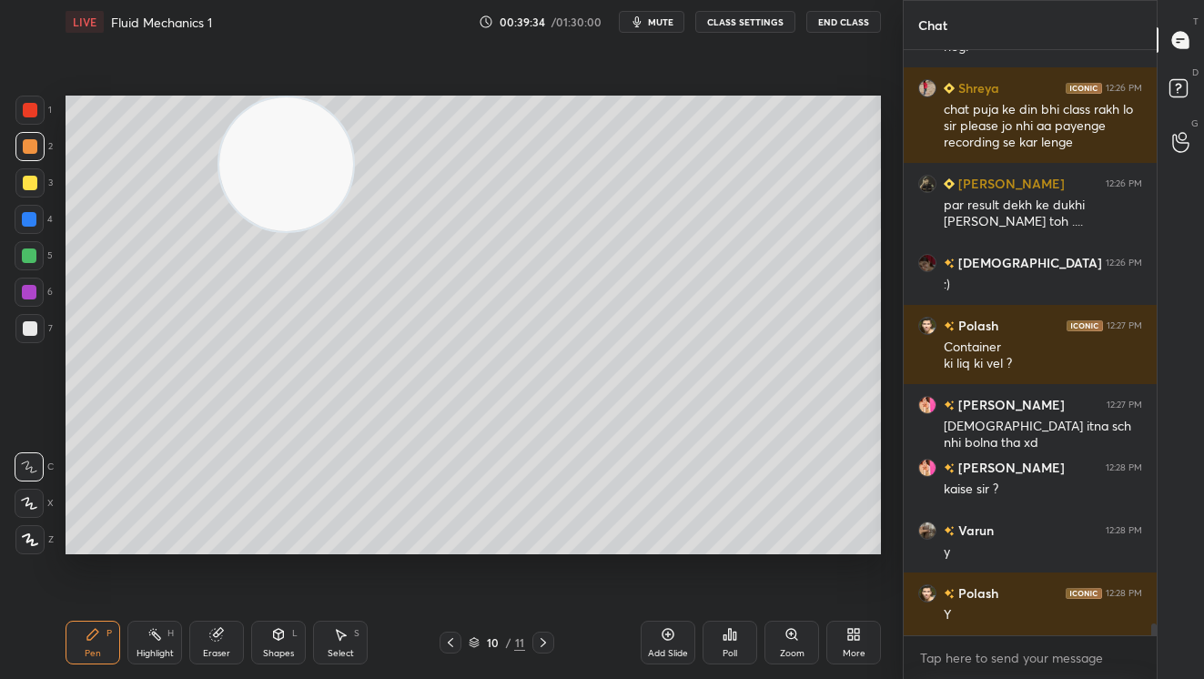
drag, startPoint x: 293, startPoint y: 139, endPoint x: 784, endPoint y: 161, distance: 491.0
click at [353, 159] on video at bounding box center [286, 164] width 134 height 134
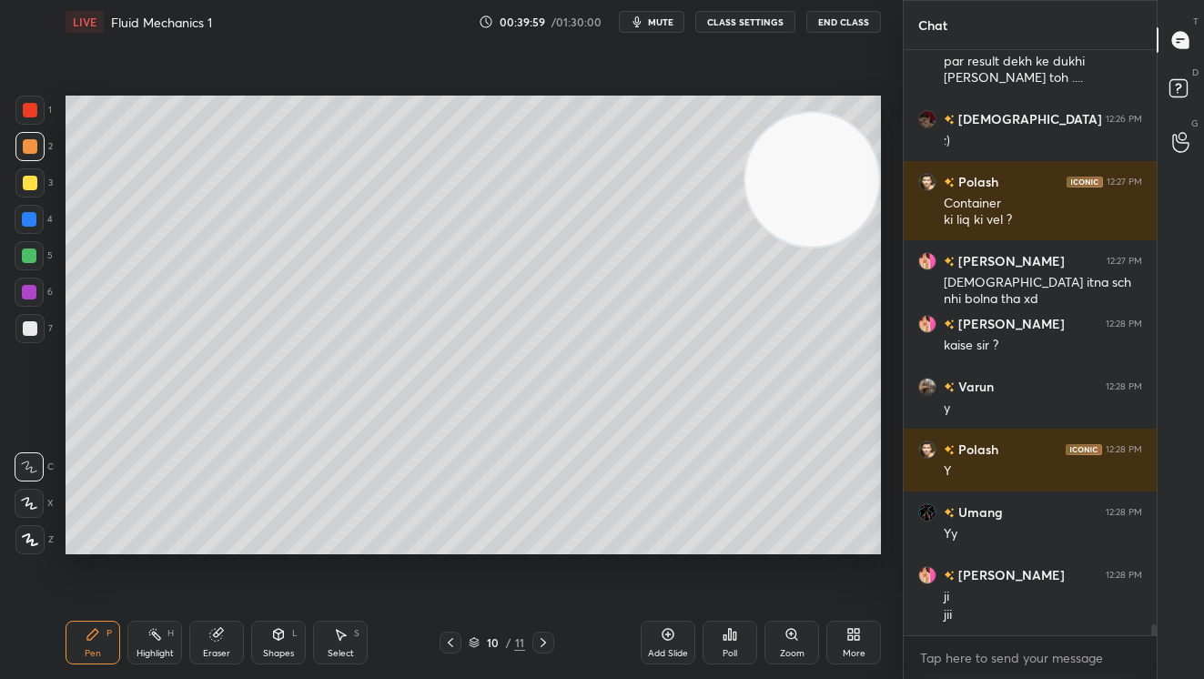
scroll to position [29637, 0]
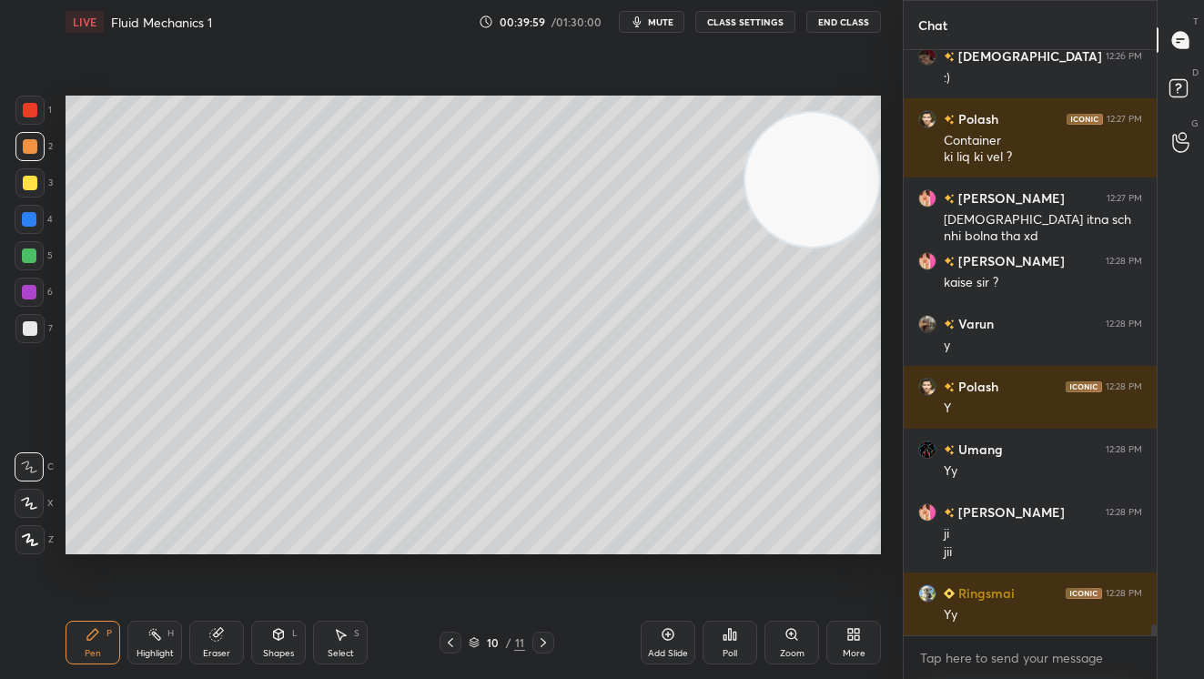
drag, startPoint x: 656, startPoint y: 648, endPoint x: 654, endPoint y: 632, distance: 15.6
click at [656, 645] on div "Add Slide" at bounding box center [668, 643] width 55 height 44
drag, startPoint x: 787, startPoint y: 210, endPoint x: 268, endPoint y: 214, distance: 519.6
click at [725, 247] on video at bounding box center [792, 180] width 134 height 134
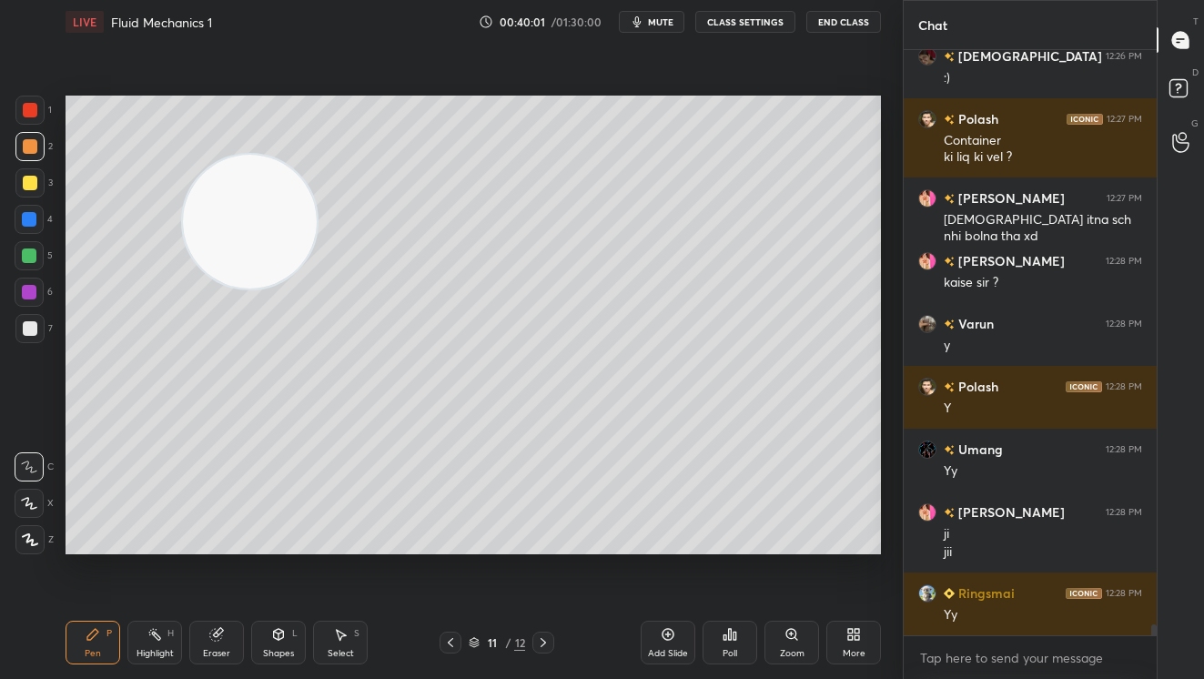
click at [26, 185] on div at bounding box center [30, 183] width 15 height 15
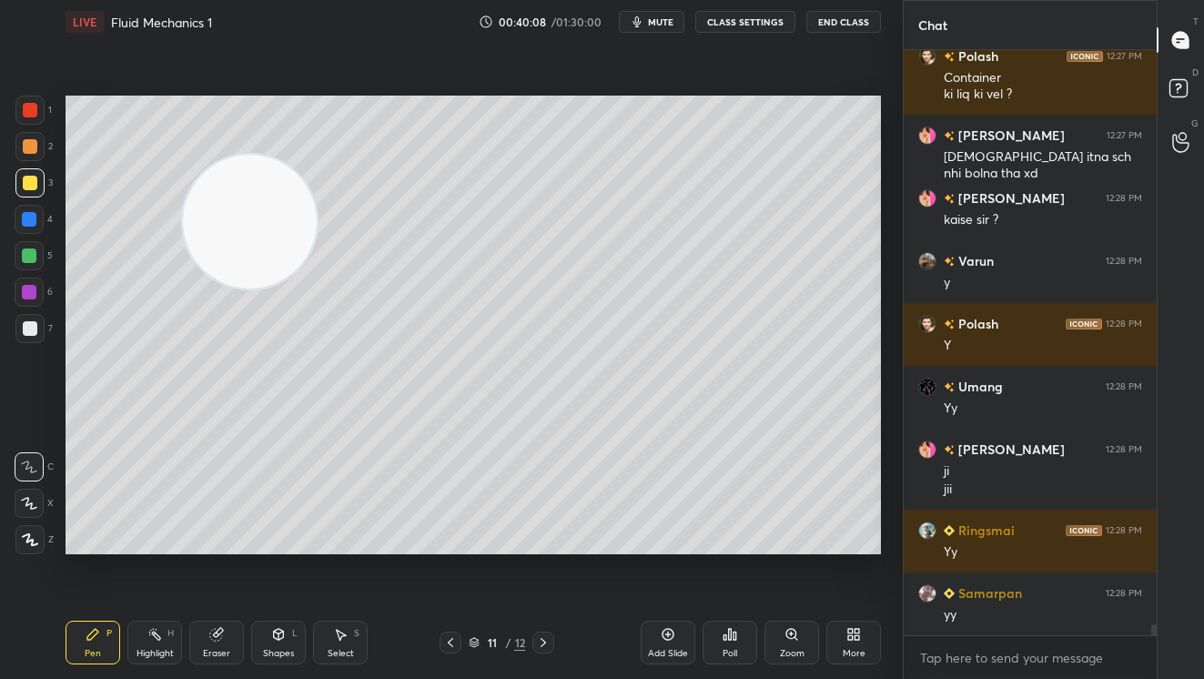
scroll to position [29779, 0]
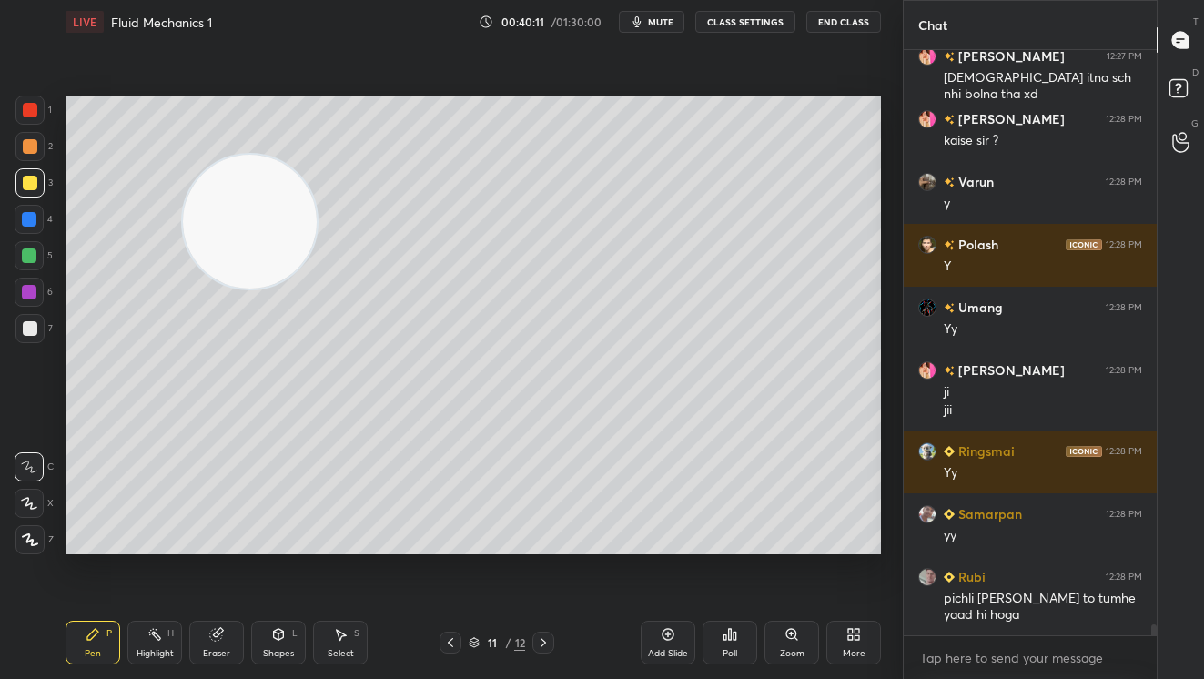
click at [33, 258] on div at bounding box center [29, 255] width 15 height 15
click at [22, 319] on div at bounding box center [29, 328] width 29 height 29
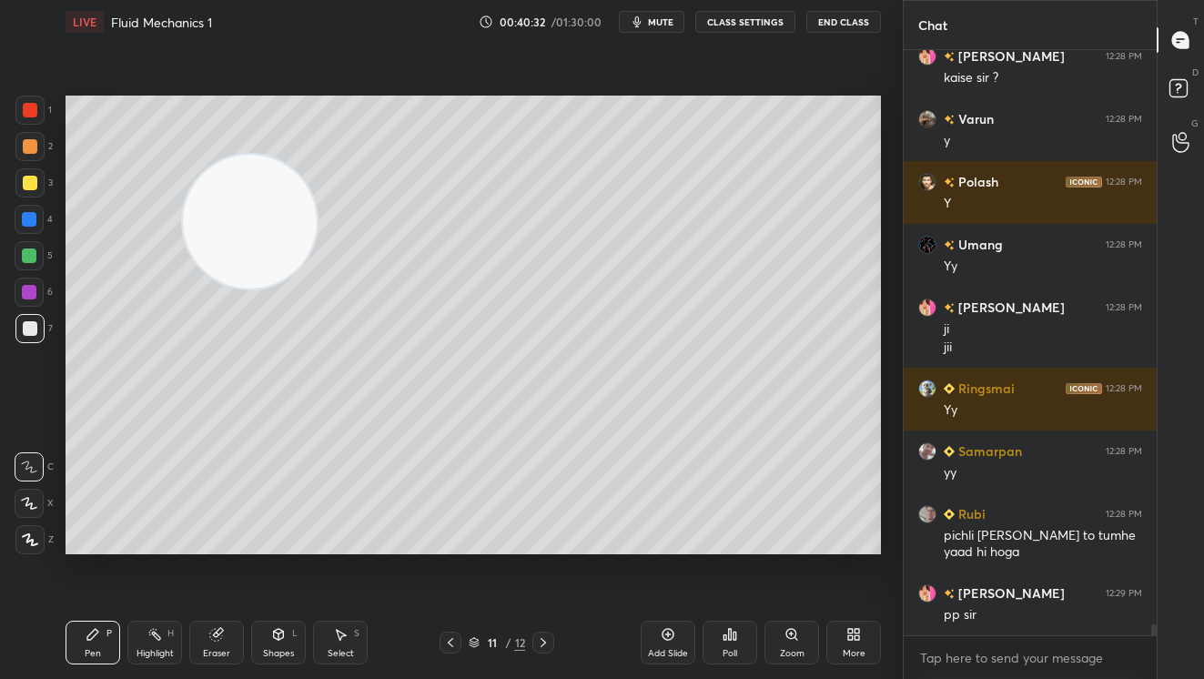
drag, startPoint x: 442, startPoint y: 638, endPoint x: 441, endPoint y: 616, distance: 21.9
click at [442, 635] on div at bounding box center [451, 643] width 22 height 22
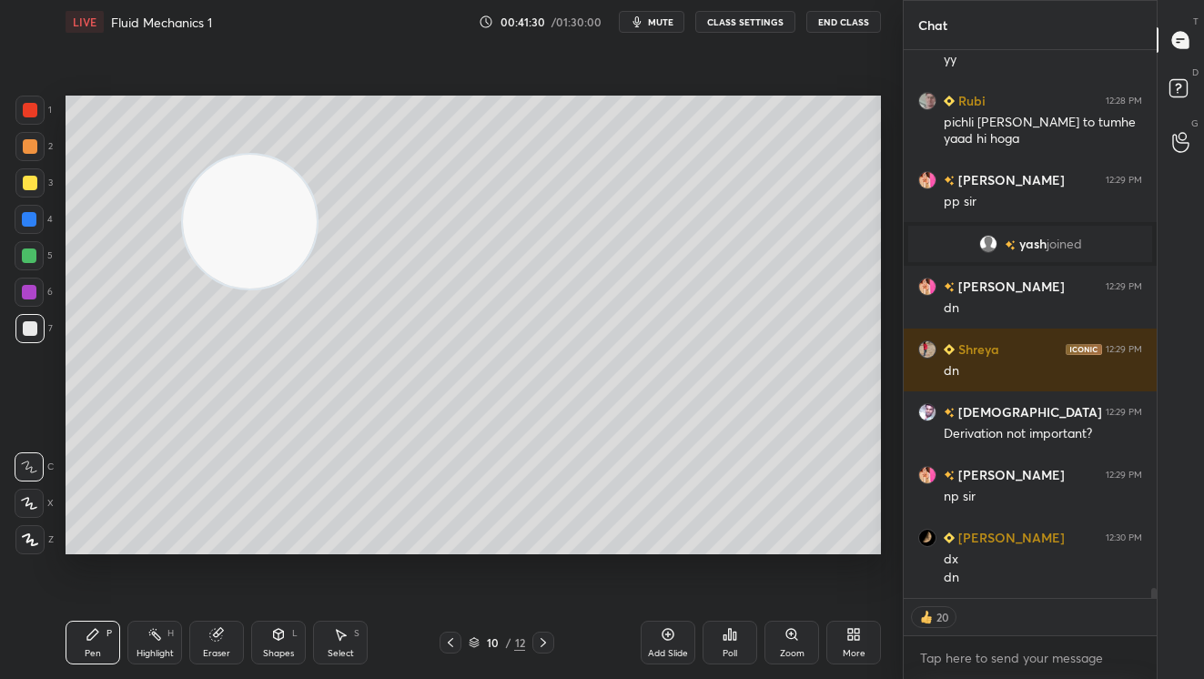
scroll to position [29120, 0]
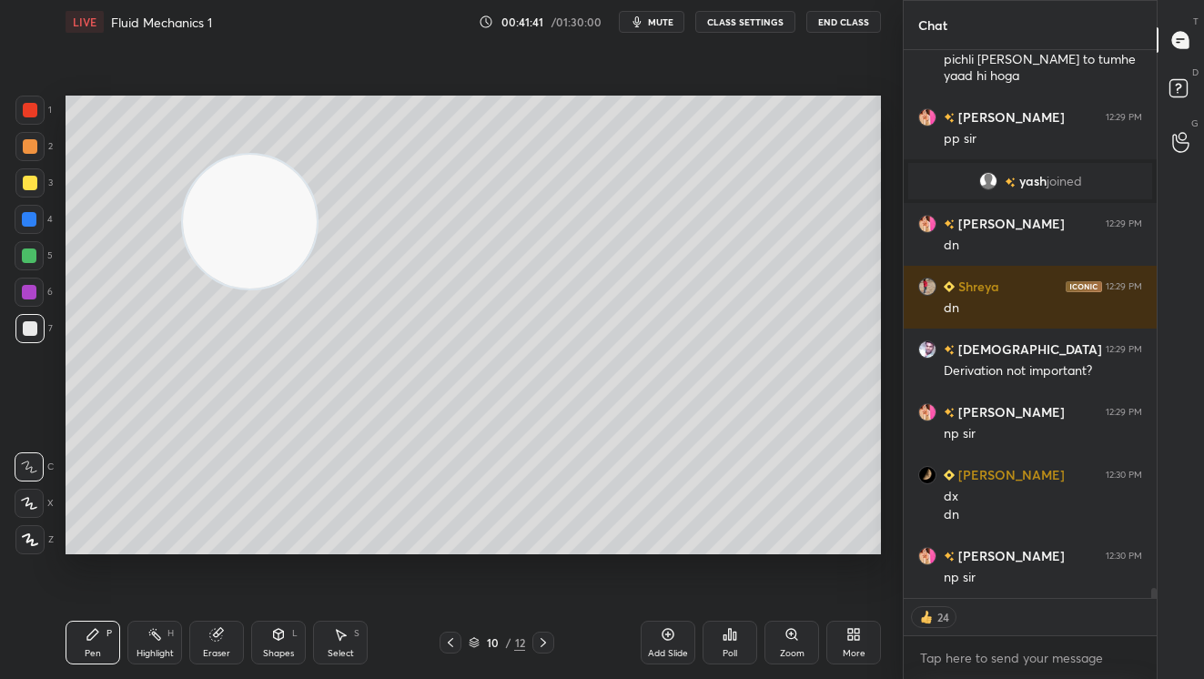
click at [830, 640] on div "More" at bounding box center [853, 643] width 55 height 44
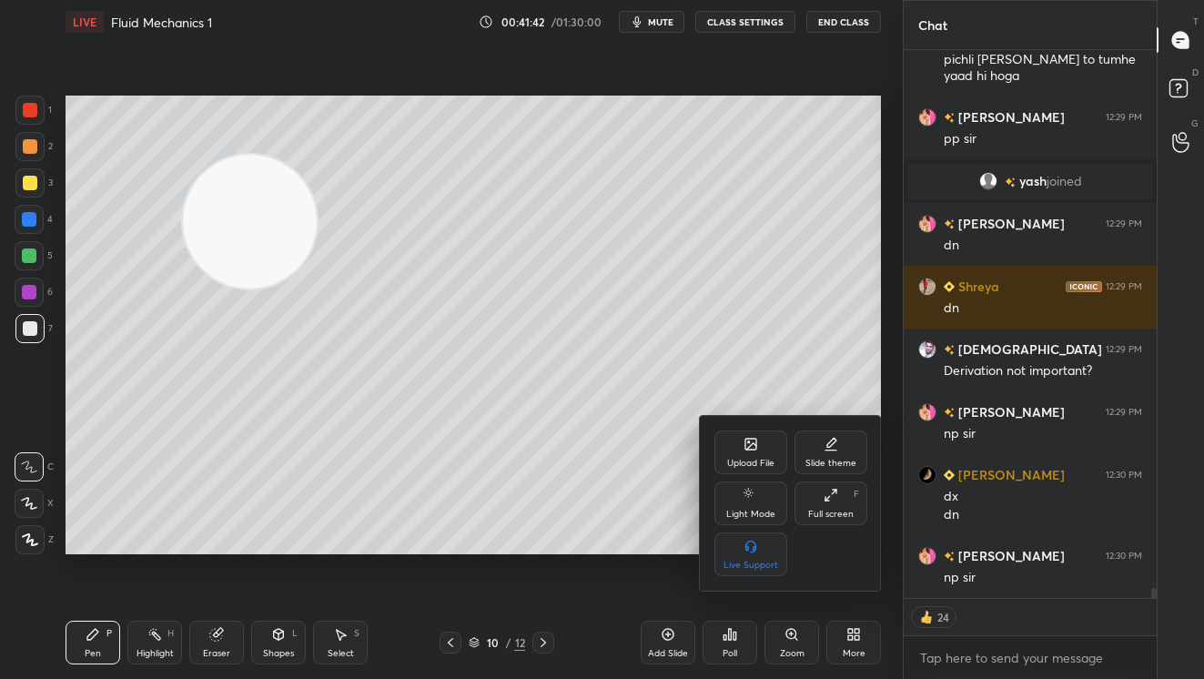
click at [735, 455] on div "Upload File" at bounding box center [750, 452] width 73 height 44
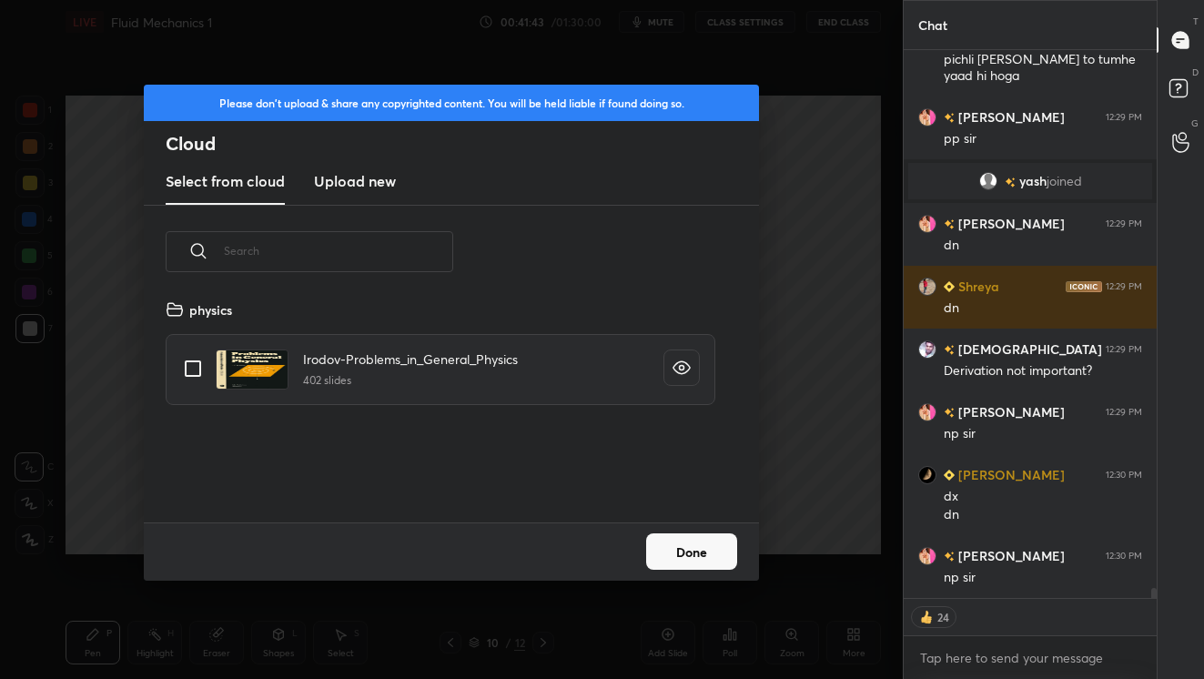
scroll to position [224, 584]
click at [369, 183] on h3 "Upload new" at bounding box center [355, 181] width 82 height 22
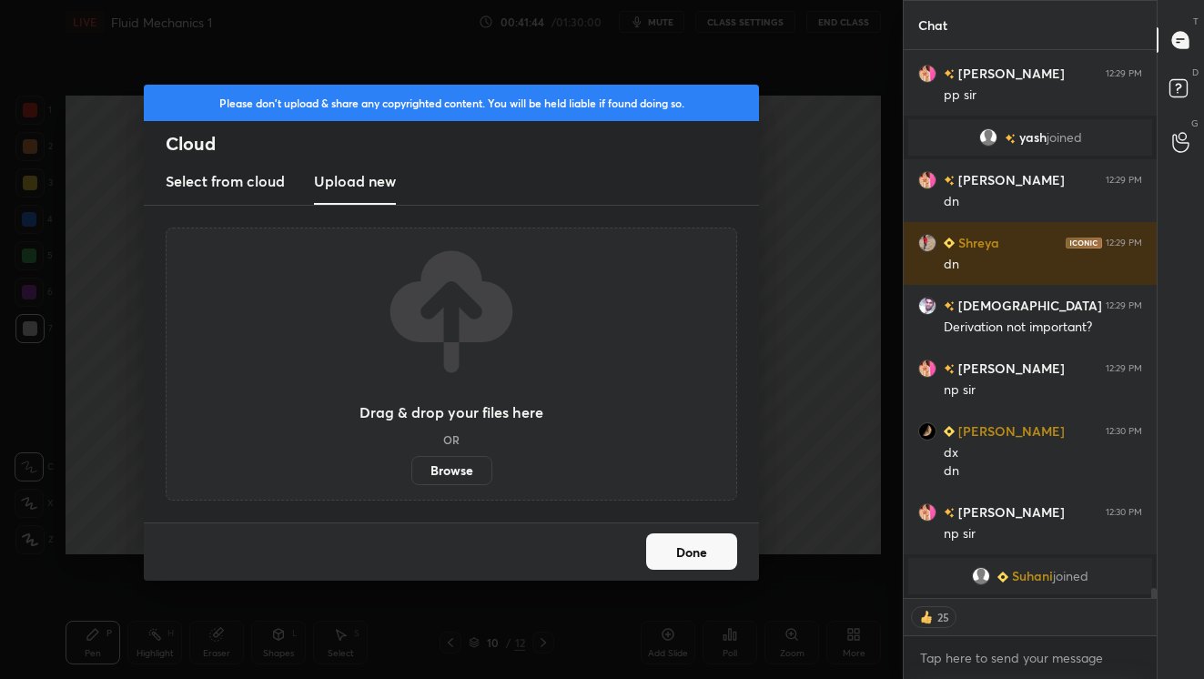
click at [439, 464] on label "Browse" at bounding box center [451, 470] width 81 height 29
click at [411, 464] on input "Browse" at bounding box center [411, 470] width 0 height 29
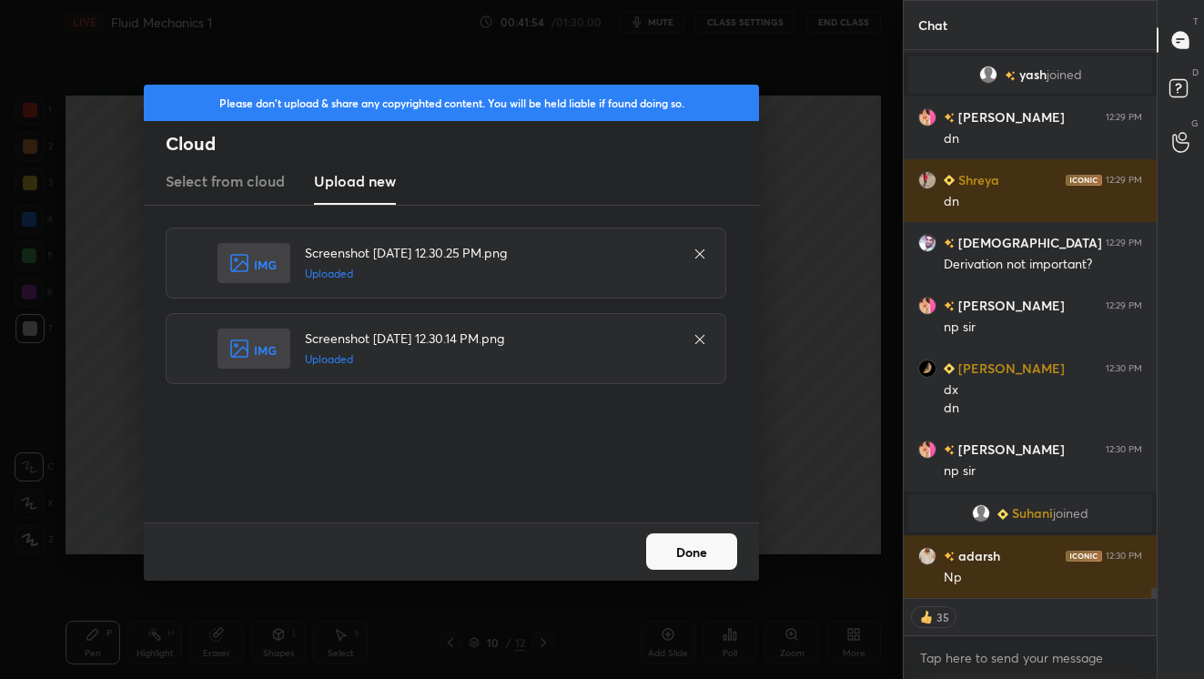
click at [704, 556] on button "Done" at bounding box center [691, 551] width 91 height 36
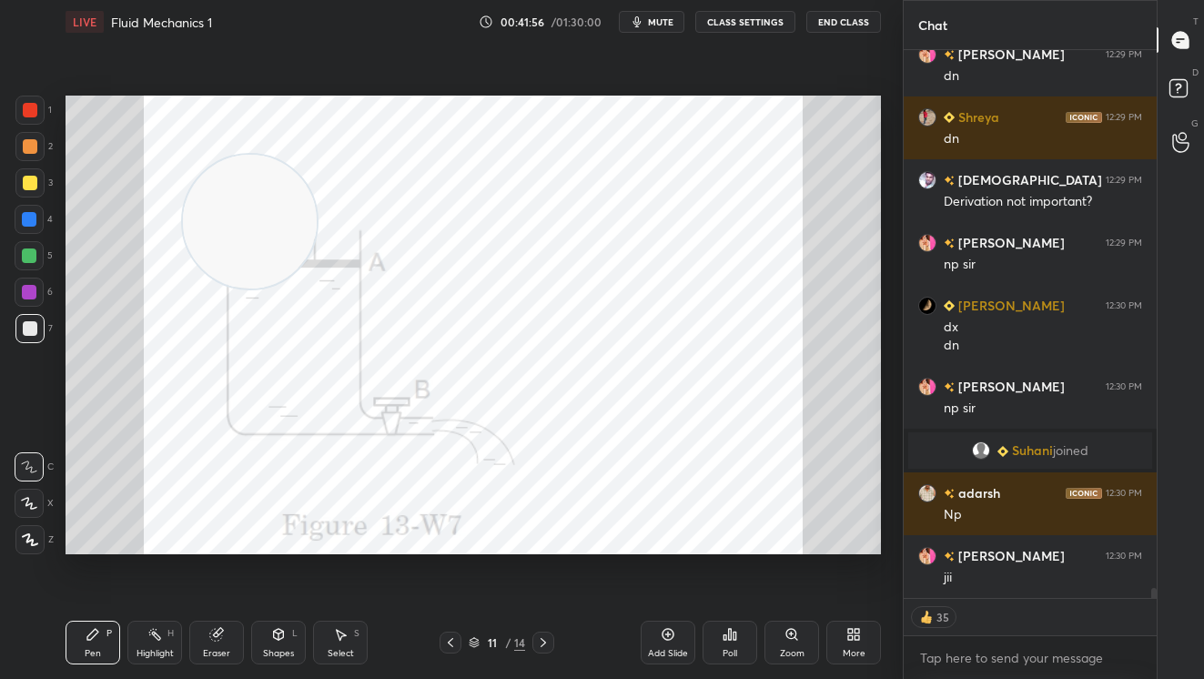
scroll to position [29181, 0]
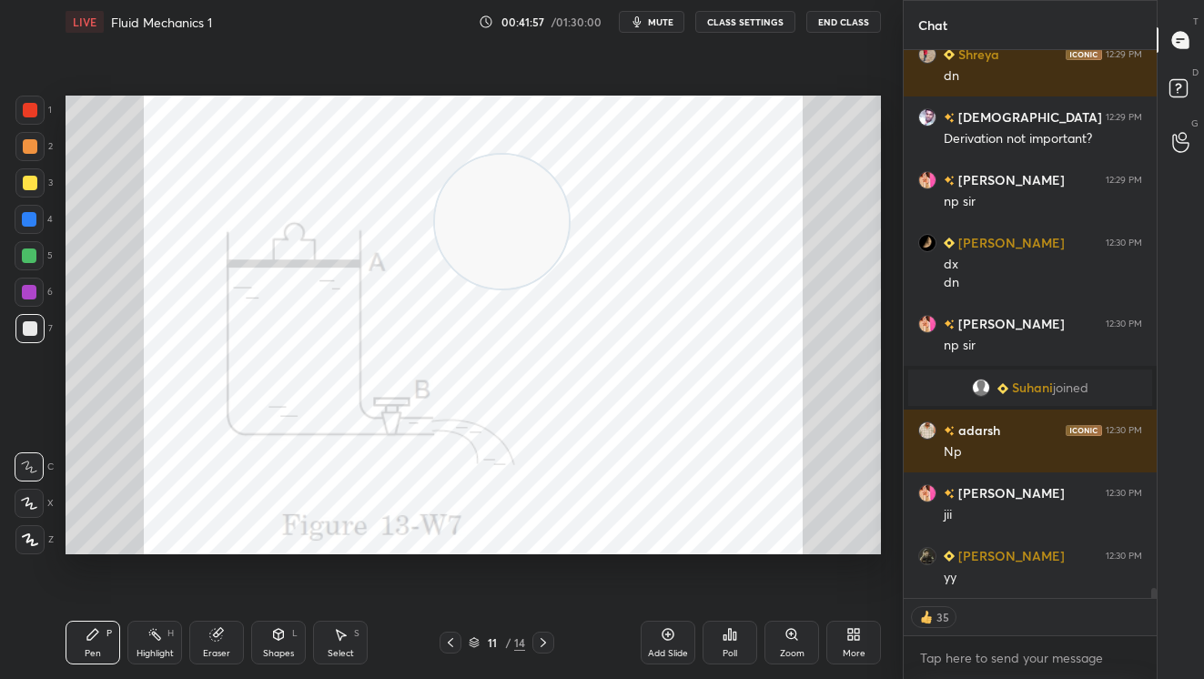
drag, startPoint x: 251, startPoint y: 229, endPoint x: 647, endPoint y: 211, distance: 396.3
click at [569, 237] on video at bounding box center [502, 222] width 134 height 134
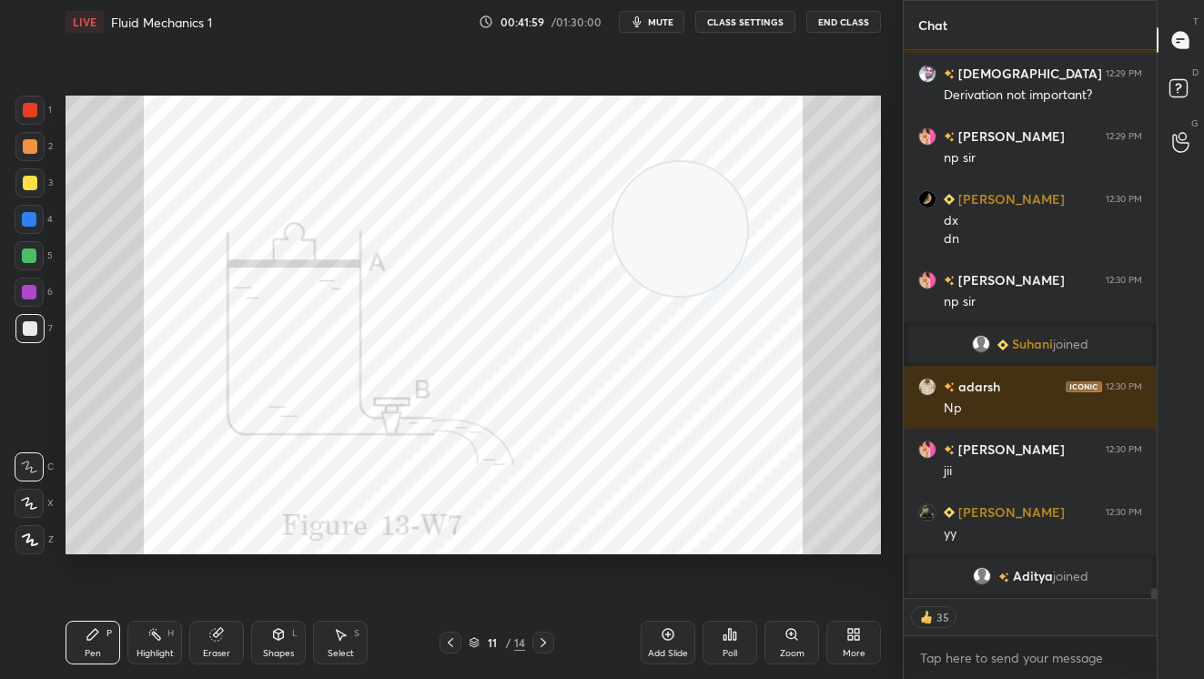
click at [29, 537] on icon at bounding box center [30, 539] width 16 height 13
click at [28, 119] on div at bounding box center [29, 110] width 29 height 29
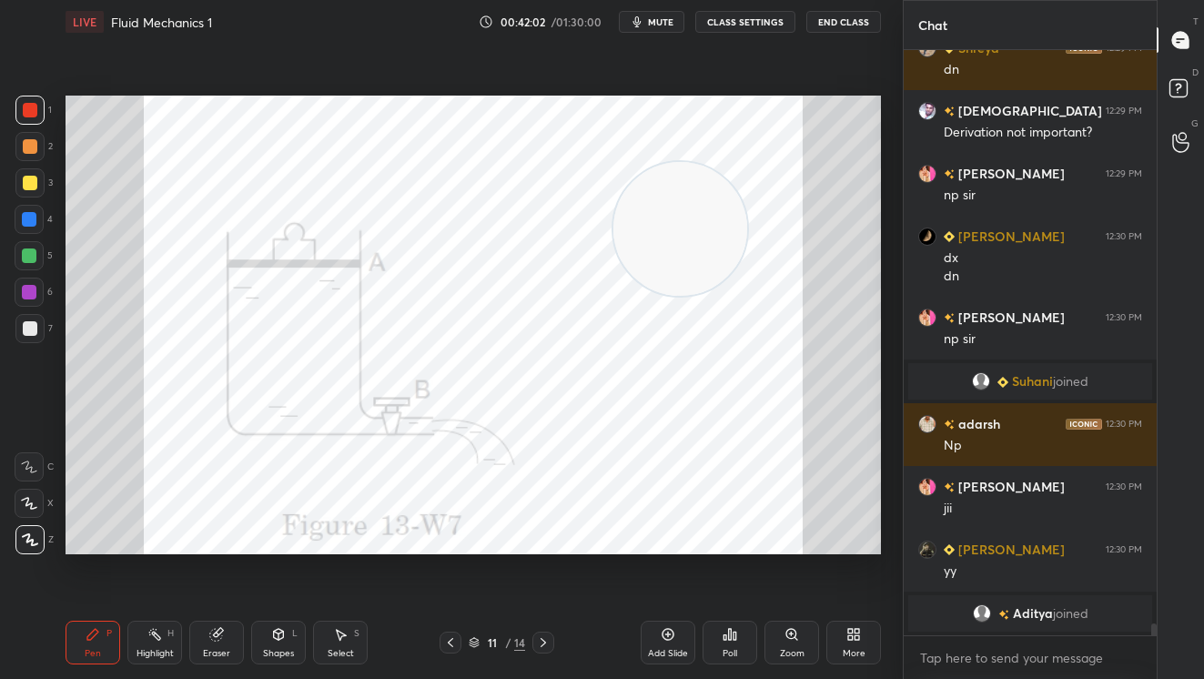
scroll to position [29188, 0]
click at [342, 637] on icon at bounding box center [340, 634] width 15 height 15
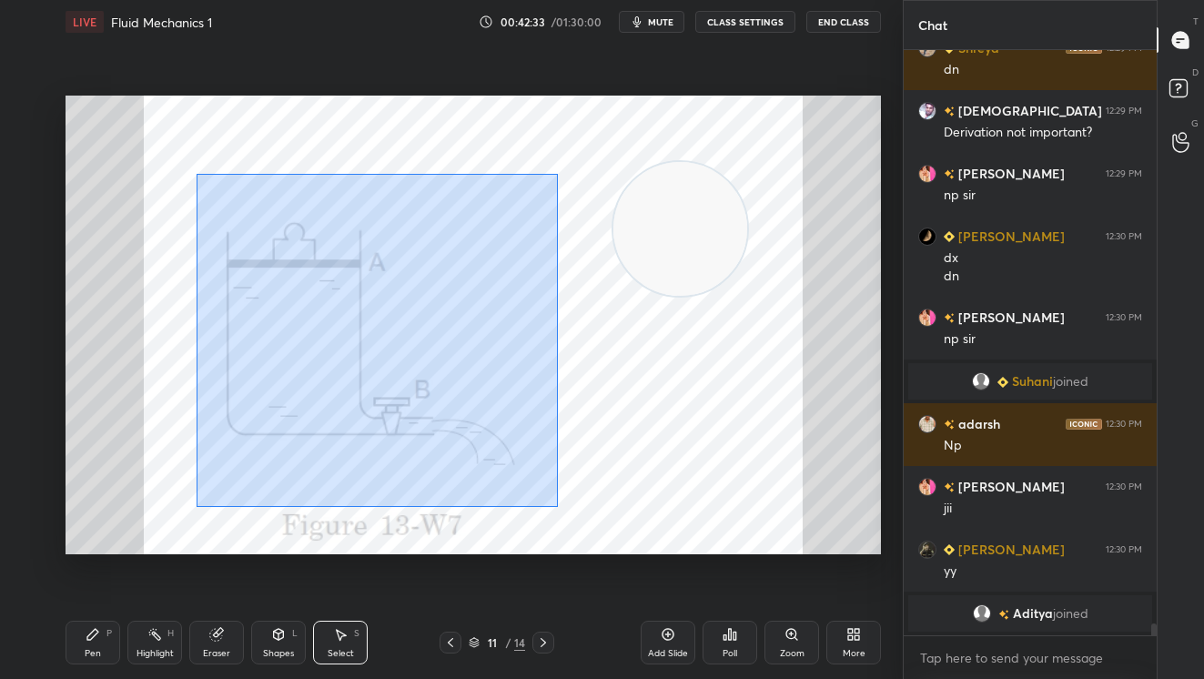
drag, startPoint x: 197, startPoint y: 175, endPoint x: 544, endPoint y: 513, distance: 485.2
click at [544, 513] on div "0 ° Undo Copy Duplicate Duplicate to new slide Delete" at bounding box center [473, 325] width 815 height 459
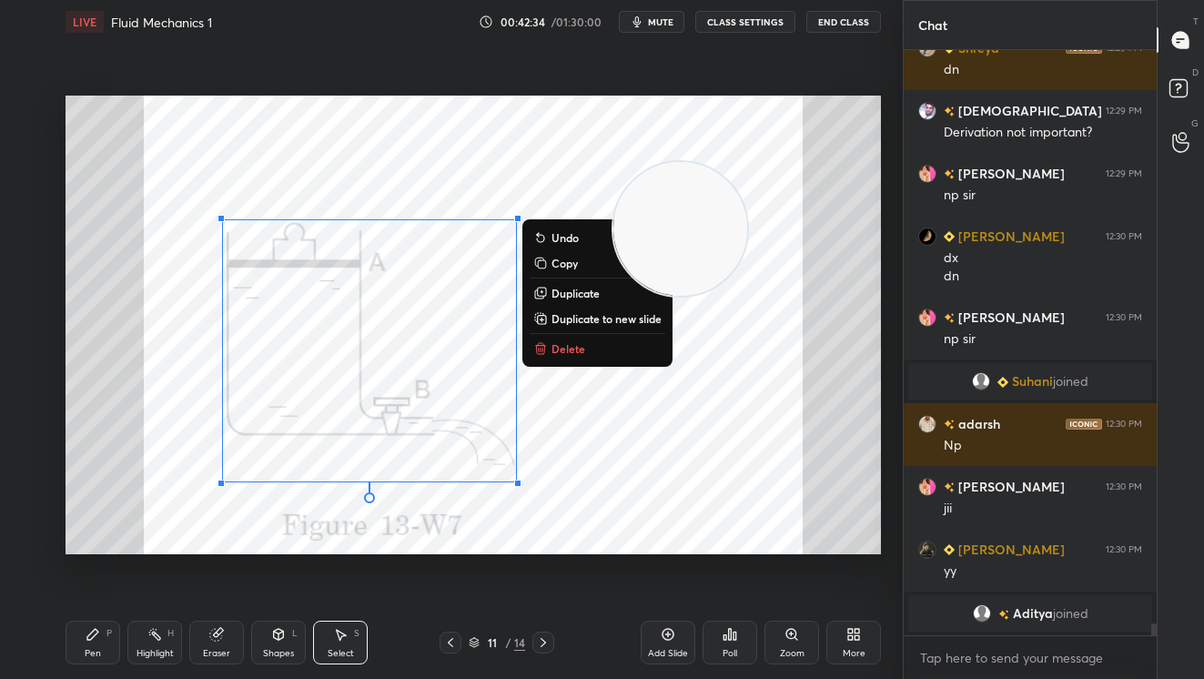
click at [573, 261] on p "Copy" at bounding box center [564, 263] width 26 height 15
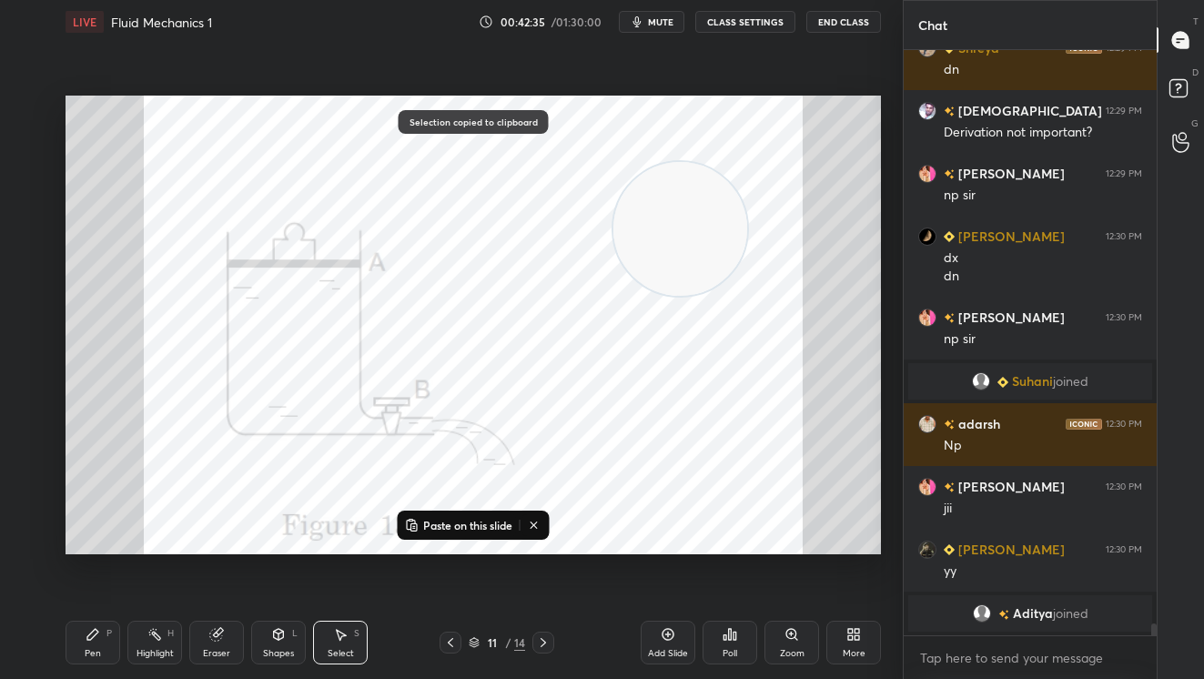
click at [448, 642] on icon at bounding box center [450, 642] width 15 height 15
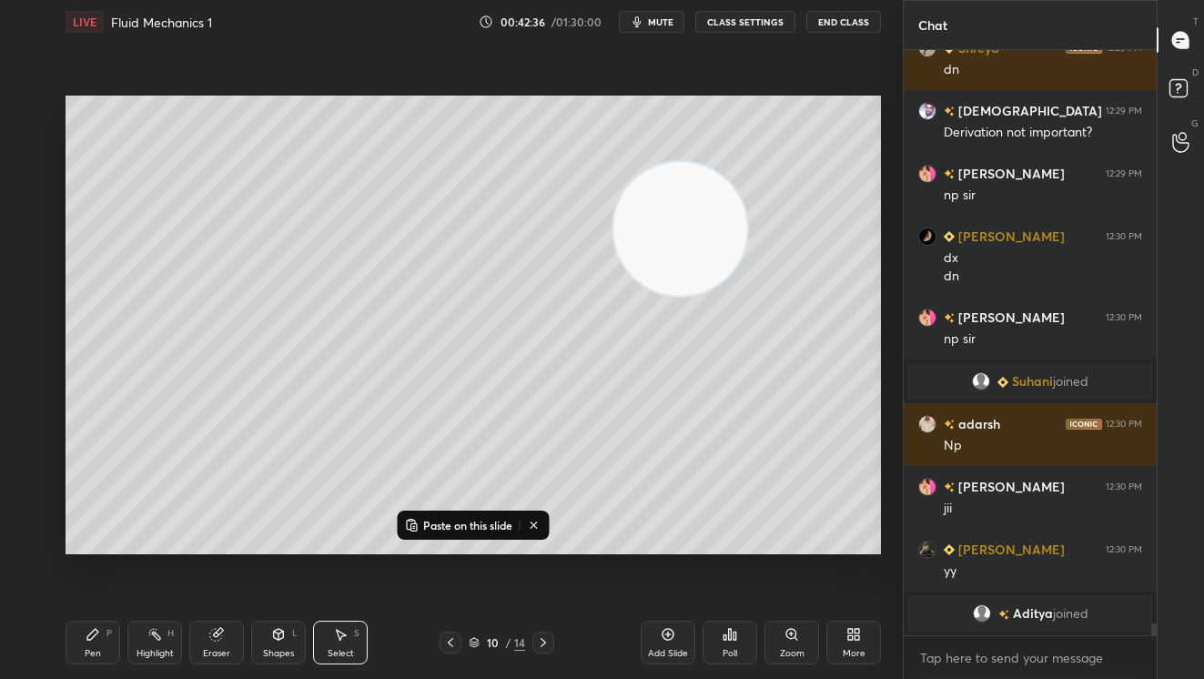
scroll to position [29048, 0]
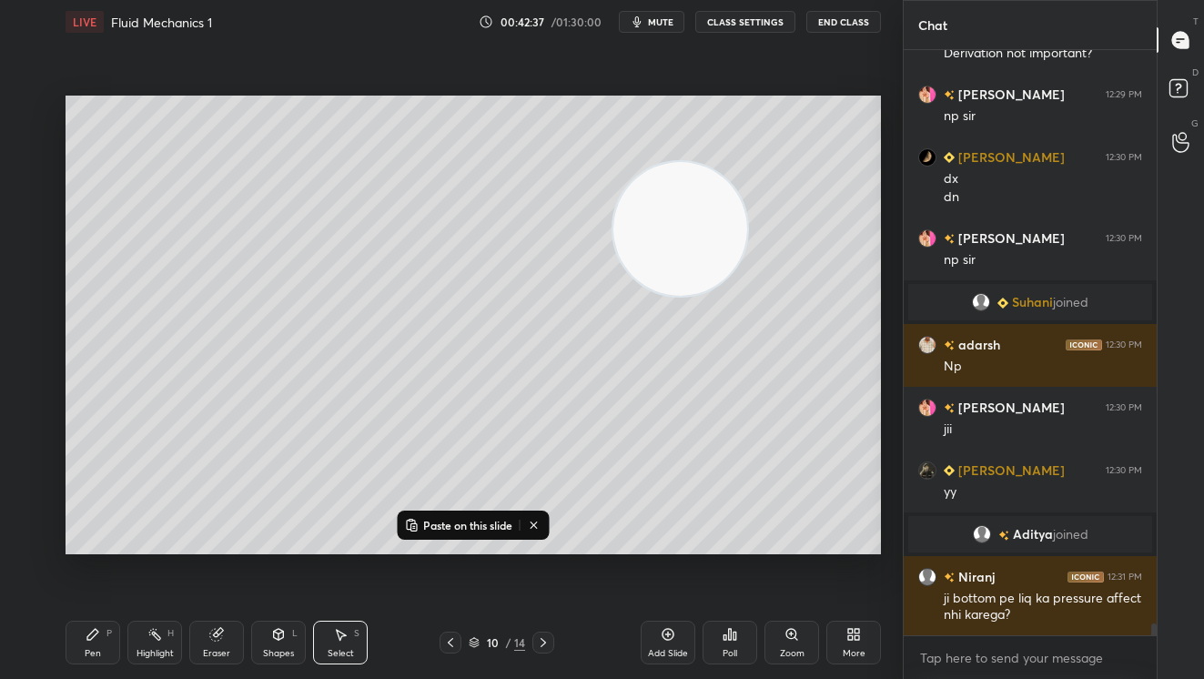
click at [543, 643] on icon at bounding box center [543, 642] width 5 height 9
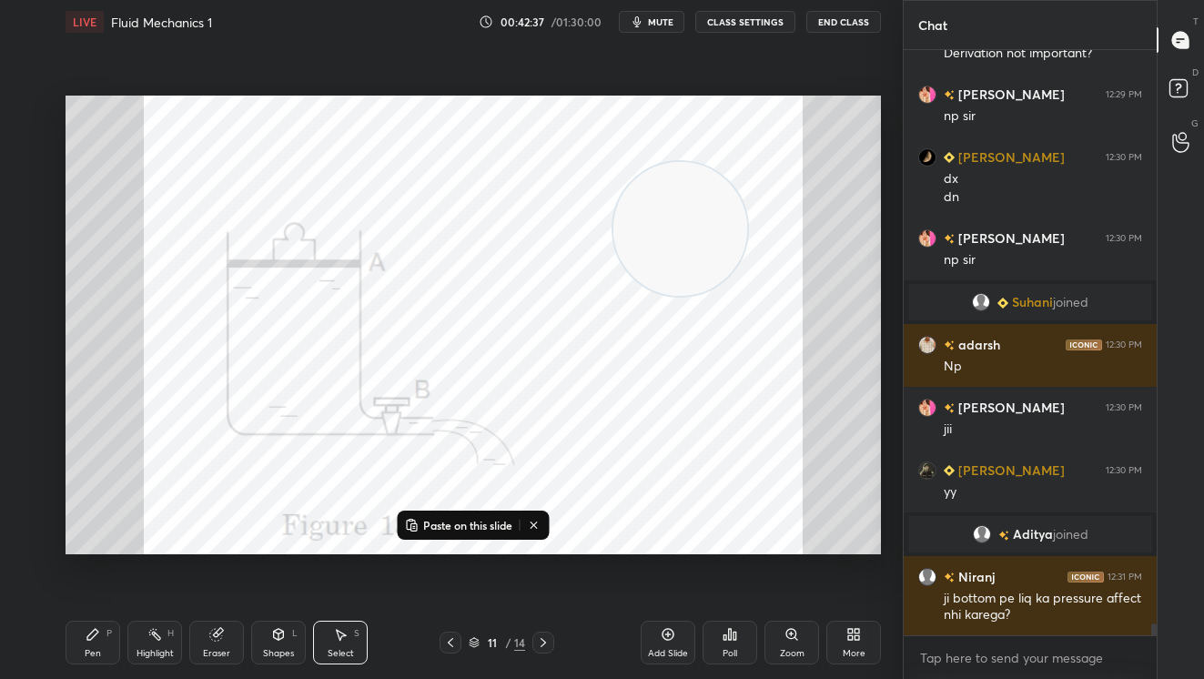
click at [543, 643] on icon at bounding box center [543, 642] width 5 height 9
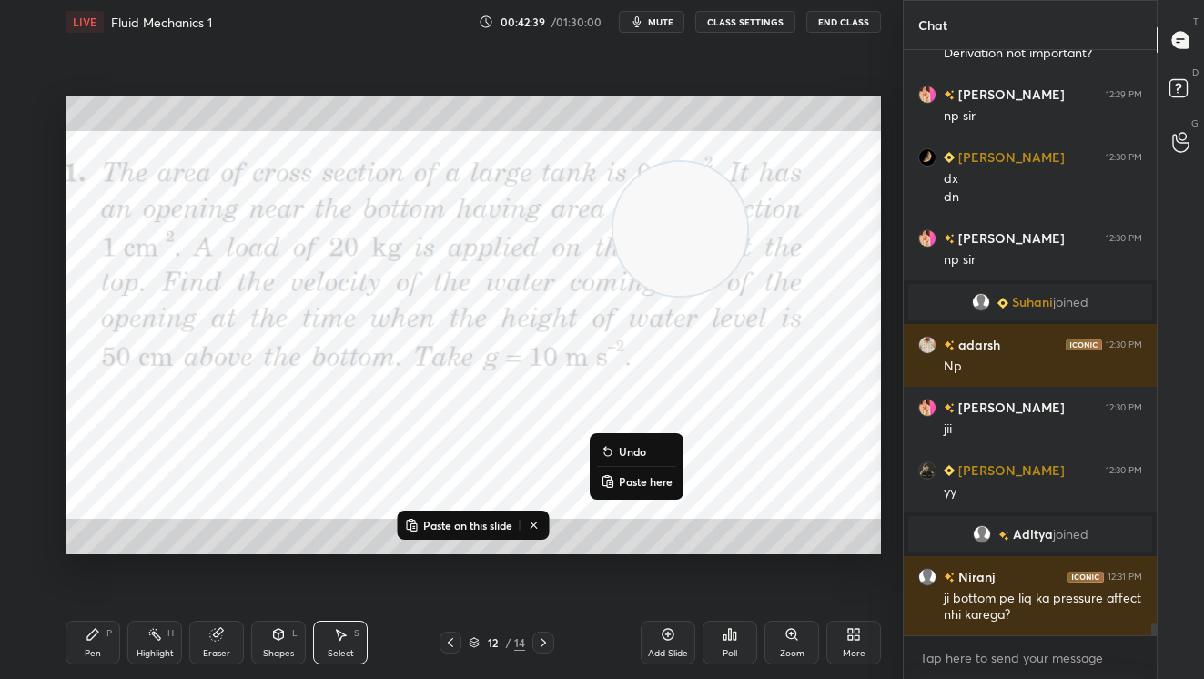
click at [629, 479] on p "Paste here" at bounding box center [646, 481] width 54 height 15
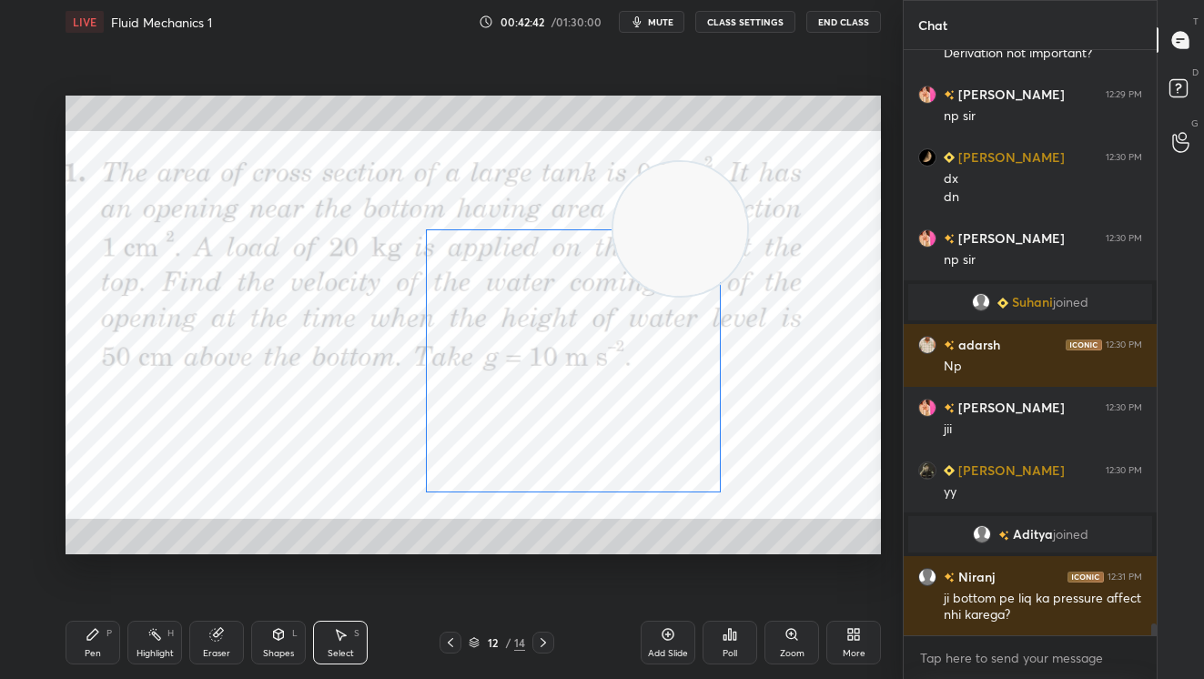
drag, startPoint x: 639, startPoint y: 494, endPoint x: 475, endPoint y: 289, distance: 262.2
click at [475, 289] on div "0 ° Undo Copy Paste here Duplicate Duplicate to new slide Delete" at bounding box center [473, 325] width 815 height 459
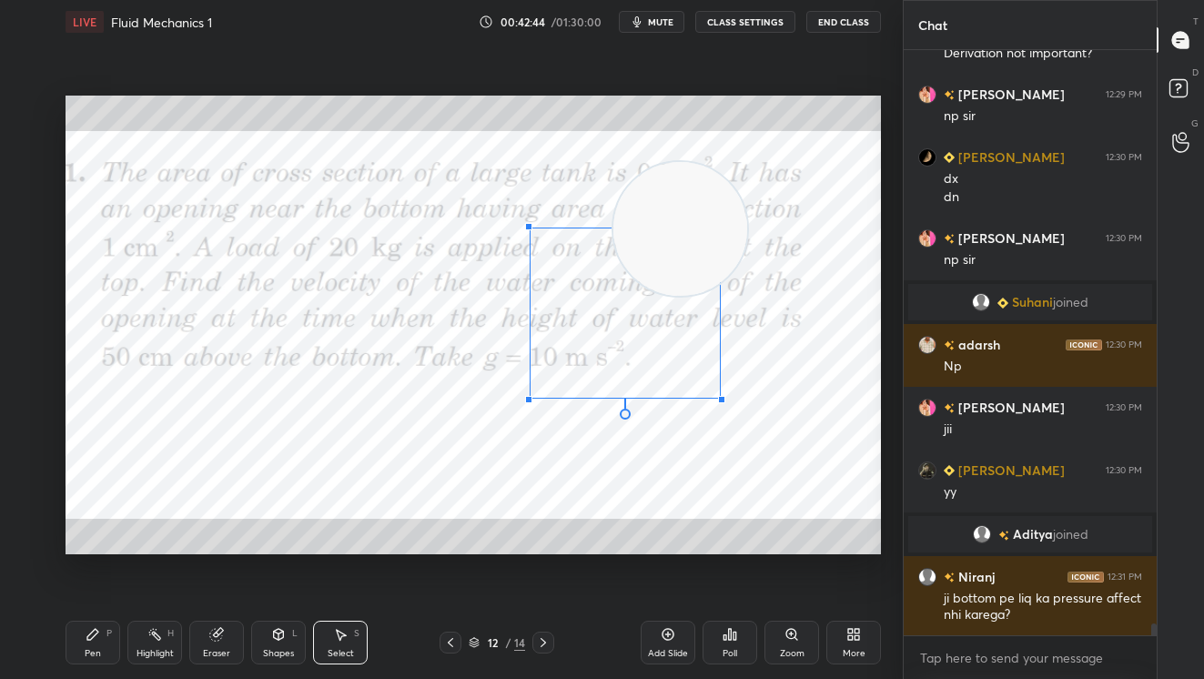
drag, startPoint x: 424, startPoint y: 491, endPoint x: 531, endPoint y: 398, distance: 141.3
click at [531, 398] on div at bounding box center [528, 399] width 7 height 7
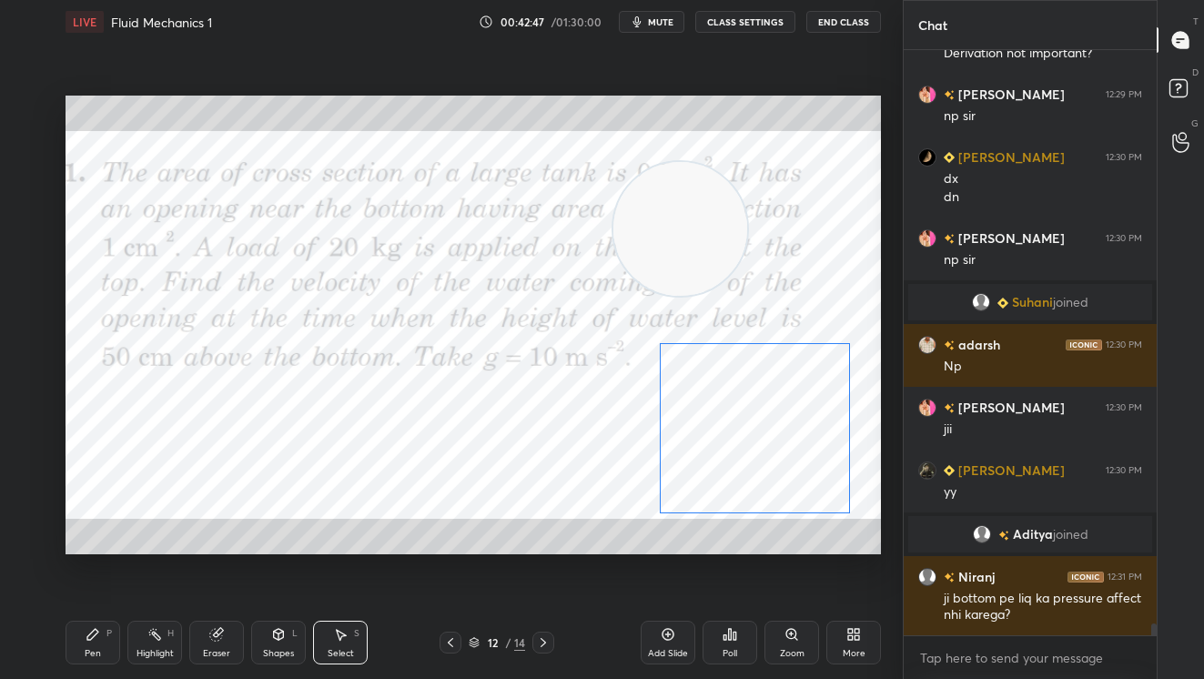
drag, startPoint x: 589, startPoint y: 293, endPoint x: 718, endPoint y: 408, distance: 172.8
click at [718, 408] on div "0 ° Undo Copy Paste here Duplicate Duplicate to new slide Delete" at bounding box center [473, 325] width 815 height 459
click at [398, 426] on div "0 ° Undo Copy Paste here Duplicate Duplicate to new slide Delete" at bounding box center [473, 325] width 815 height 459
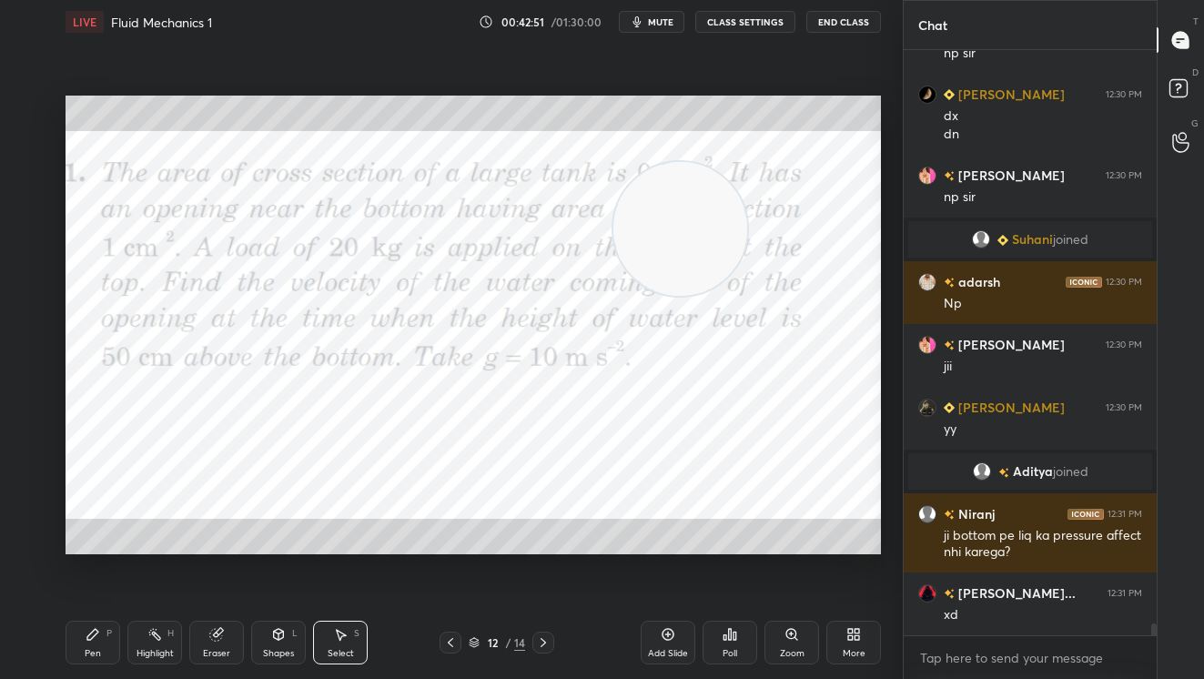
scroll to position [29173, 0]
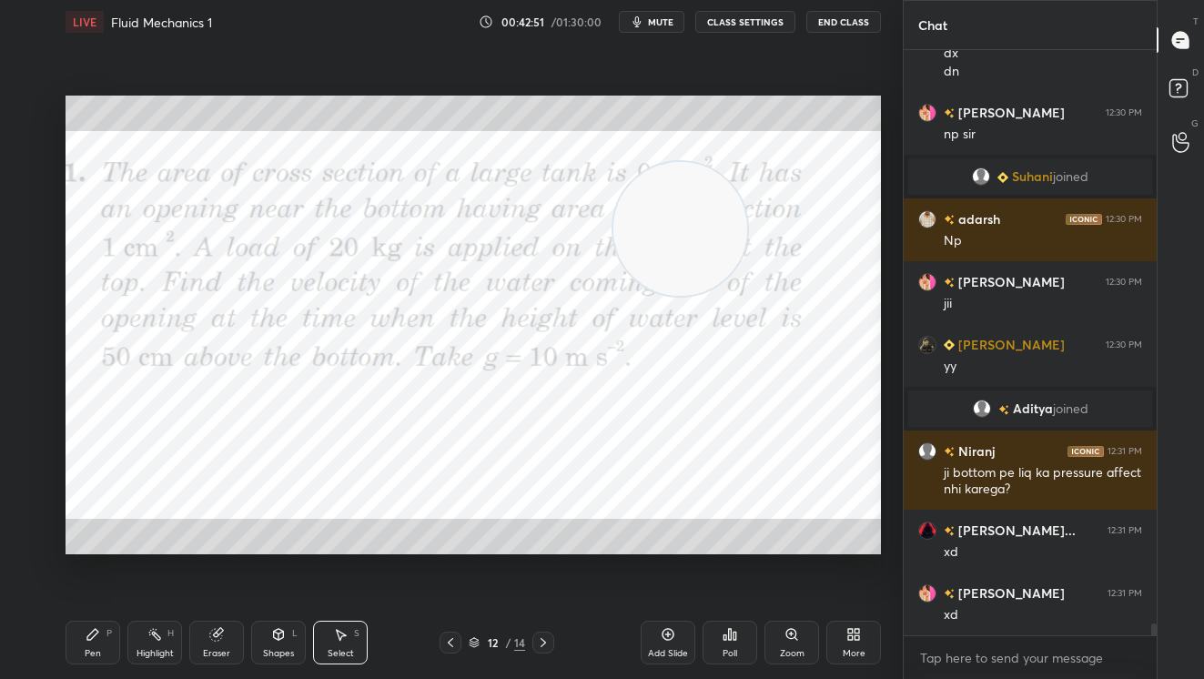
drag, startPoint x: 448, startPoint y: 647, endPoint x: 450, endPoint y: 630, distance: 17.5
click at [447, 649] on icon at bounding box center [450, 642] width 15 height 15
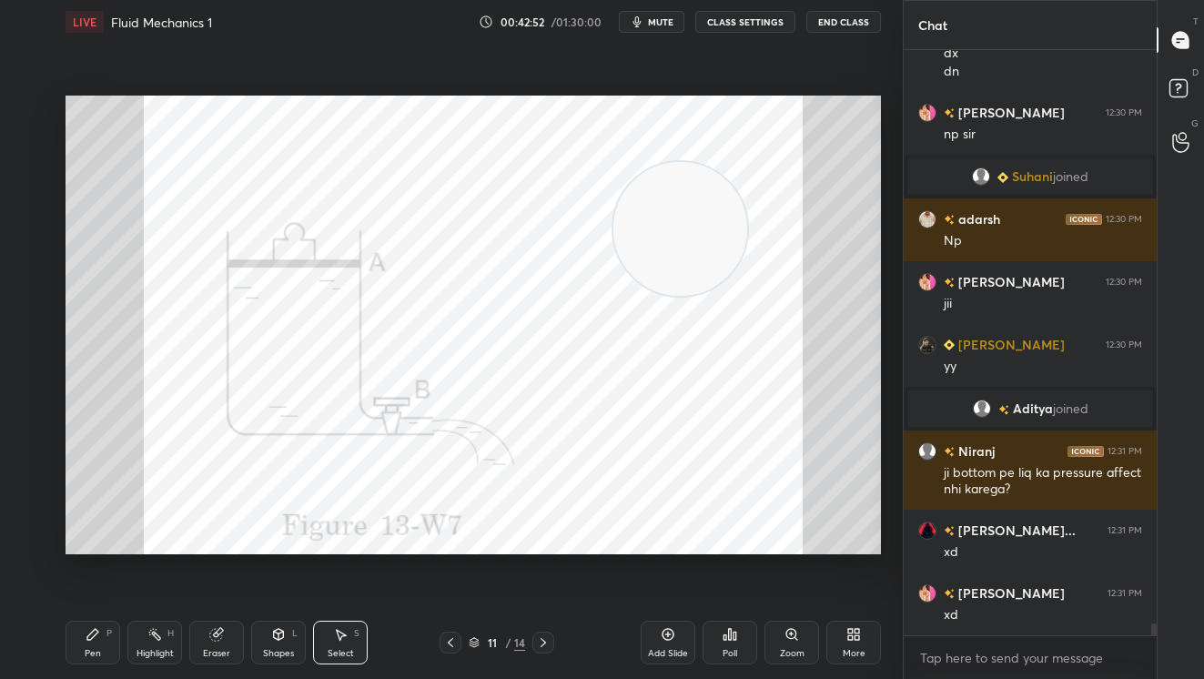
click at [451, 636] on icon at bounding box center [450, 642] width 15 height 15
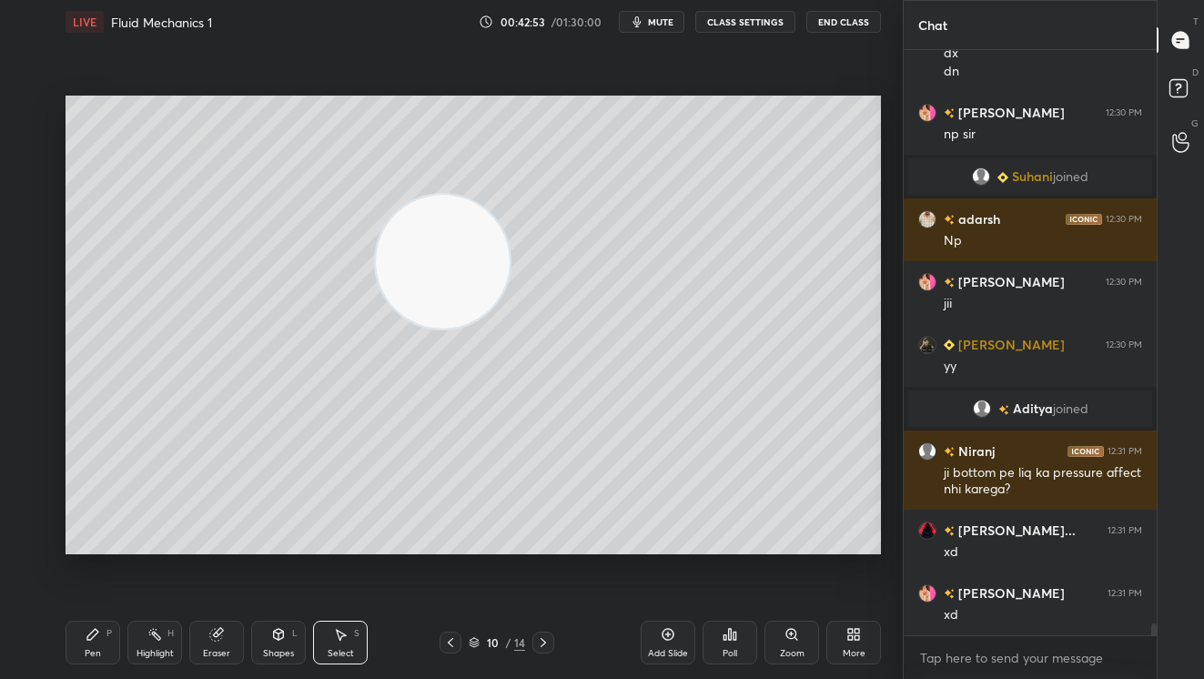
drag, startPoint x: 474, startPoint y: 271, endPoint x: 89, endPoint y: 346, distance: 392.1
click at [50, 368] on div "1 2 3 4 5 6 7 C X Z C X Z E E Erase all H H LIVE Fluid Mechanics 1 00:42:53 / 0…" at bounding box center [444, 339] width 888 height 679
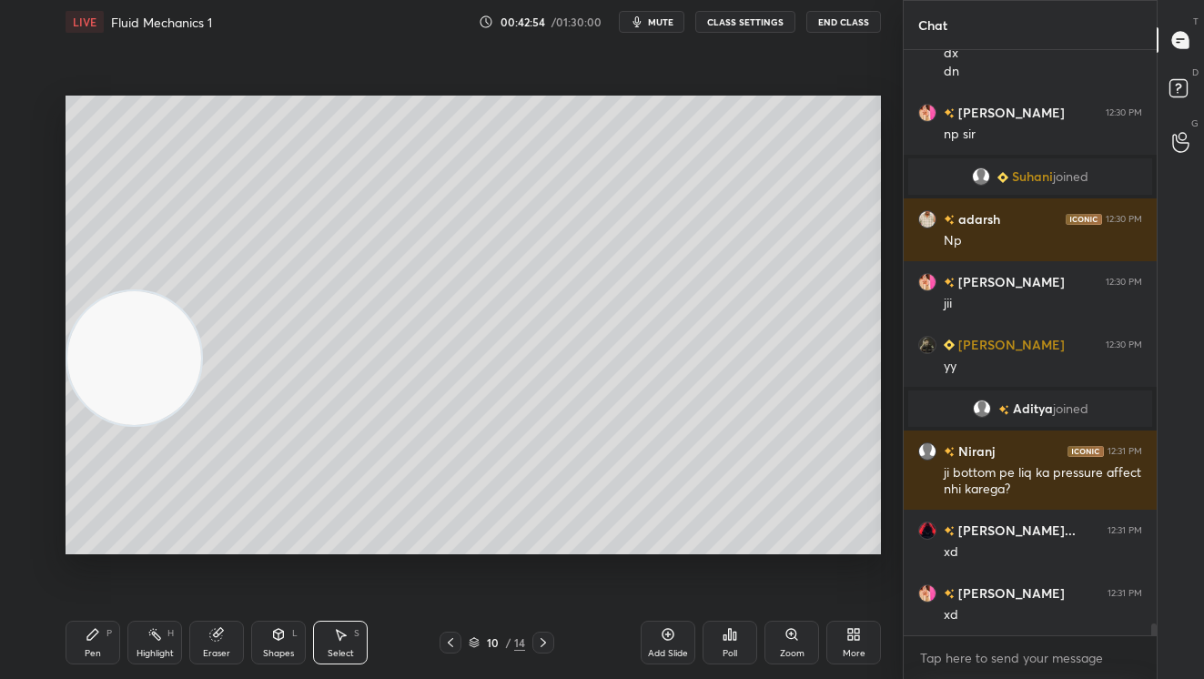
scroll to position [29236, 0]
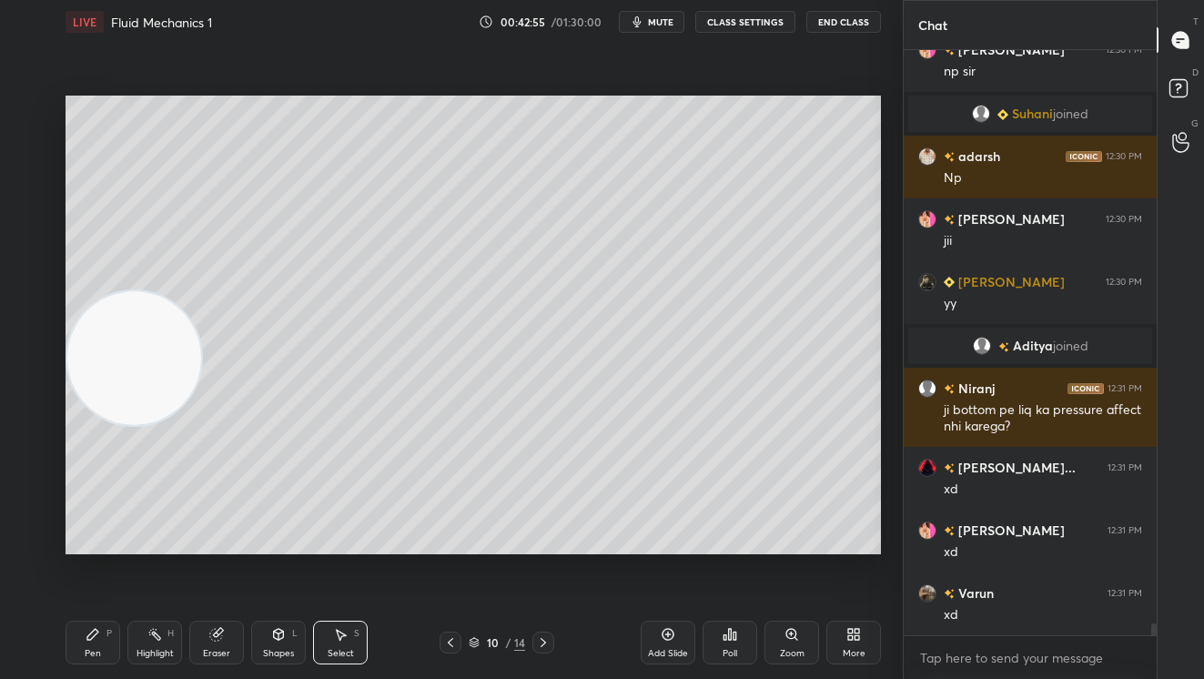
drag, startPoint x: 108, startPoint y: 654, endPoint x: 133, endPoint y: 573, distance: 84.6
click at [110, 645] on div "Pen P" at bounding box center [93, 643] width 55 height 44
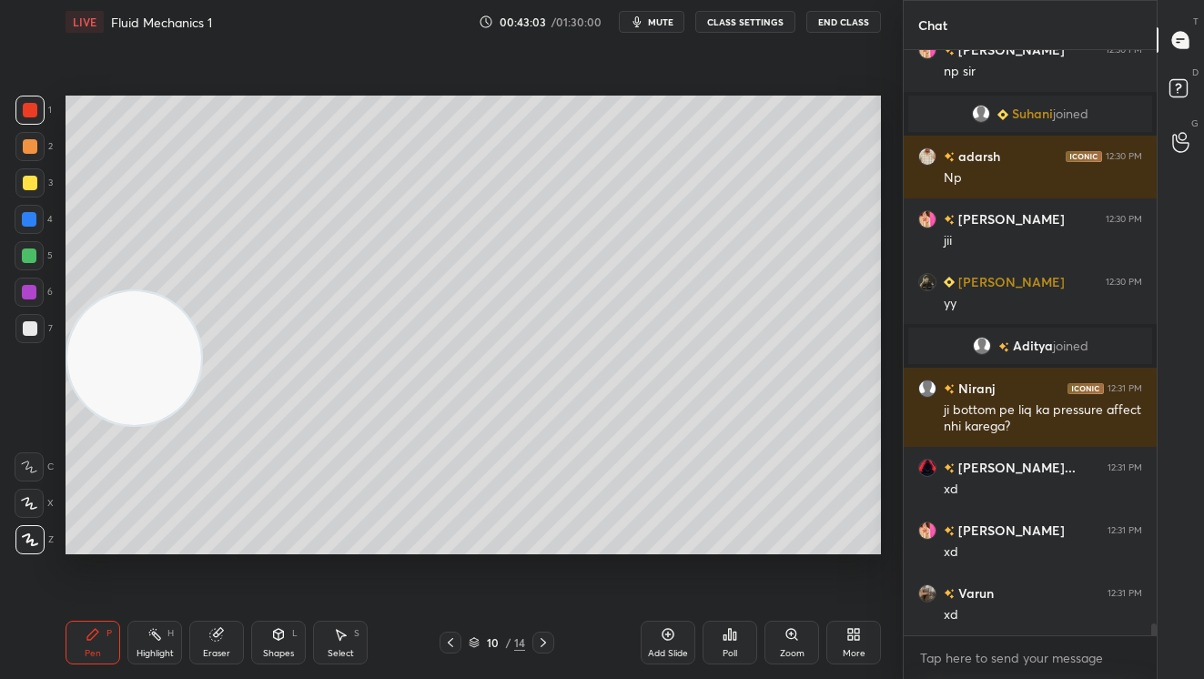
click at [544, 647] on icon at bounding box center [543, 642] width 15 height 15
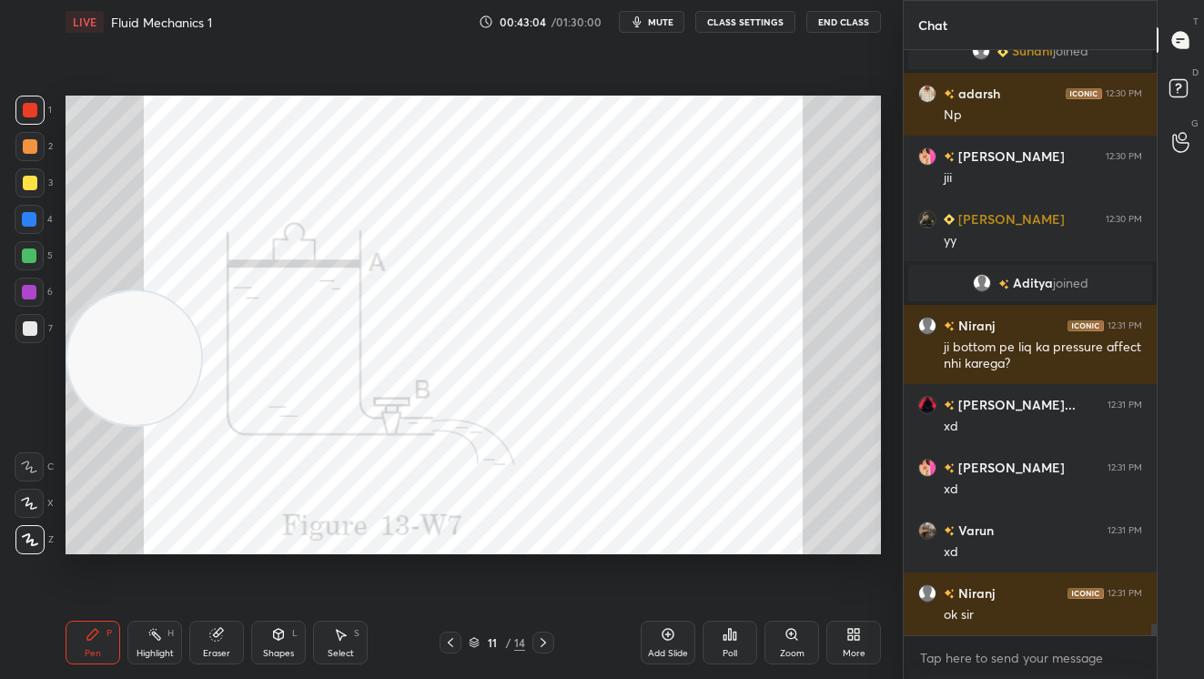
click at [544, 647] on icon at bounding box center [543, 642] width 15 height 15
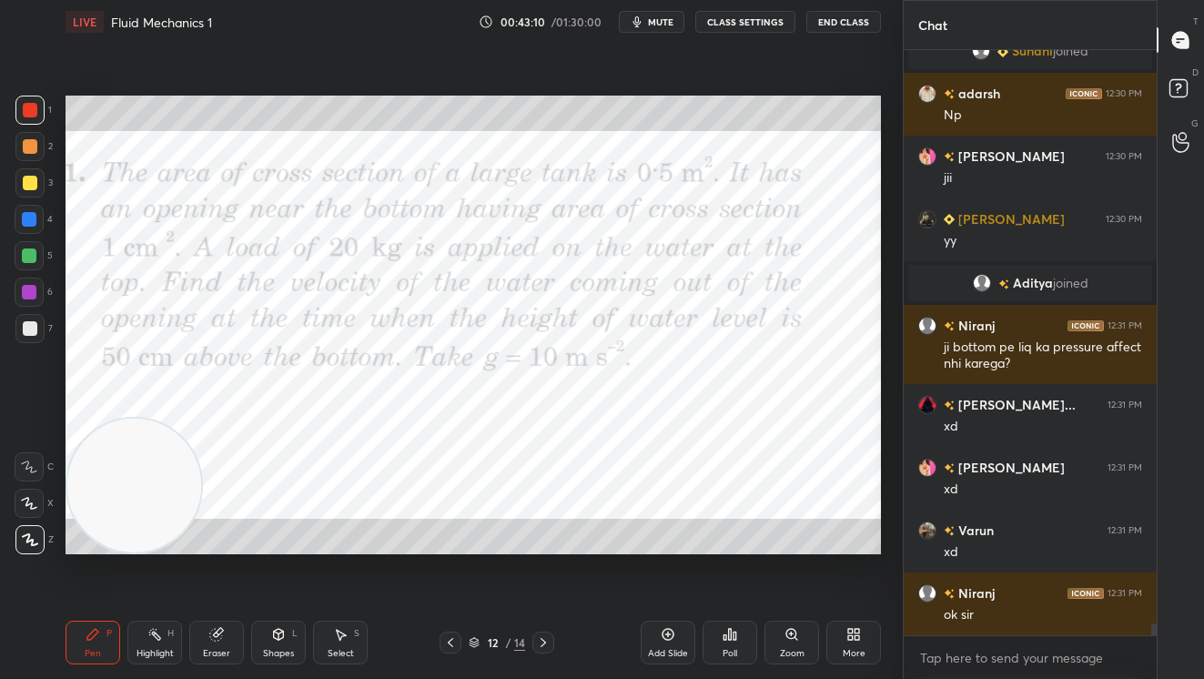
drag, startPoint x: 147, startPoint y: 358, endPoint x: 147, endPoint y: 497, distance: 139.2
click at [147, 497] on video at bounding box center [134, 486] width 134 height 134
click at [663, 15] on button "mute" at bounding box center [652, 22] width 66 height 22
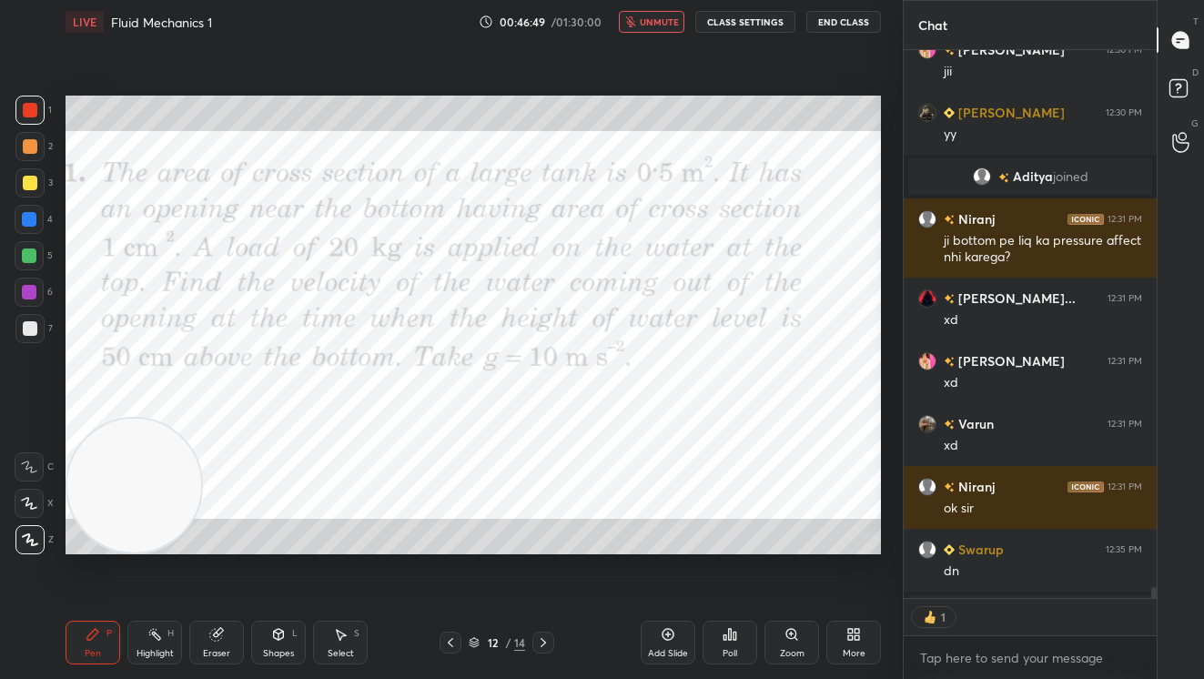
scroll to position [580, 247]
drag, startPoint x: 29, startPoint y: 99, endPoint x: 39, endPoint y: 101, distance: 10.2
click at [35, 101] on div at bounding box center [29, 110] width 29 height 29
click at [219, 649] on div "Eraser" at bounding box center [216, 653] width 27 height 9
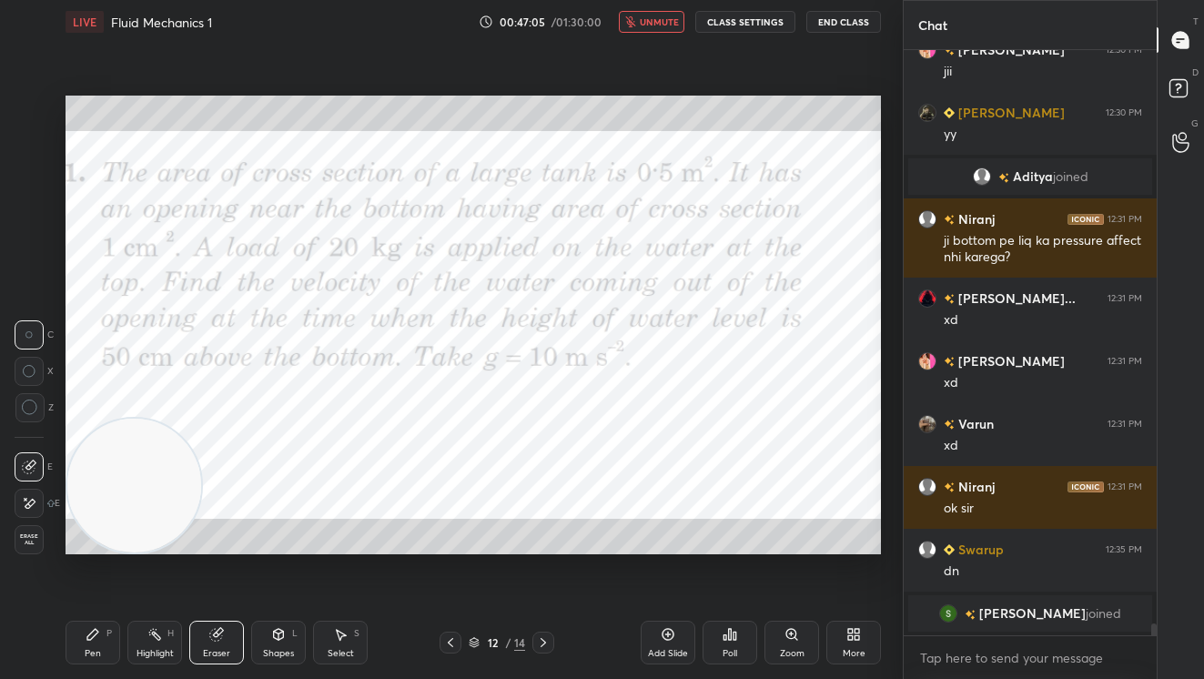
click at [739, 651] on div "Poll" at bounding box center [730, 643] width 55 height 44
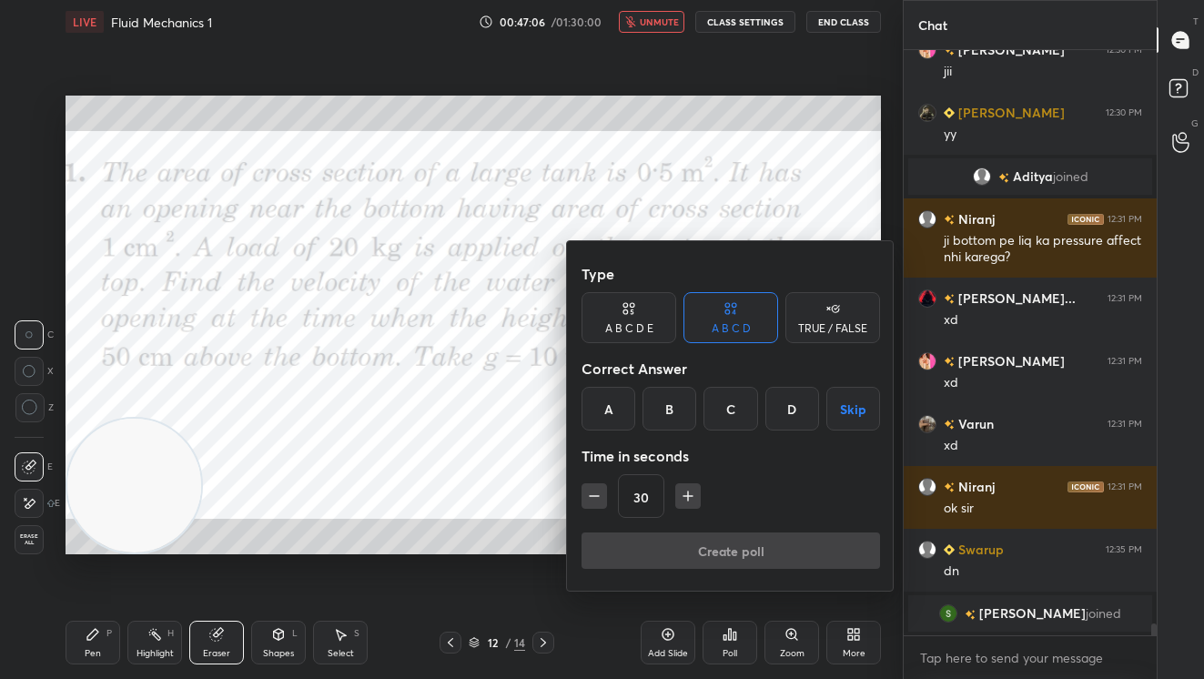
click at [830, 319] on div "TRUE / FALSE" at bounding box center [832, 317] width 95 height 51
click at [642, 393] on div "True" at bounding box center [629, 409] width 95 height 44
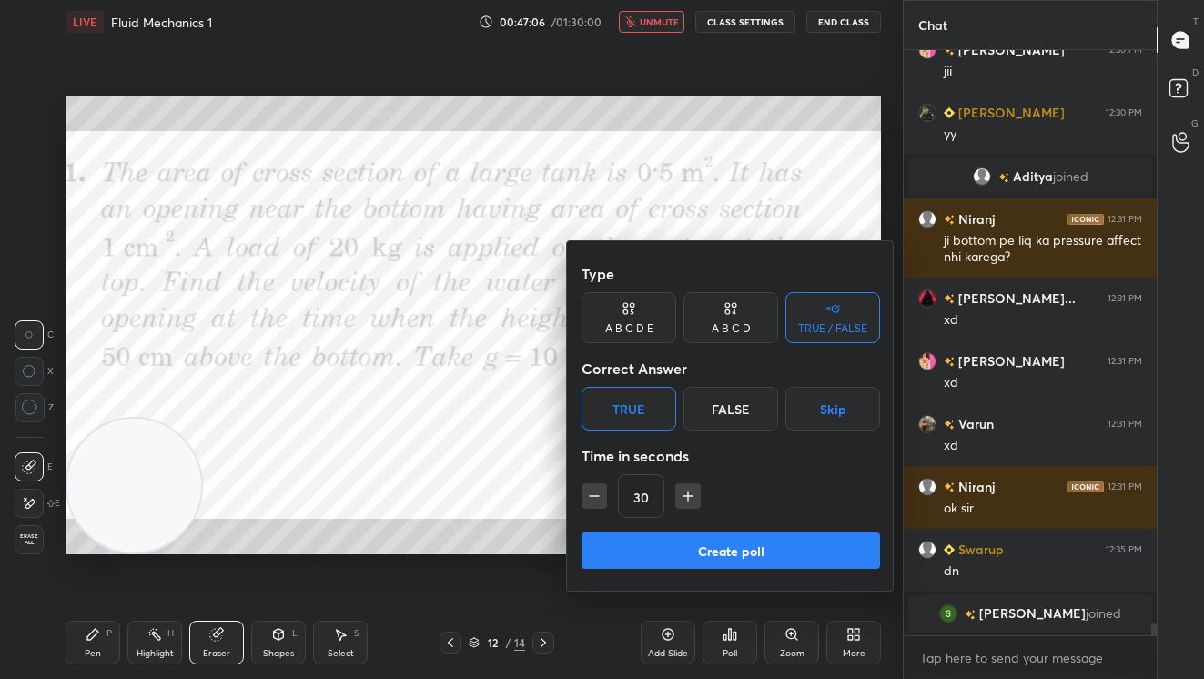
click at [753, 549] on button "Create poll" at bounding box center [731, 550] width 298 height 36
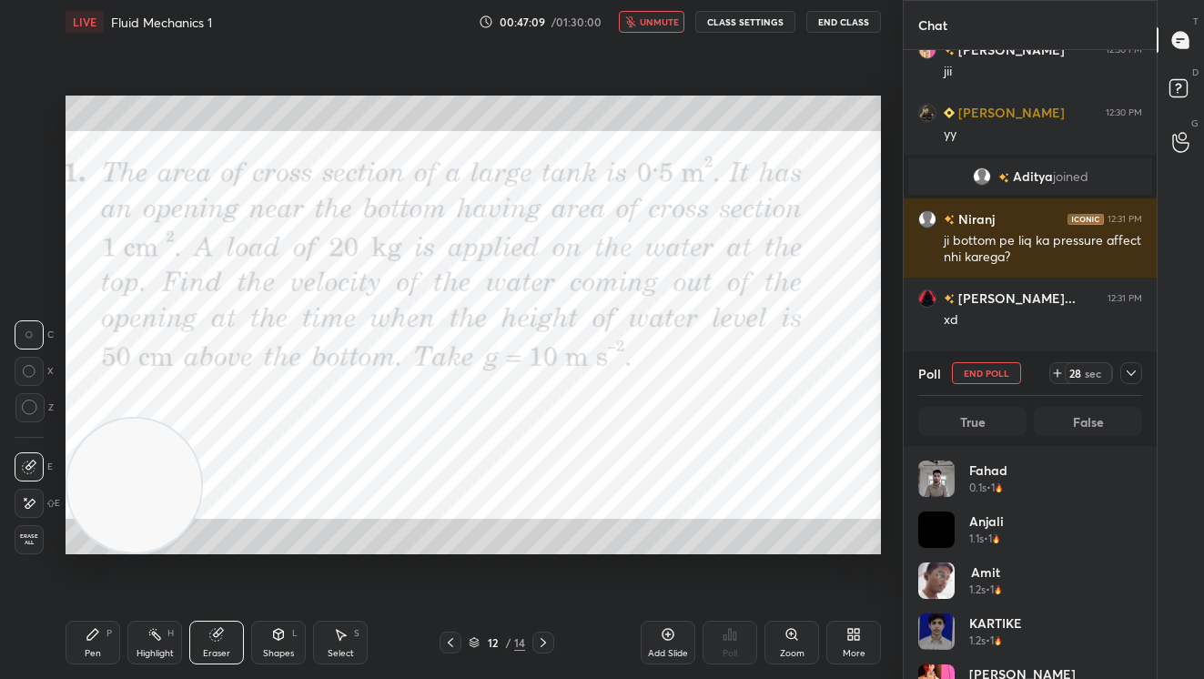
scroll to position [213, 217]
click at [1089, 369] on div "sec" at bounding box center [1093, 373] width 22 height 15
click at [1128, 368] on icon at bounding box center [1131, 373] width 15 height 15
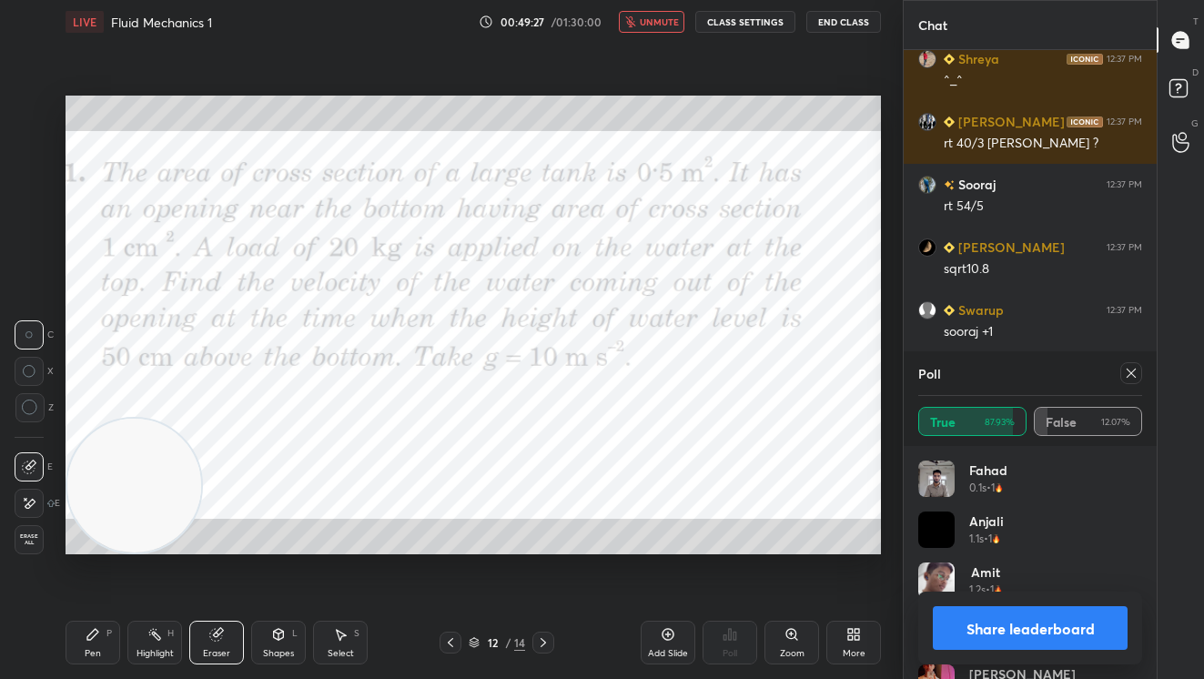
click at [986, 638] on button "Share leaderboard" at bounding box center [1030, 628] width 195 height 44
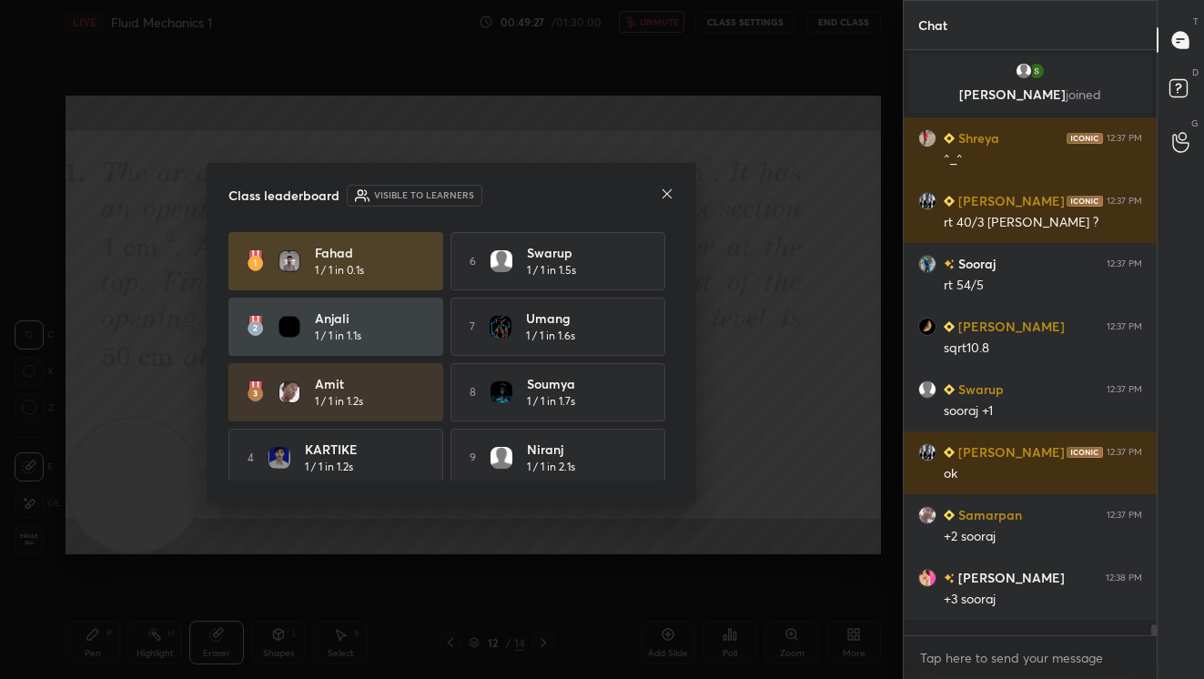
scroll to position [6, 6]
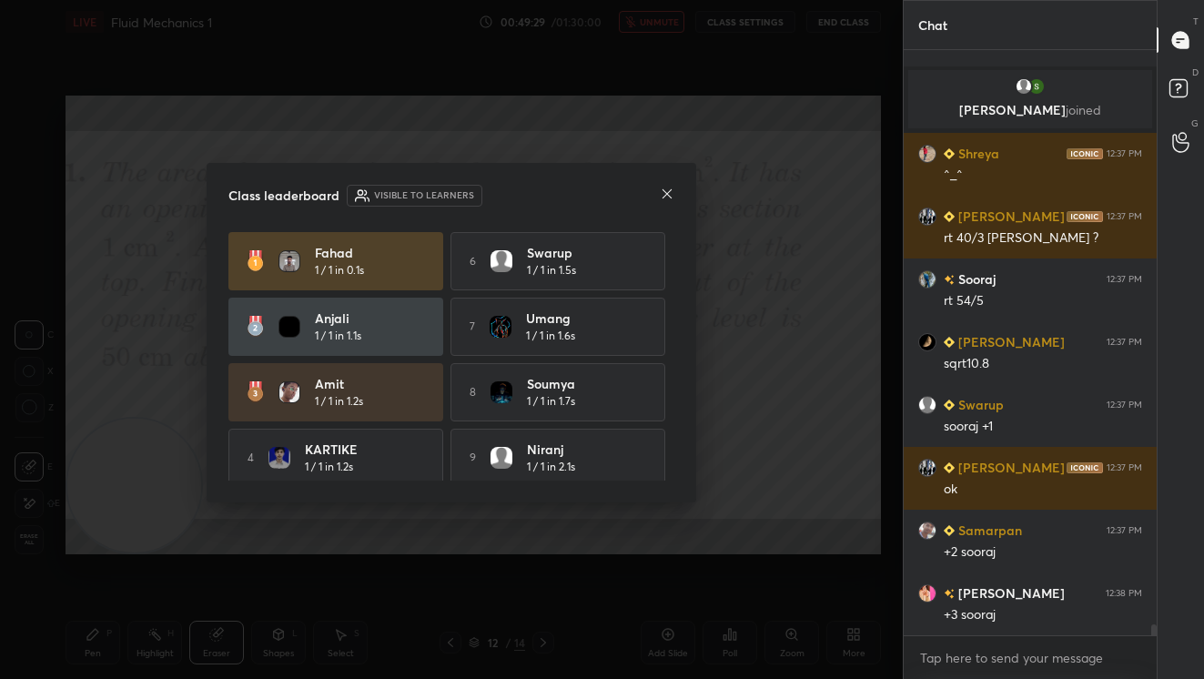
click at [663, 194] on icon at bounding box center [667, 194] width 15 height 15
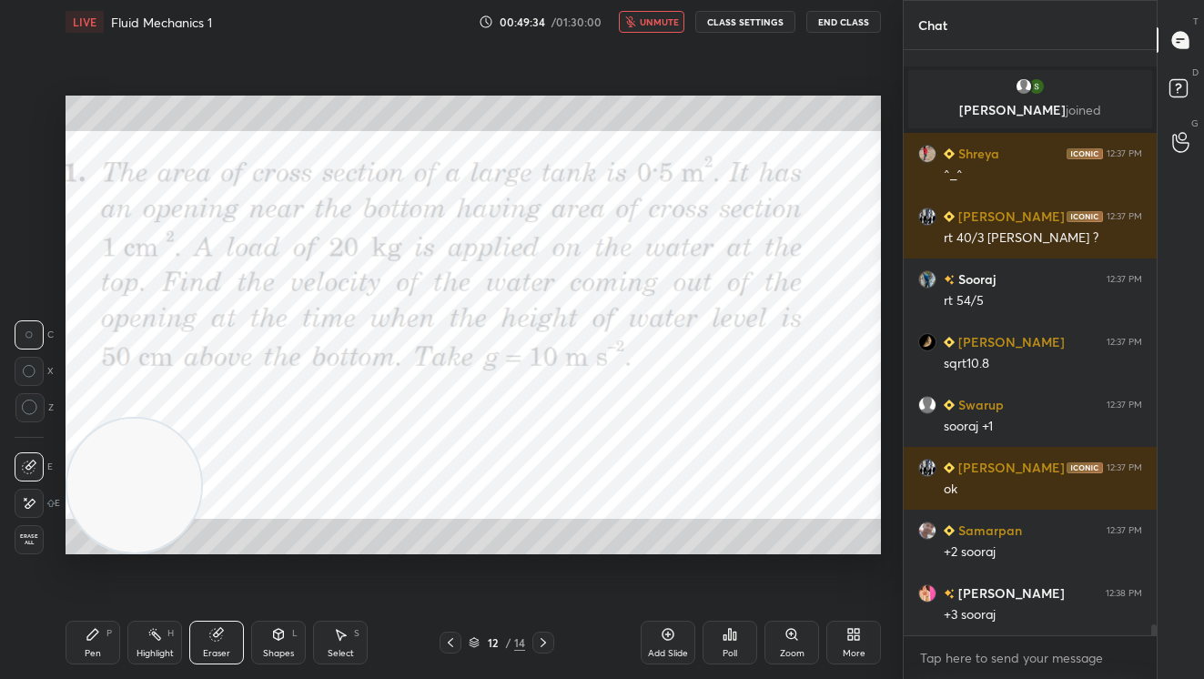
click at [97, 664] on div "Pen P Highlight H Eraser Shapes L Select S 12 / 14 Add Slide Poll Zoom More" at bounding box center [473, 642] width 815 height 73
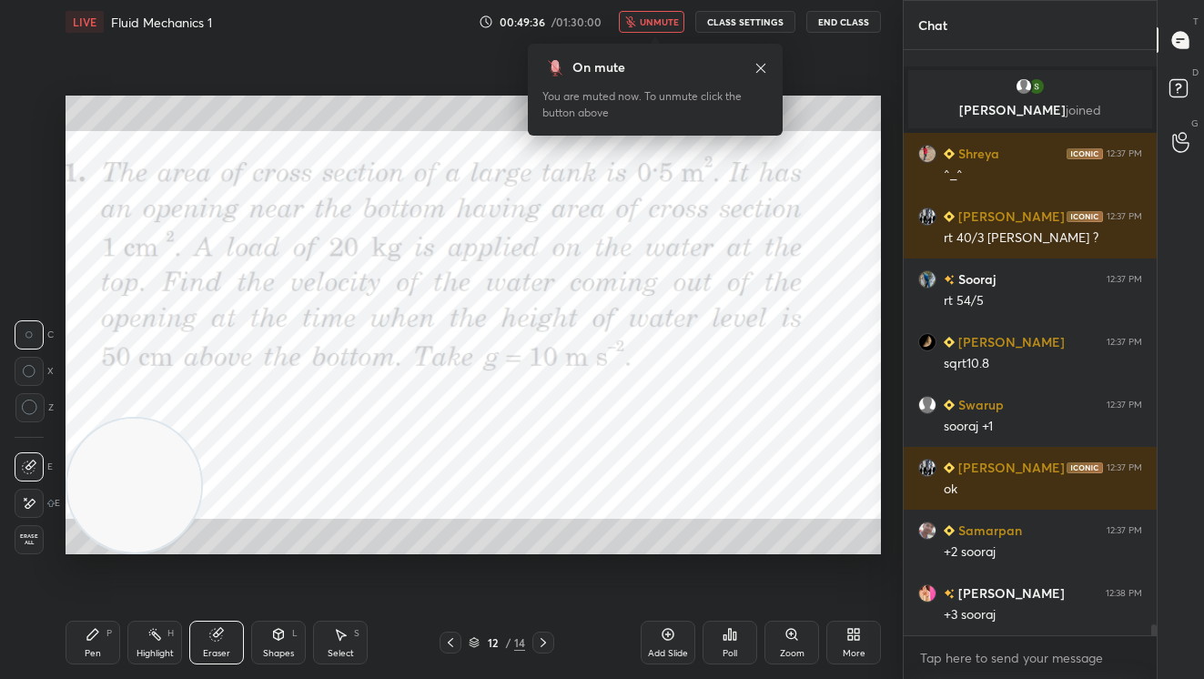
click at [653, 23] on span "unmute" at bounding box center [659, 21] width 39 height 13
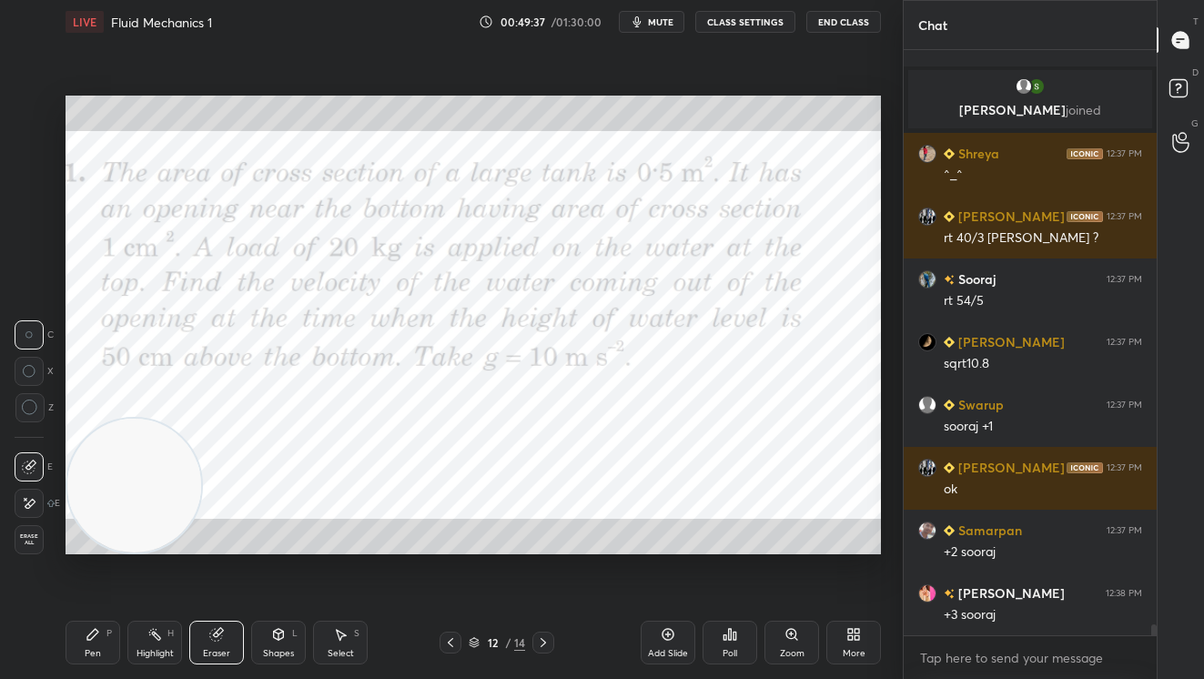
click at [100, 665] on div "Pen P Highlight H Eraser Shapes L Select S 12 / 14 Add Slide Poll Zoom More" at bounding box center [473, 642] width 815 height 73
click at [102, 641] on div "Pen P" at bounding box center [93, 643] width 55 height 44
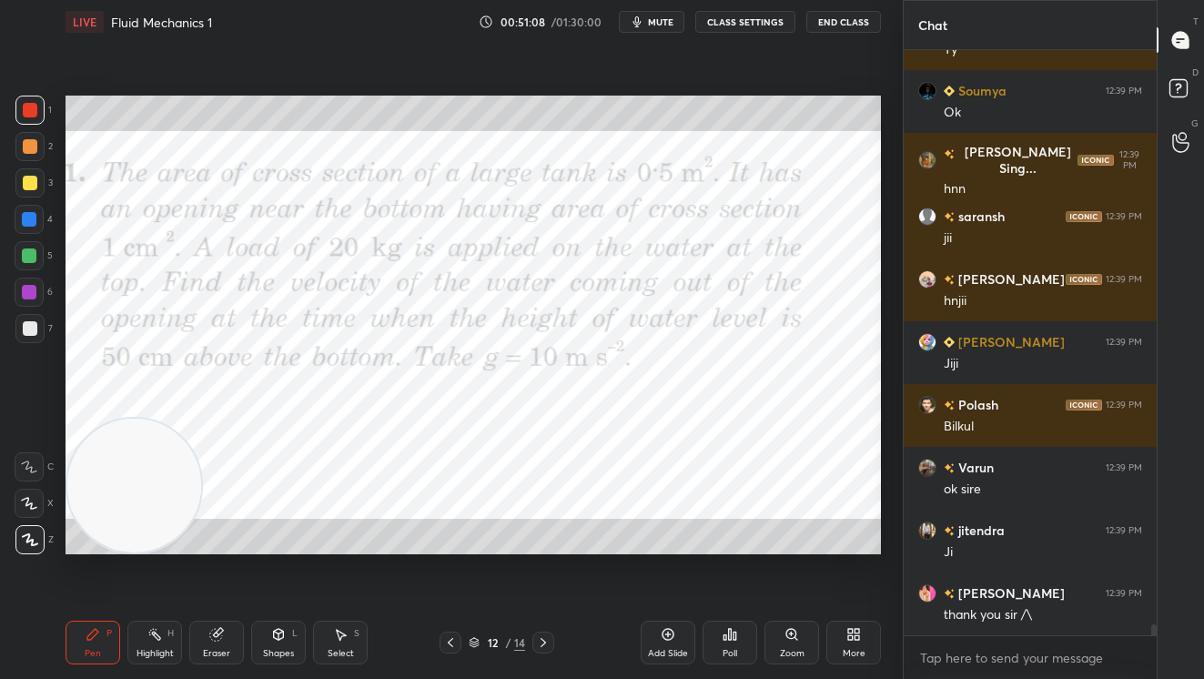
scroll to position [31617, 0]
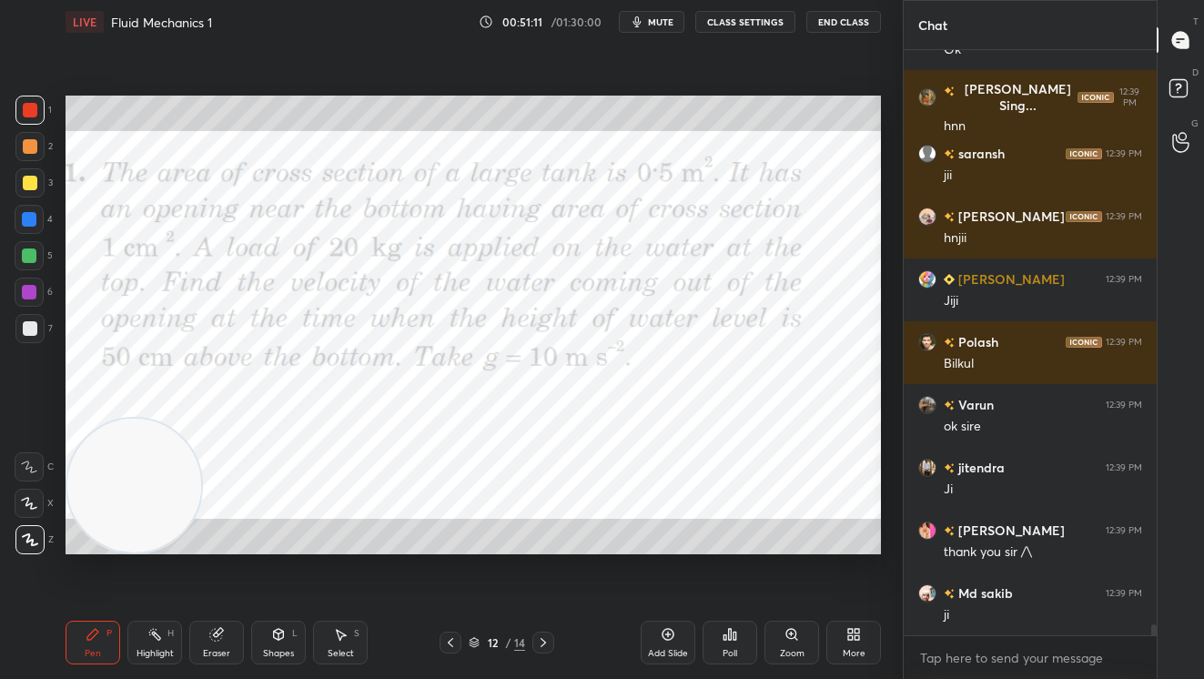
click at [683, 649] on div "Add Slide" at bounding box center [668, 653] width 40 height 9
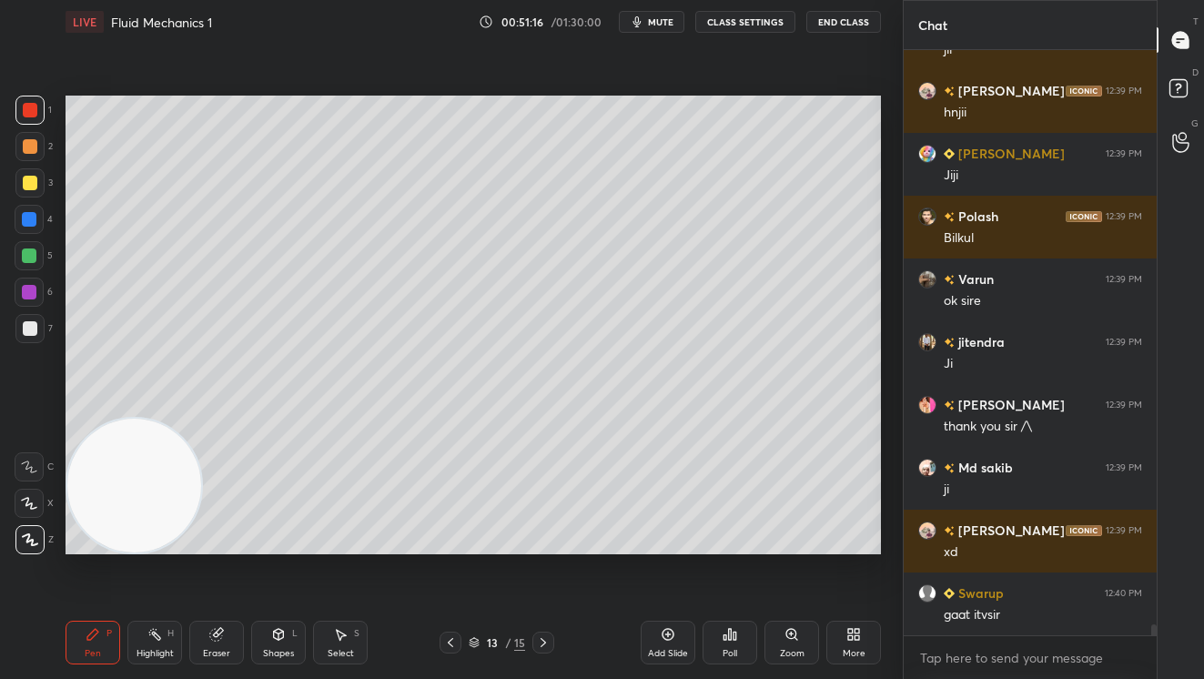
scroll to position [31868, 0]
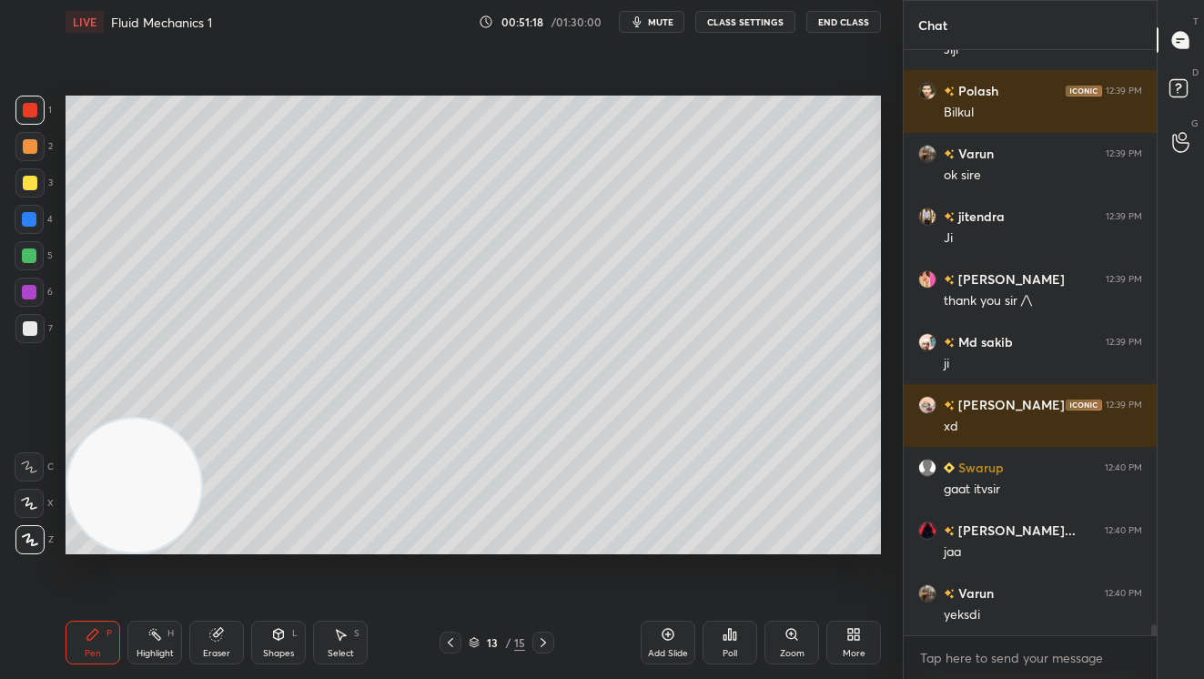
click at [14, 333] on div "1 2 3 4 5 6 7 C X Z C X Z E E Erase all H H" at bounding box center [29, 325] width 58 height 459
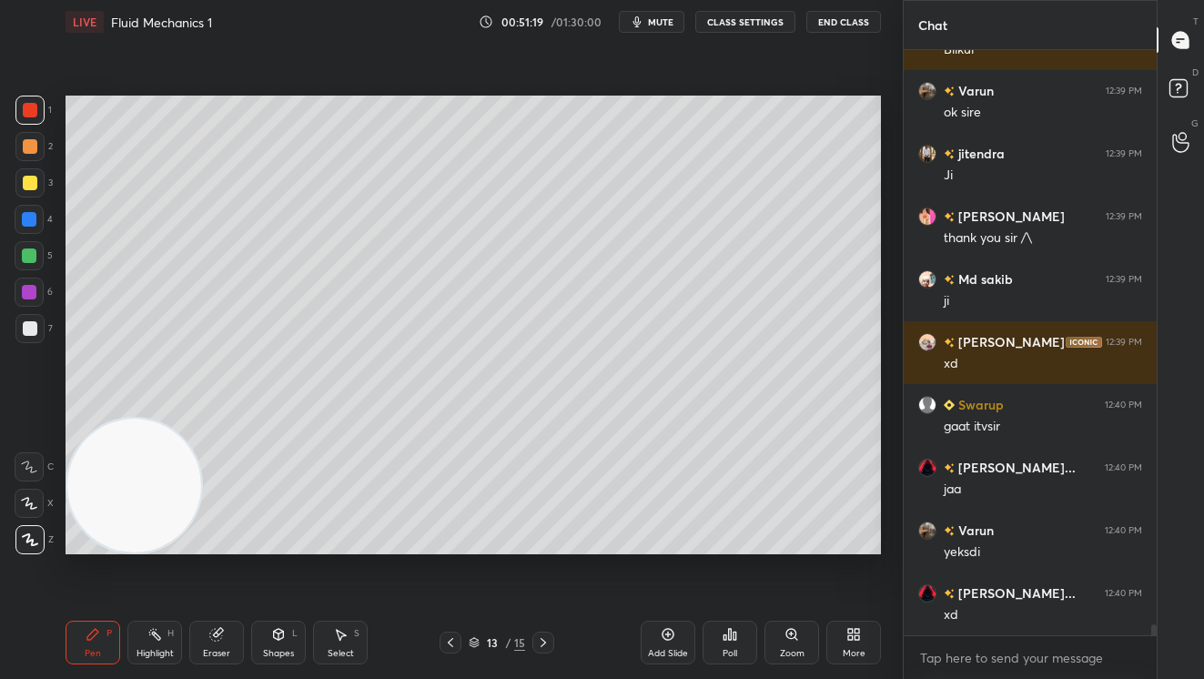
click at [32, 329] on div at bounding box center [30, 328] width 15 height 15
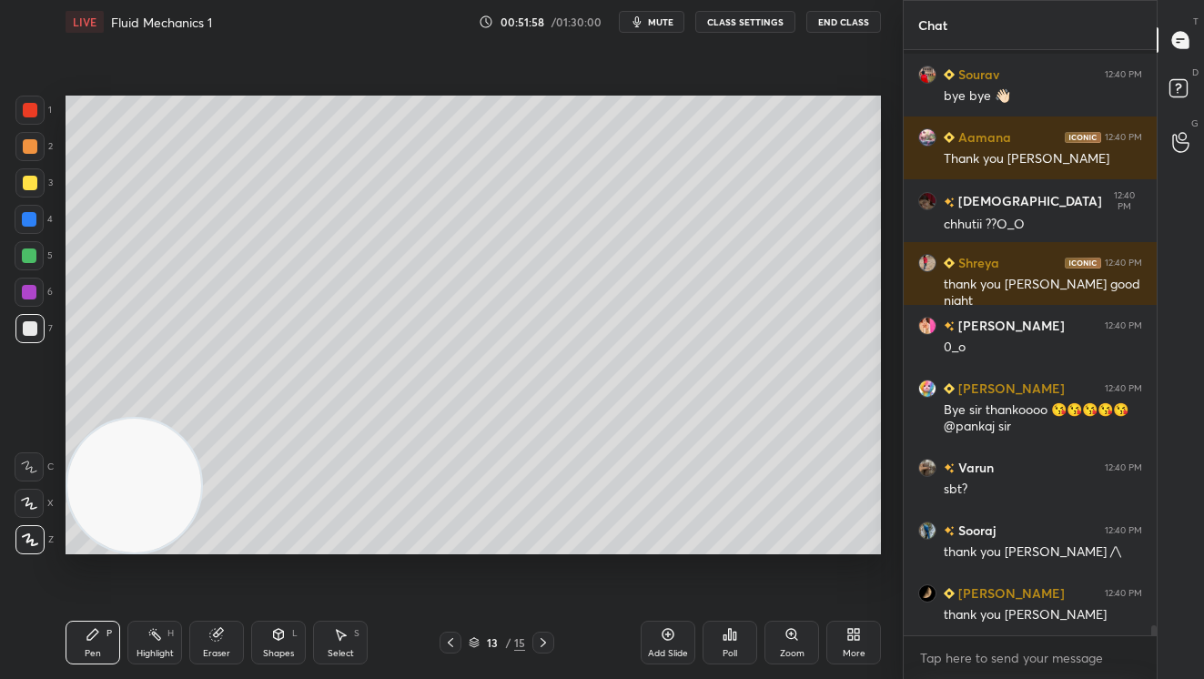
scroll to position [33156, 0]
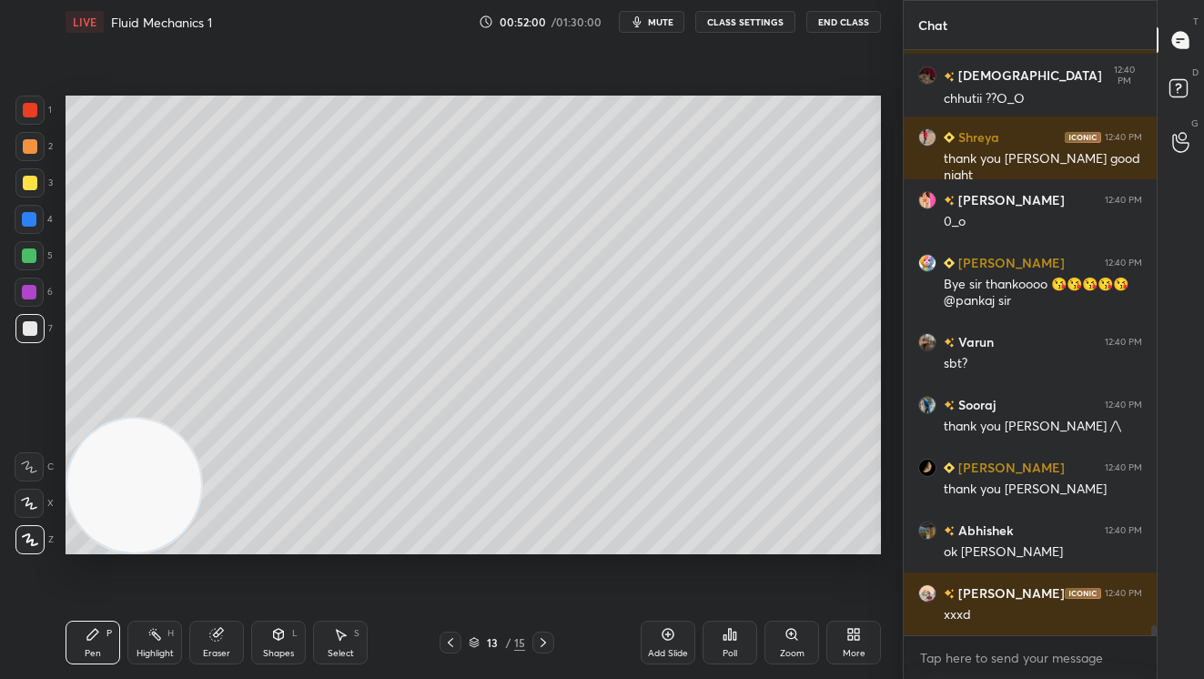
click at [441, 588] on div "Setting up your live class Poll for secs No correct answer Start poll" at bounding box center [473, 325] width 830 height 562
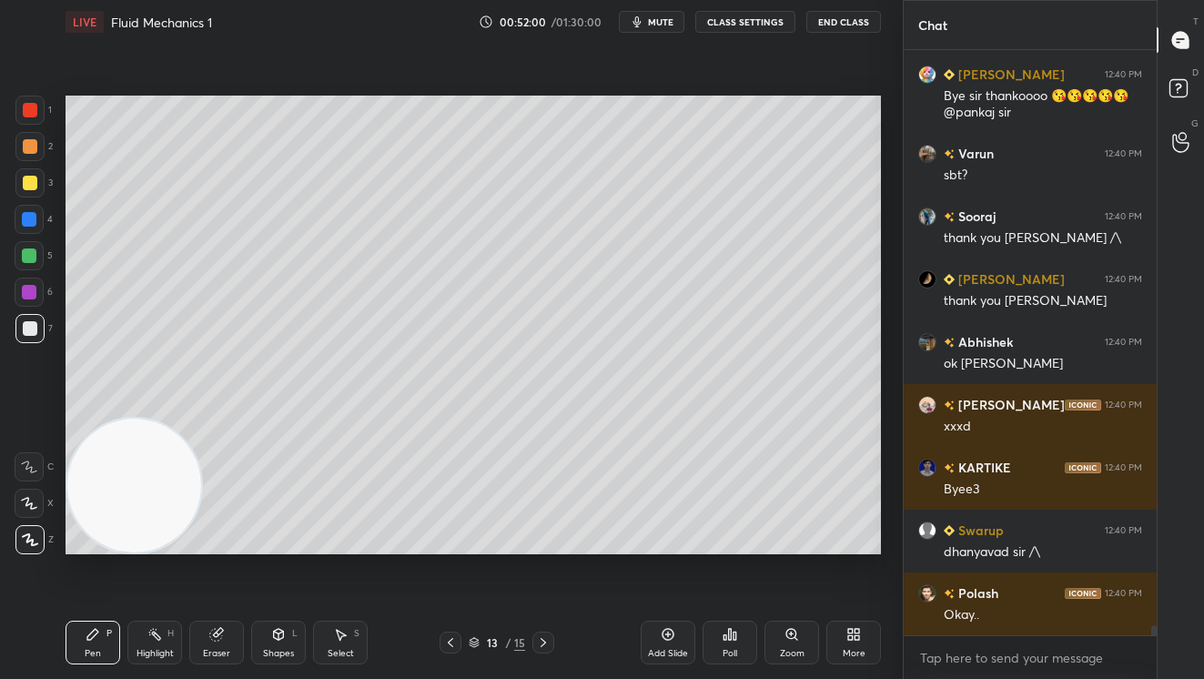
click at [459, 592] on div "Setting up your live class Poll for secs No correct answer Start poll" at bounding box center [473, 325] width 830 height 562
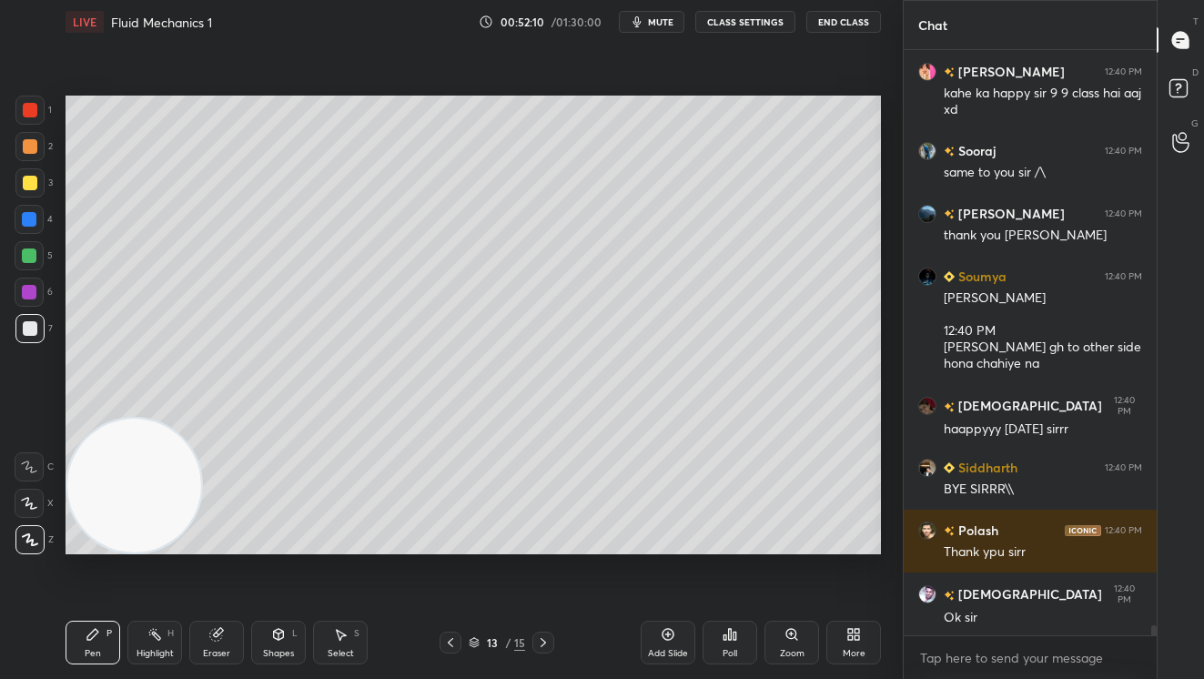
scroll to position [34306, 0]
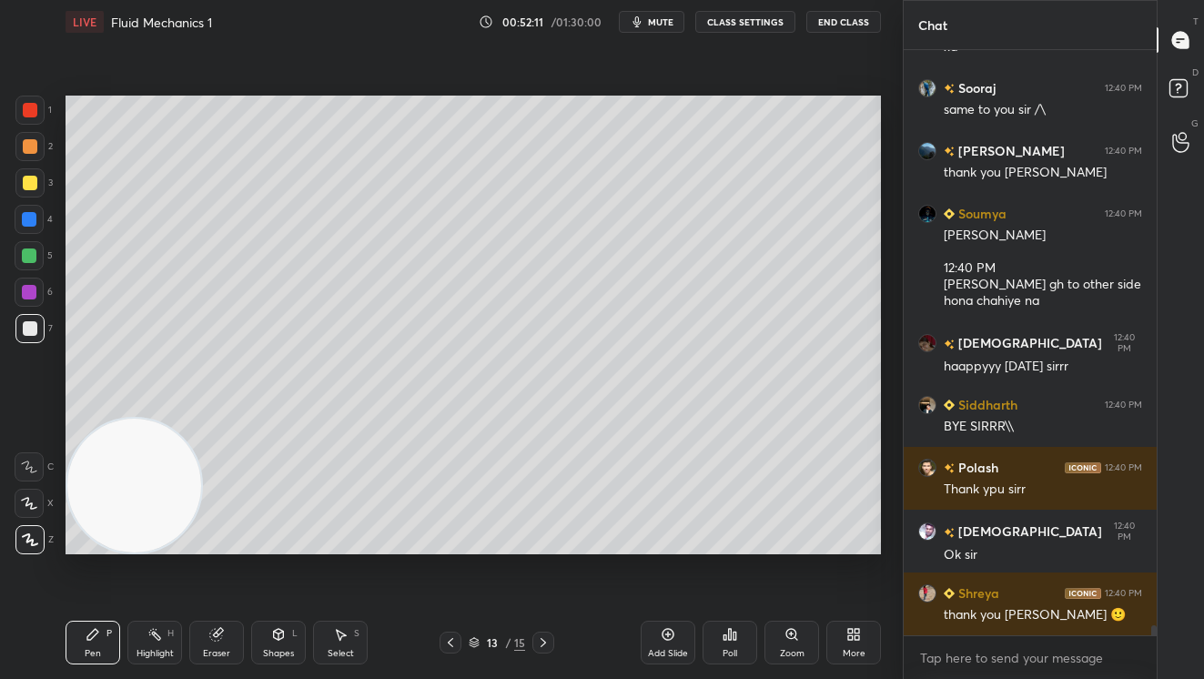
click at [443, 643] on icon at bounding box center [450, 642] width 15 height 15
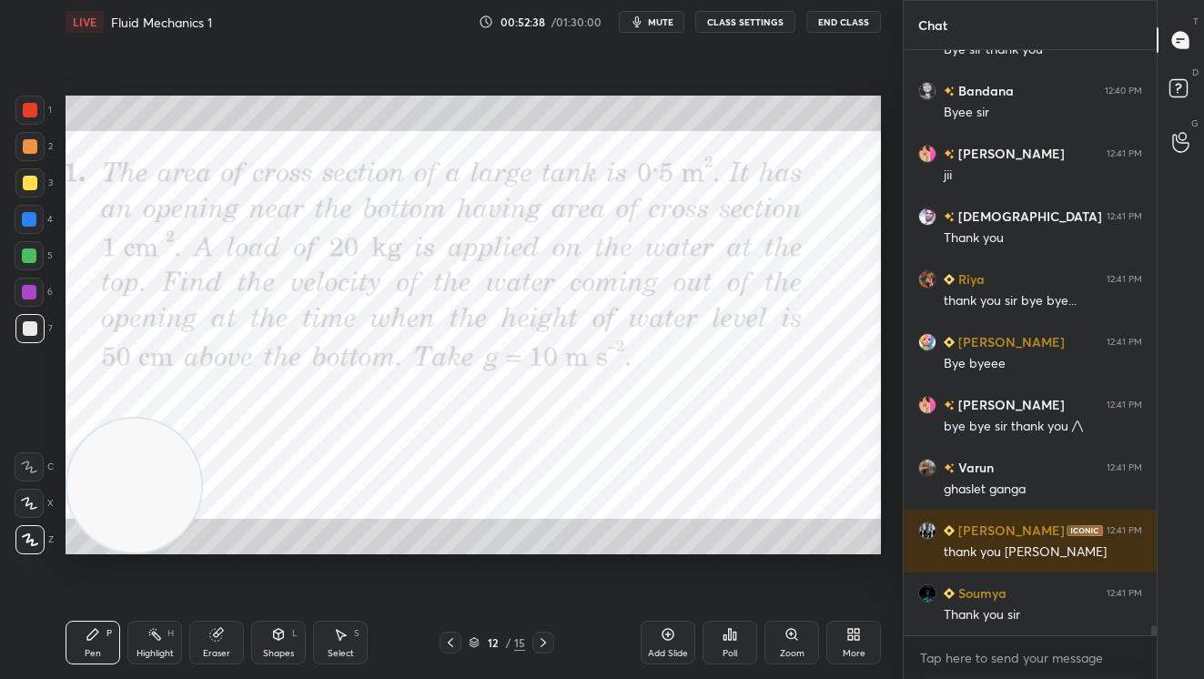
scroll to position [34996, 0]
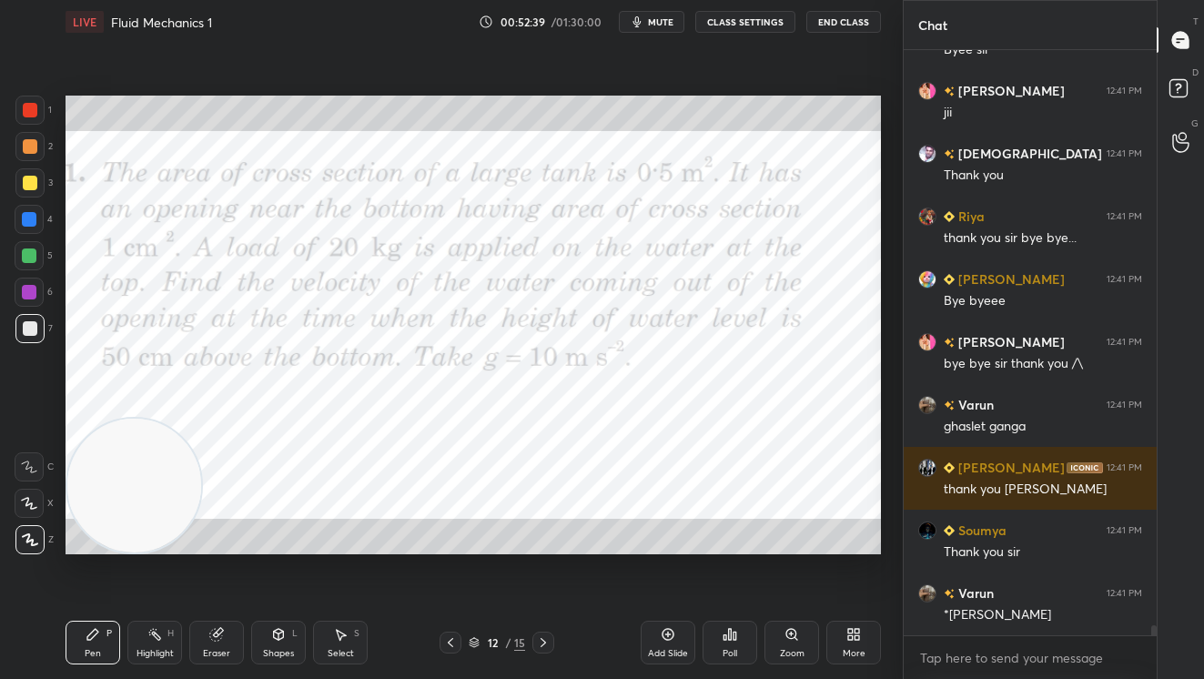
click at [545, 638] on icon at bounding box center [543, 642] width 15 height 15
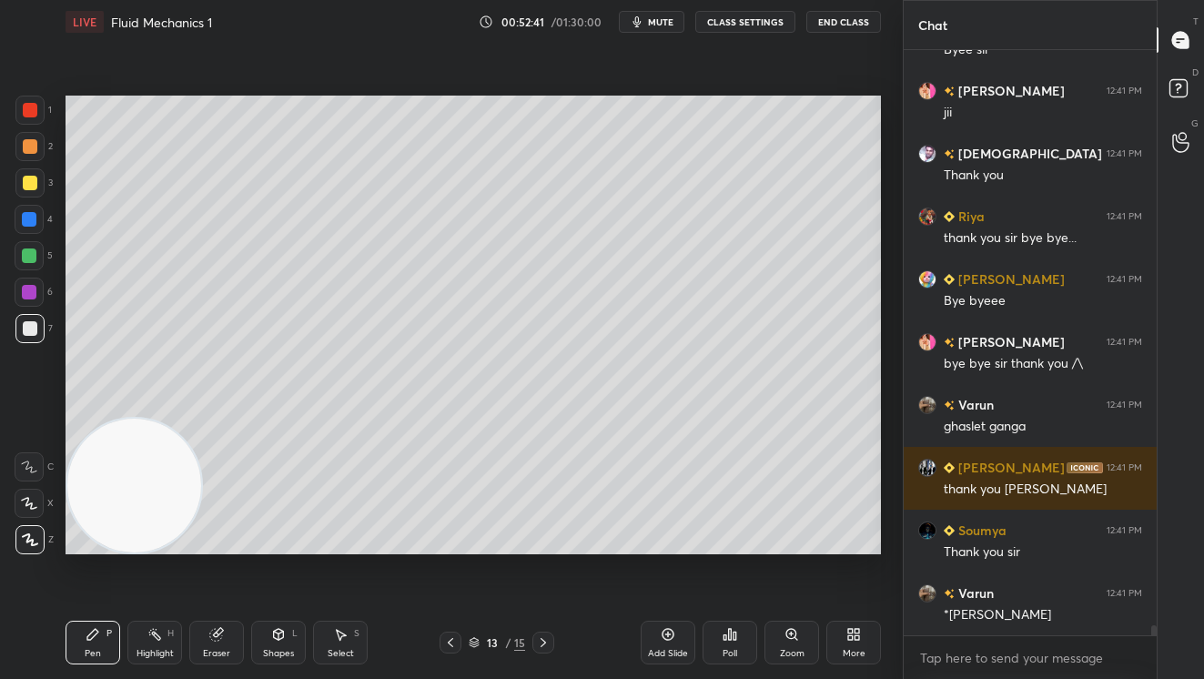
click at [673, 20] on span "mute" at bounding box center [660, 21] width 25 height 13
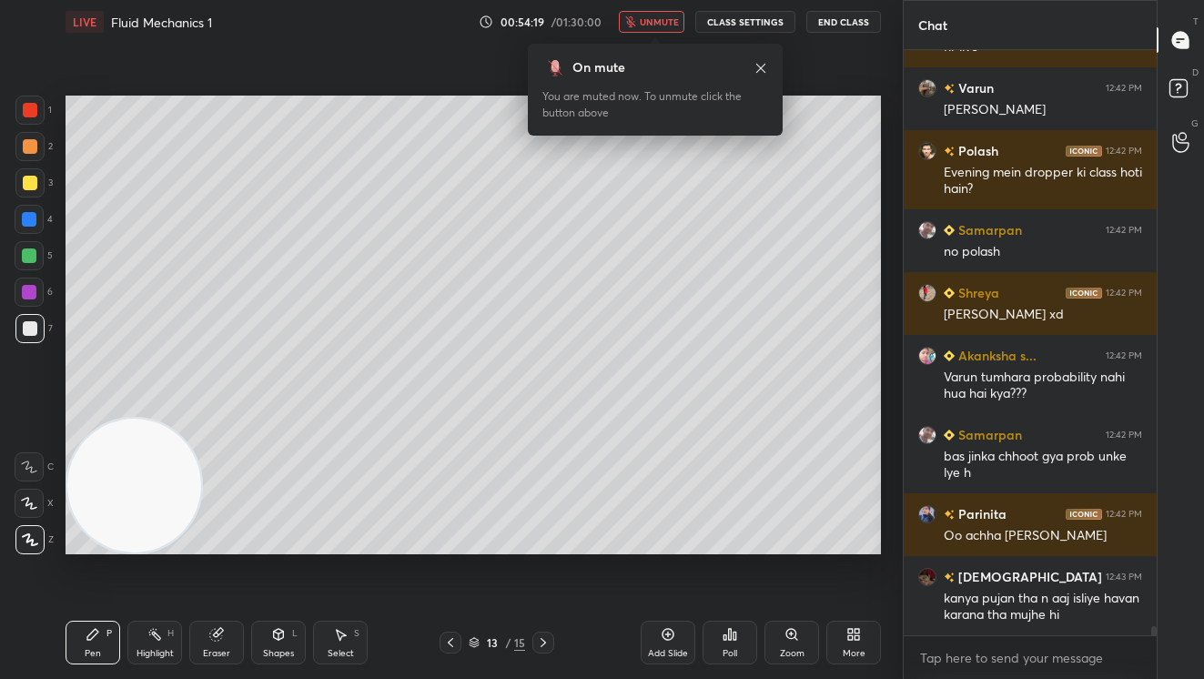
scroll to position [35998, 0]
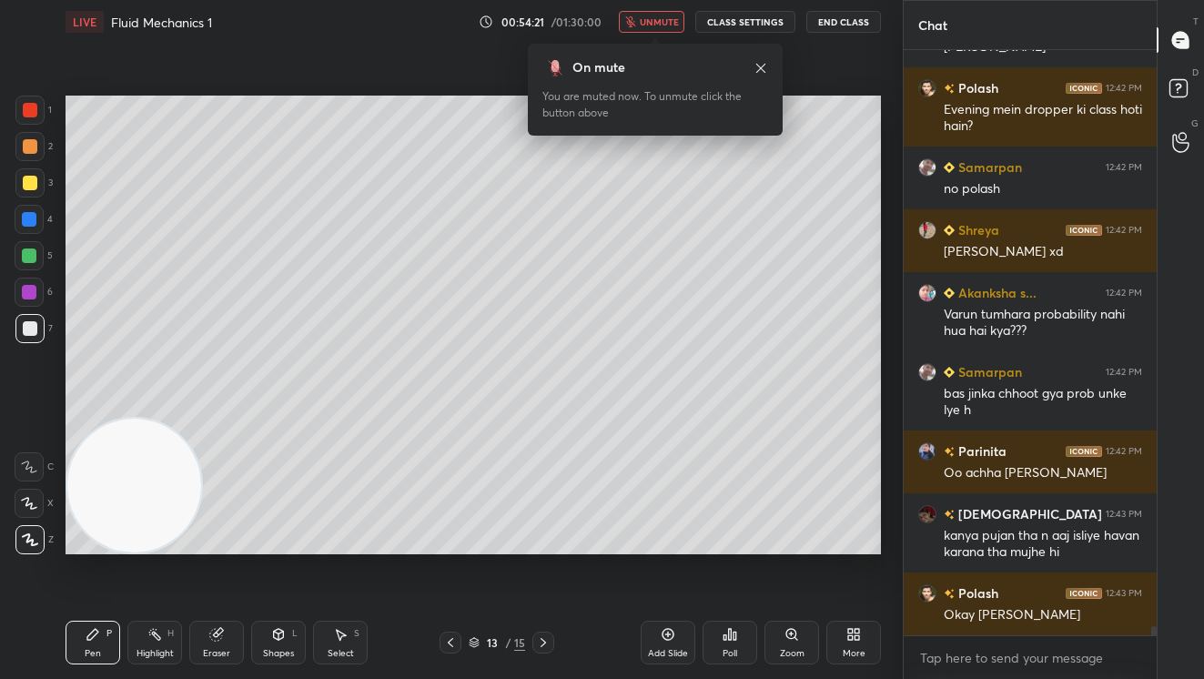
click at [673, 20] on span "unmute" at bounding box center [659, 21] width 39 height 13
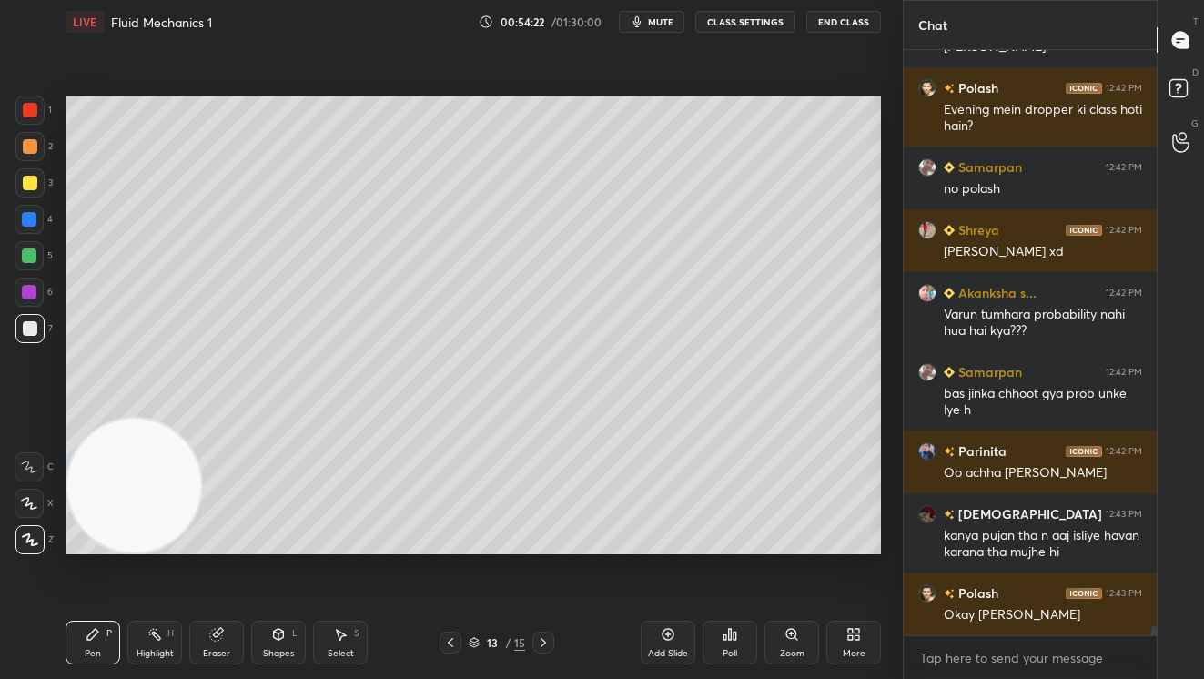
scroll to position [36061, 0]
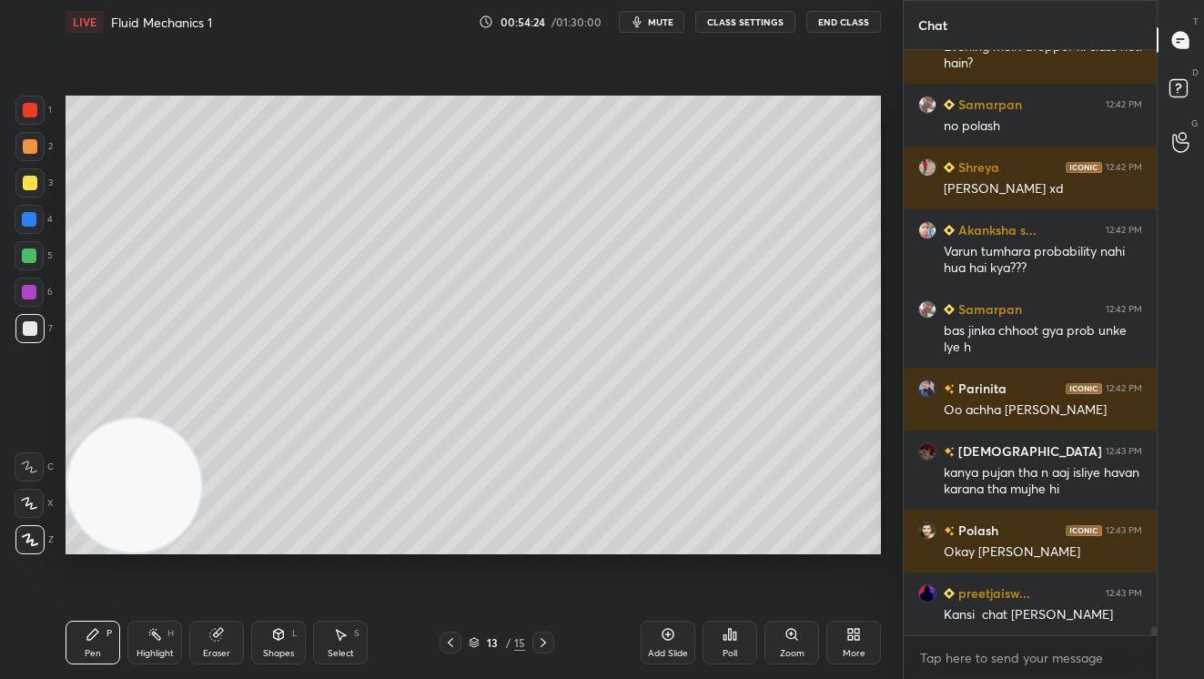
click at [673, 20] on span "mute" at bounding box center [660, 21] width 25 height 13
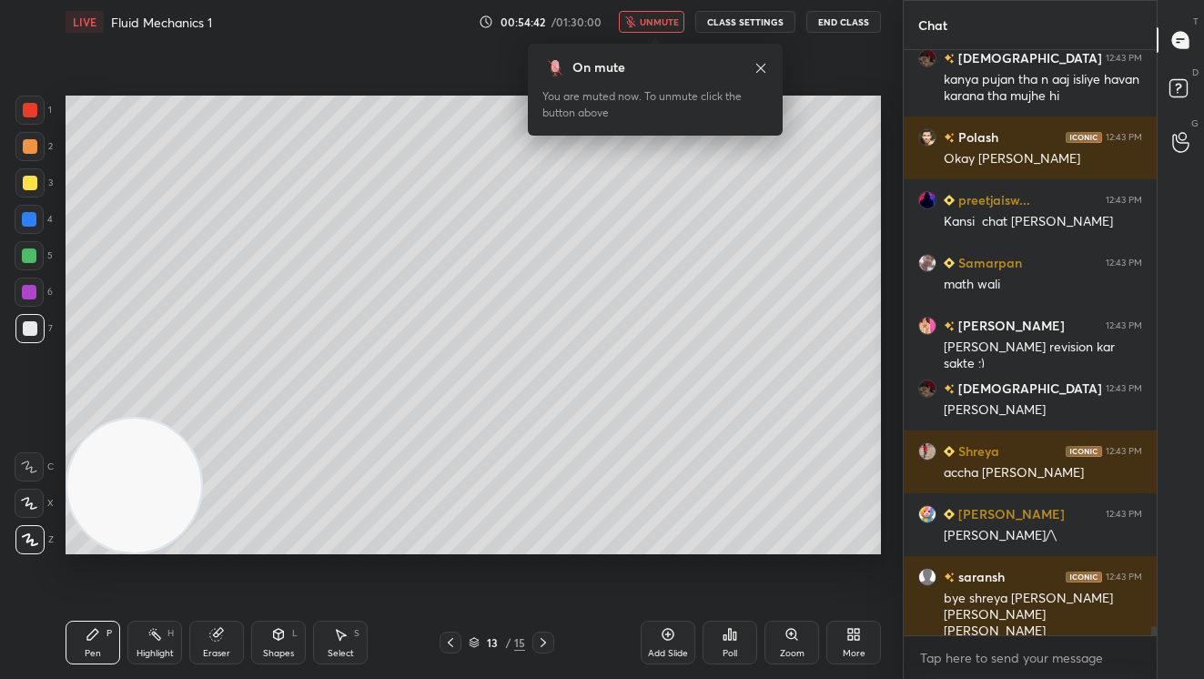
scroll to position [36517, 0]
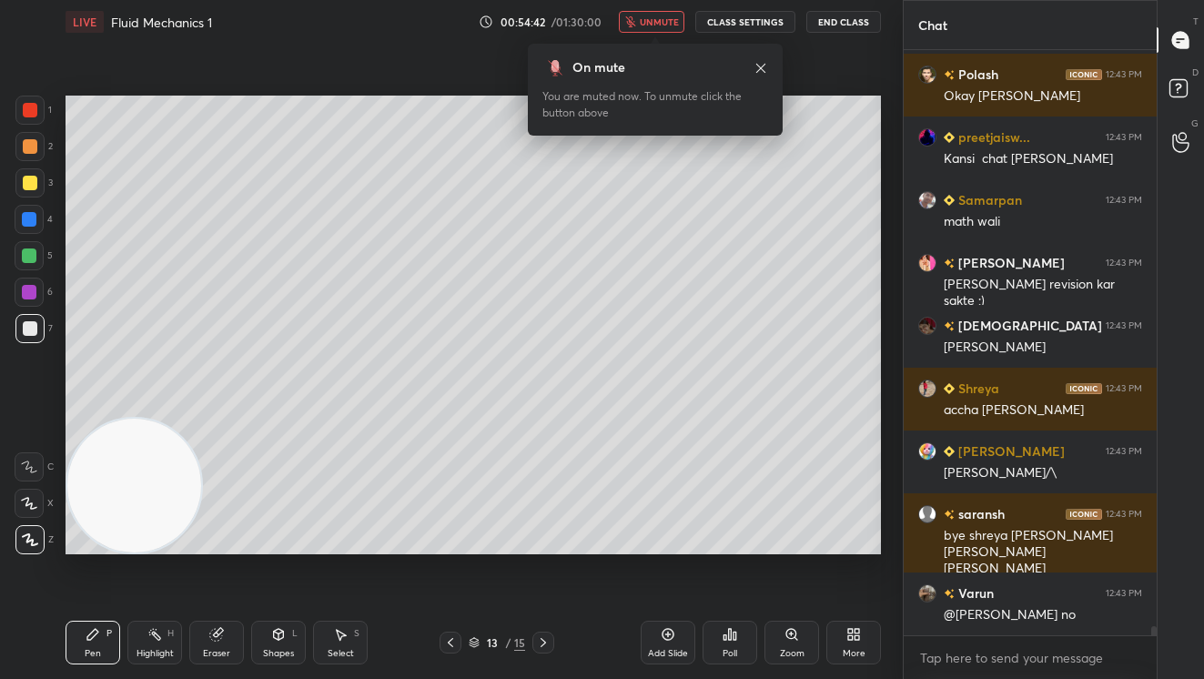
click at [660, 34] on div "On mute You are muted now. To unmute click the button above" at bounding box center [655, 84] width 255 height 103
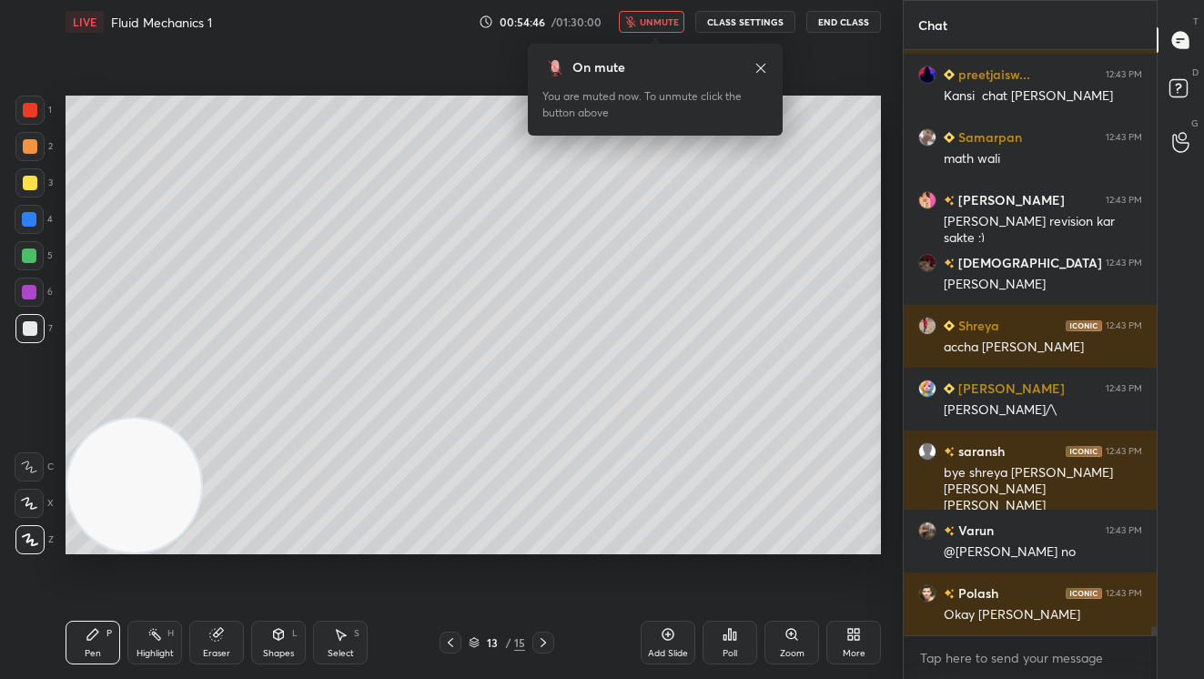
scroll to position [36643, 0]
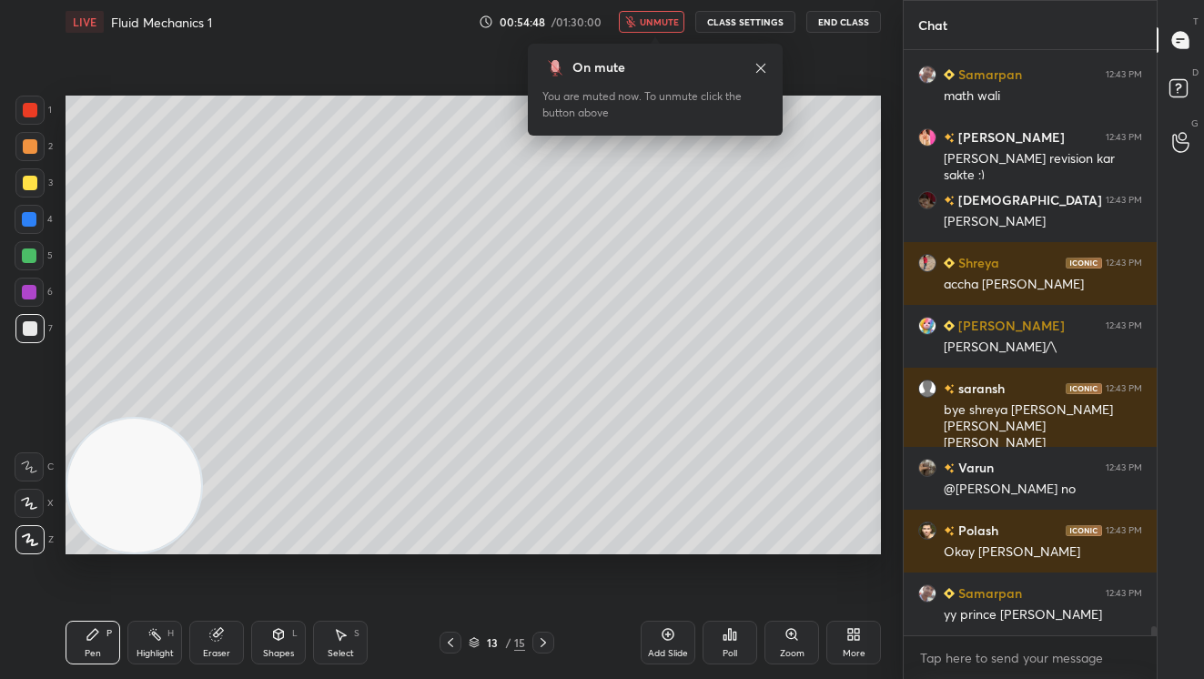
click at [660, 11] on button "unmute" at bounding box center [652, 22] width 66 height 22
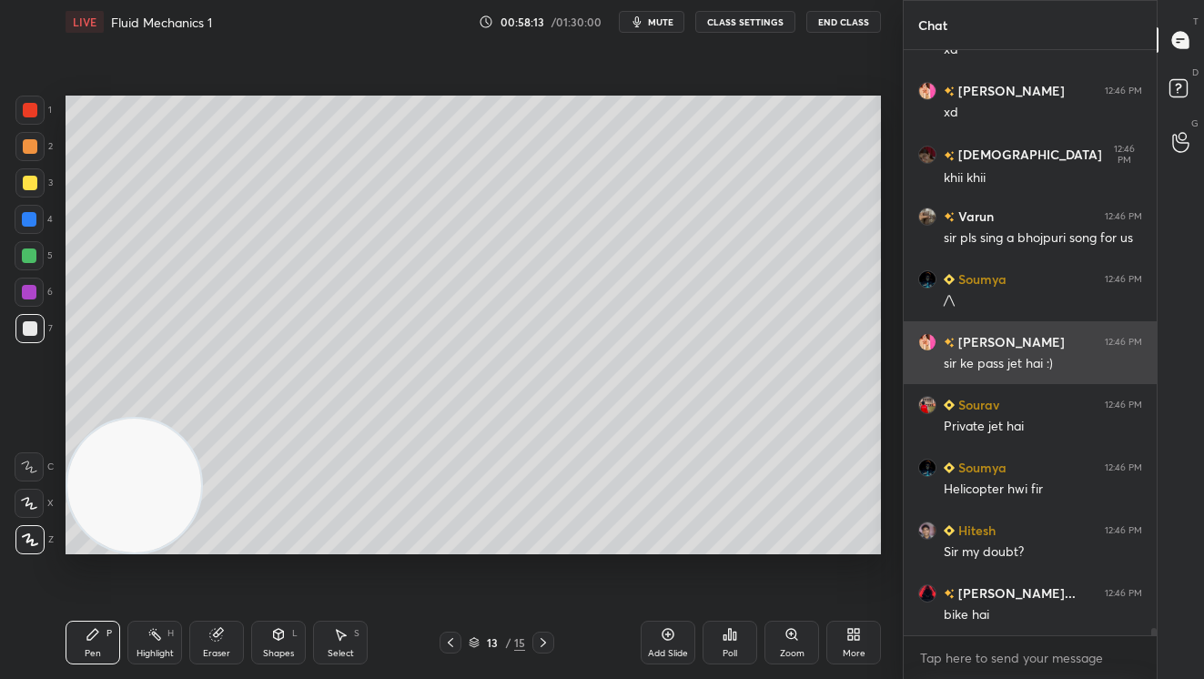
scroll to position [43810, 0]
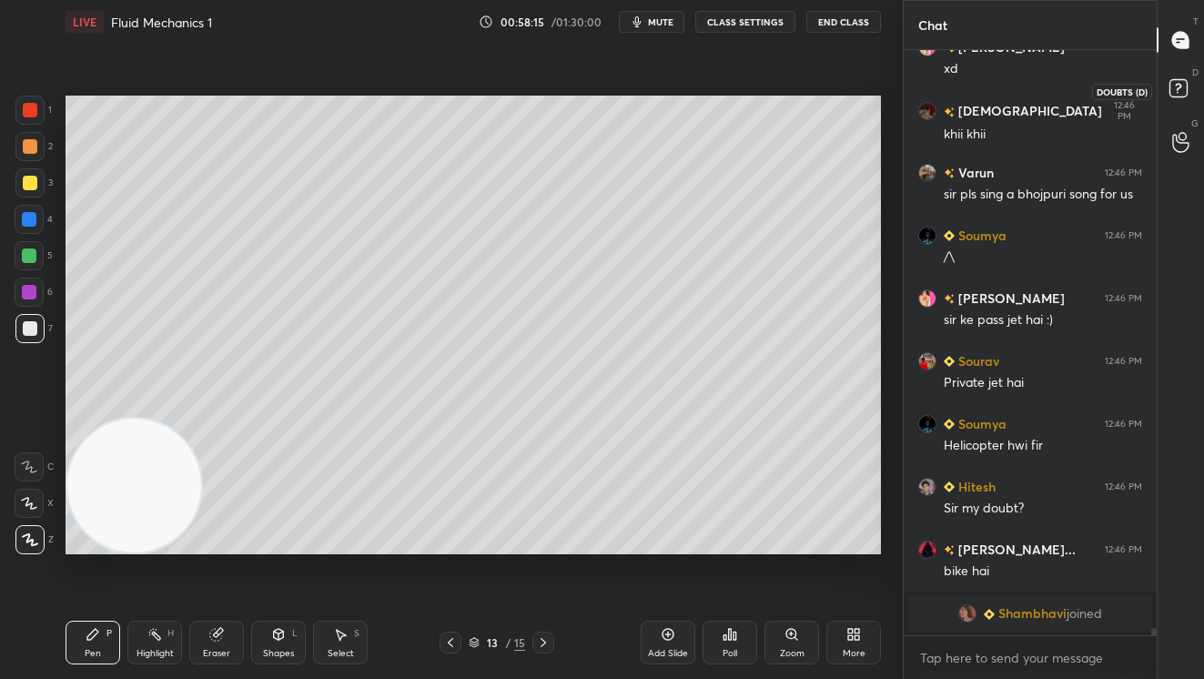
click at [1175, 88] on rect at bounding box center [1177, 88] width 17 height 17
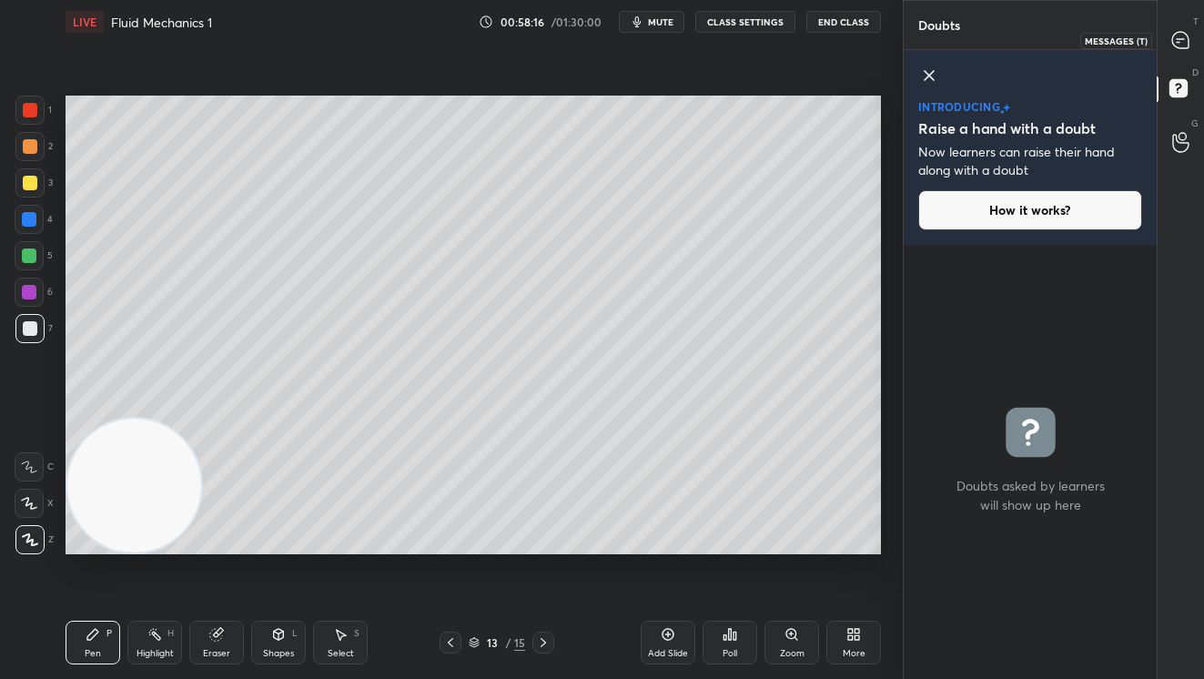
click at [1184, 51] on div at bounding box center [1181, 40] width 36 height 33
type textarea "x"
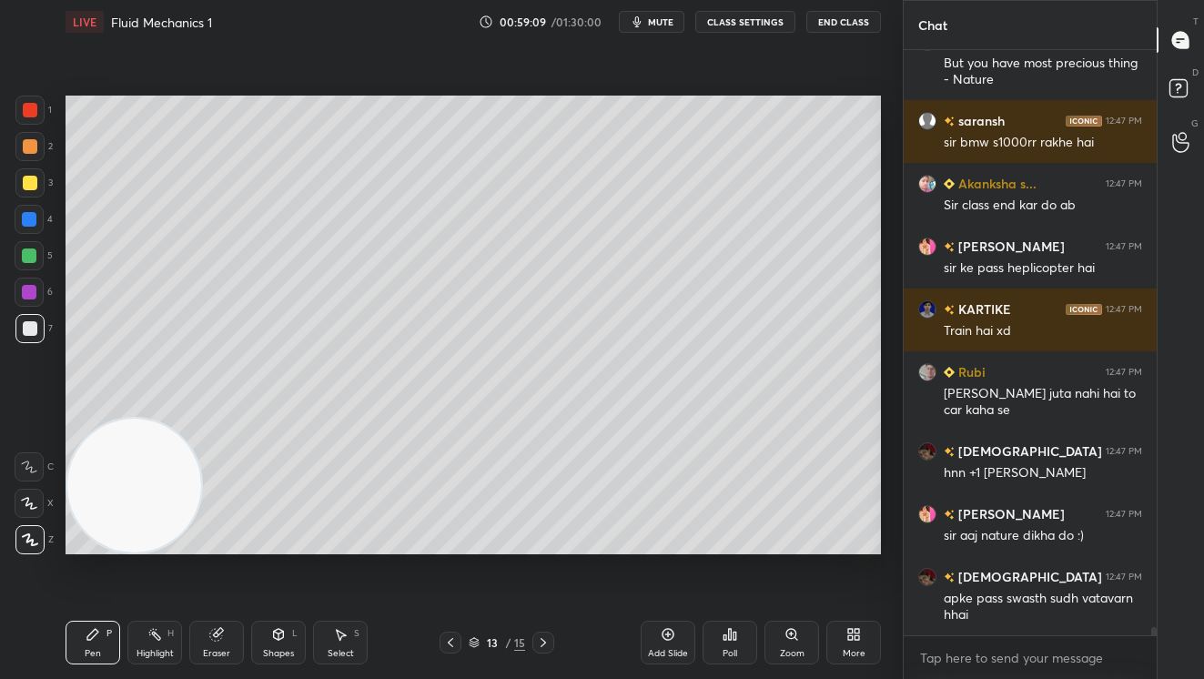
scroll to position [41950, 0]
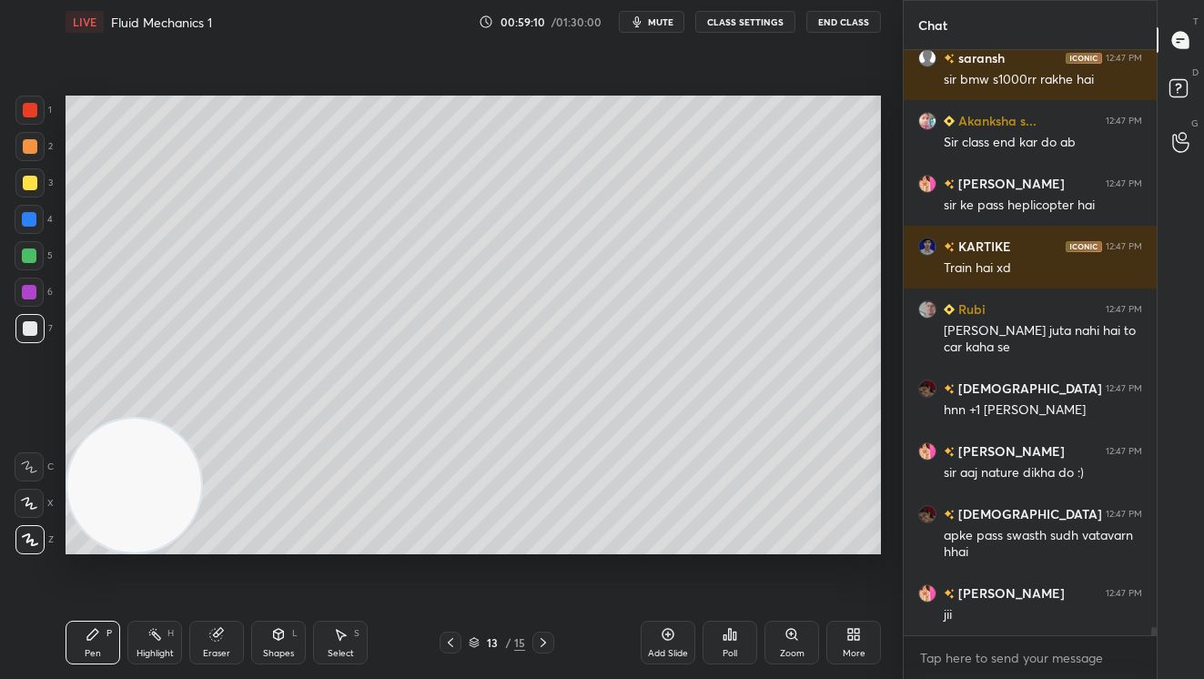
click at [741, 25] on button "CLASS SETTINGS" at bounding box center [745, 22] width 100 height 22
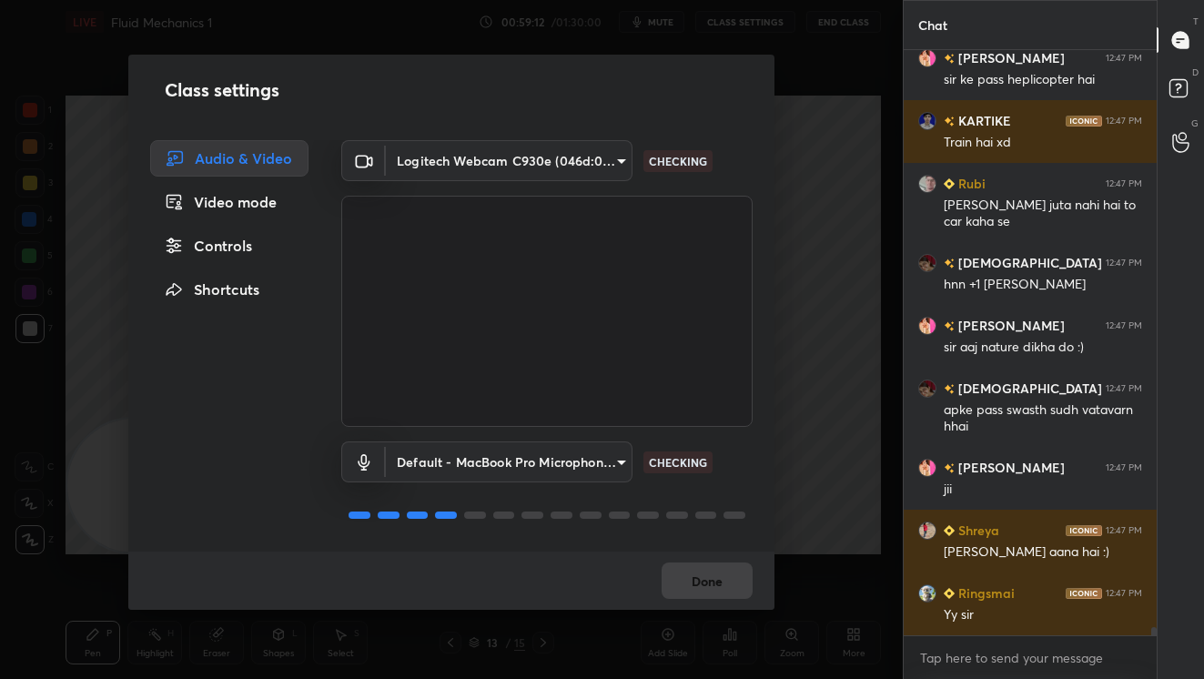
click at [603, 164] on body "1 2 3 4 5 6 7 C X Z C X Z E E Erase all H H LIVE Fluid Mechanics 1 00:59:12 / 0…" at bounding box center [602, 339] width 1204 height 679
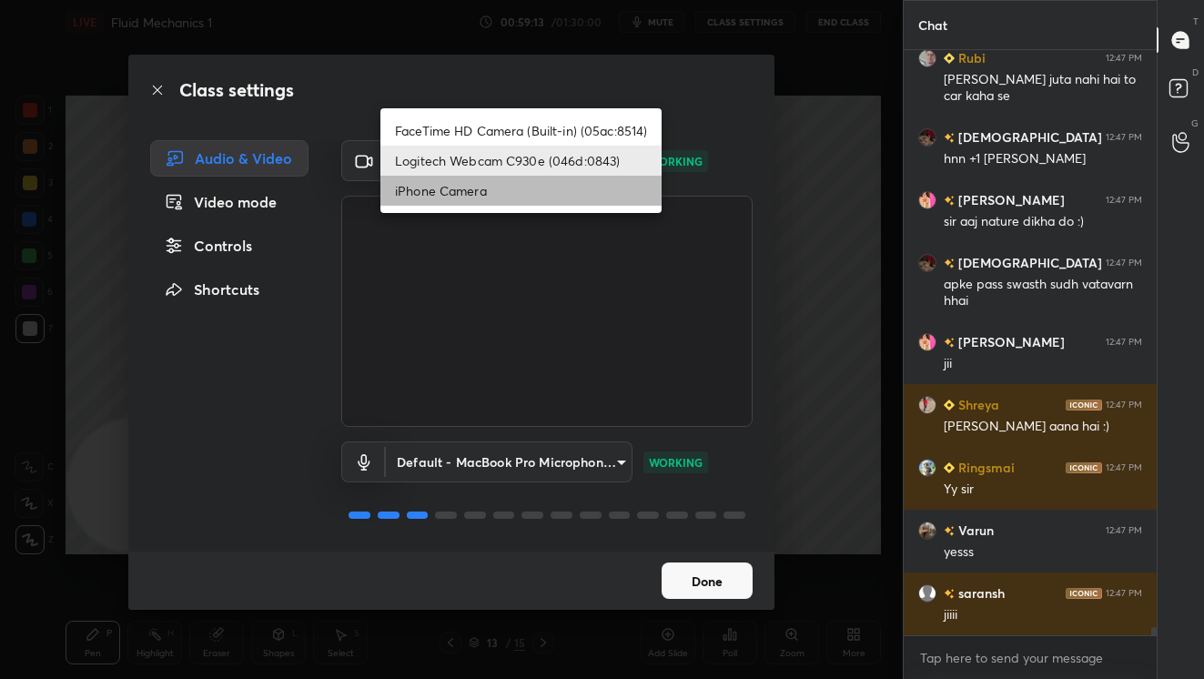
click at [506, 195] on li "iPhone Camera" at bounding box center [520, 191] width 281 height 30
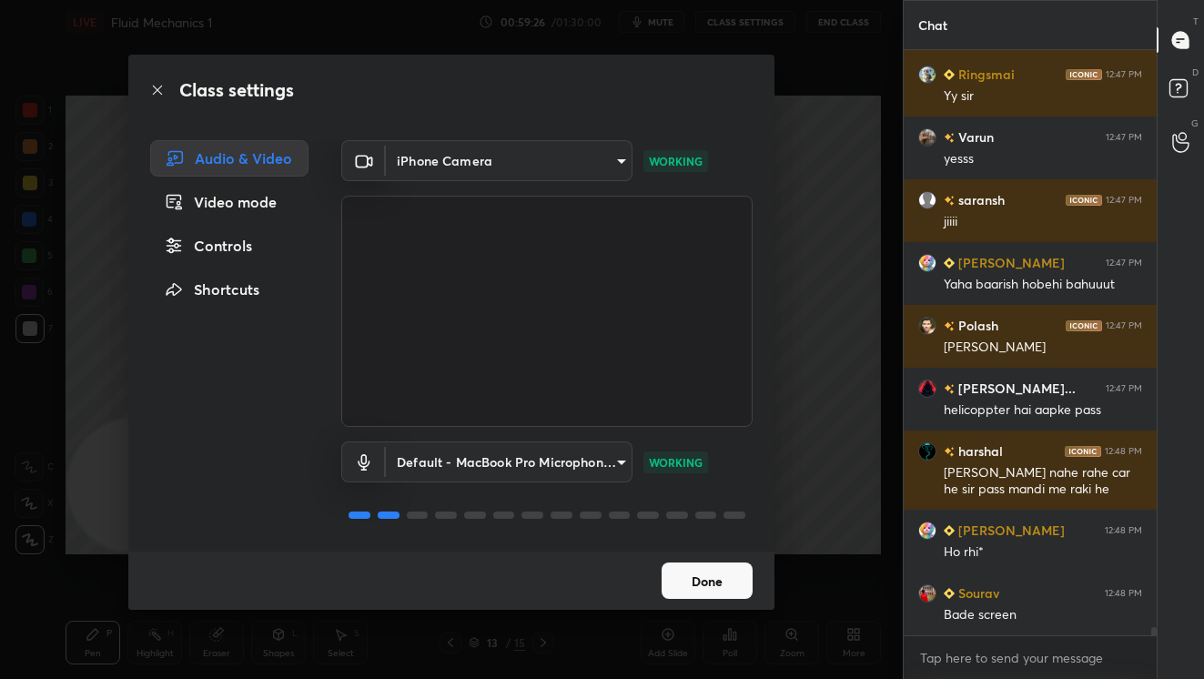
scroll to position [42657, 0]
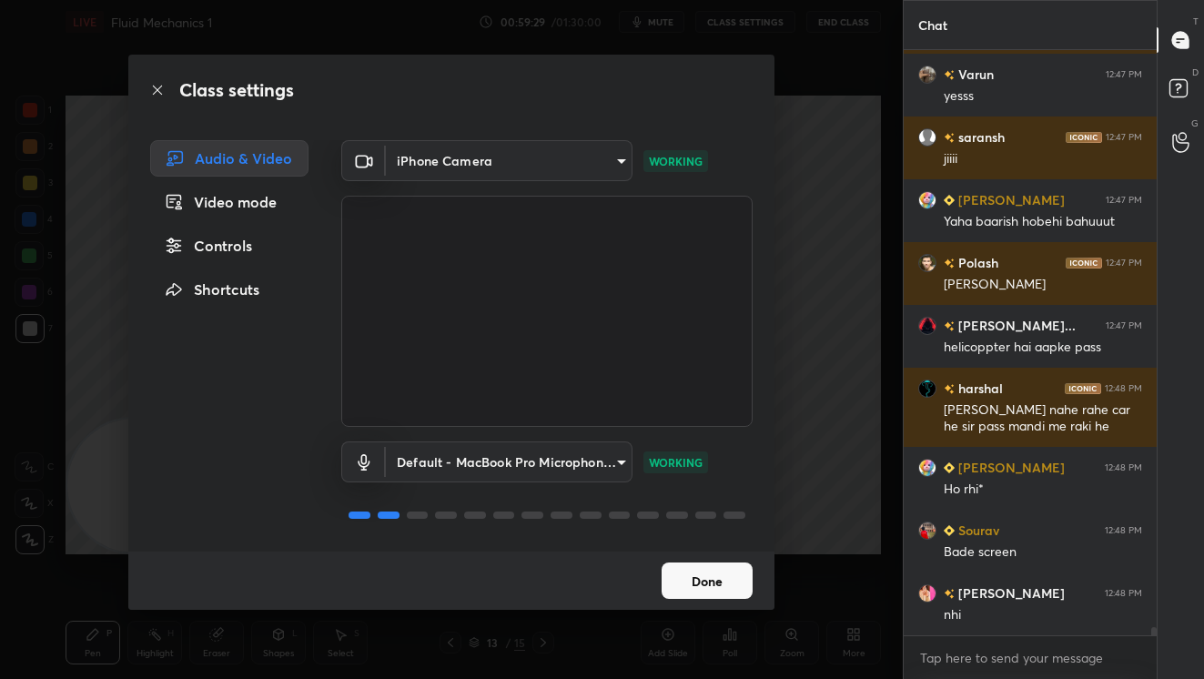
click at [609, 157] on body "1 2 3 4 5 6 7 C X Z C X Z E E Erase all H H LIVE Fluid Mechanics 1 00:59:29 / 0…" at bounding box center [602, 339] width 1204 height 679
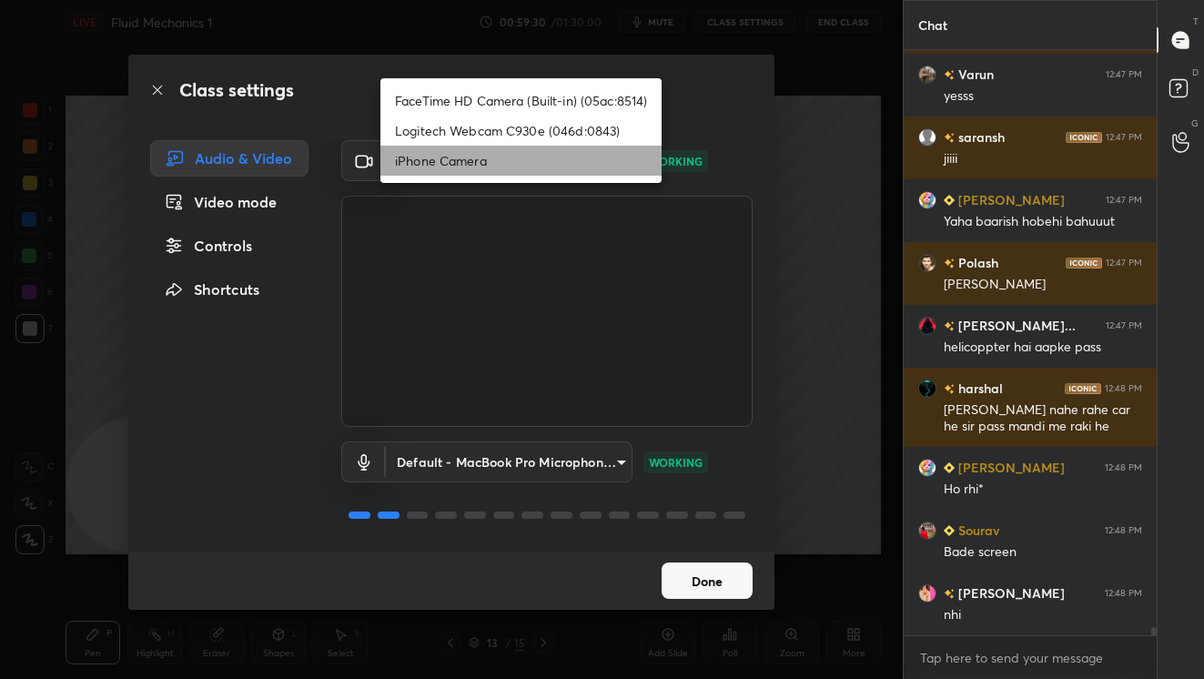
click at [527, 158] on li "iPhone Camera" at bounding box center [520, 161] width 281 height 30
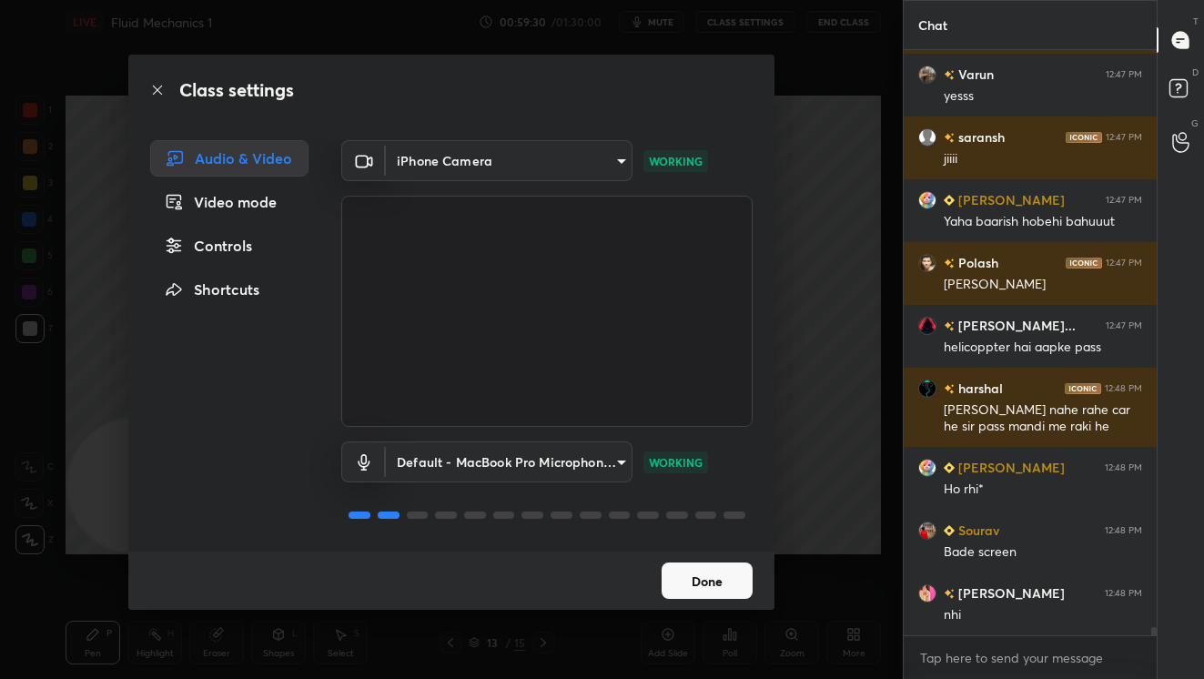
scroll to position [42720, 0]
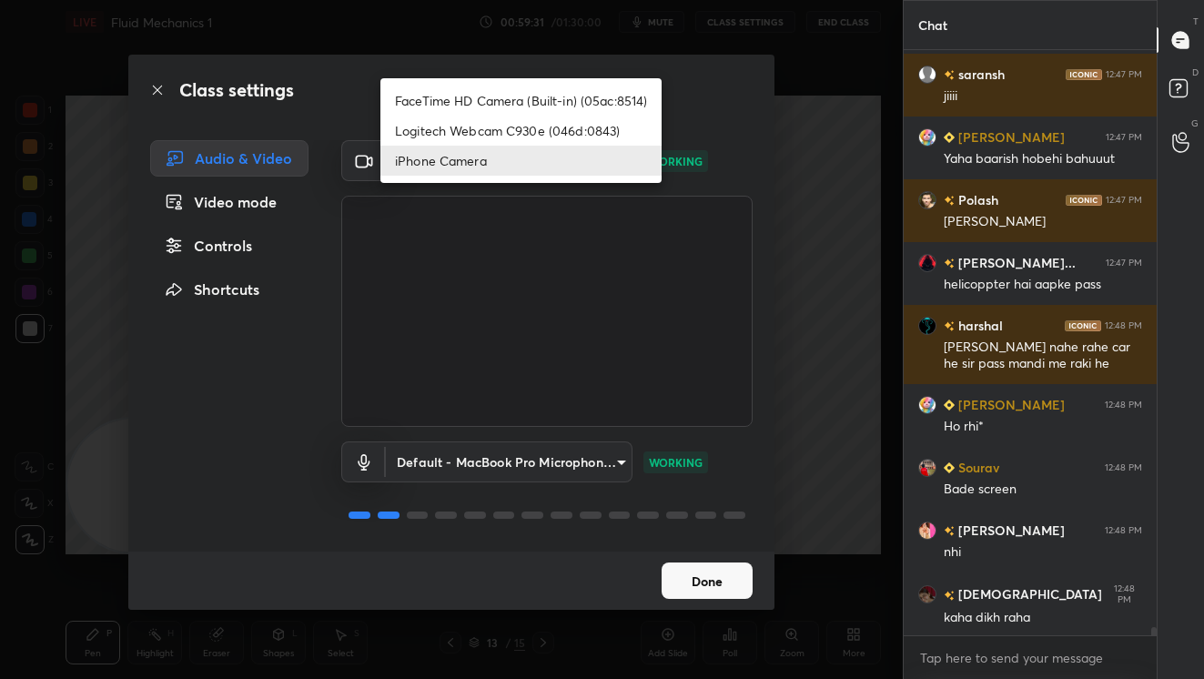
click at [613, 166] on body "1 2 3 4 5 6 7 C X Z C X Z E E Erase all H H LIVE Fluid Mechanics 1 00:59:31 / 0…" at bounding box center [602, 339] width 1204 height 679
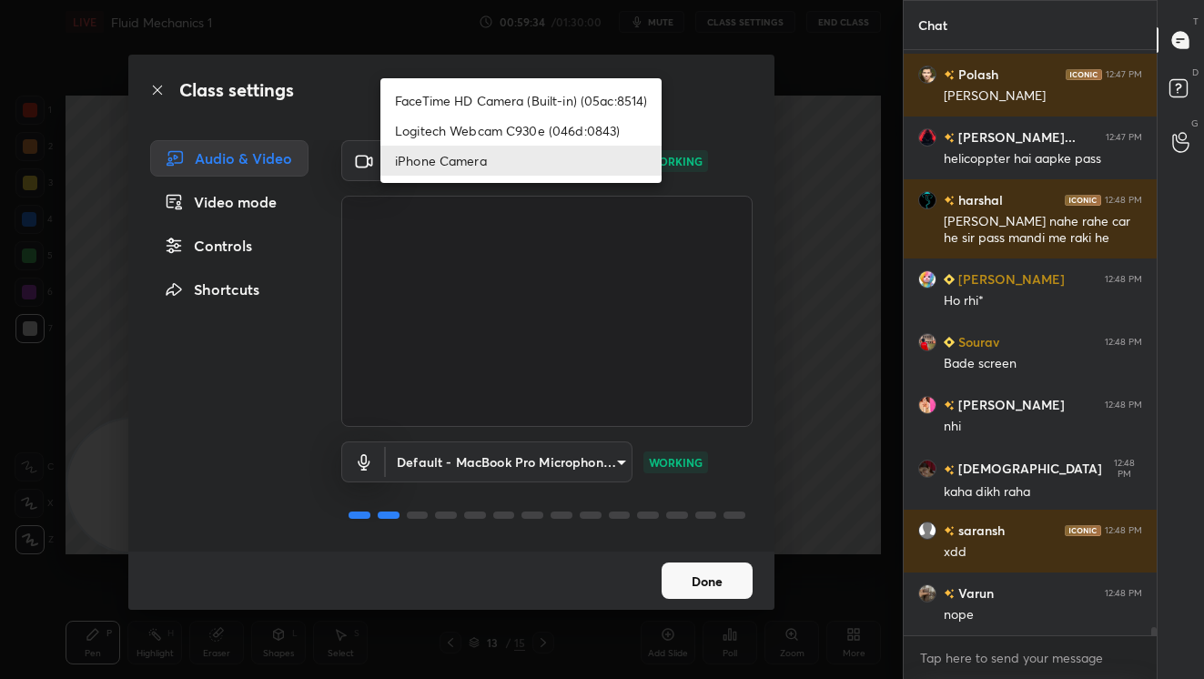
scroll to position [42908, 0]
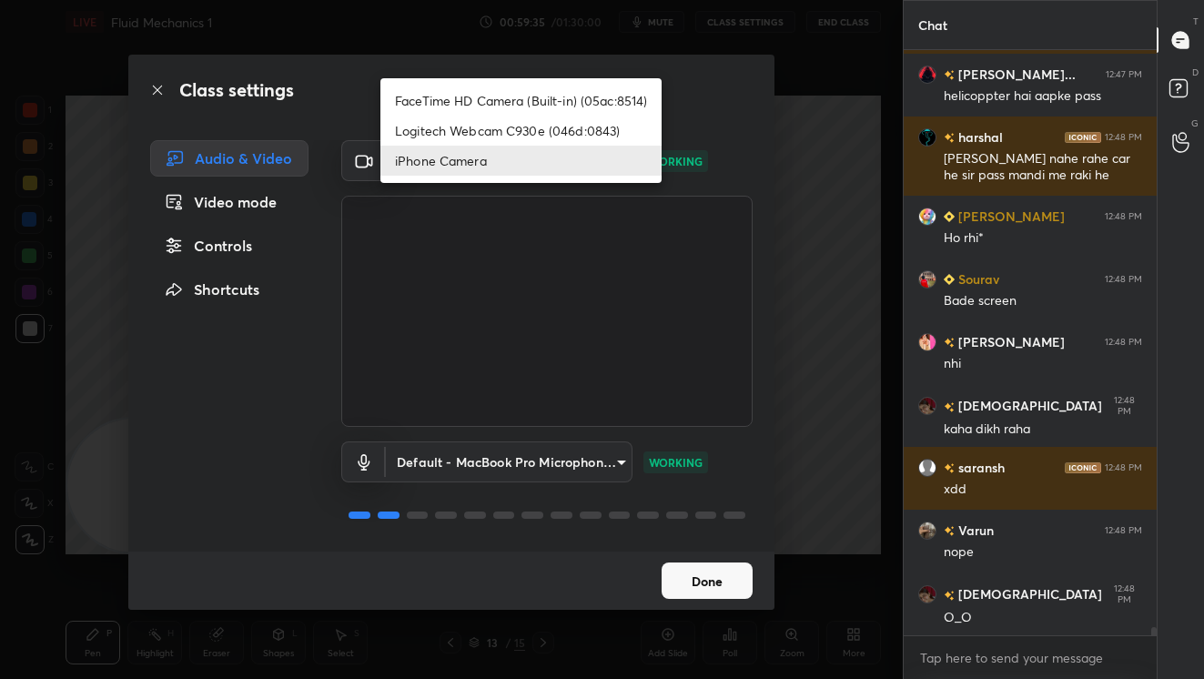
click at [552, 118] on li "Logitech Webcam C930e (046d:0843)" at bounding box center [520, 131] width 281 height 30
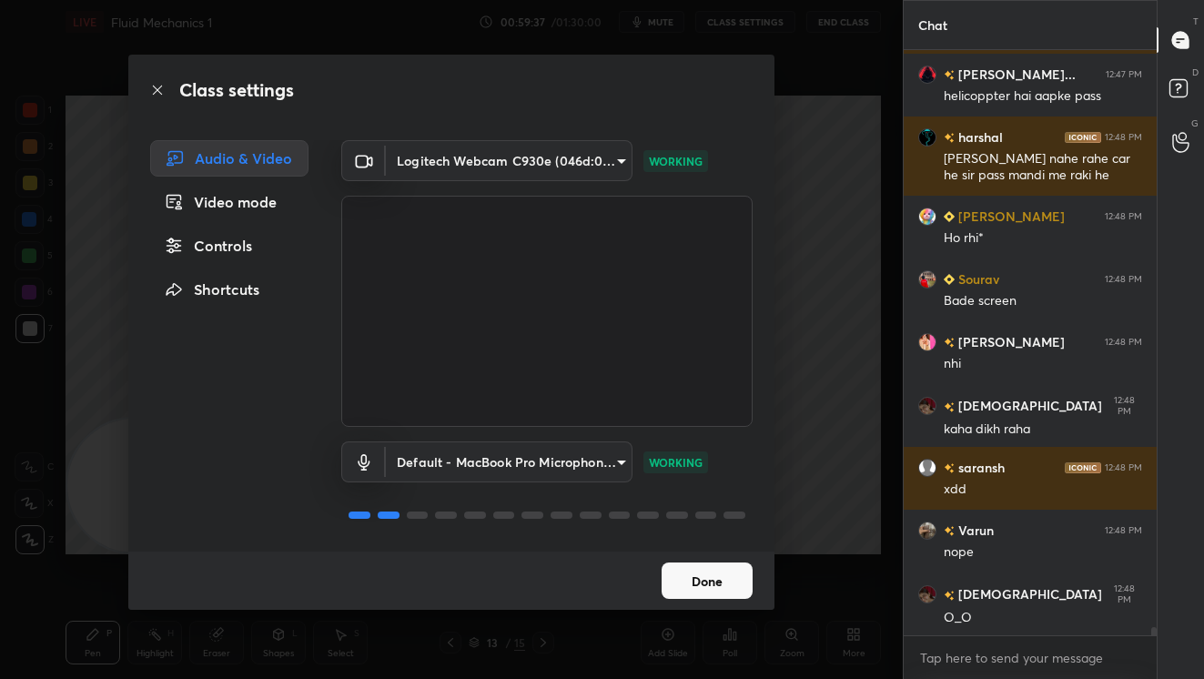
scroll to position [42971, 0]
click at [614, 159] on body "1 2 3 4 5 6 7 C X Z C X Z E E Erase all H H LIVE Fluid Mechanics 1 00:59:37 / 0…" at bounding box center [602, 339] width 1204 height 679
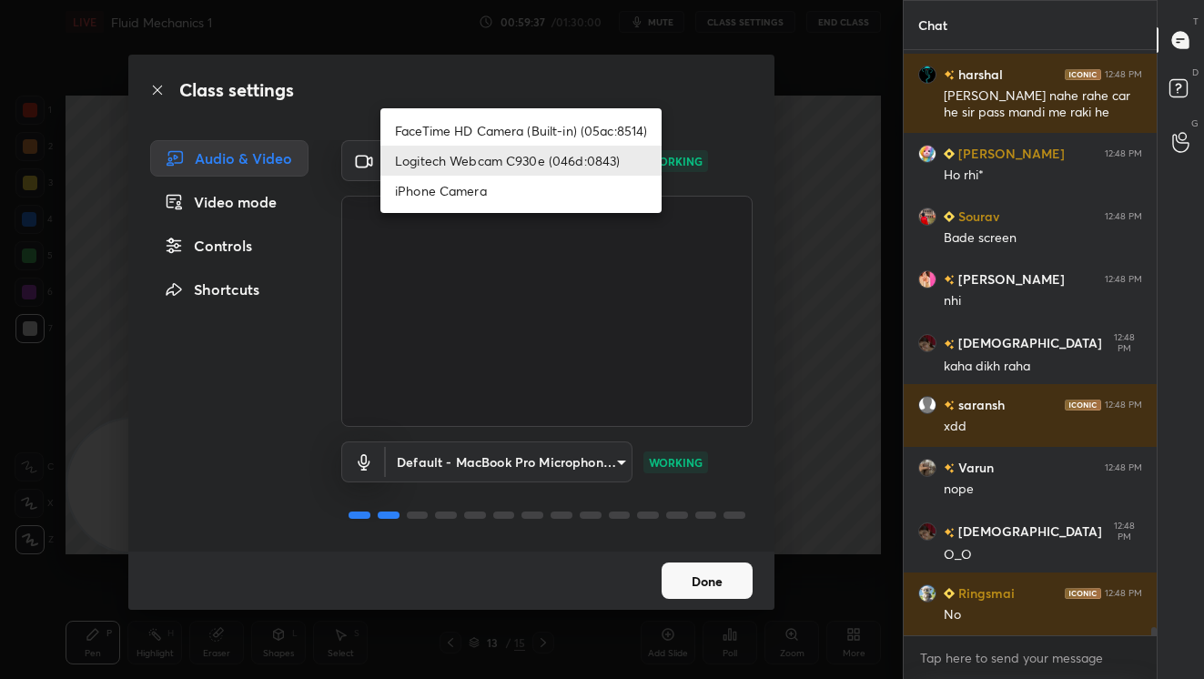
click at [525, 192] on li "iPhone Camera" at bounding box center [520, 191] width 281 height 30
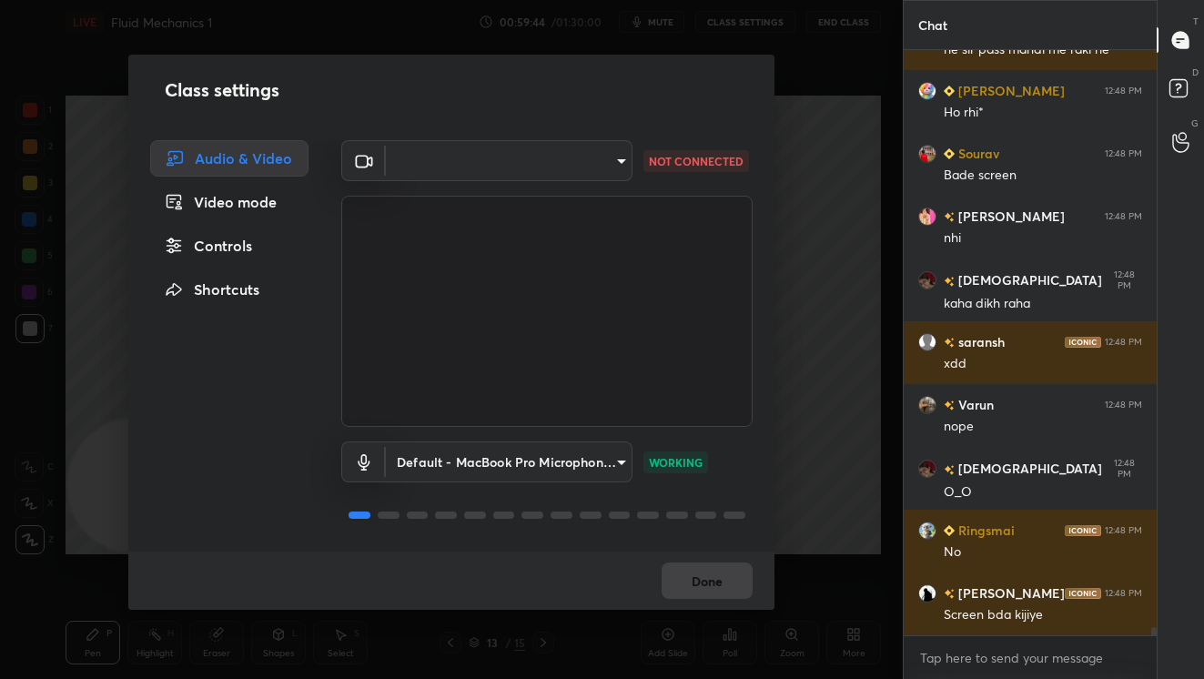
scroll to position [43113, 0]
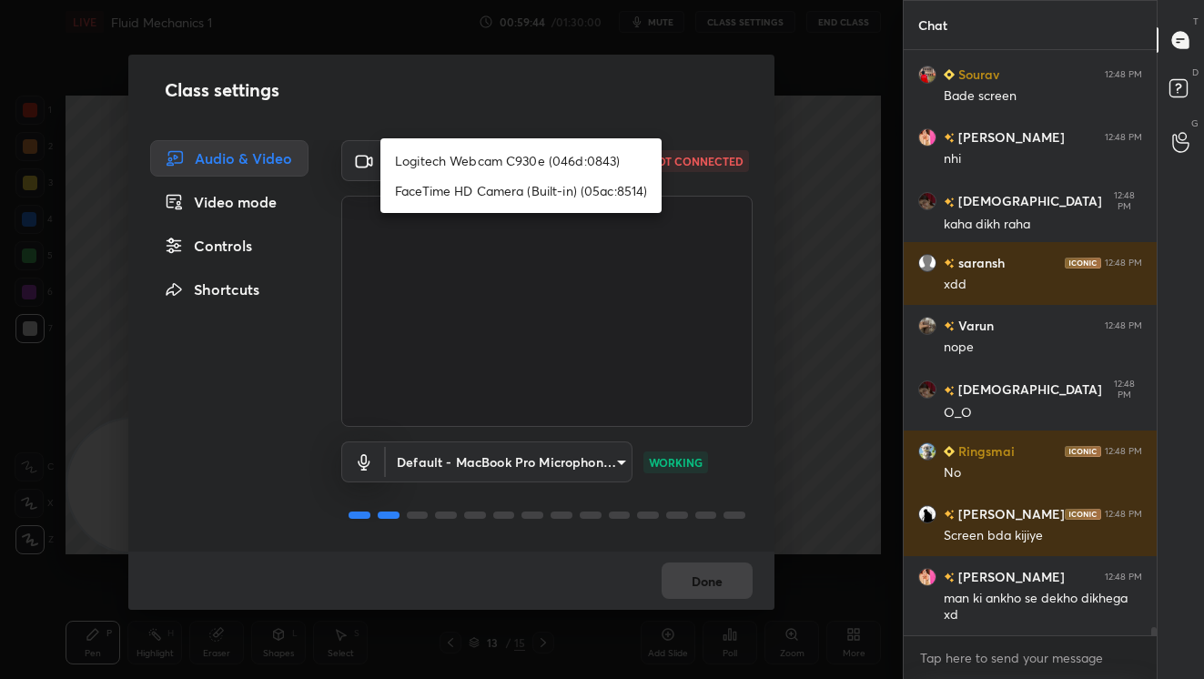
click at [604, 154] on body "1 2 3 4 5 6 7 C X Z C X Z E E Erase all H H LIVE Fluid Mechanics 1 00:59:44 / 0…" at bounding box center [602, 339] width 1204 height 679
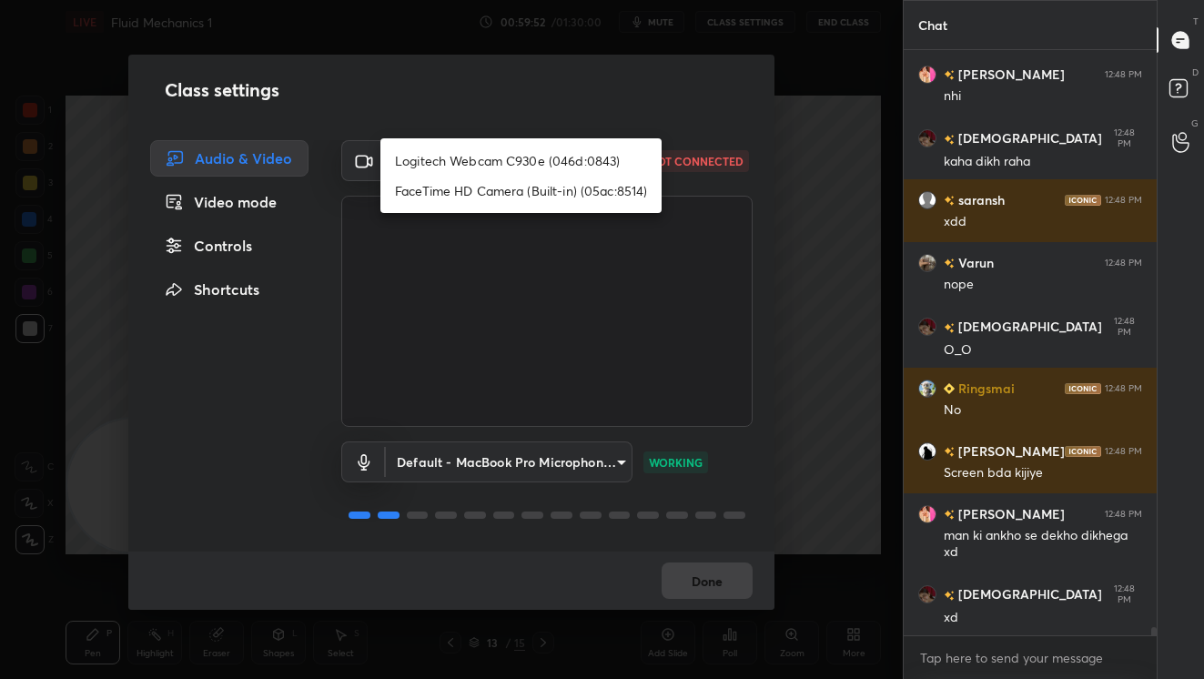
scroll to position [43239, 0]
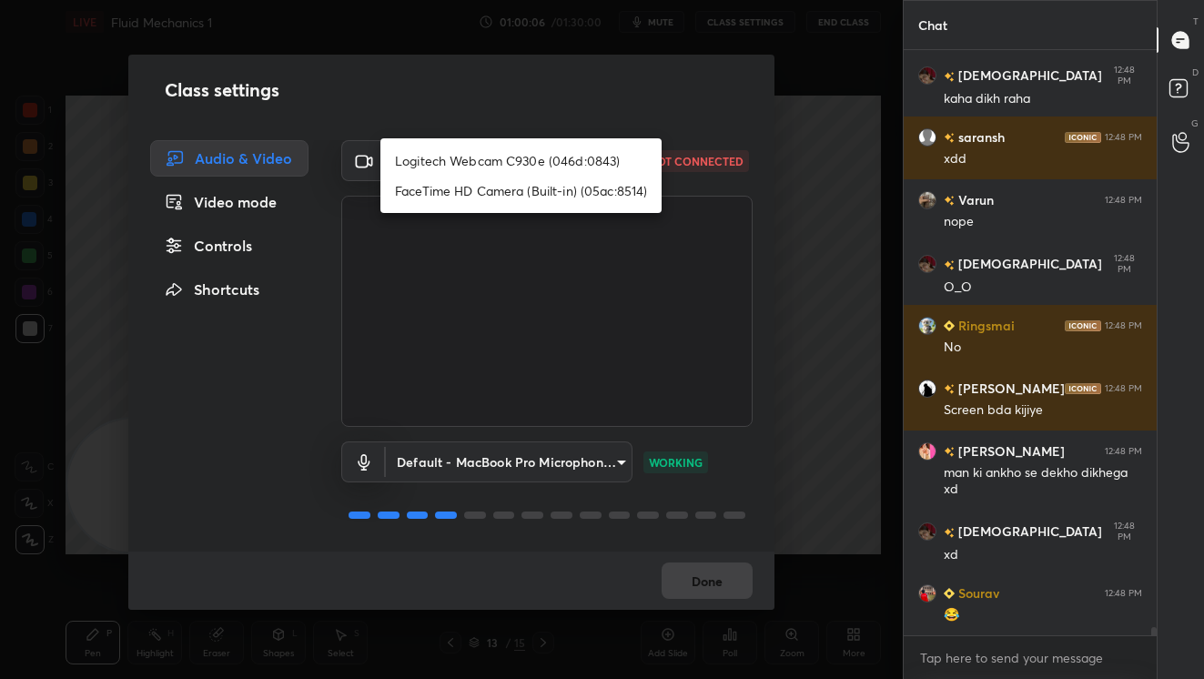
click at [819, 163] on div at bounding box center [602, 339] width 1204 height 679
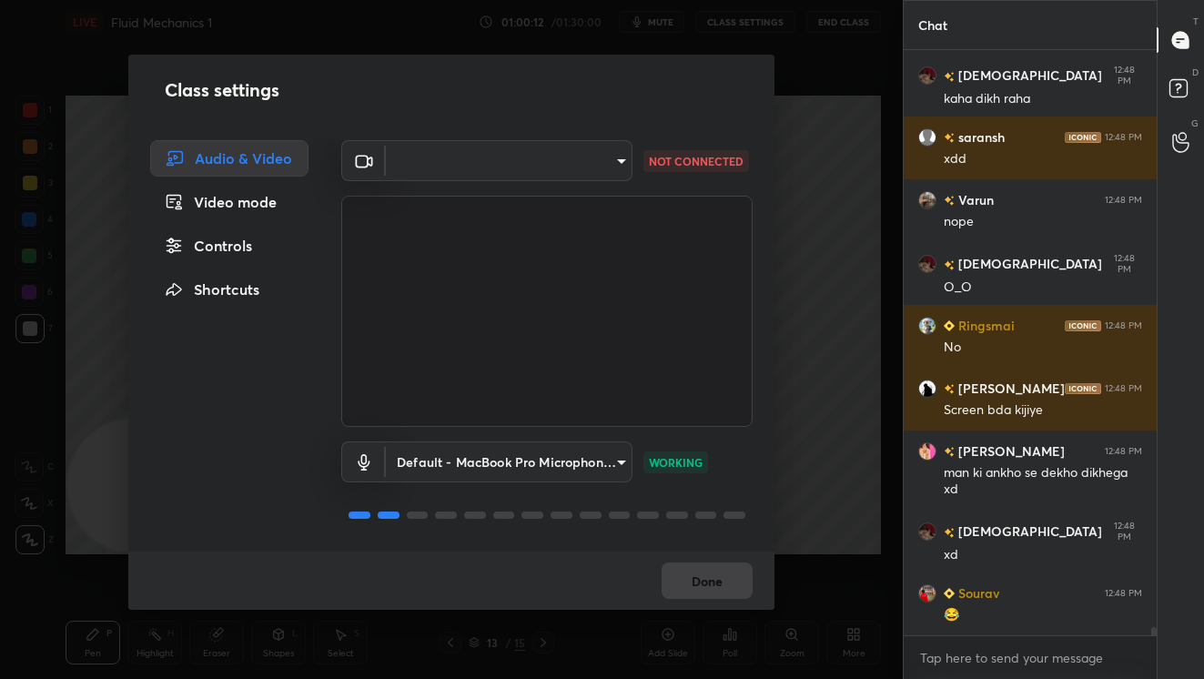
click at [607, 152] on body "1 2 3 4 5 6 7 C X Z C X Z E E Erase all H H LIVE Fluid Mechanics 1 01:00:12 / 0…" at bounding box center [602, 339] width 1204 height 679
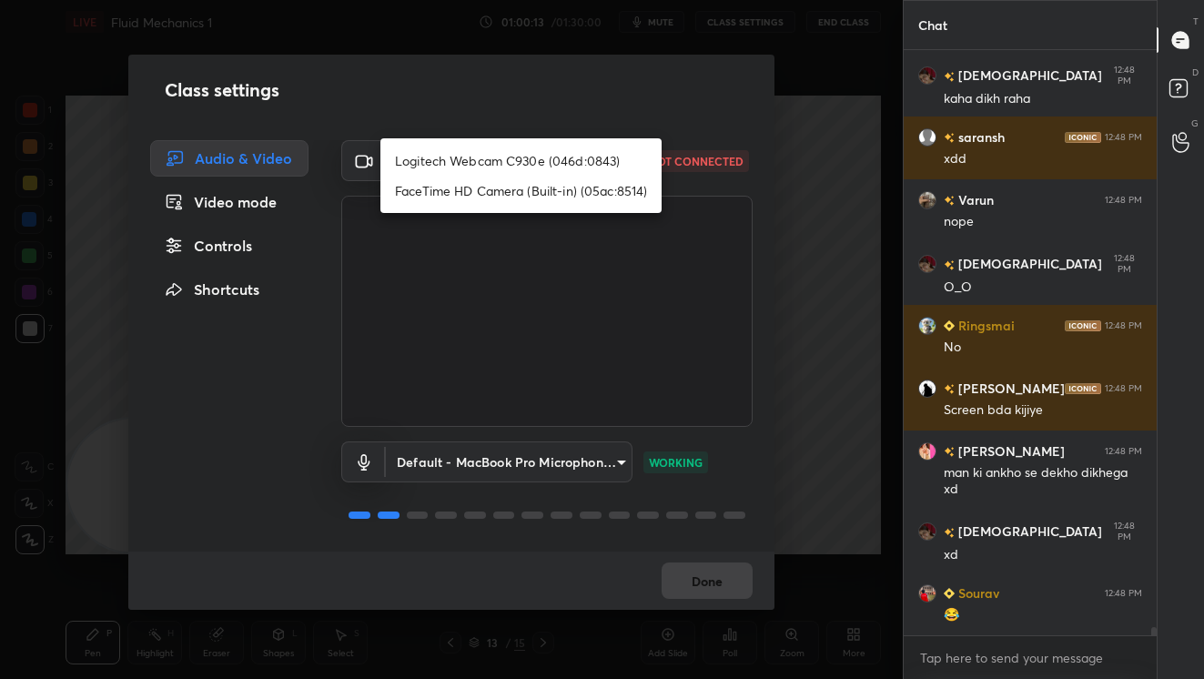
click at [713, 113] on div at bounding box center [602, 339] width 1204 height 679
click at [616, 167] on body "1 2 3 4 5 6 7 C X Z C X Z E E Erase all H H LIVE Fluid Mechanics 1 01:00:15 / 0…" at bounding box center [602, 339] width 1204 height 679
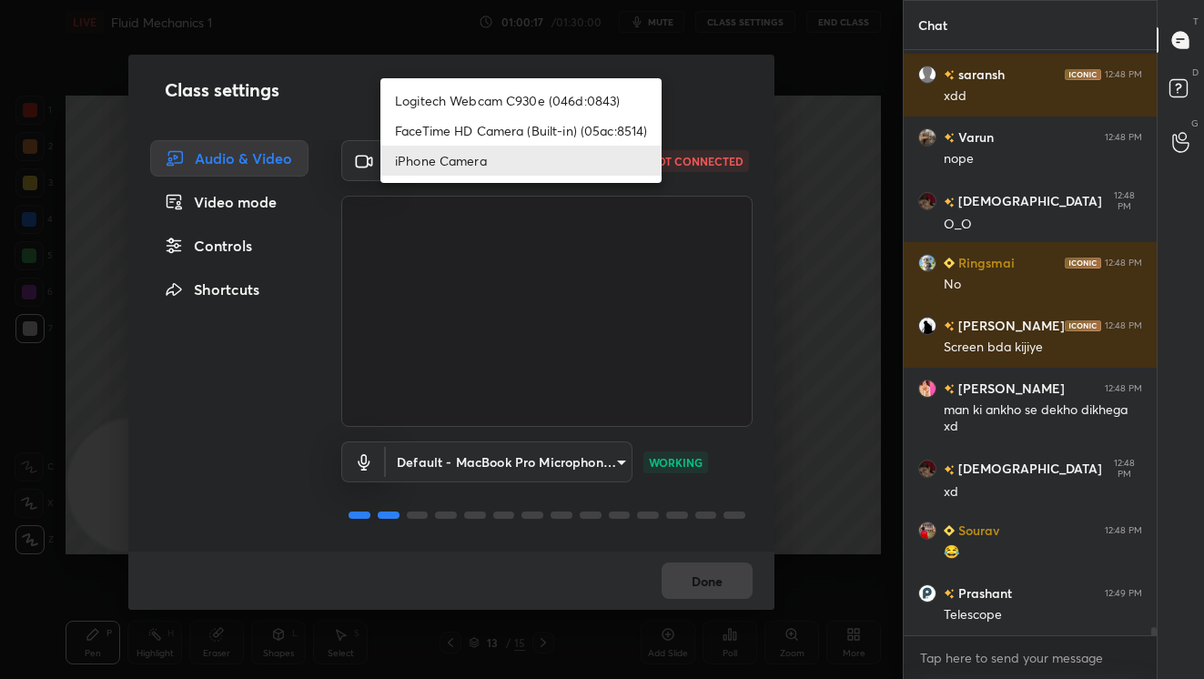
click at [555, 167] on li "iPhone Camera" at bounding box center [520, 161] width 281 height 30
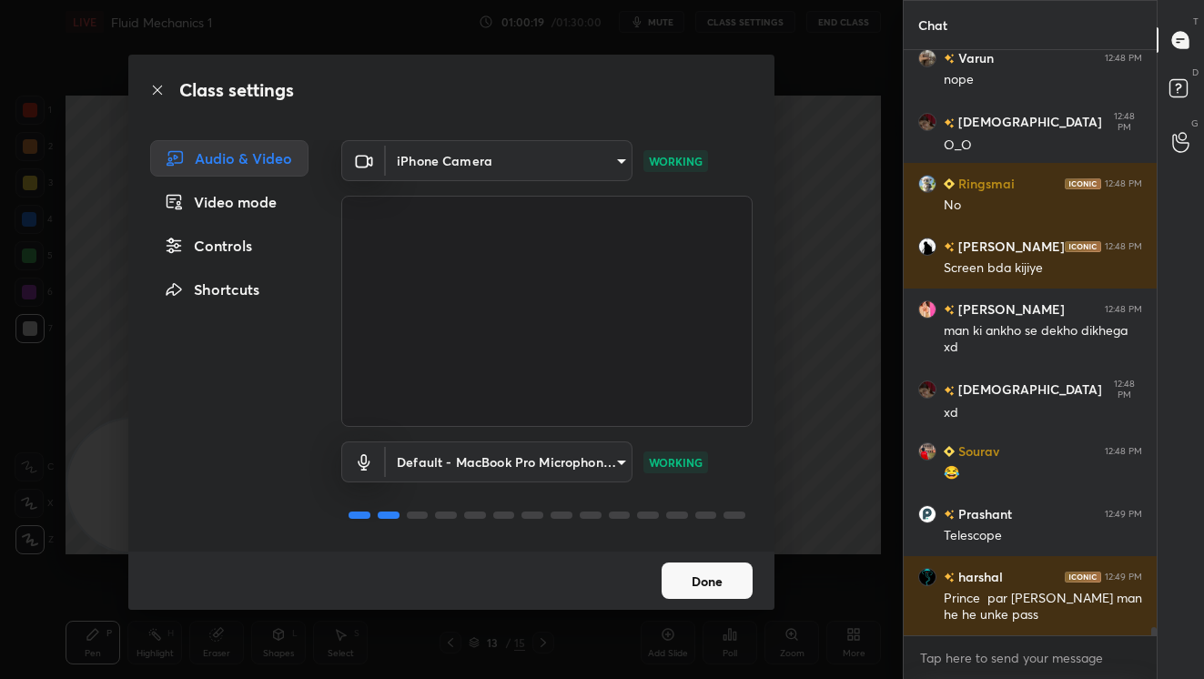
scroll to position [43443, 0]
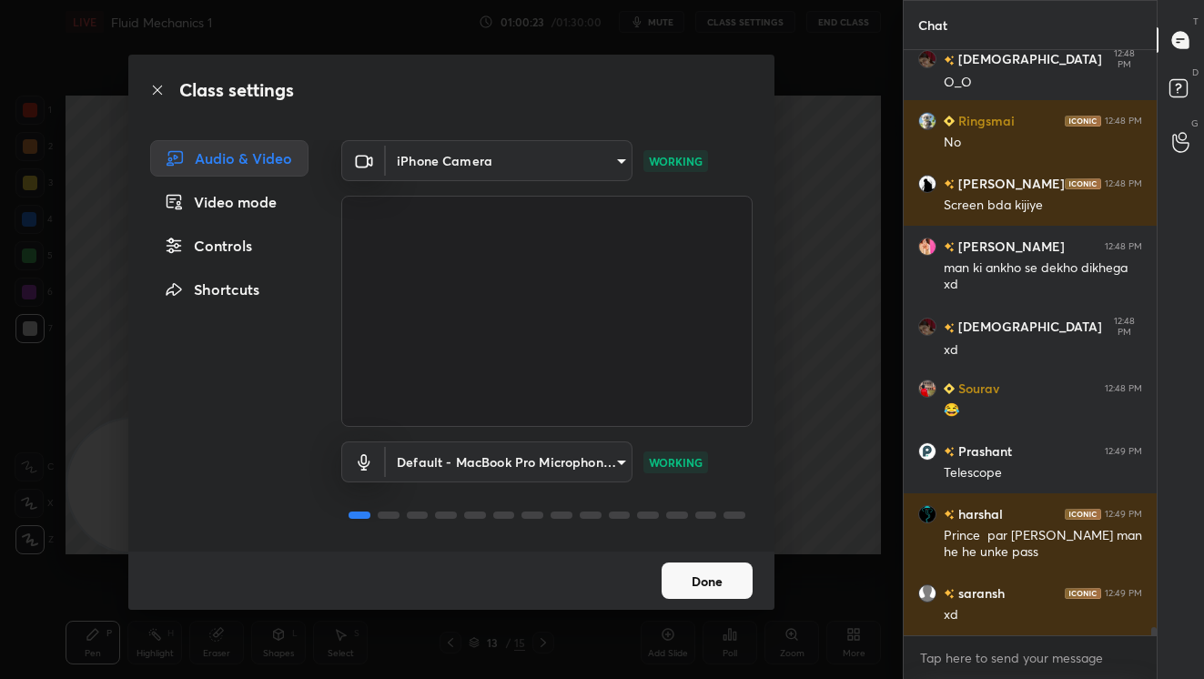
click at [606, 170] on body "1 2 3 4 5 6 7 C X Z C X Z E E Erase all H H LIVE Fluid Mechanics 1 01:00:23 / 0…" at bounding box center [602, 339] width 1204 height 679
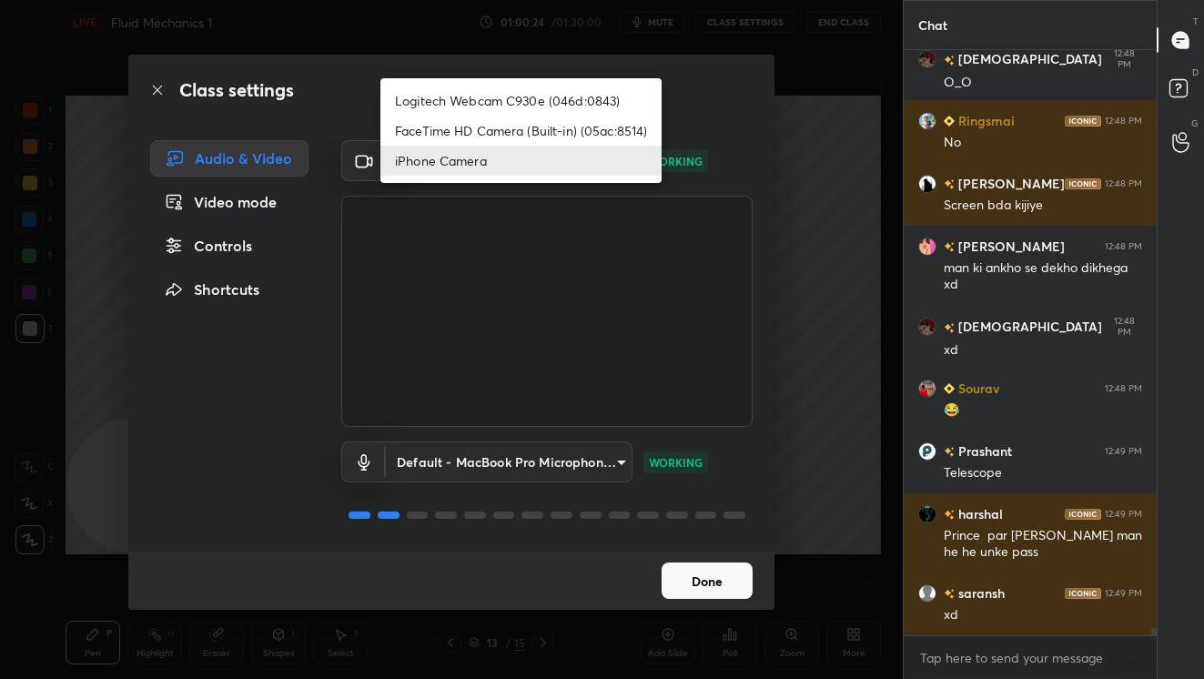
click at [511, 139] on li "FaceTime HD Camera (Built-in) (05ac:8514)" at bounding box center [520, 131] width 281 height 30
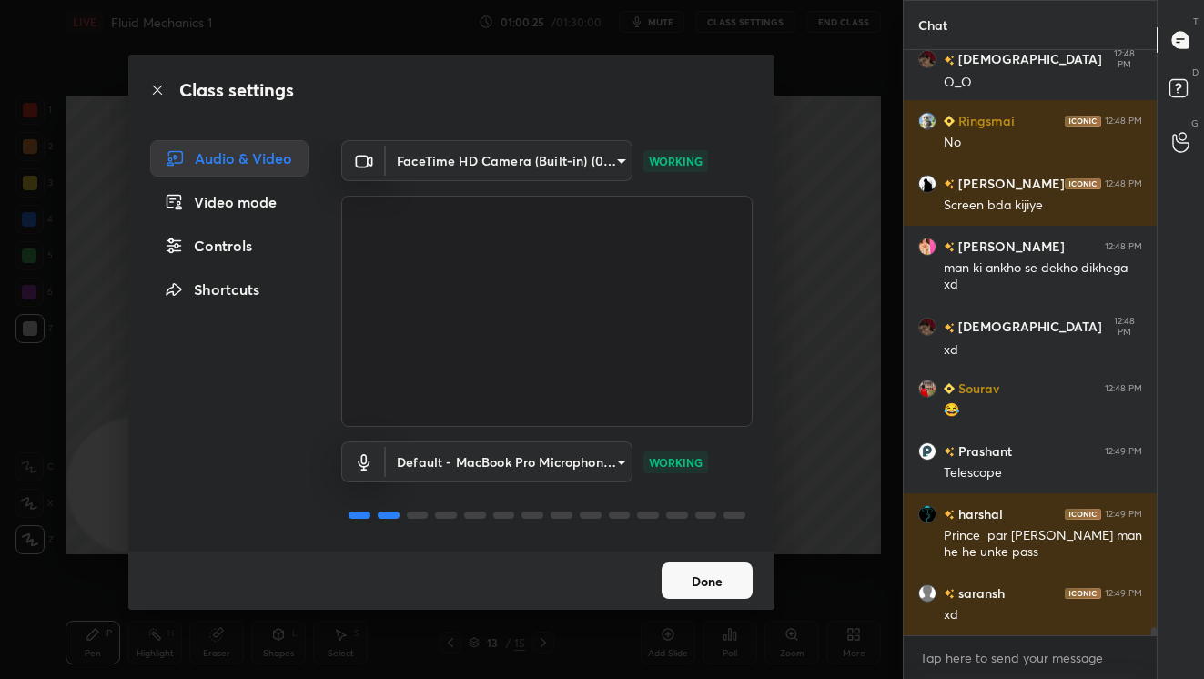
click at [610, 161] on body "1 2 3 4 5 6 7 C X Z C X Z E E Erase all H H LIVE Fluid Mechanics 1 01:00:25 / 0…" at bounding box center [602, 339] width 1204 height 679
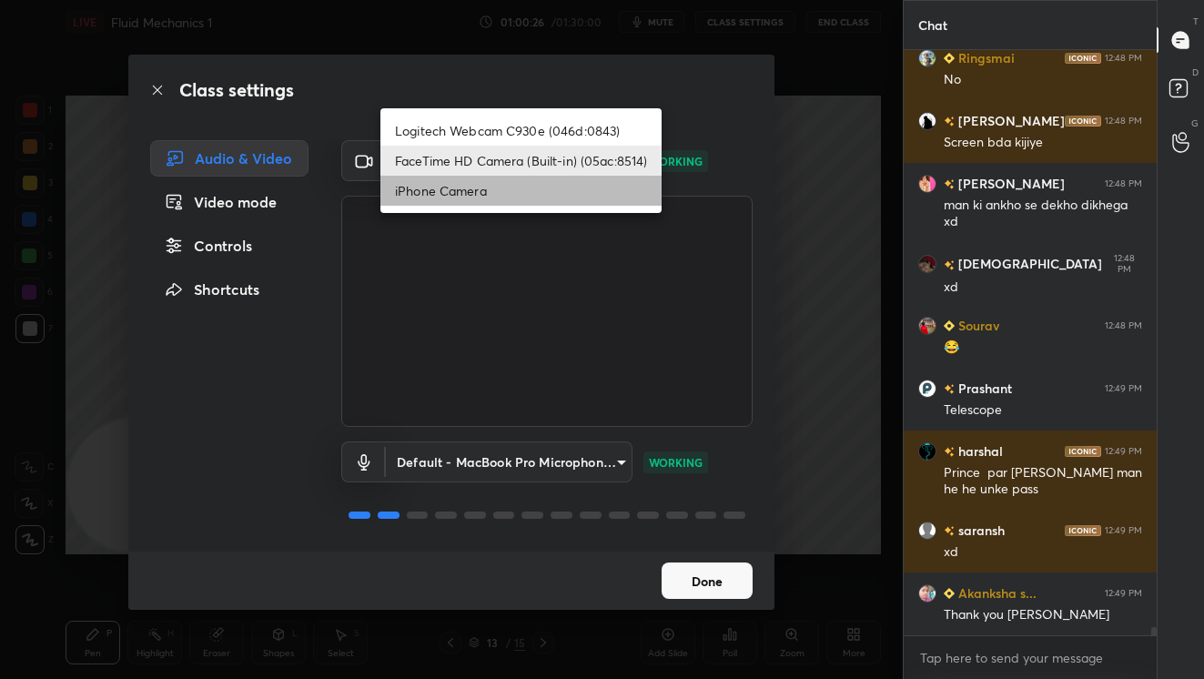
click at [487, 194] on li "iPhone Camera" at bounding box center [520, 191] width 281 height 30
type input "3f43487394a30a528b281f3fb0ed16d48658e799e89c174eacb20d36aaf6678a"
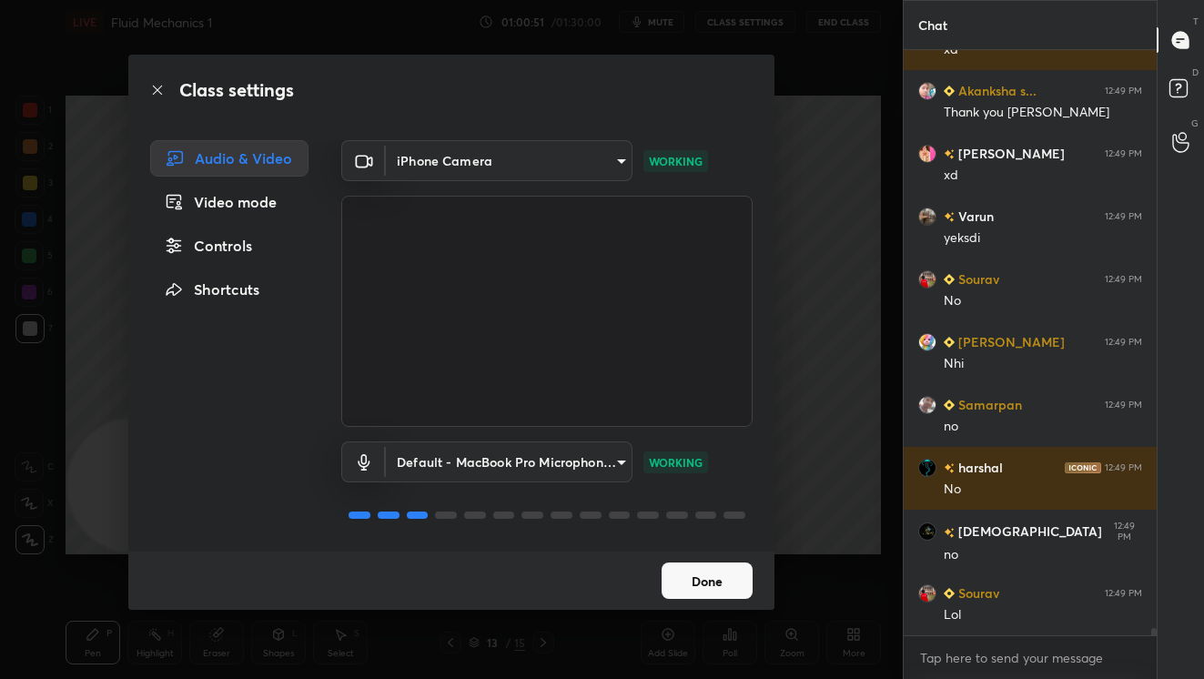
scroll to position [44071, 0]
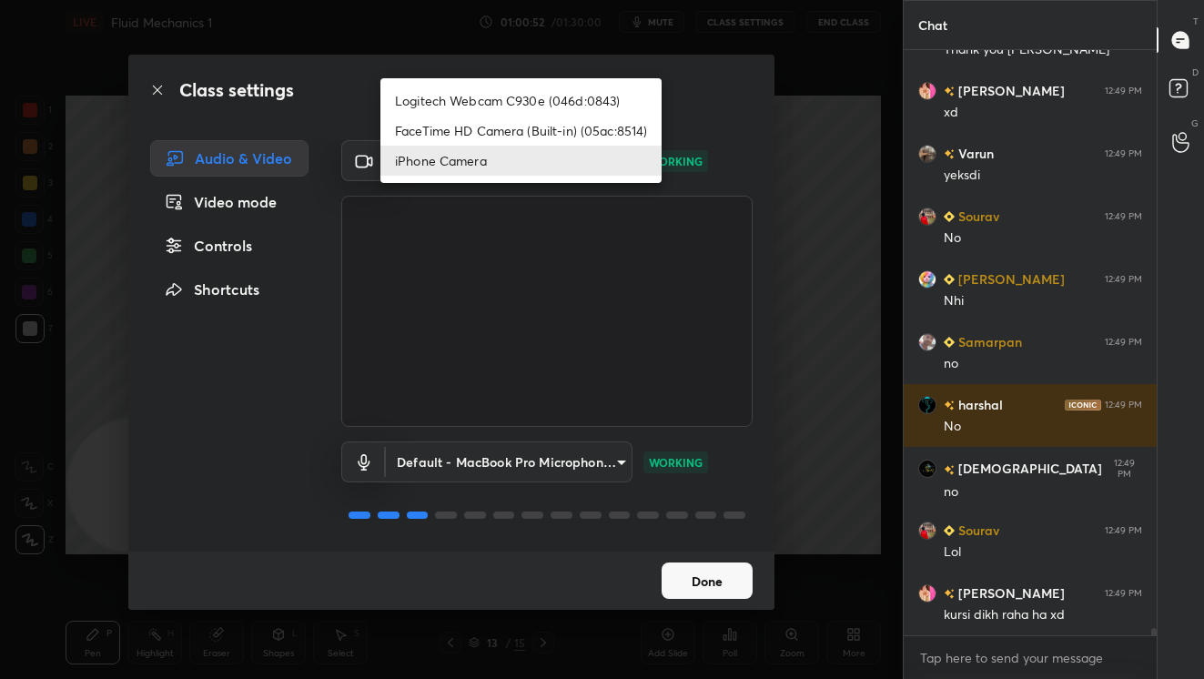
click at [606, 171] on body "1 2 3 4 5 6 7 C X Z C X Z E E Erase all H H LIVE Fluid Mechanics 1 01:00:52 / 0…" at bounding box center [602, 339] width 1204 height 679
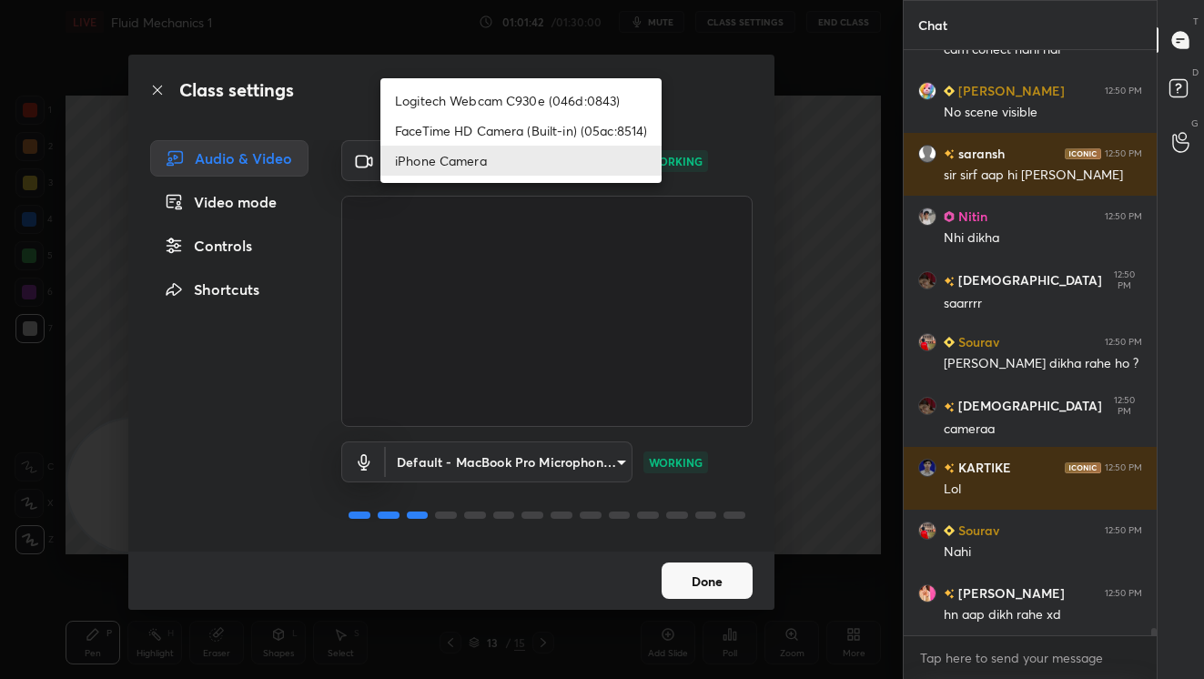
scroll to position [45830, 0]
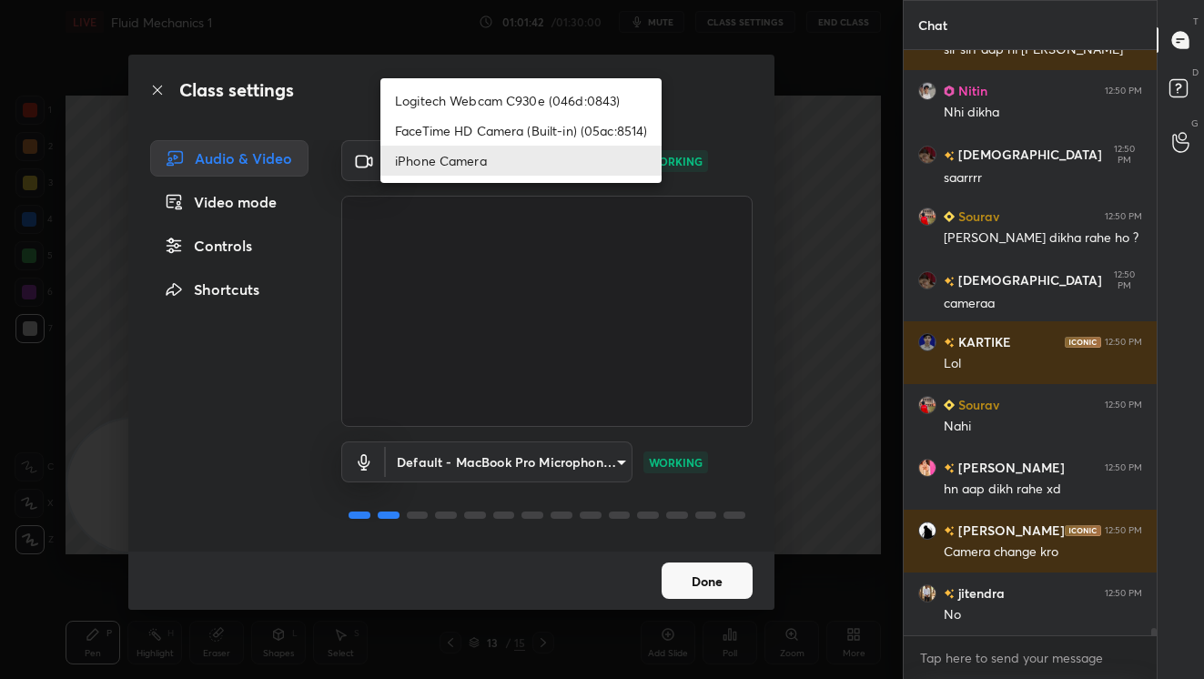
click at [728, 584] on div at bounding box center [602, 339] width 1204 height 679
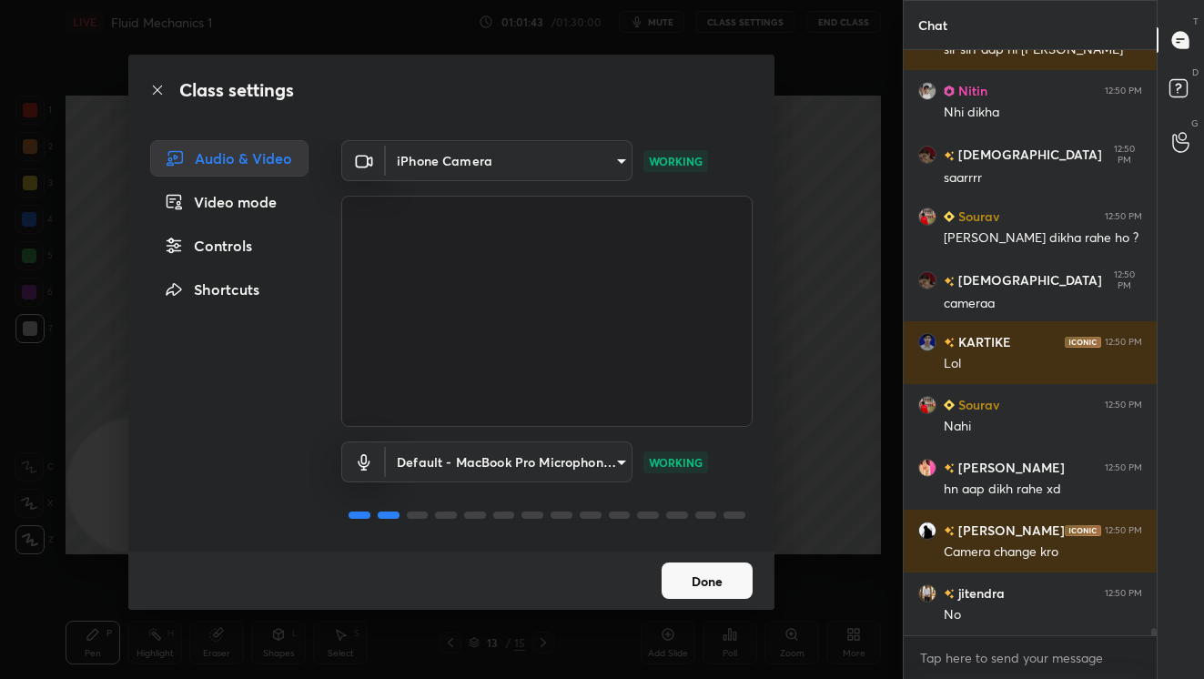
scroll to position [45892, 0]
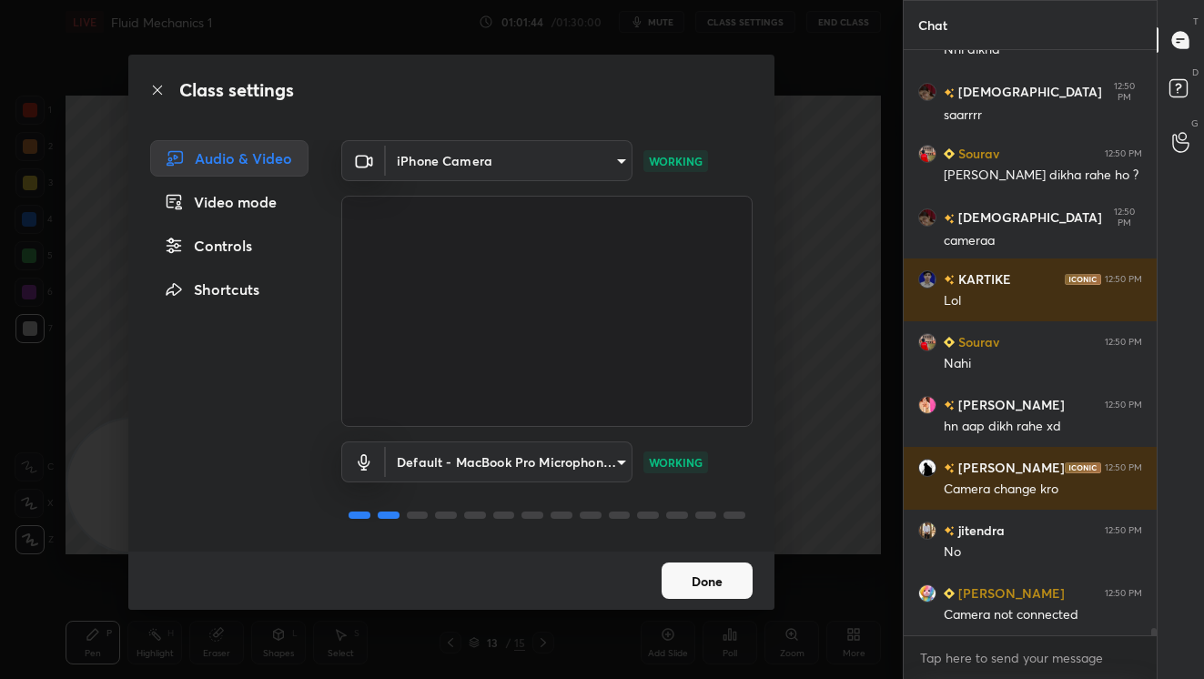
click at [712, 583] on button "Done" at bounding box center [707, 580] width 91 height 36
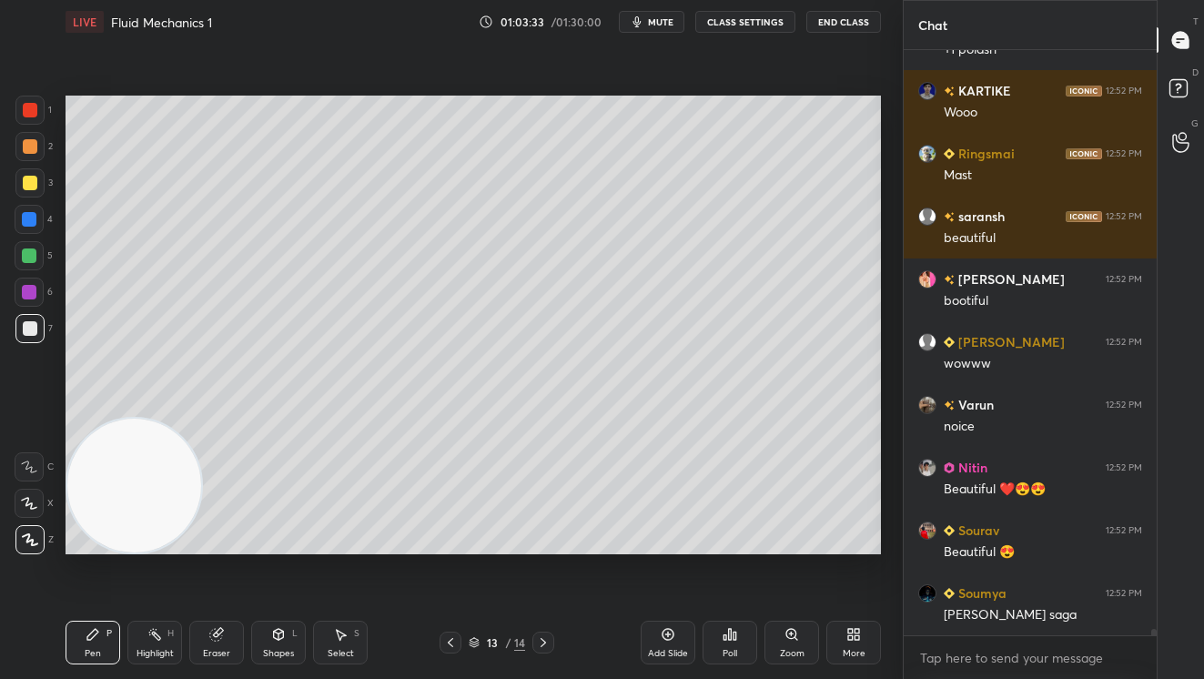
scroll to position [50351, 0]
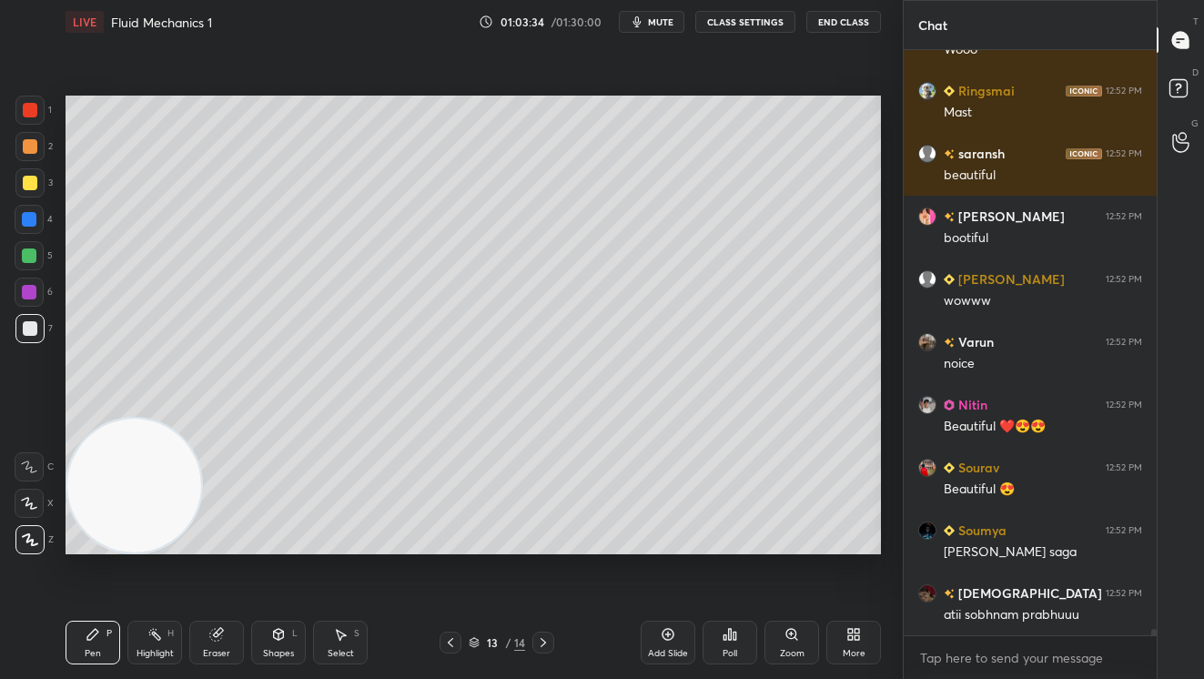
click at [744, 23] on button "CLASS SETTINGS" at bounding box center [745, 22] width 100 height 22
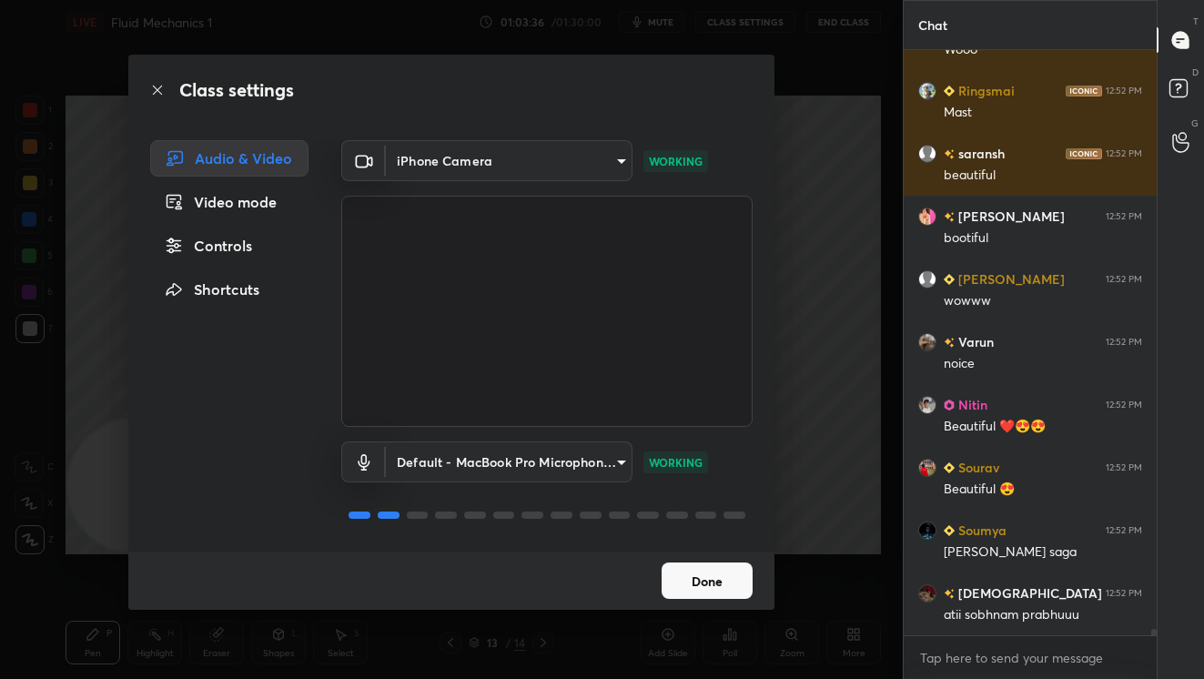
click at [603, 162] on body "1 2 3 4 5 6 7 C X Z C X Z E E Erase all H H LIVE Fluid Mechanics 1 01:03:36 / 0…" at bounding box center [602, 339] width 1204 height 679
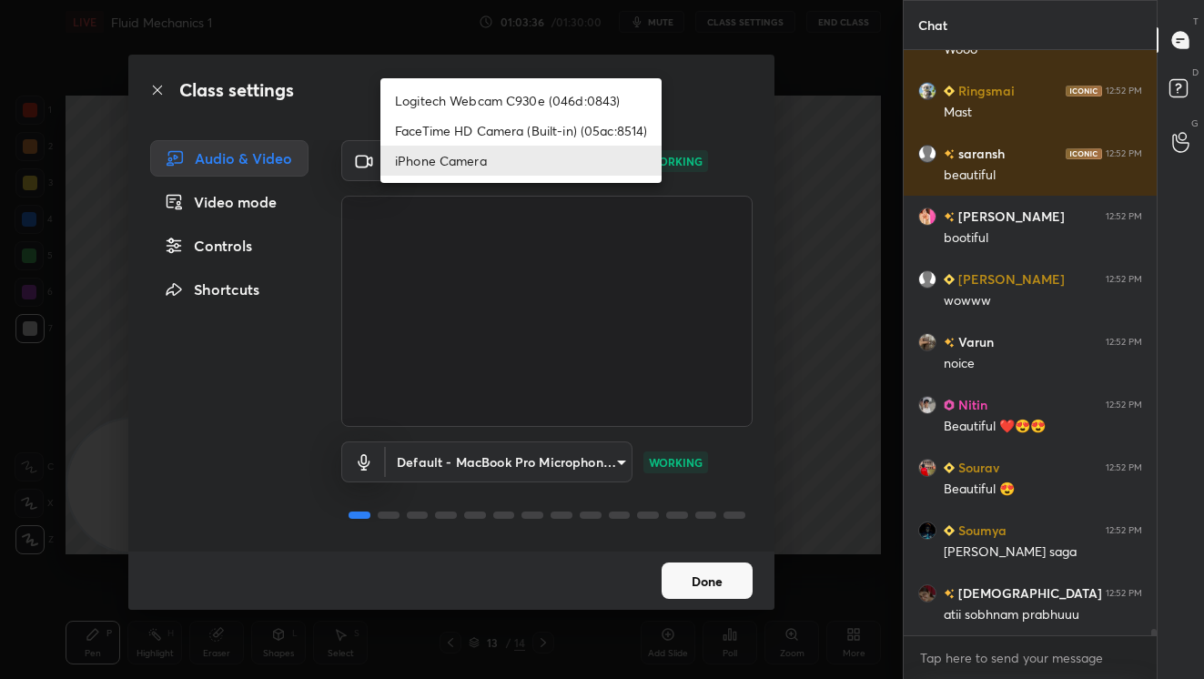
scroll to position [50413, 0]
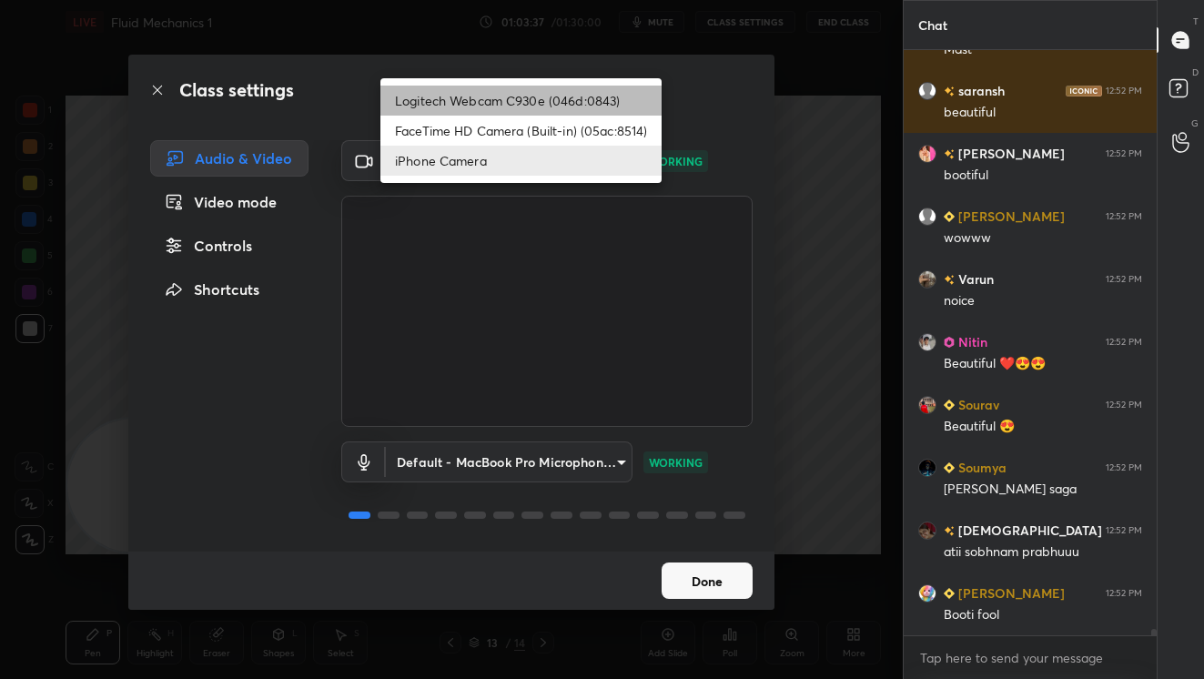
click at [516, 108] on li "Logitech Webcam C930e (046d:0843)" at bounding box center [520, 101] width 281 height 30
type input "ebdcf50b2301685601d797a7a5a16dd30925fb69636cc7fa81dc869e99e17153"
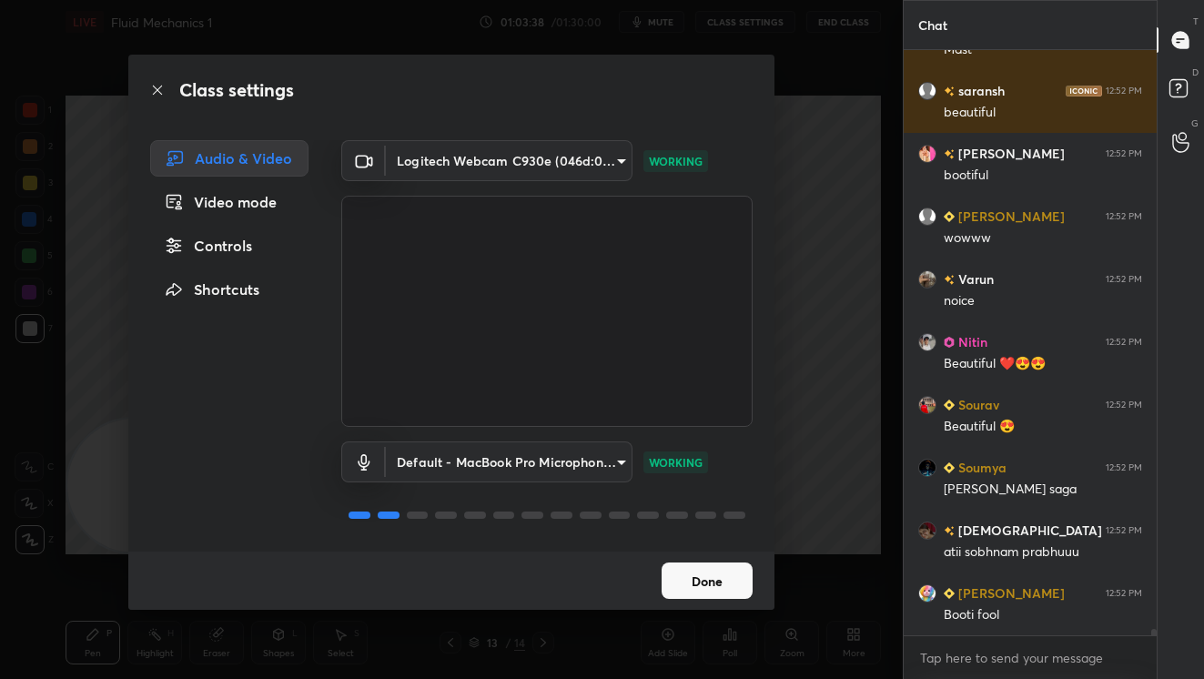
click at [710, 584] on button "Done" at bounding box center [707, 580] width 91 height 36
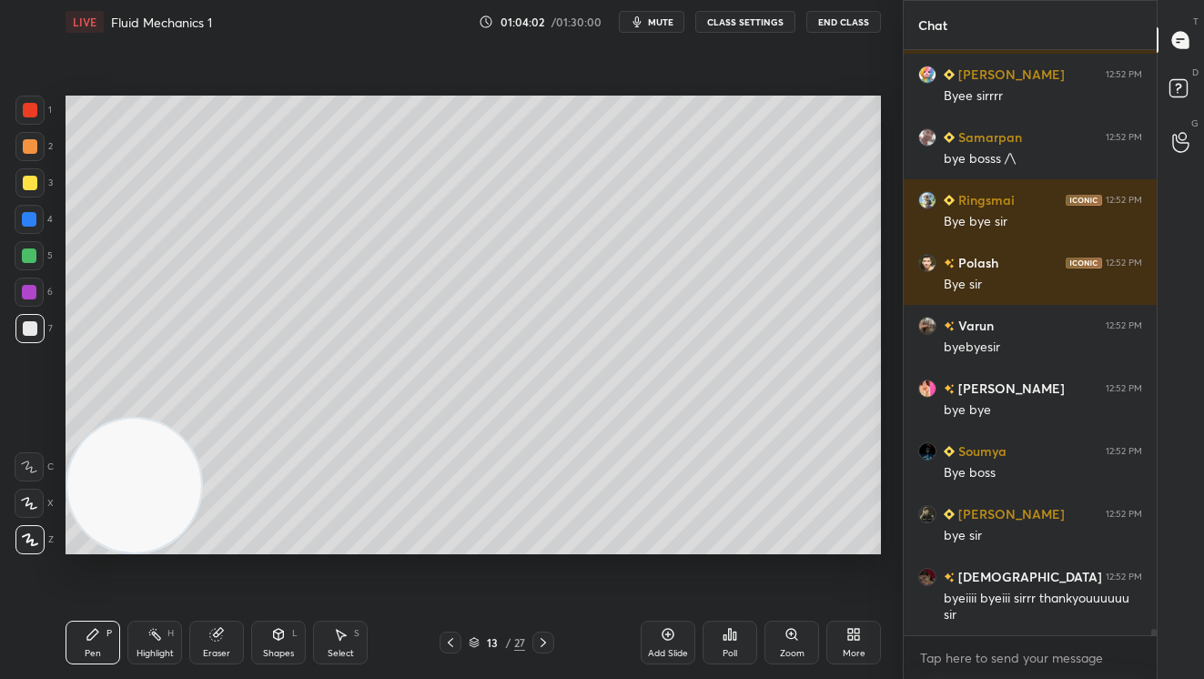
scroll to position [51404, 0]
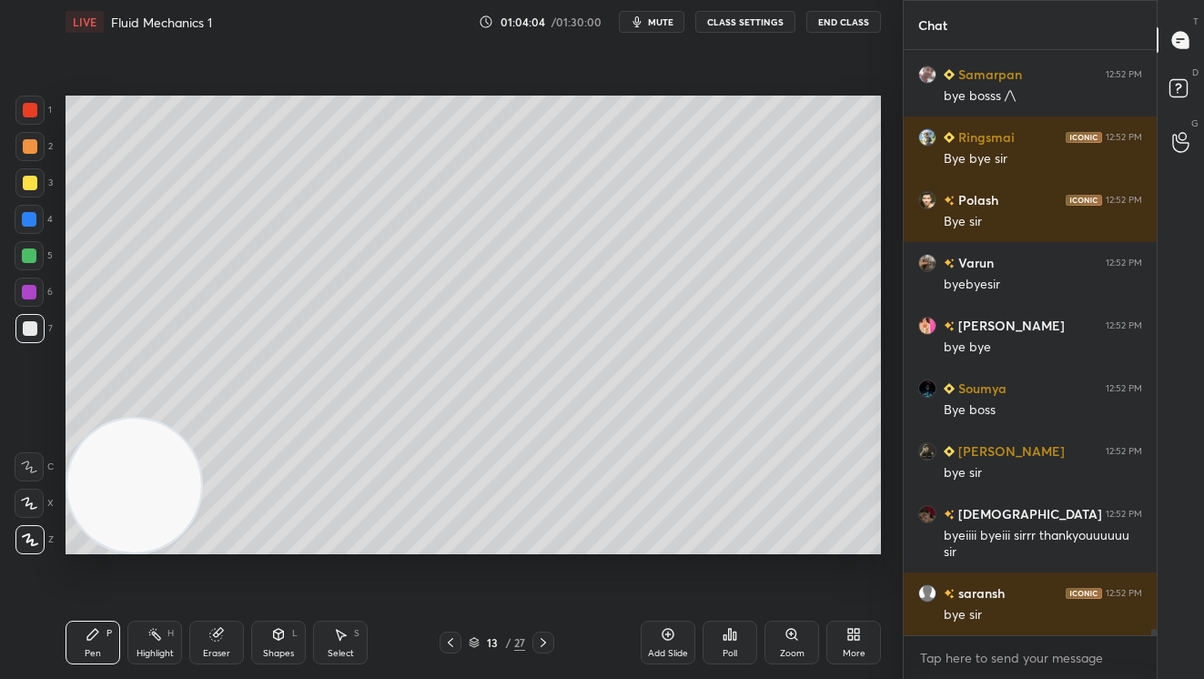
click at [840, 25] on button "End Class" at bounding box center [843, 22] width 75 height 22
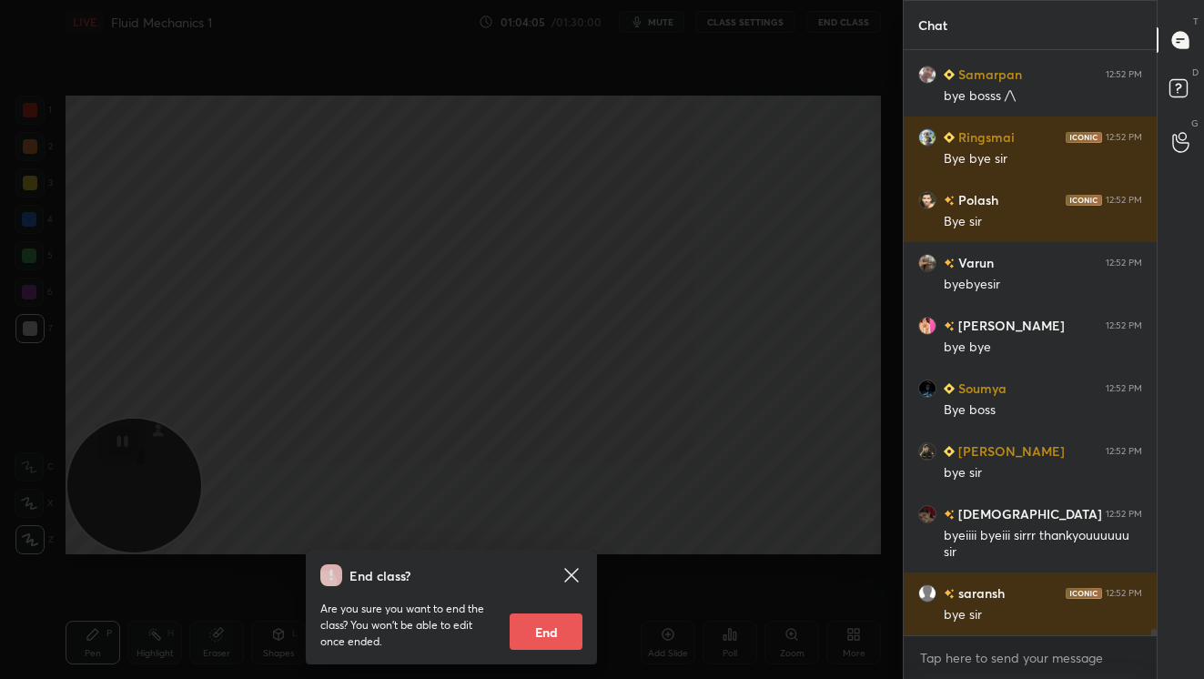
scroll to position [51467, 0]
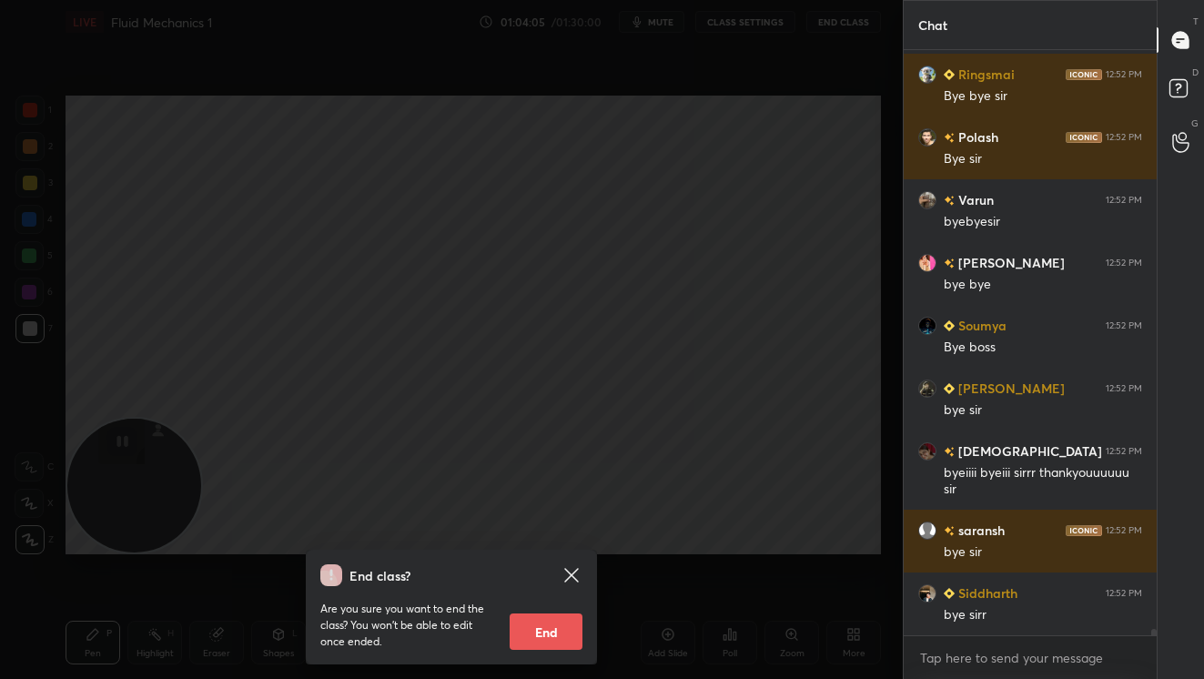
click at [541, 633] on button "End" at bounding box center [546, 631] width 73 height 36
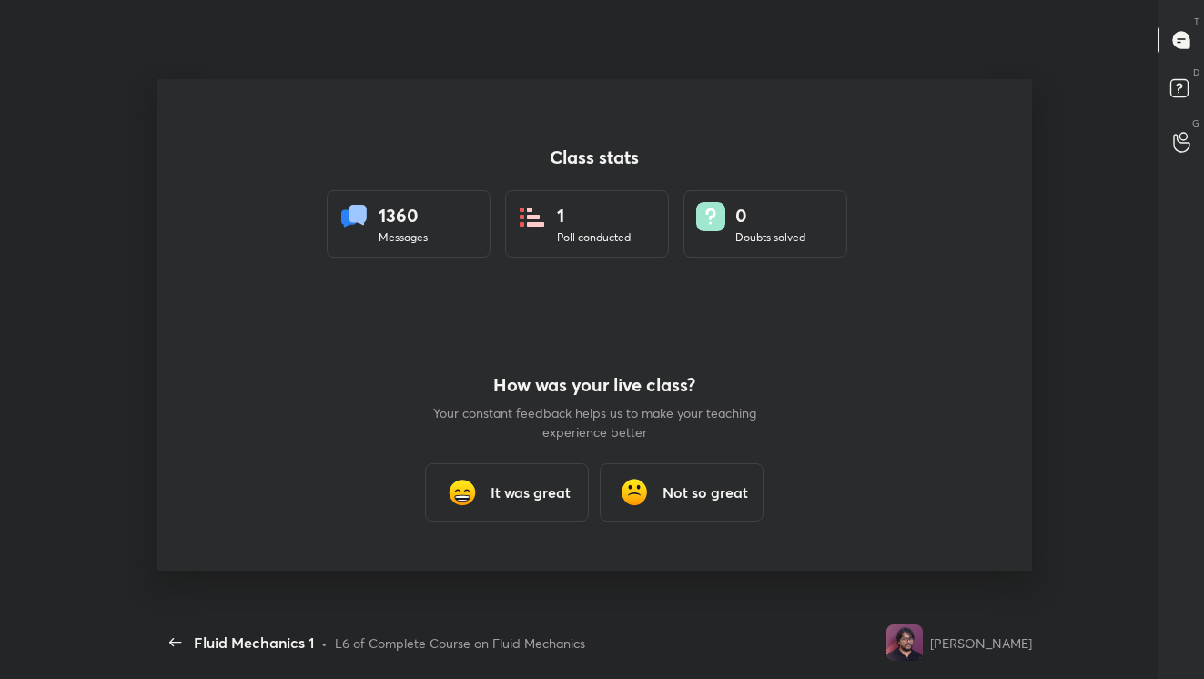
scroll to position [5, 6]
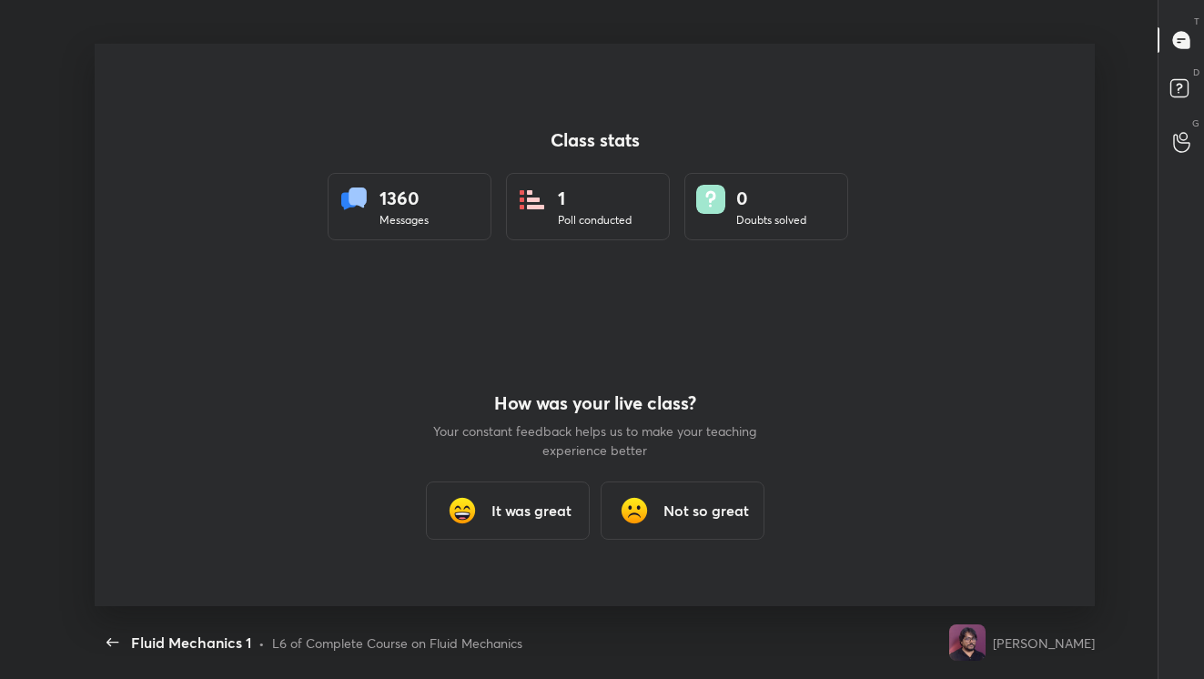
type textarea "x"
